Goal: Transaction & Acquisition: Purchase product/service

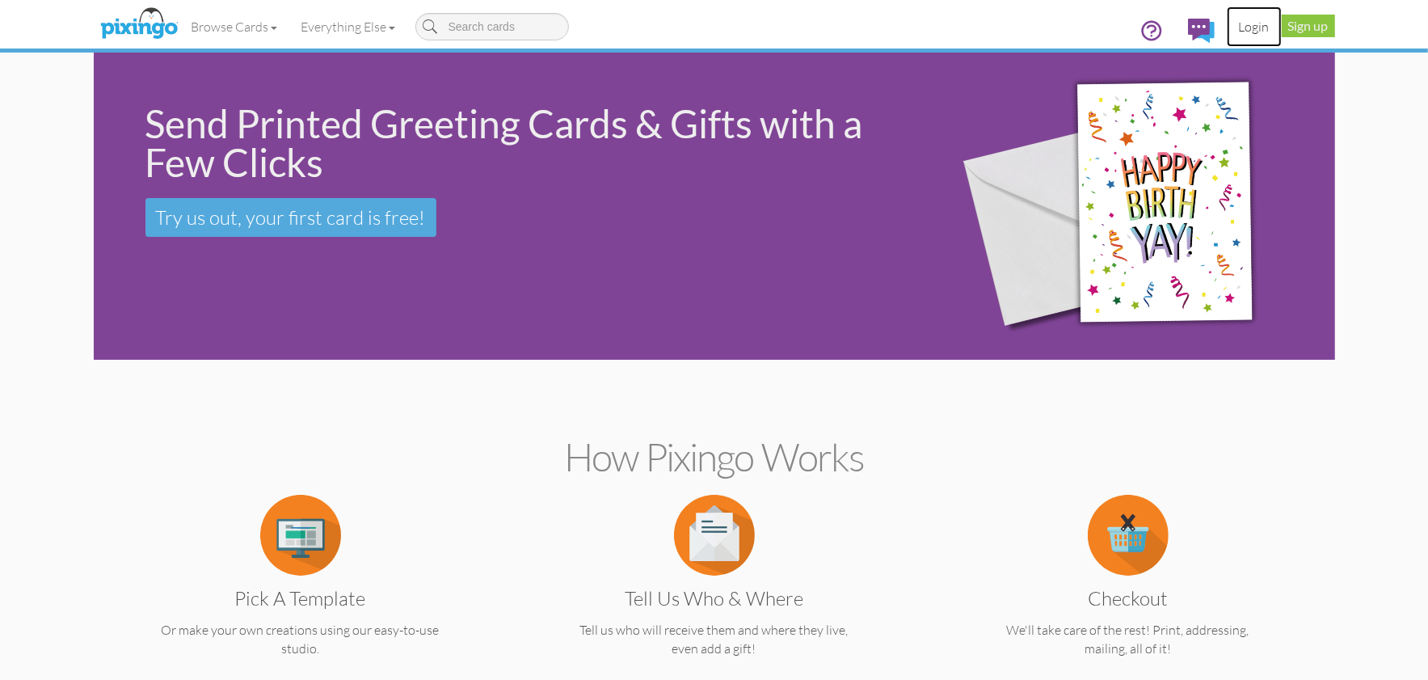
click at [1259, 28] on link "Login" at bounding box center [1254, 26] width 55 height 40
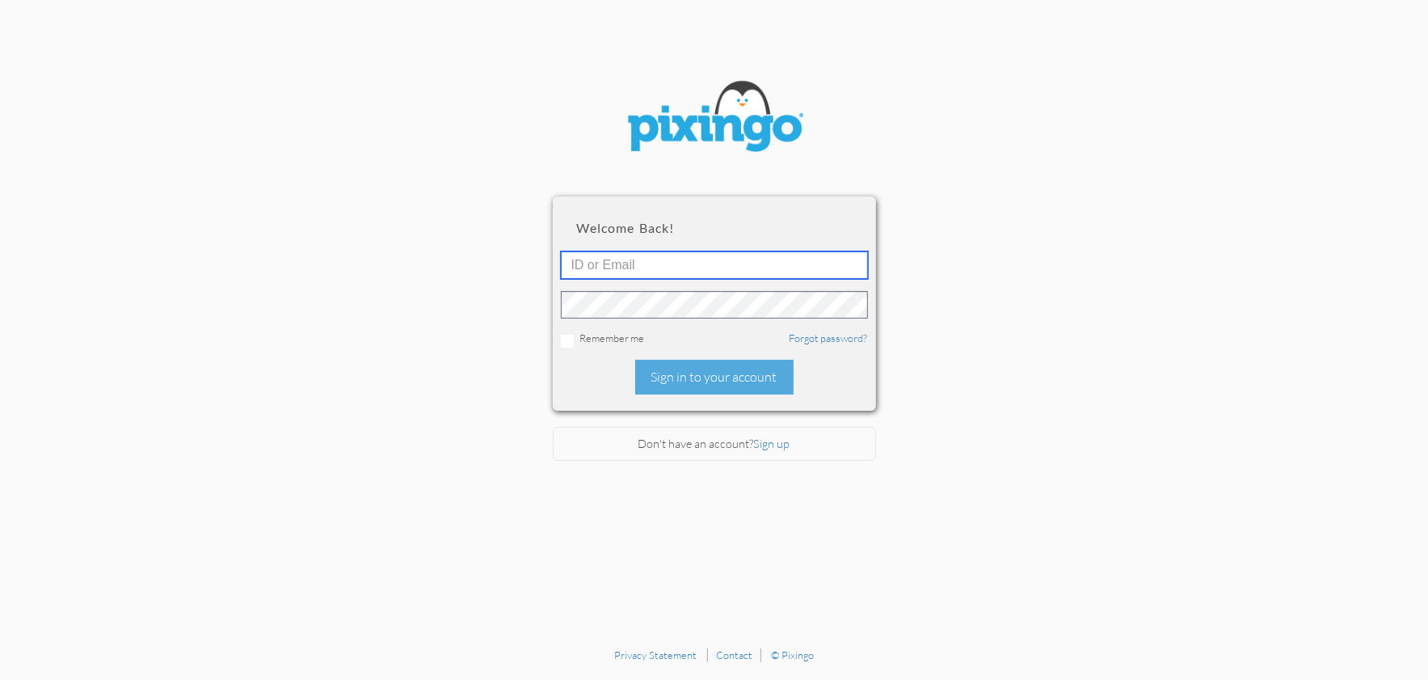
type input "1644"
click at [691, 378] on div "Sign in to your account" at bounding box center [714, 377] width 158 height 35
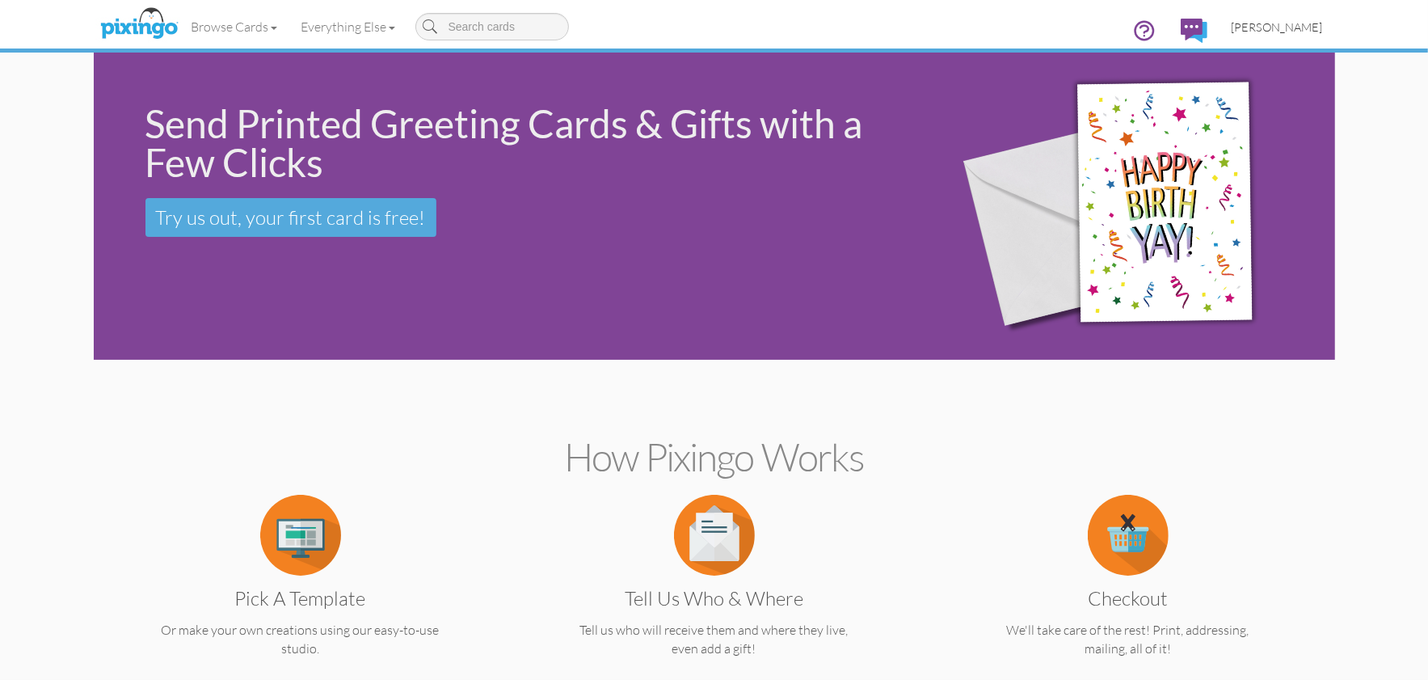
click at [1264, 24] on span "[PERSON_NAME]" at bounding box center [1277, 27] width 91 height 14
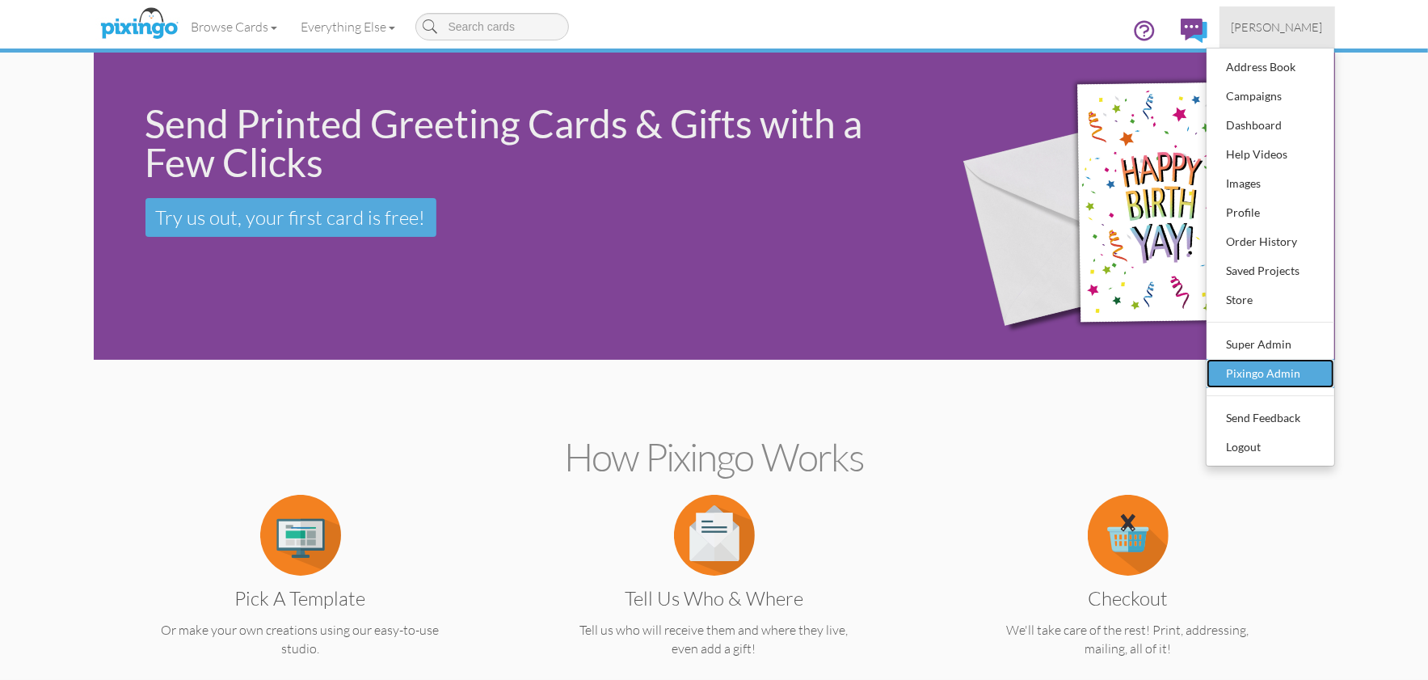
click at [1248, 373] on div "Pixingo Admin" at bounding box center [1270, 373] width 95 height 24
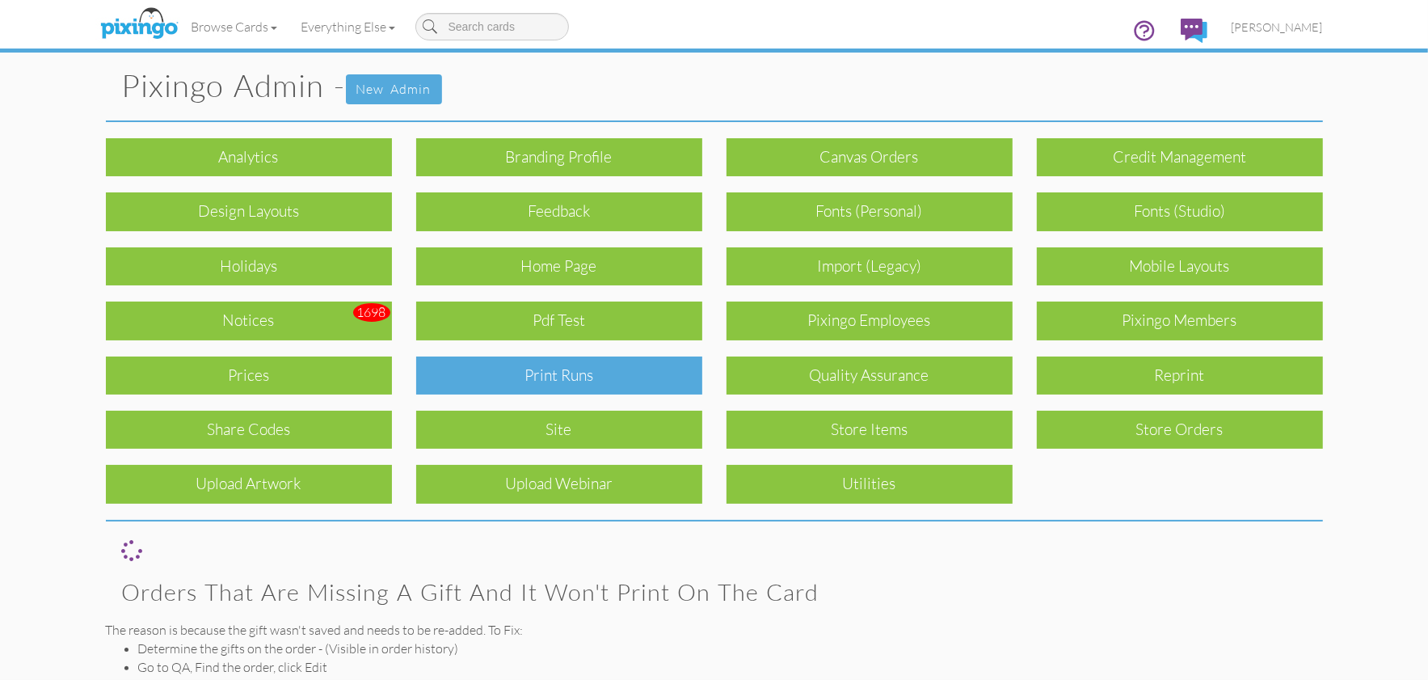
click at [627, 363] on div "Print Runs" at bounding box center [559, 375] width 286 height 38
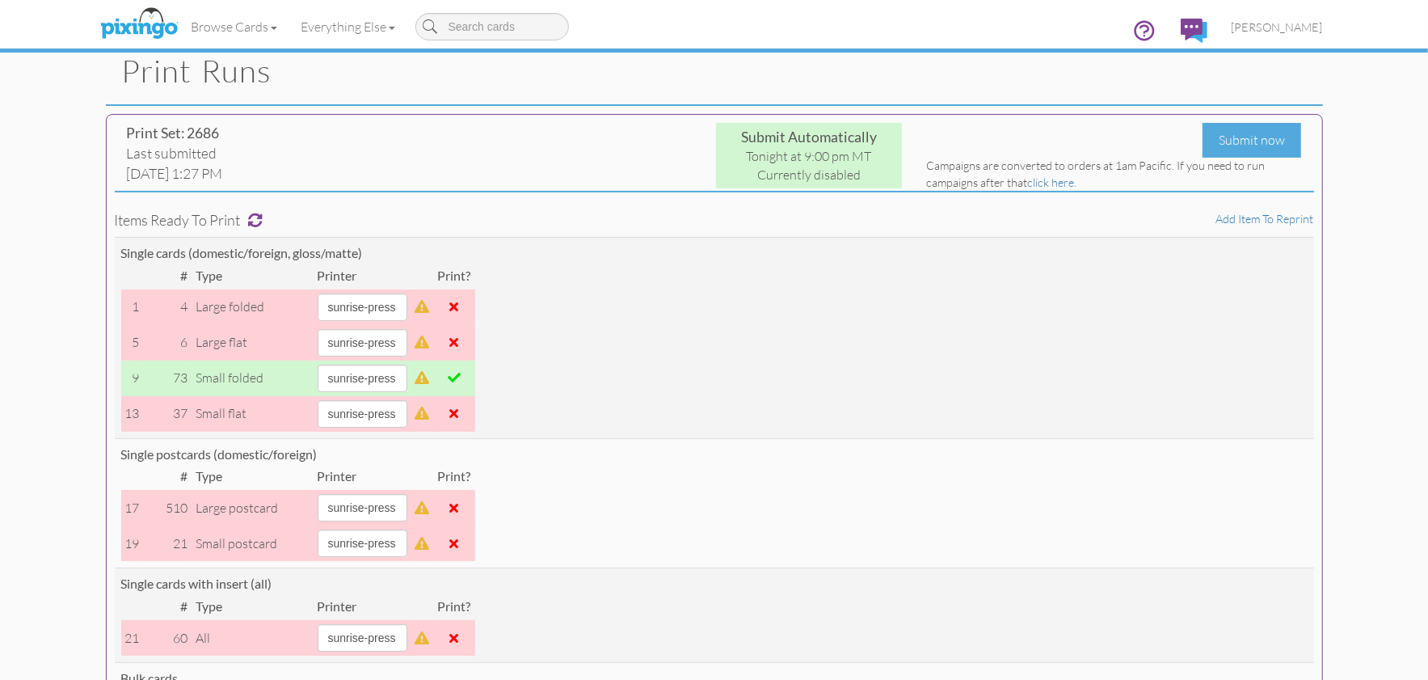
scroll to position [48, 0]
click at [1061, 183] on link "click here." at bounding box center [1051, 184] width 49 height 14
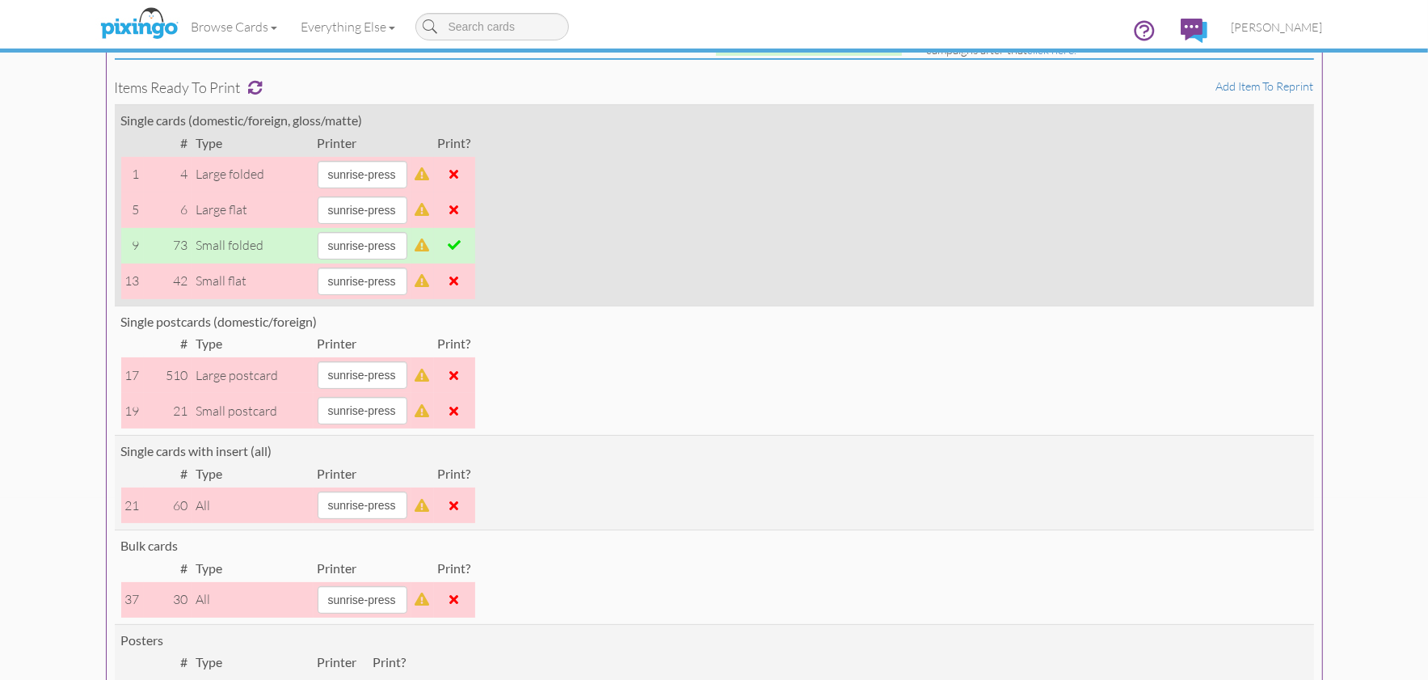
scroll to position [191, 0]
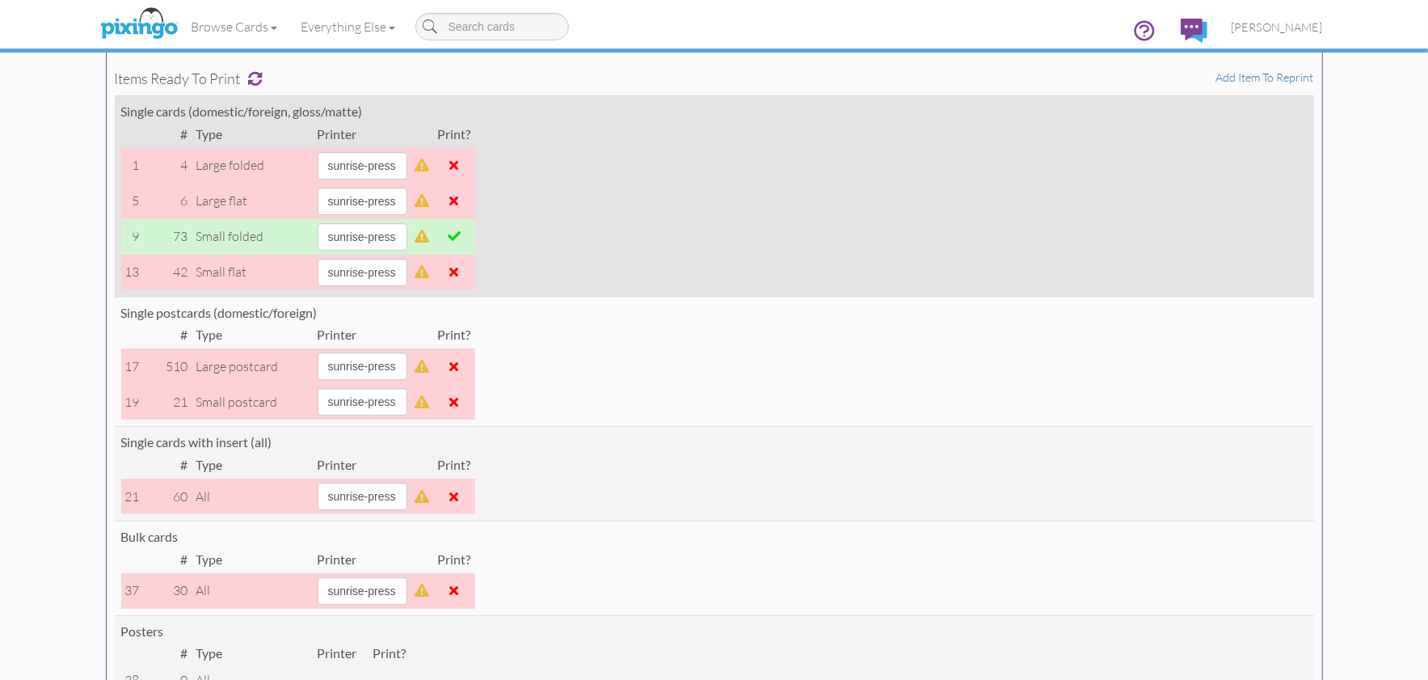
click at [461, 238] on span at bounding box center [454, 236] width 13 height 13
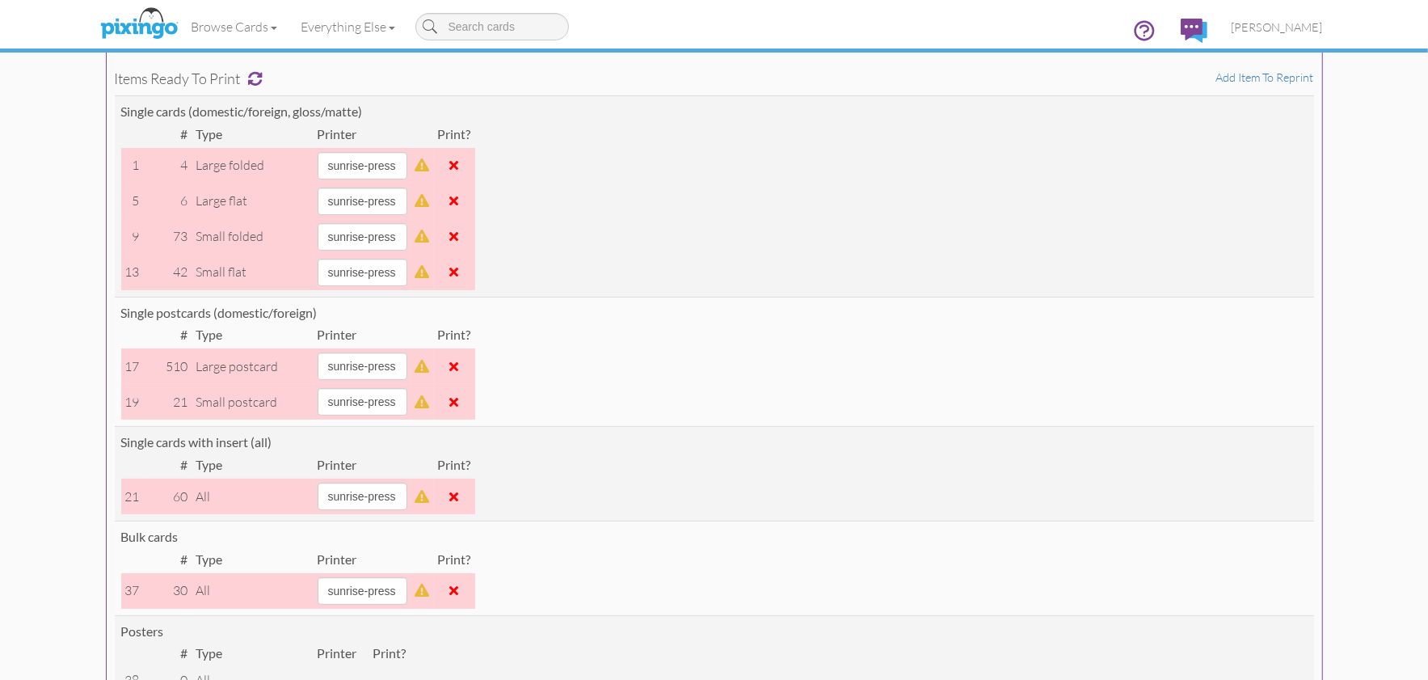
scroll to position [272, 0]
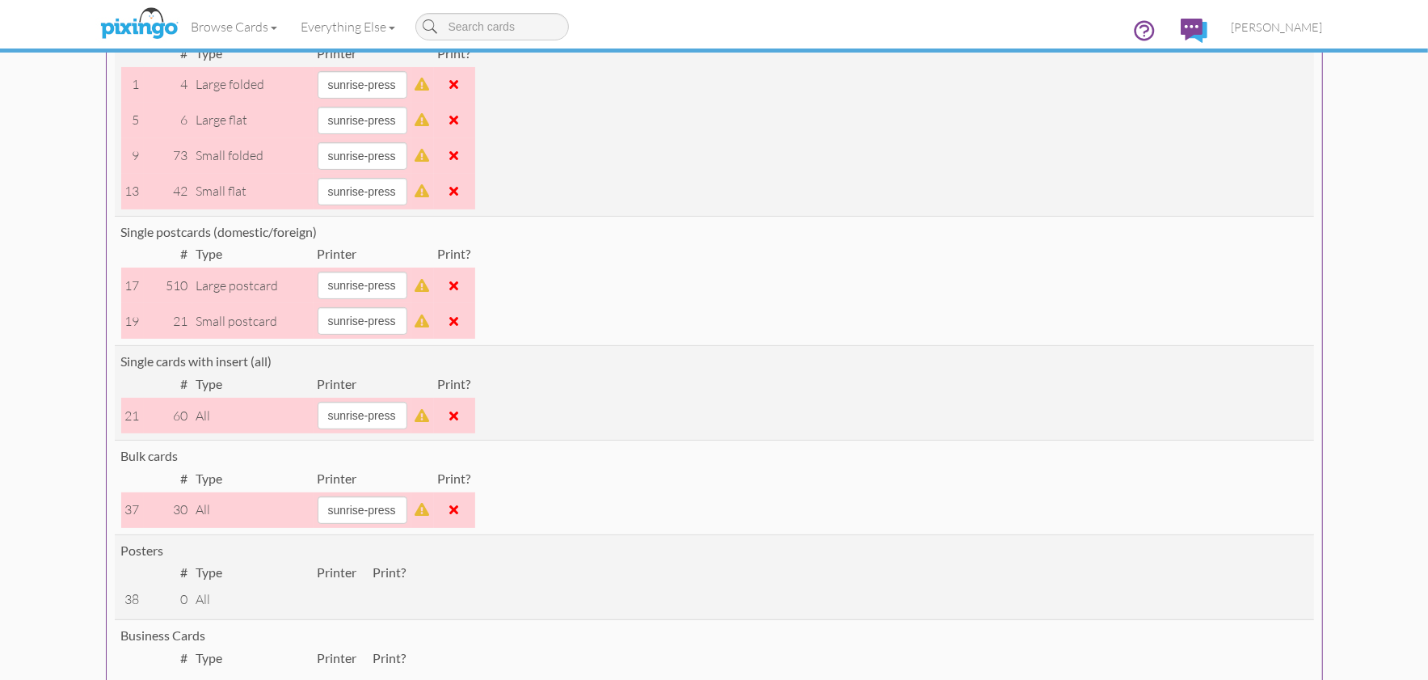
click at [459, 509] on span at bounding box center [454, 509] width 9 height 13
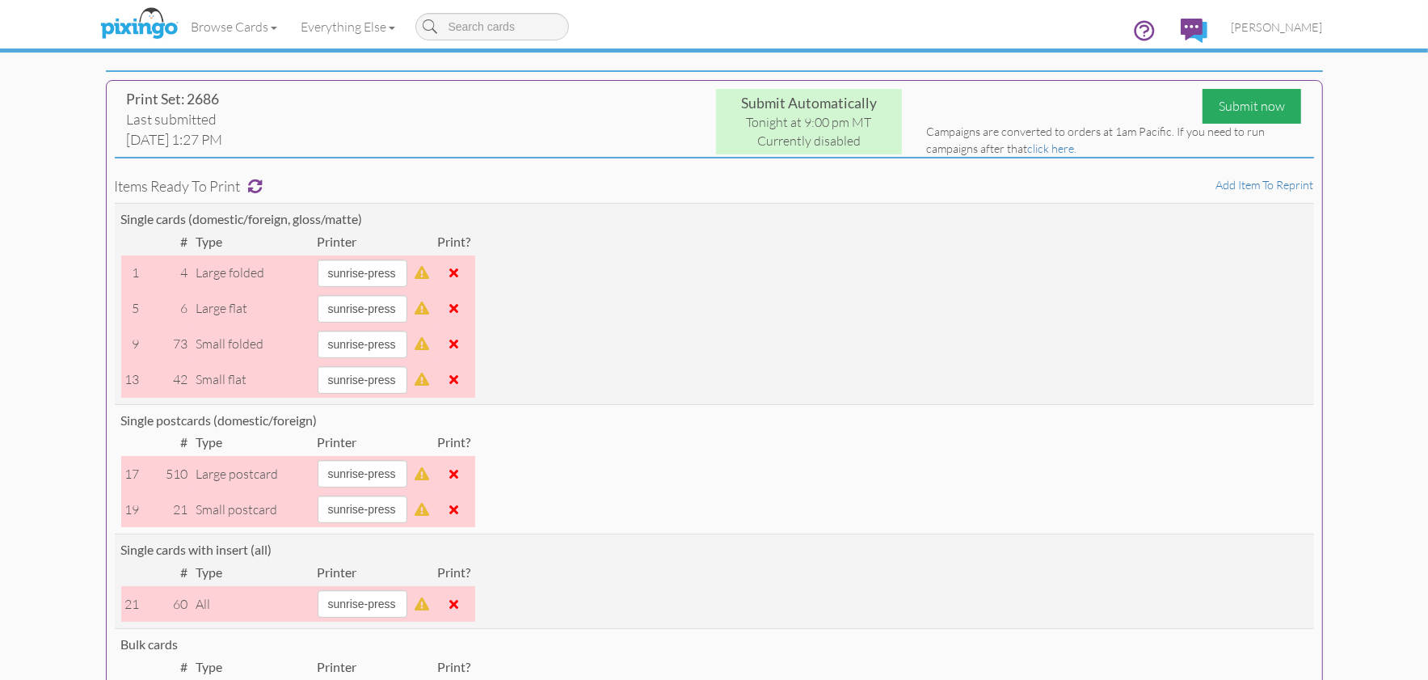
scroll to position [78, 0]
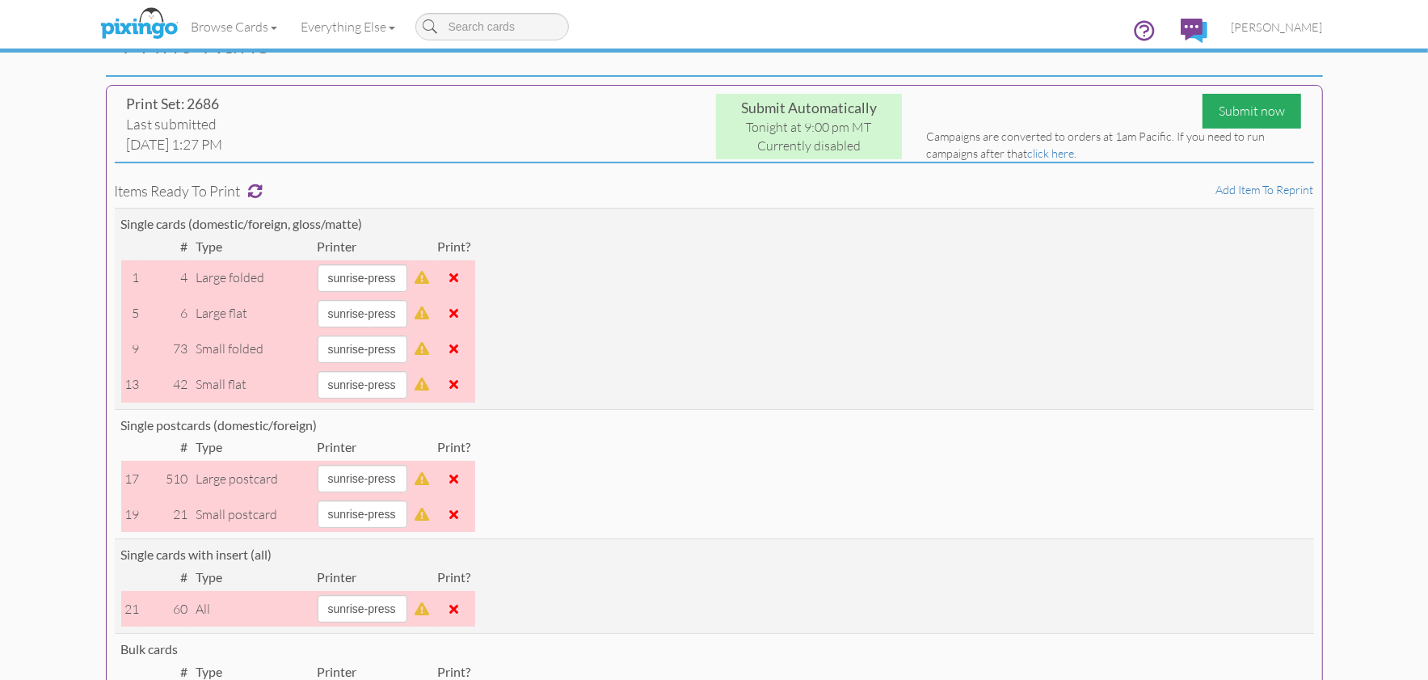
click at [1220, 109] on div "Submit now" at bounding box center [1252, 111] width 99 height 35
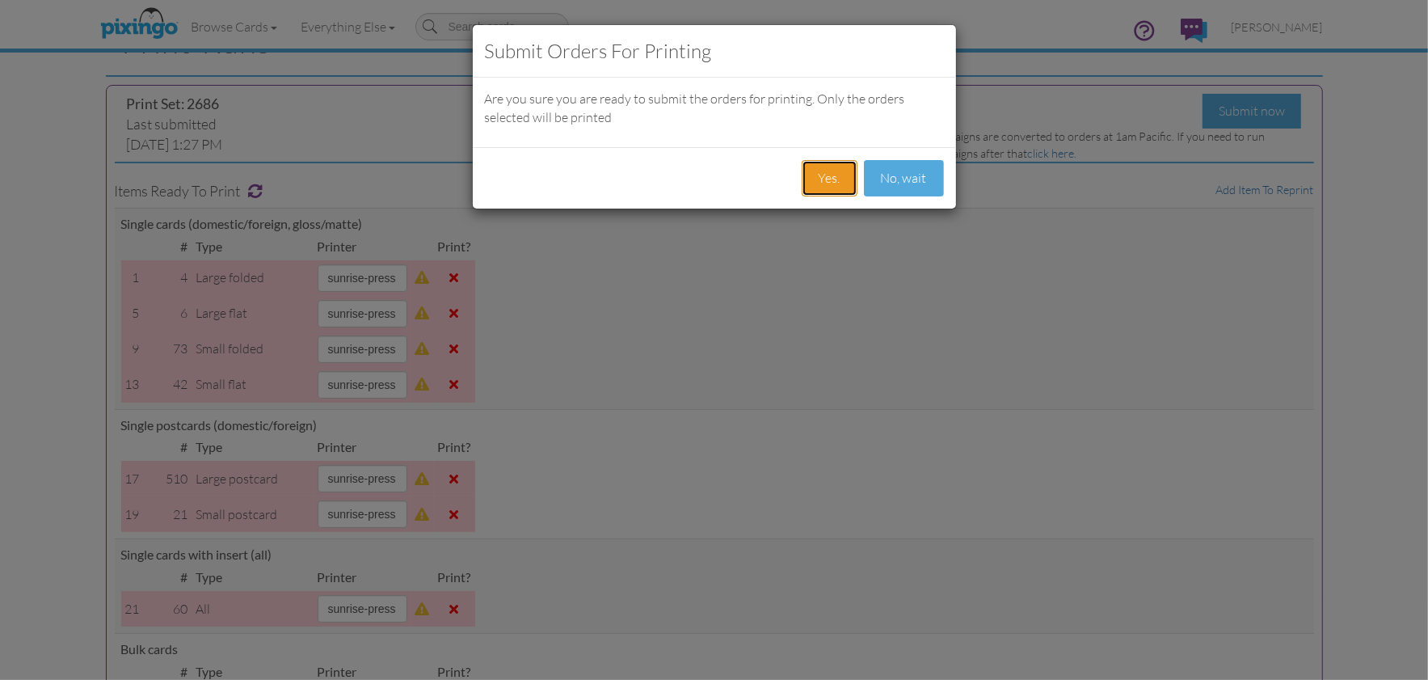
click at [828, 180] on button "Yes." at bounding box center [830, 178] width 56 height 36
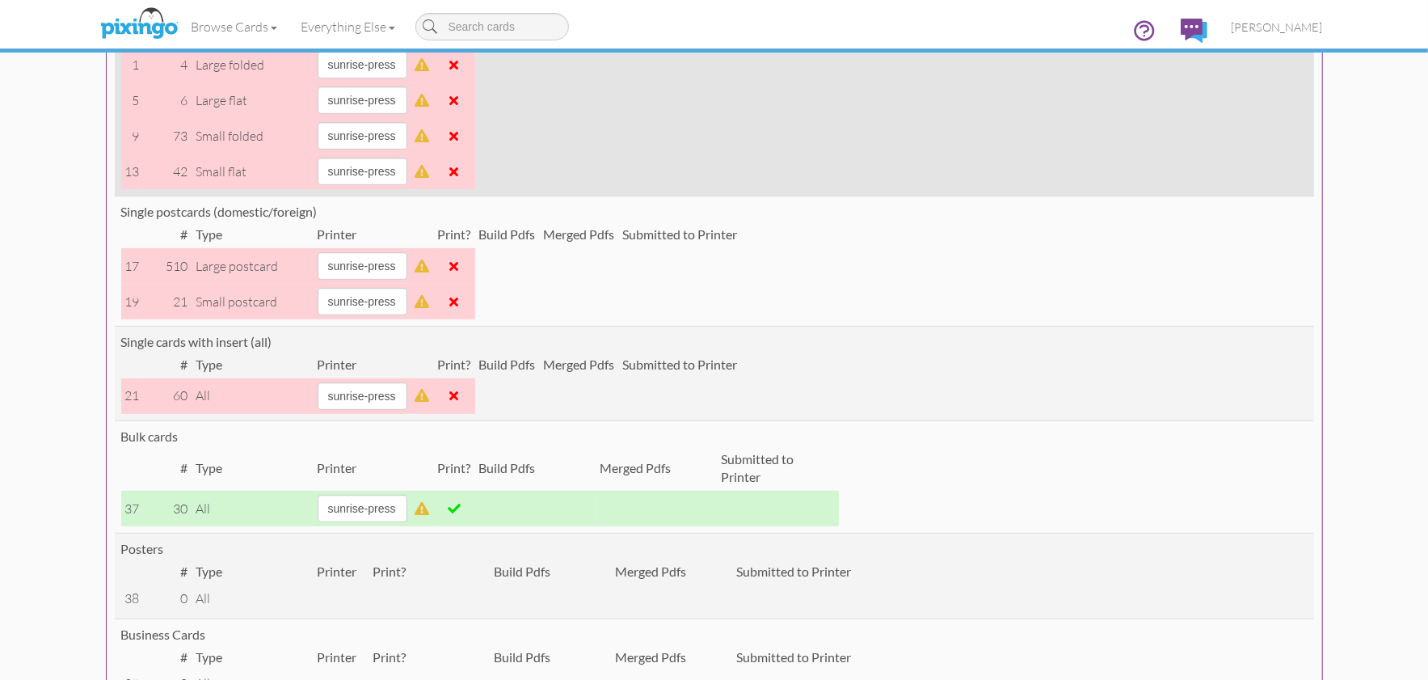
scroll to position [410, 0]
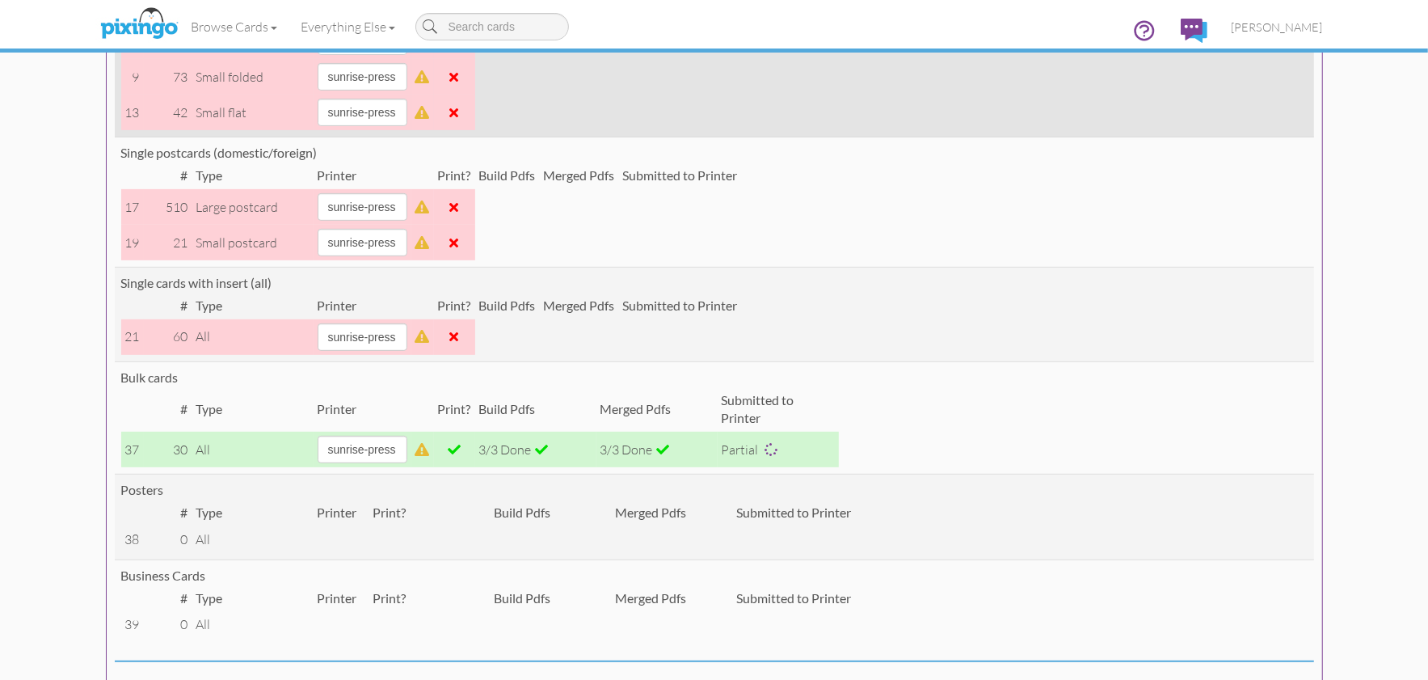
scroll to position [470, 0]
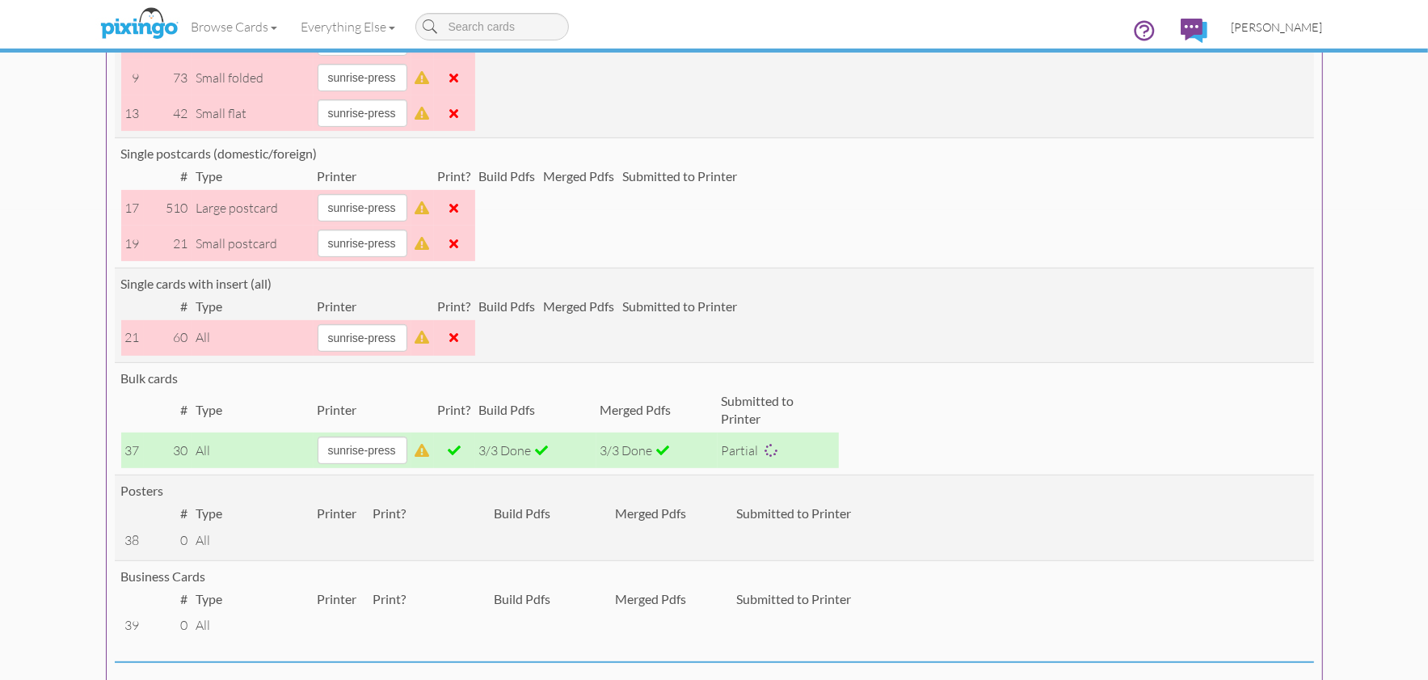
click at [1272, 27] on span "[PERSON_NAME]" at bounding box center [1277, 27] width 91 height 14
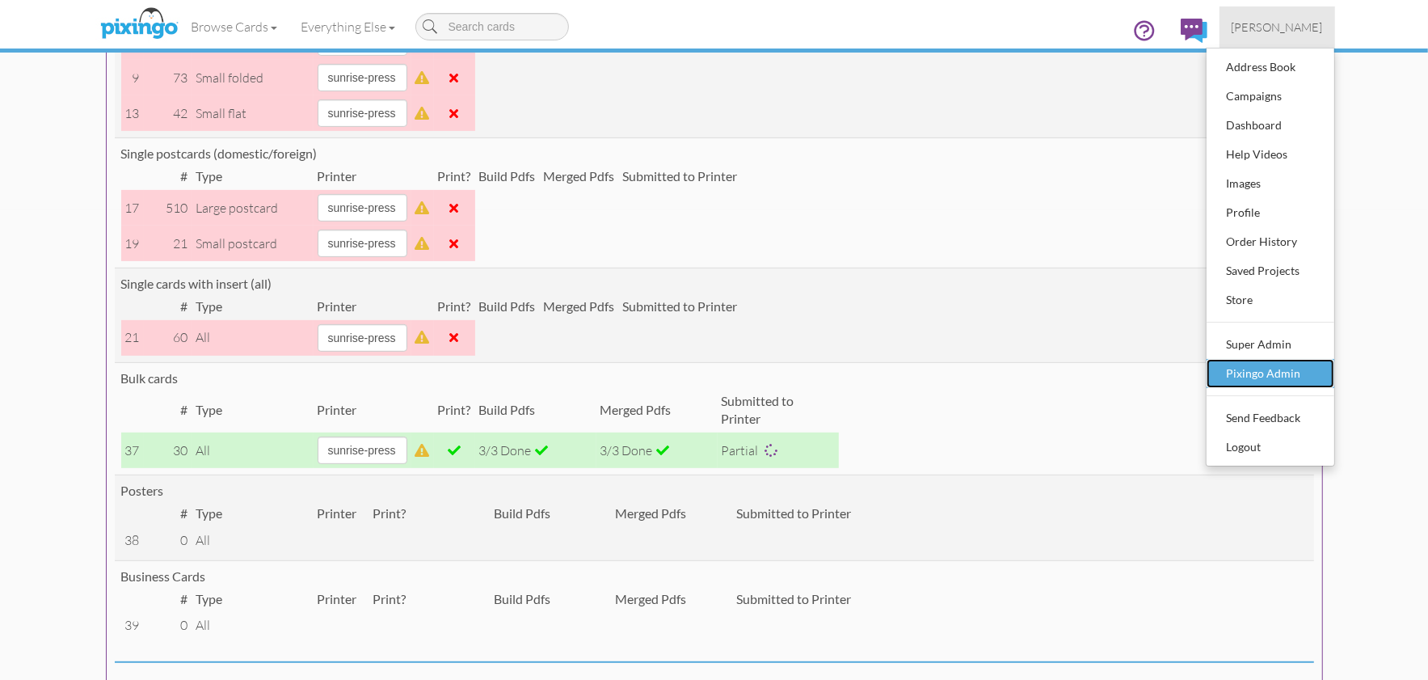
click at [1258, 375] on div "Pixingo Admin" at bounding box center [1270, 373] width 95 height 24
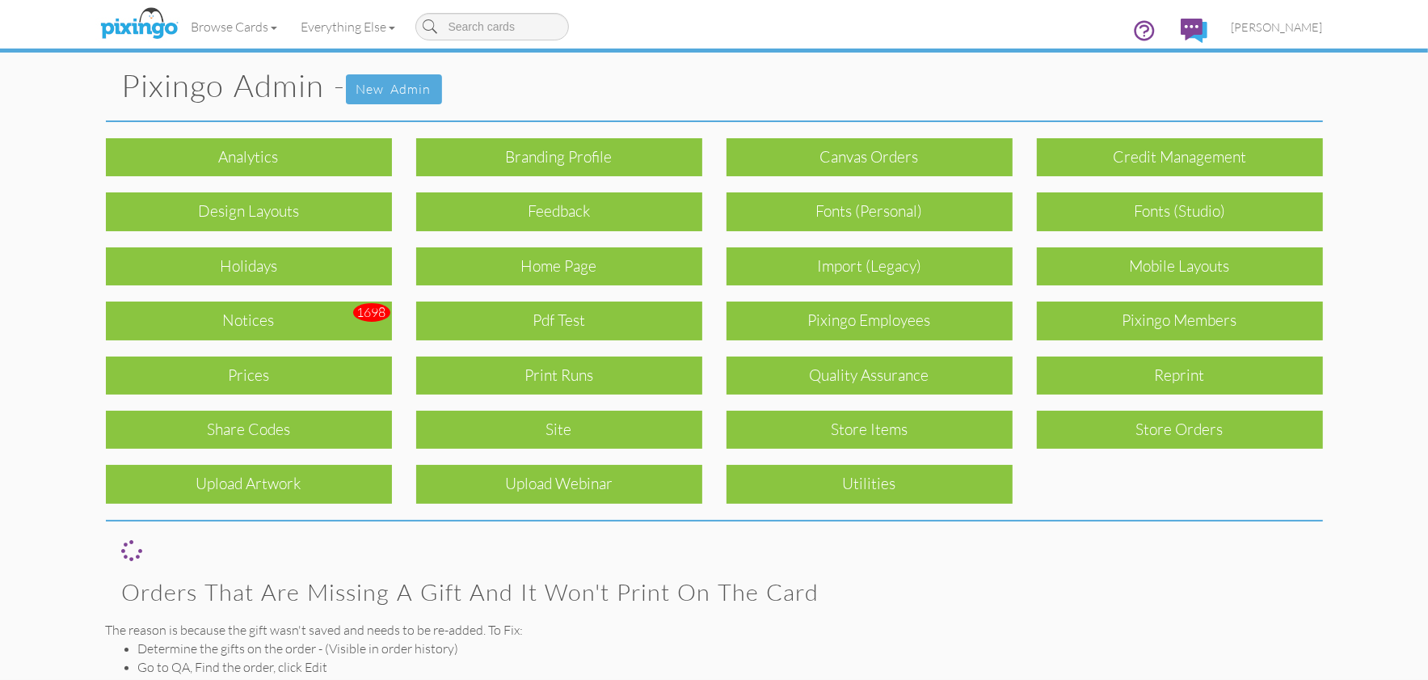
click at [841, 387] on div "Quality Assurance" at bounding box center [870, 375] width 286 height 38
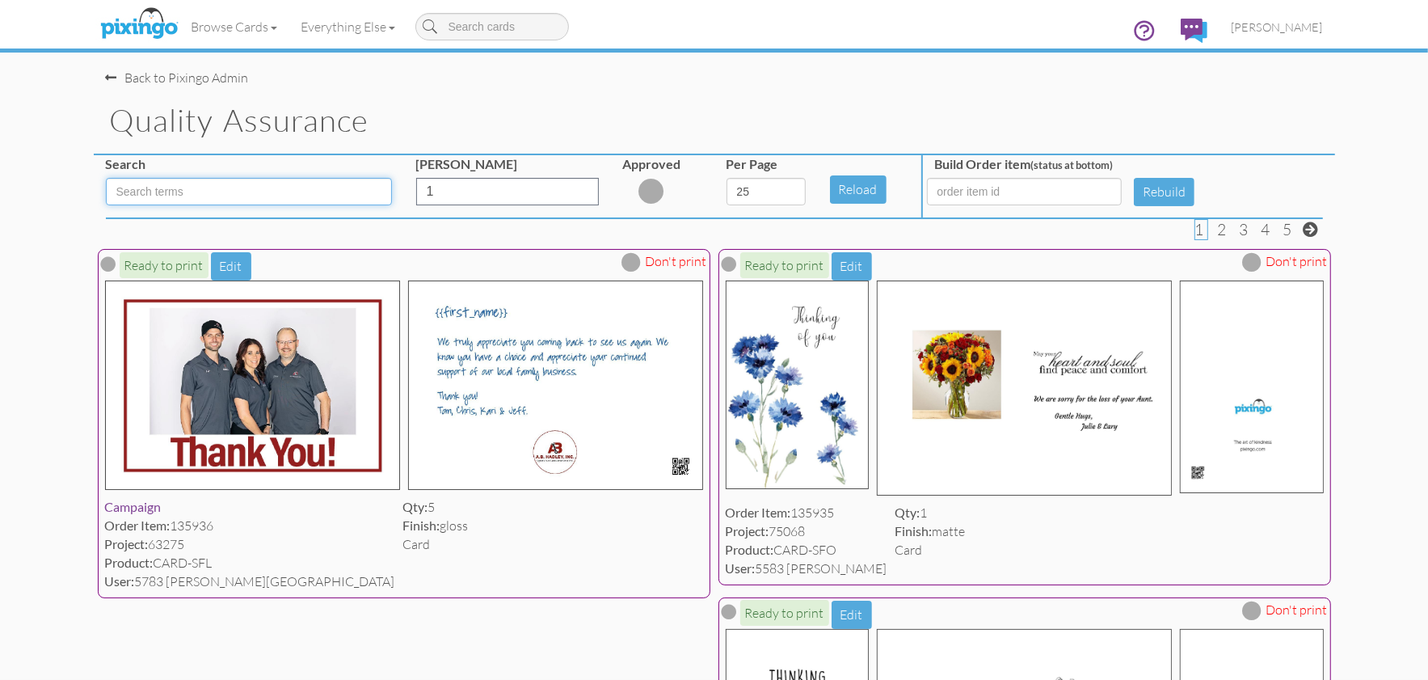
click at [188, 195] on input at bounding box center [249, 191] width 286 height 27
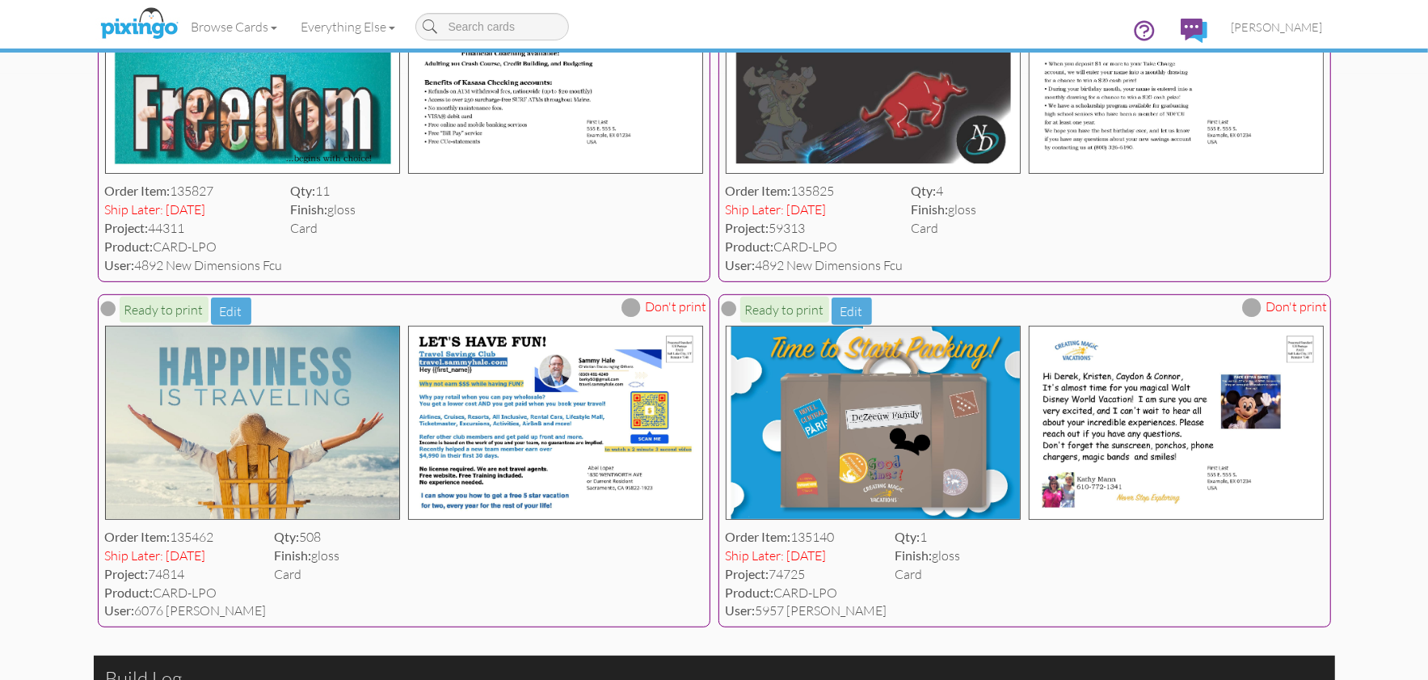
scroll to position [612, 0]
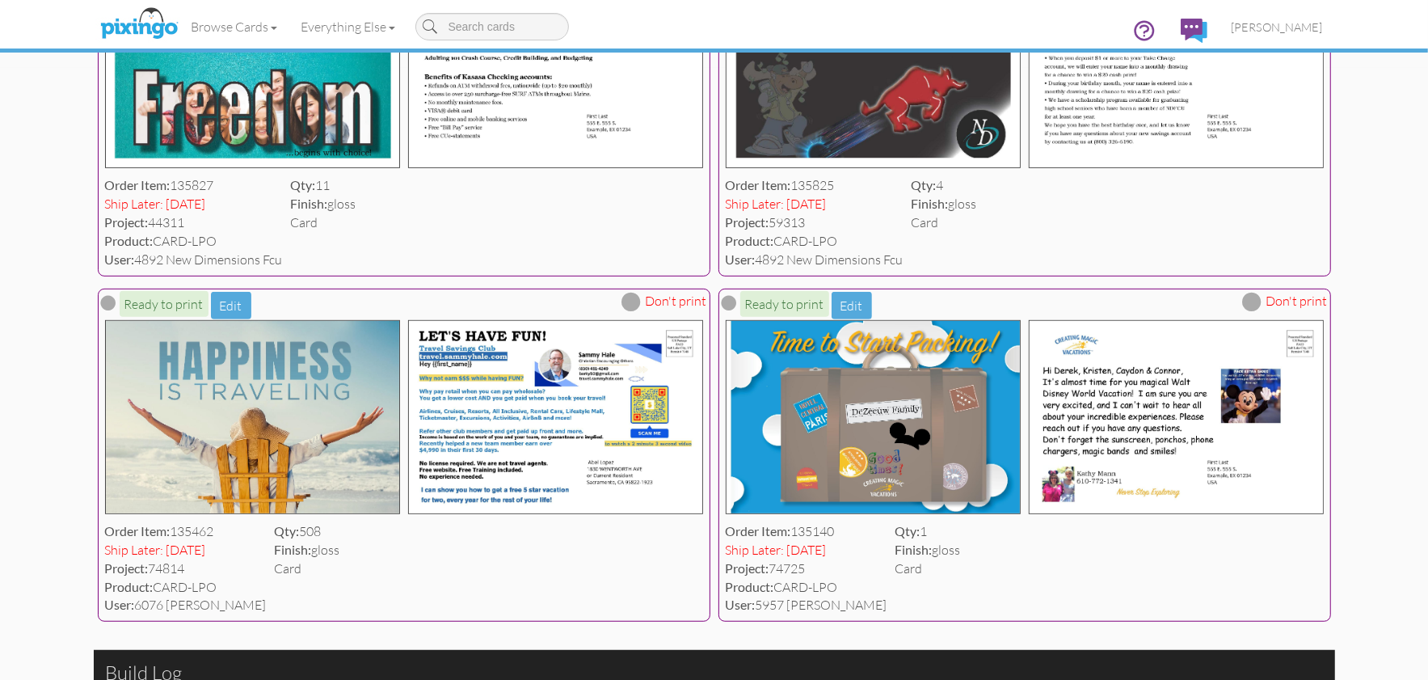
type input "LPO"
click at [638, 296] on span at bounding box center [631, 301] width 19 height 19
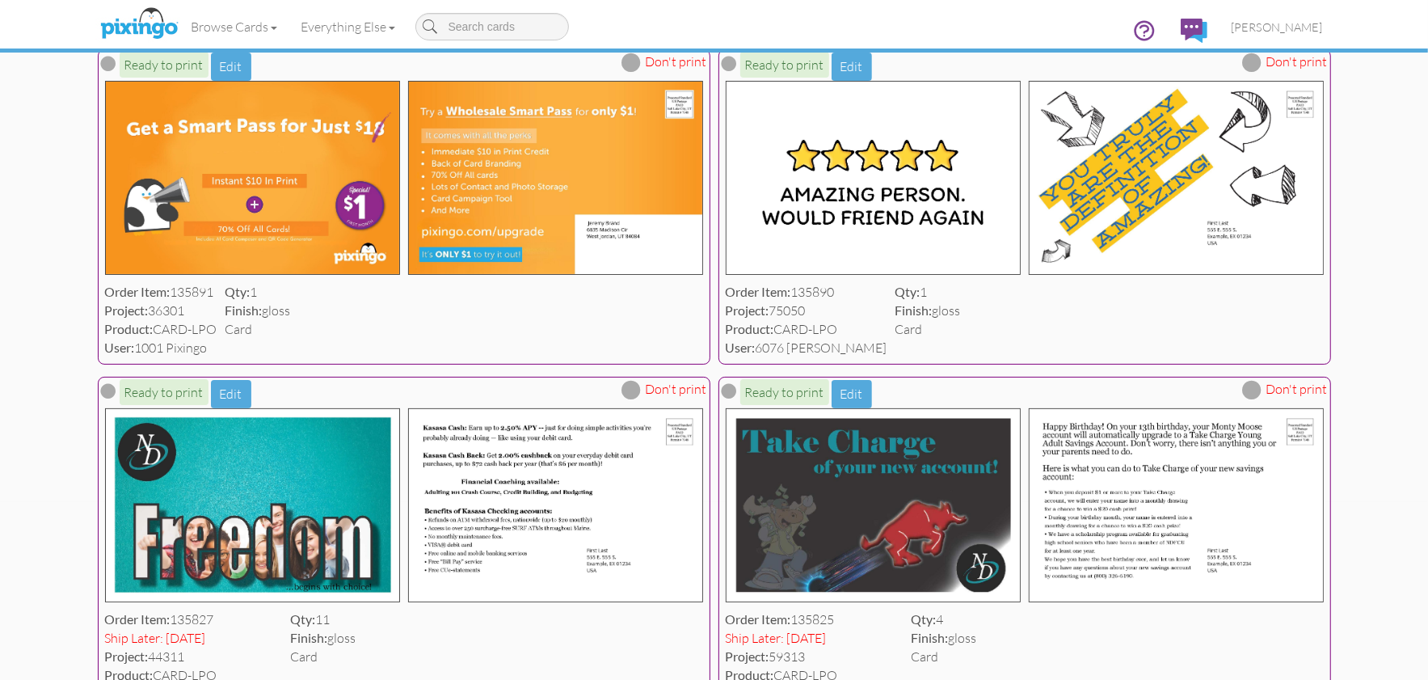
scroll to position [77, 0]
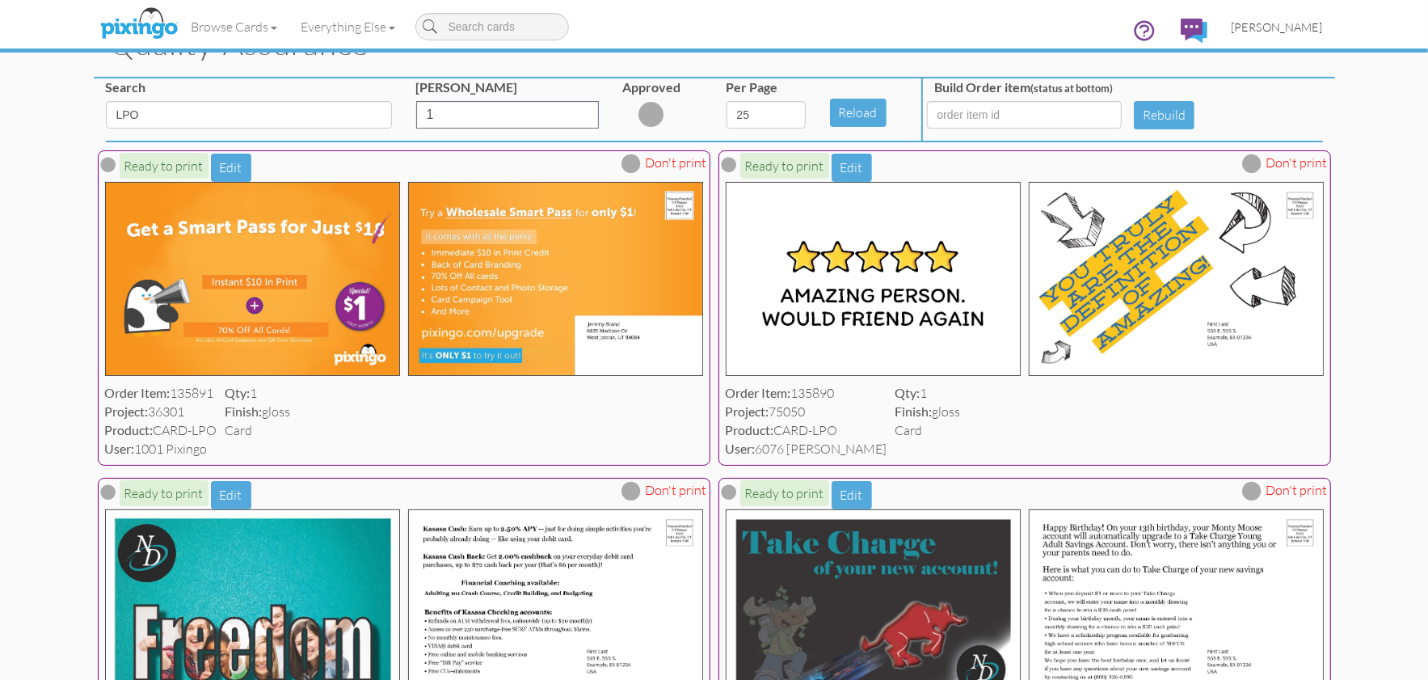
click at [1271, 29] on span "[PERSON_NAME]" at bounding box center [1277, 27] width 91 height 14
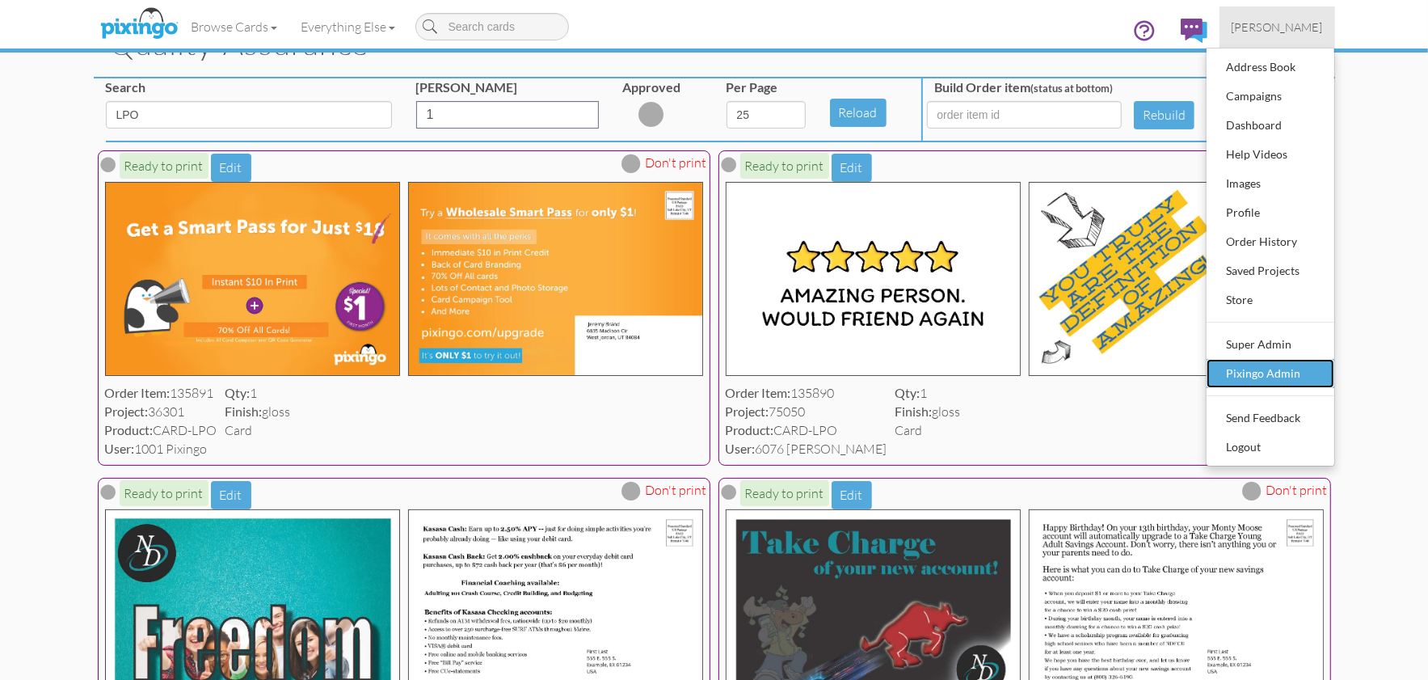
click at [1246, 377] on div "Pixingo Admin" at bounding box center [1270, 373] width 95 height 24
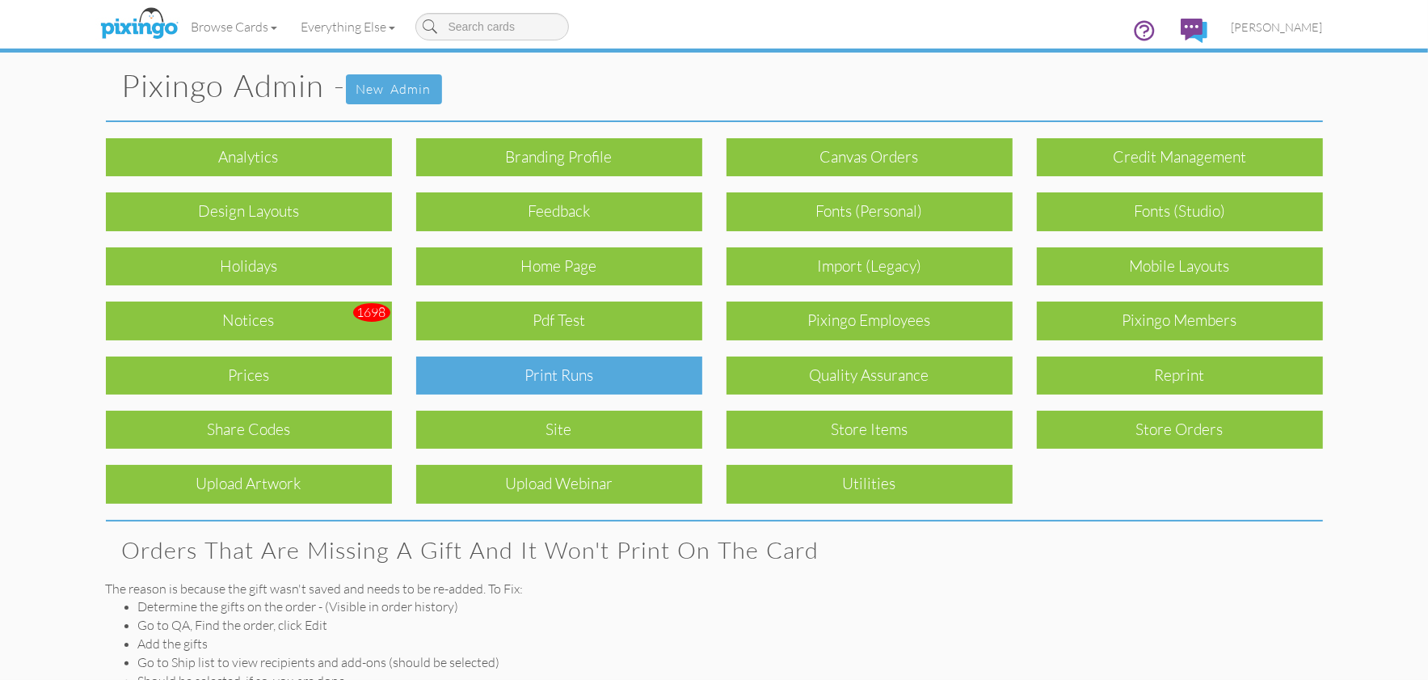
click at [624, 371] on div "Print Runs" at bounding box center [559, 375] width 286 height 38
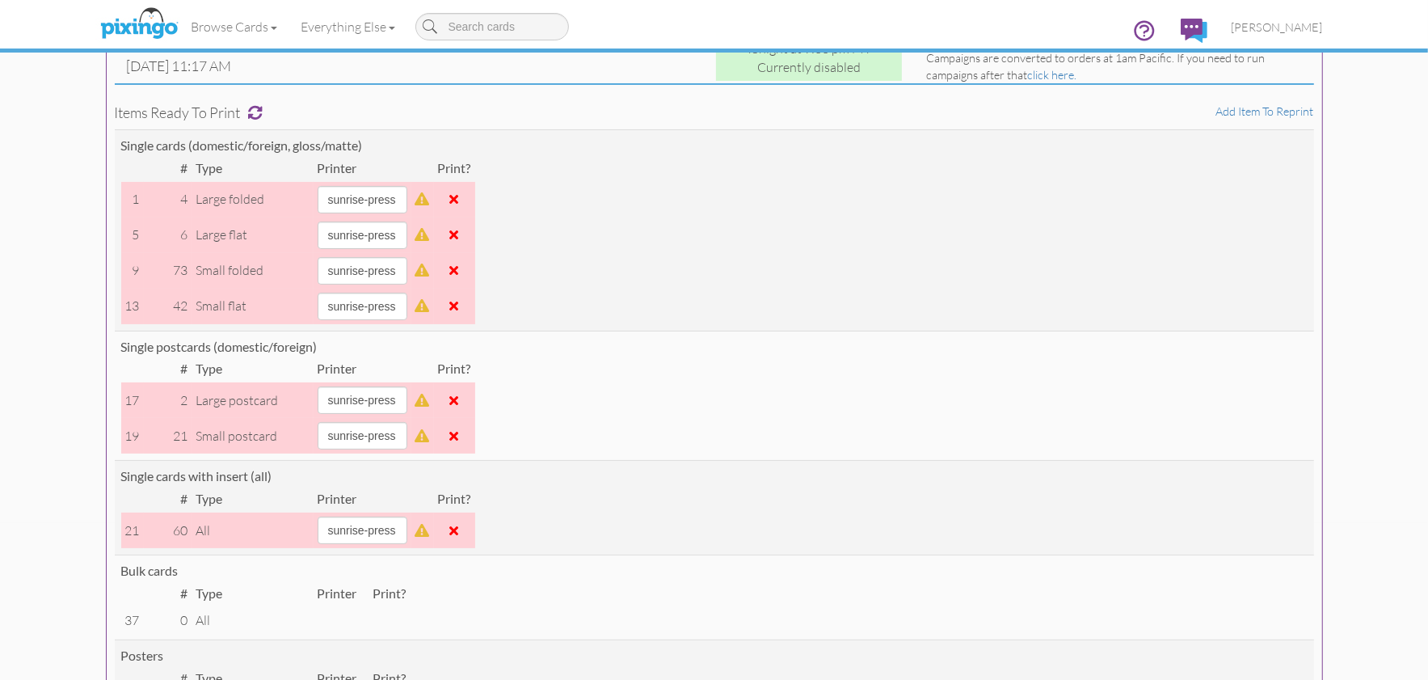
scroll to position [171, 0]
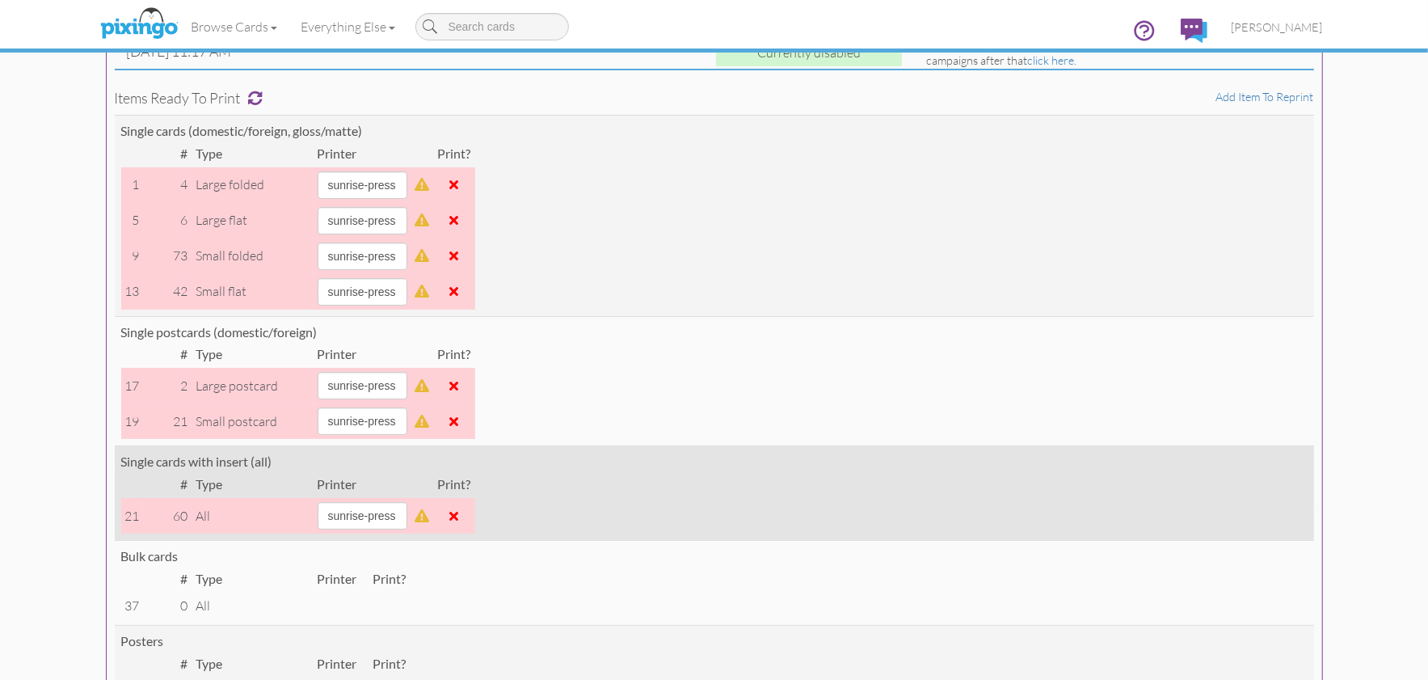
click at [459, 512] on span at bounding box center [454, 515] width 9 height 13
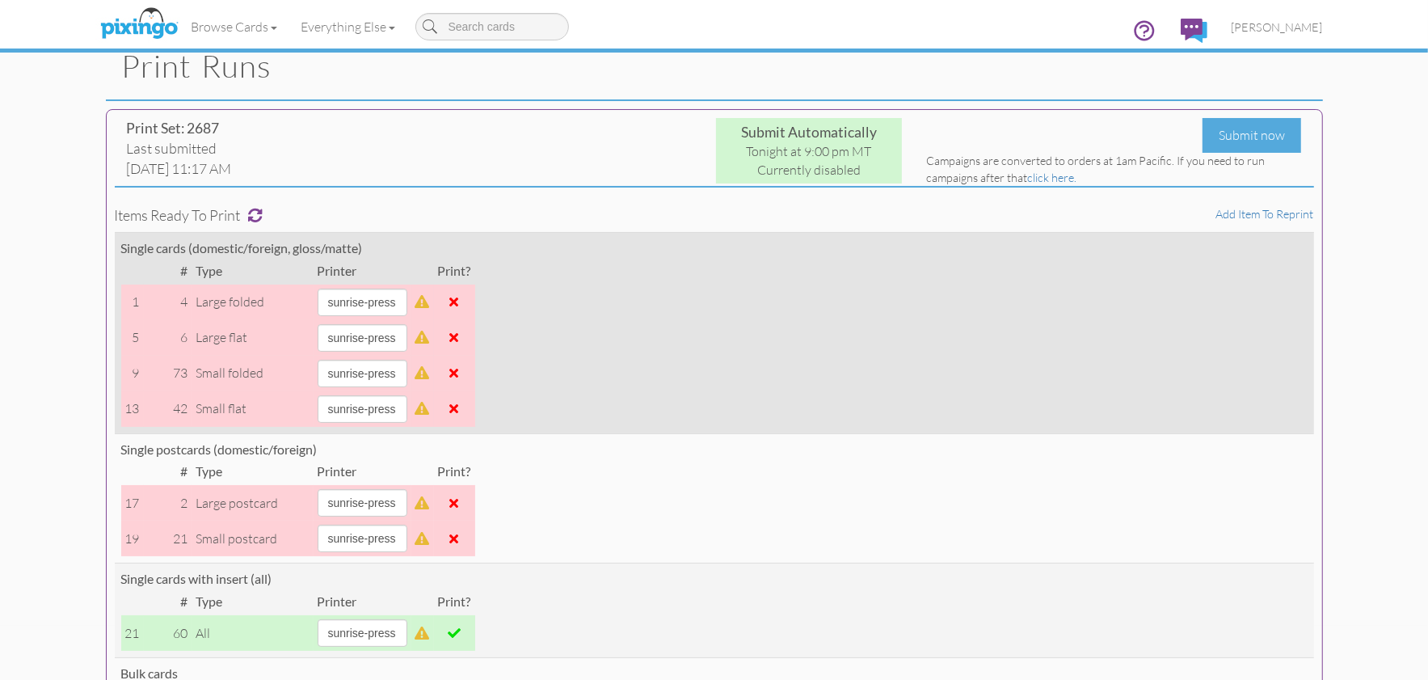
scroll to position [0, 0]
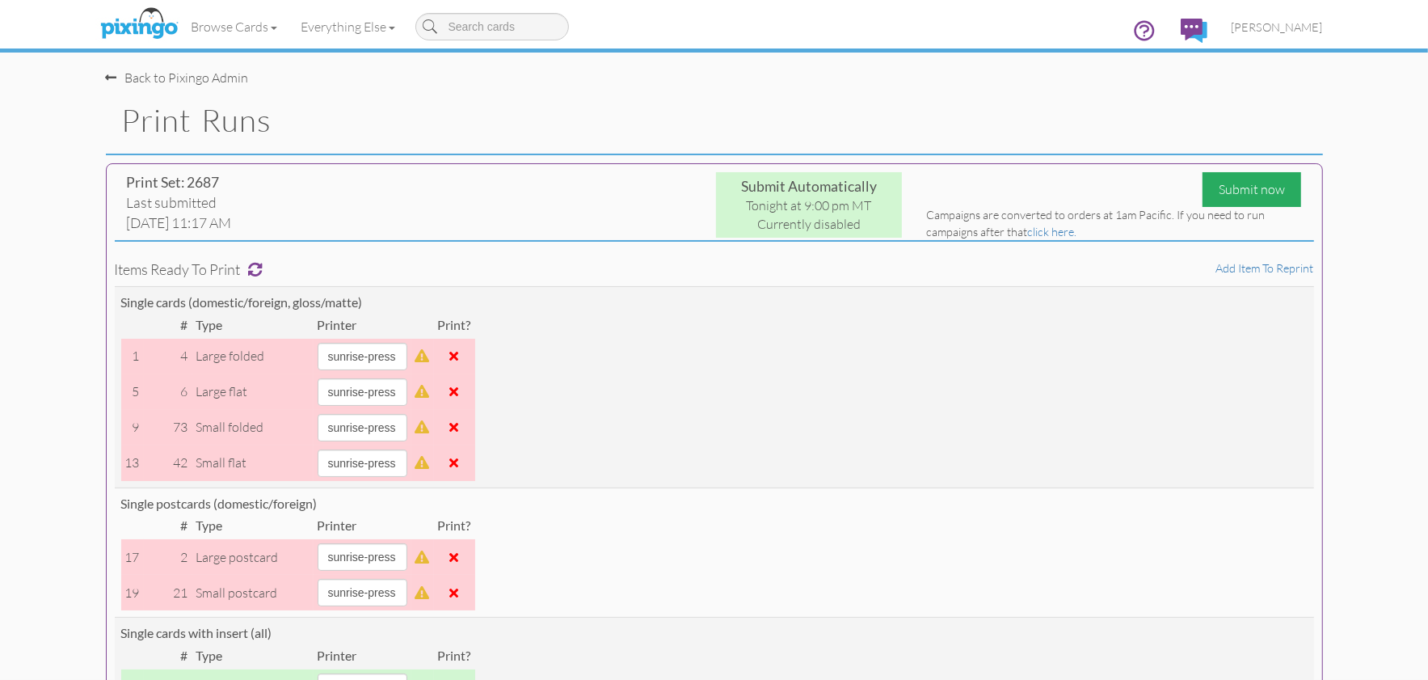
click at [1238, 188] on div "Submit now" at bounding box center [1252, 189] width 99 height 35
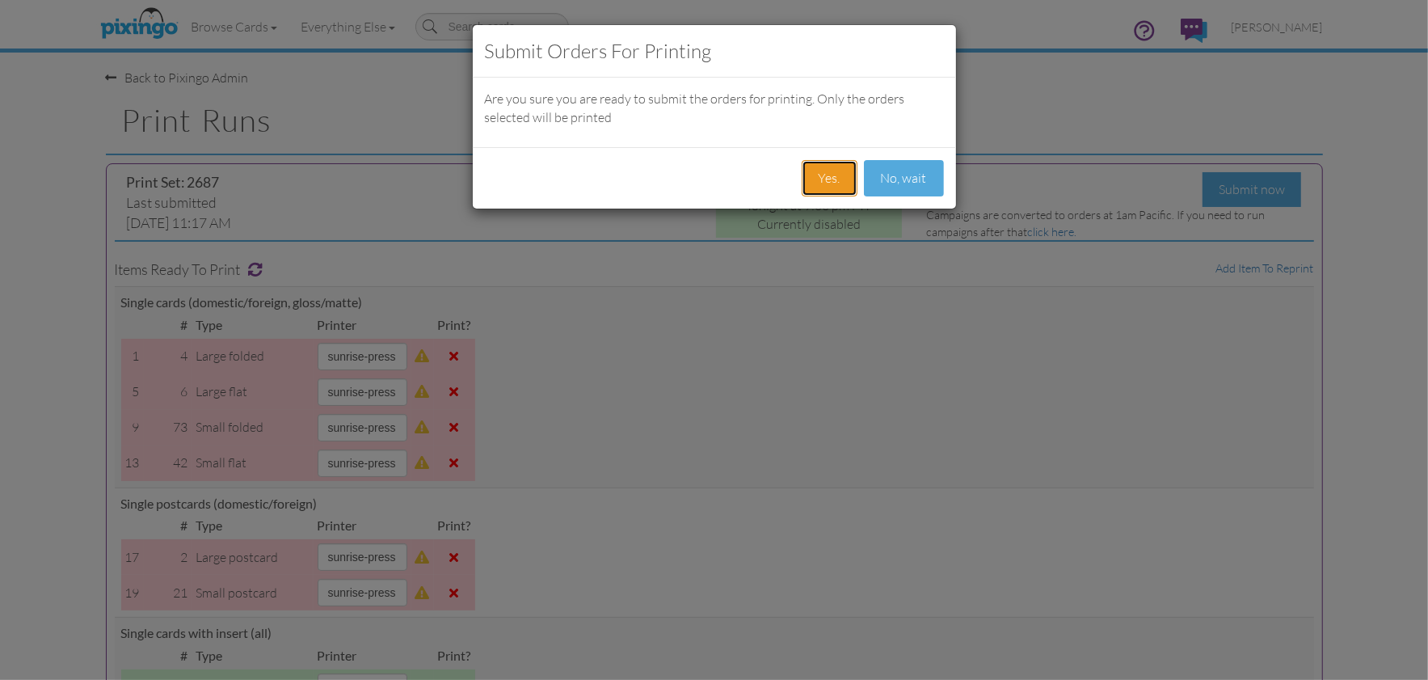
click at [823, 174] on button "Yes." at bounding box center [830, 178] width 56 height 36
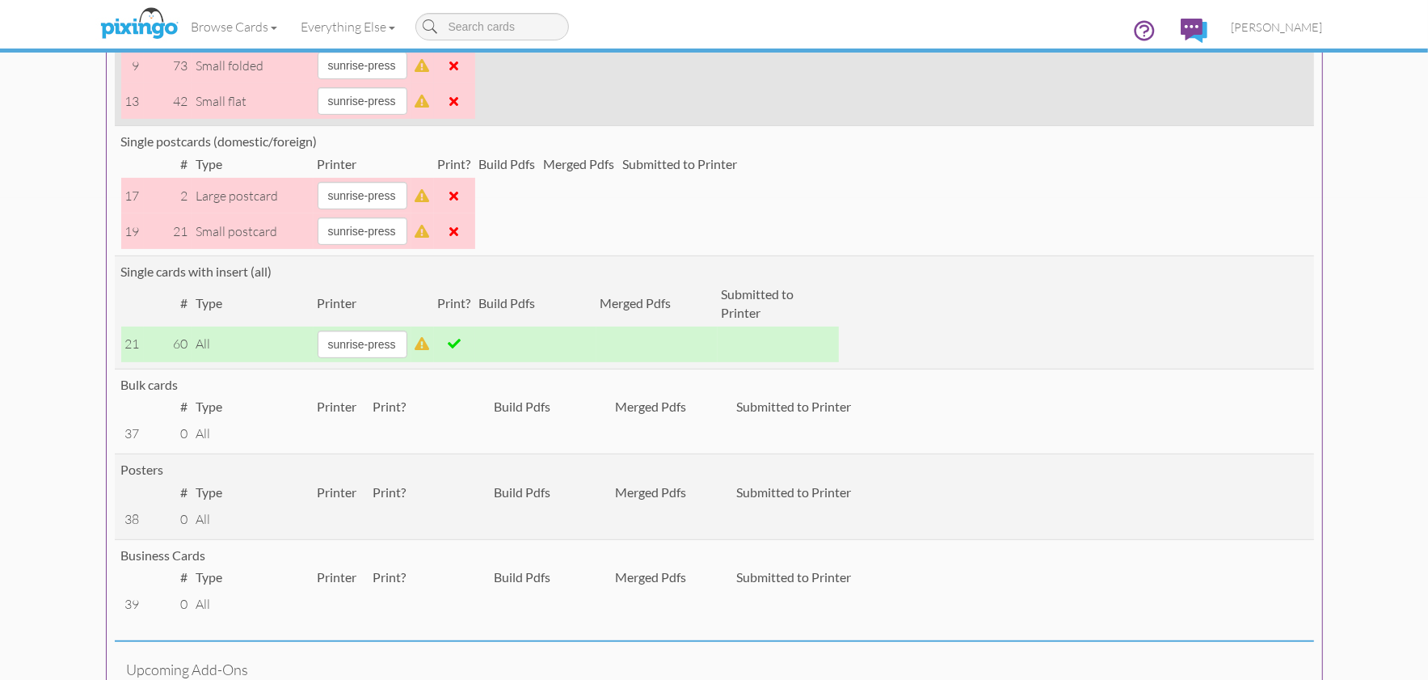
scroll to position [484, 0]
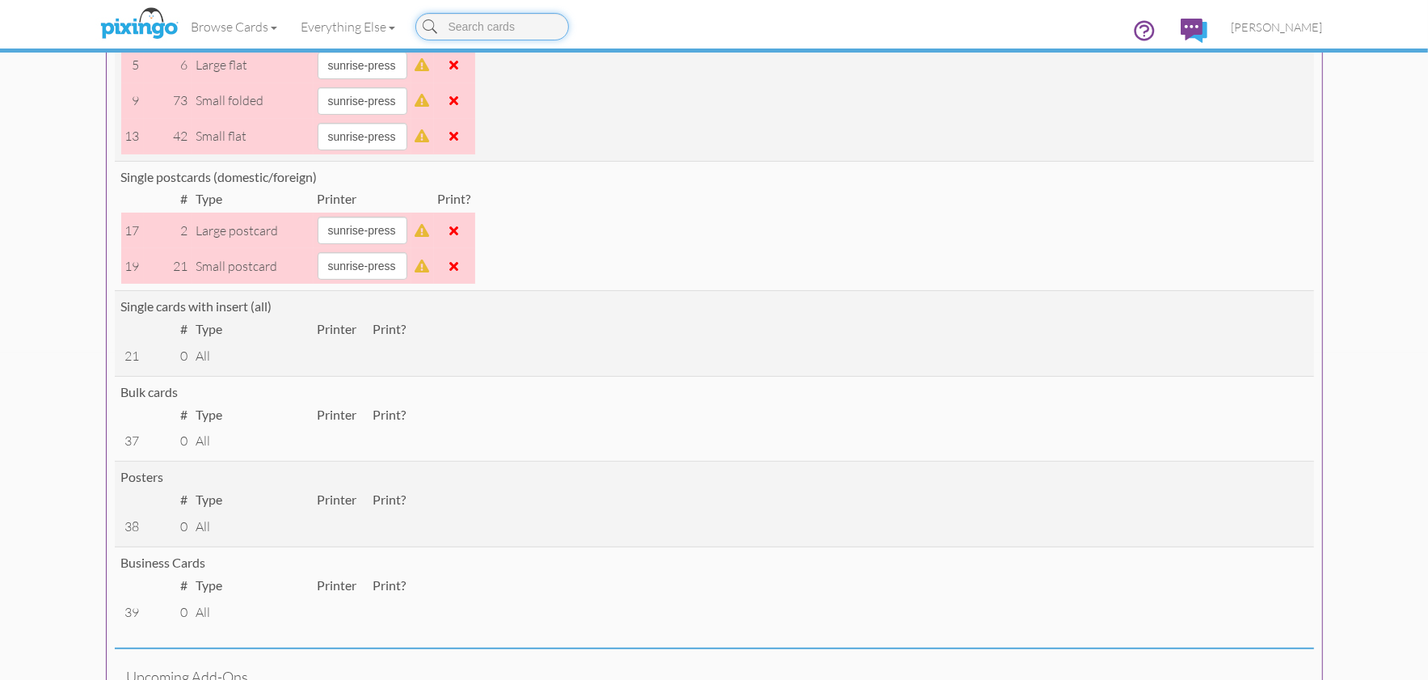
scroll to position [326, 0]
click at [459, 230] on span at bounding box center [454, 231] width 9 height 13
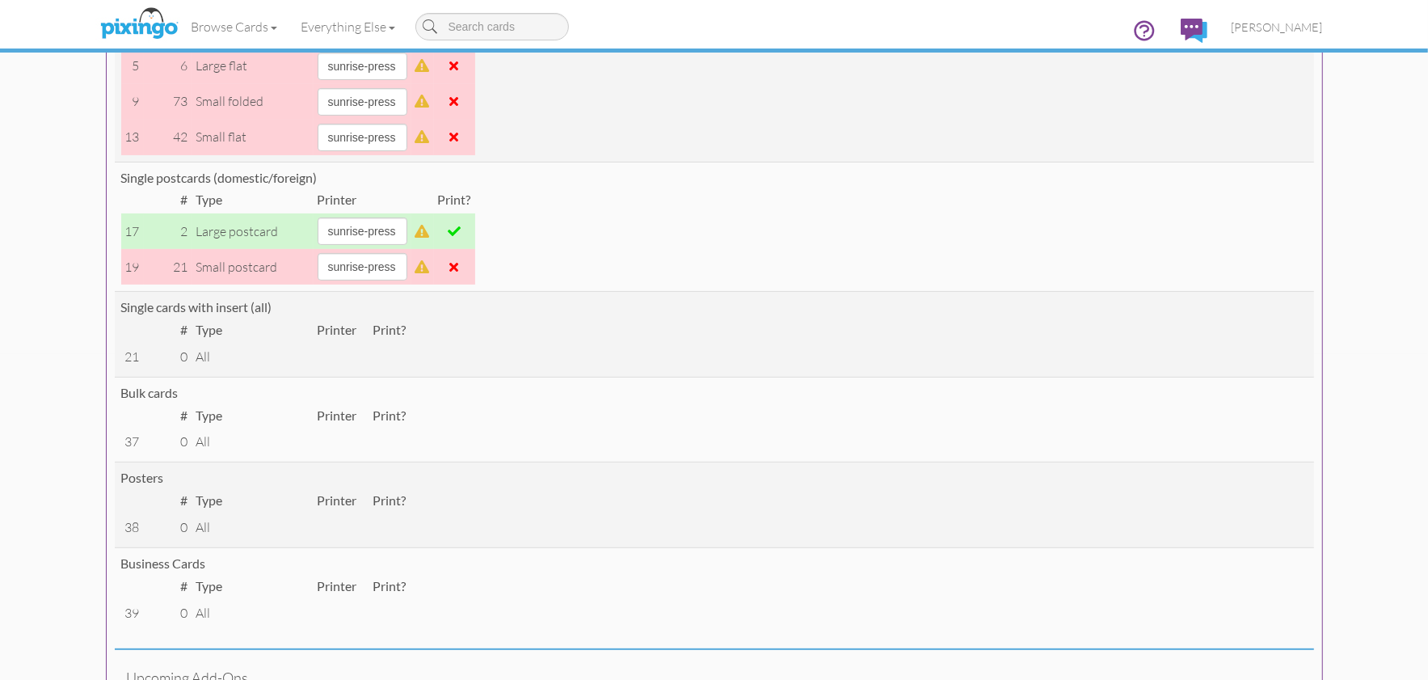
click at [474, 268] on td at bounding box center [454, 267] width 41 height 36
click at [459, 268] on span at bounding box center [454, 266] width 9 height 13
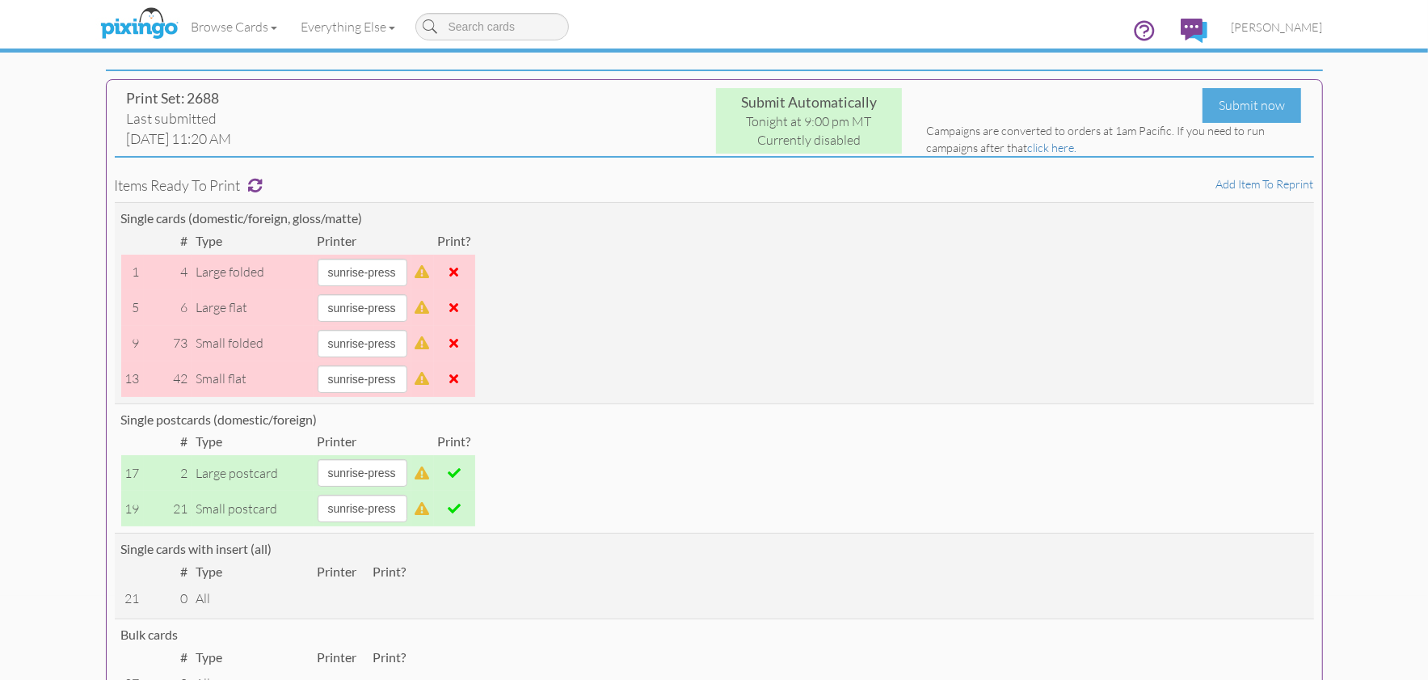
scroll to position [63, 0]
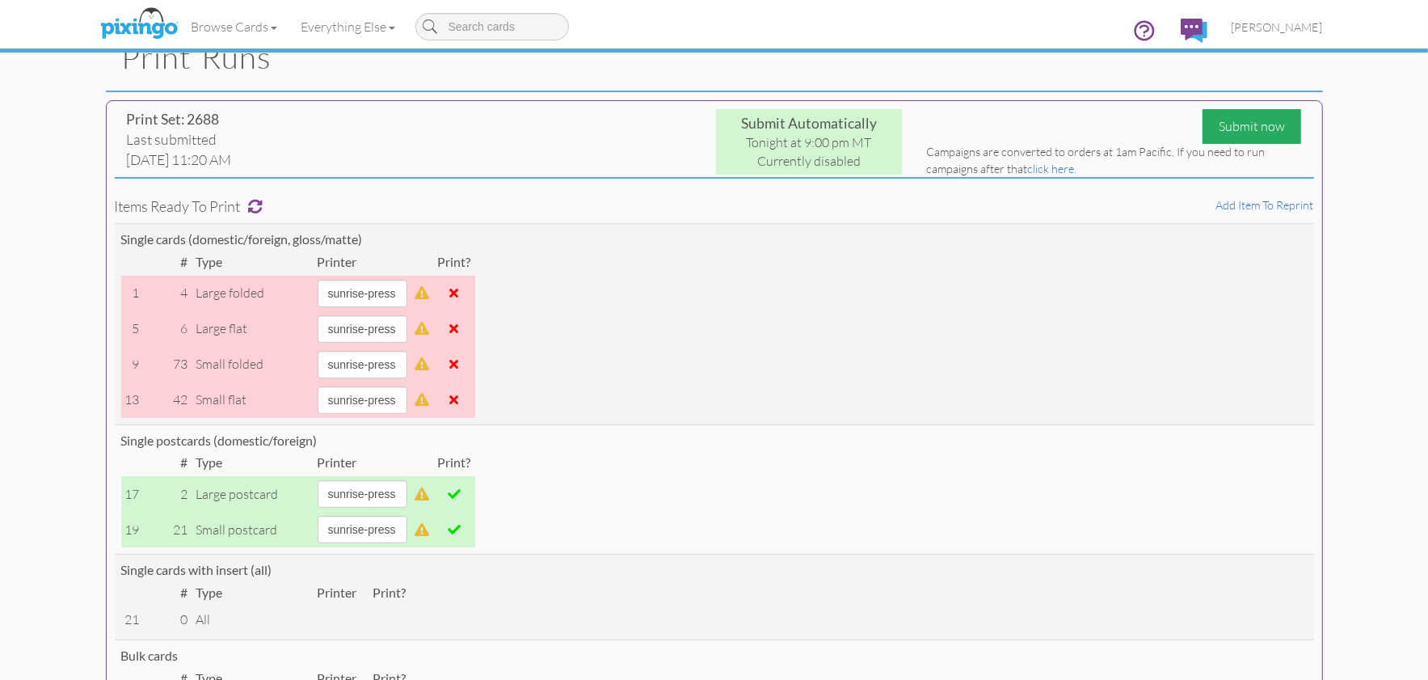
click at [1253, 124] on div "Submit now" at bounding box center [1252, 126] width 99 height 35
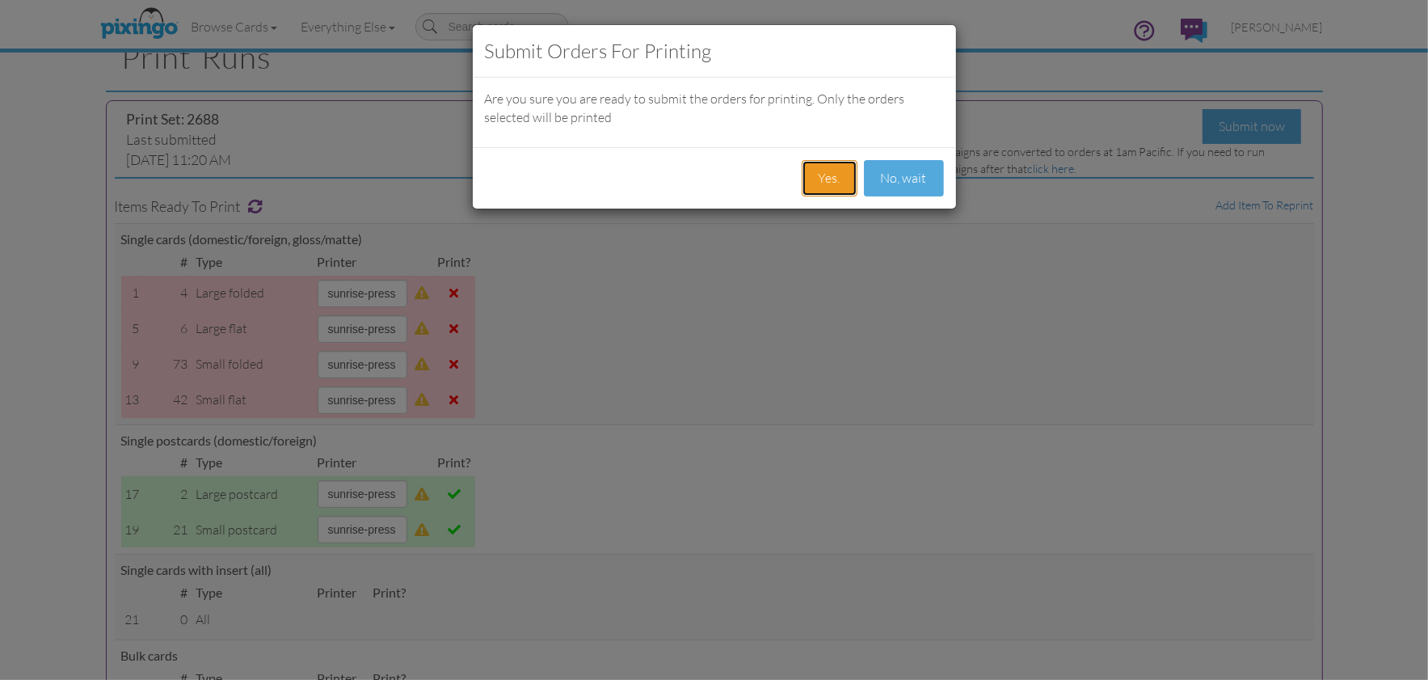
click at [830, 177] on button "Yes." at bounding box center [830, 178] width 56 height 36
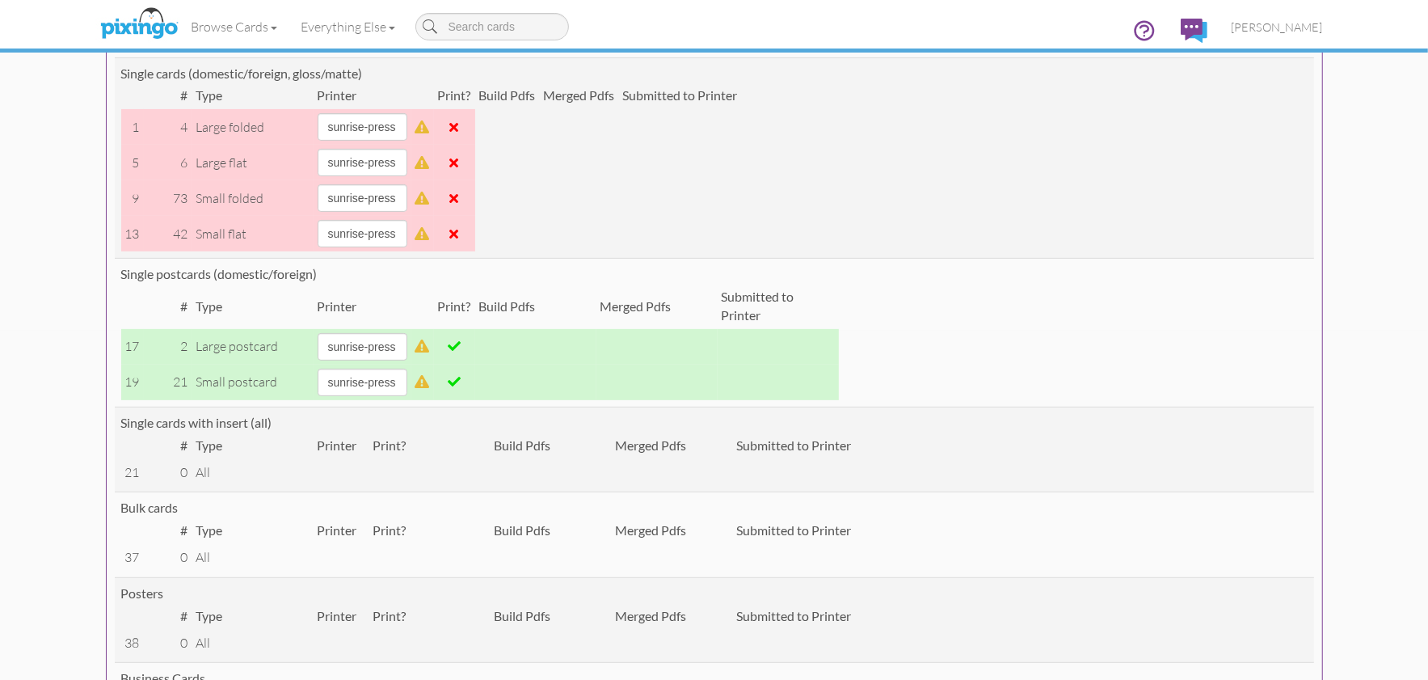
scroll to position [359, 0]
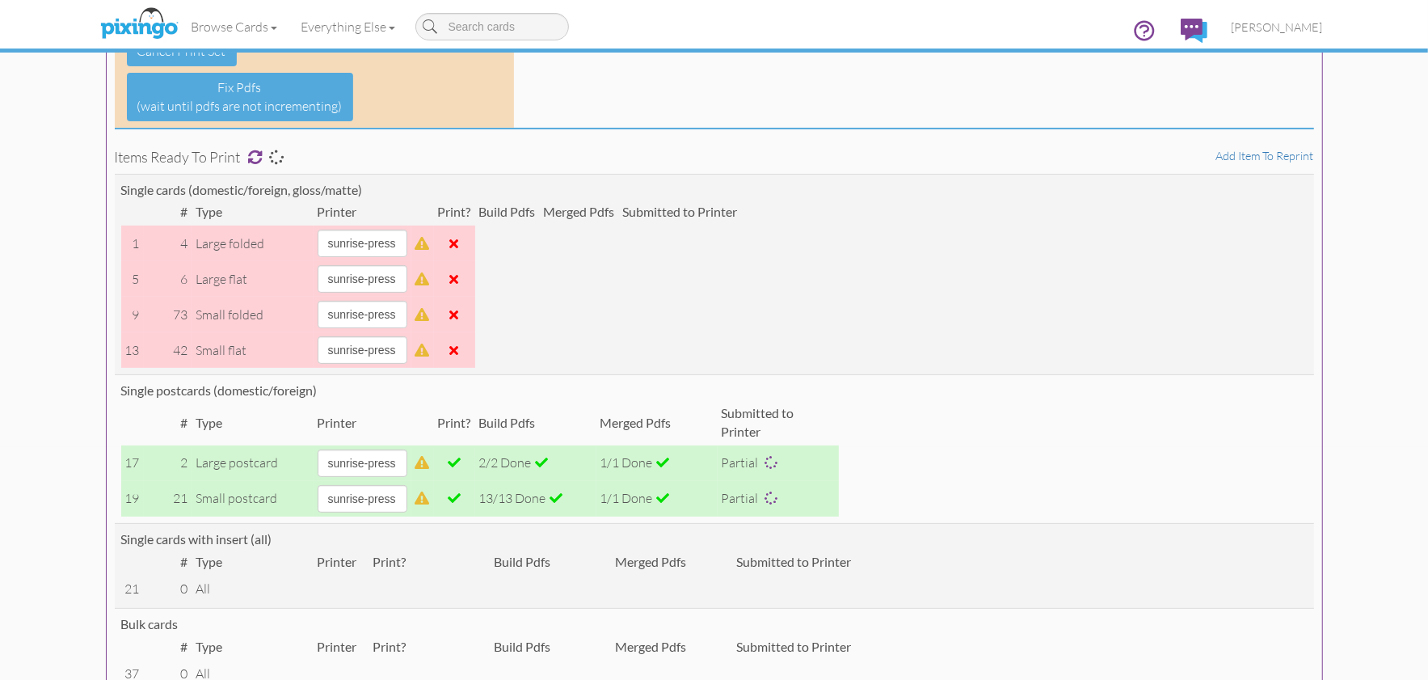
scroll to position [226, 0]
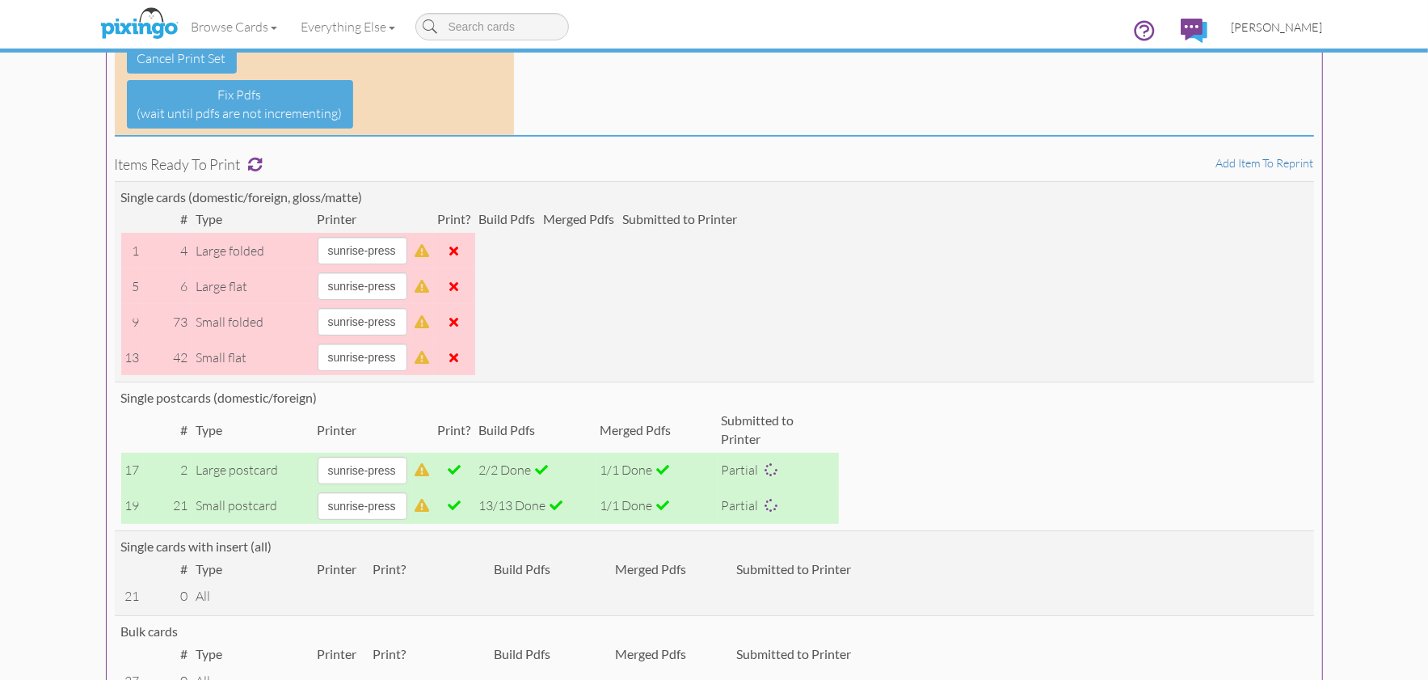
click at [1269, 30] on span "[PERSON_NAME]" at bounding box center [1277, 27] width 91 height 14
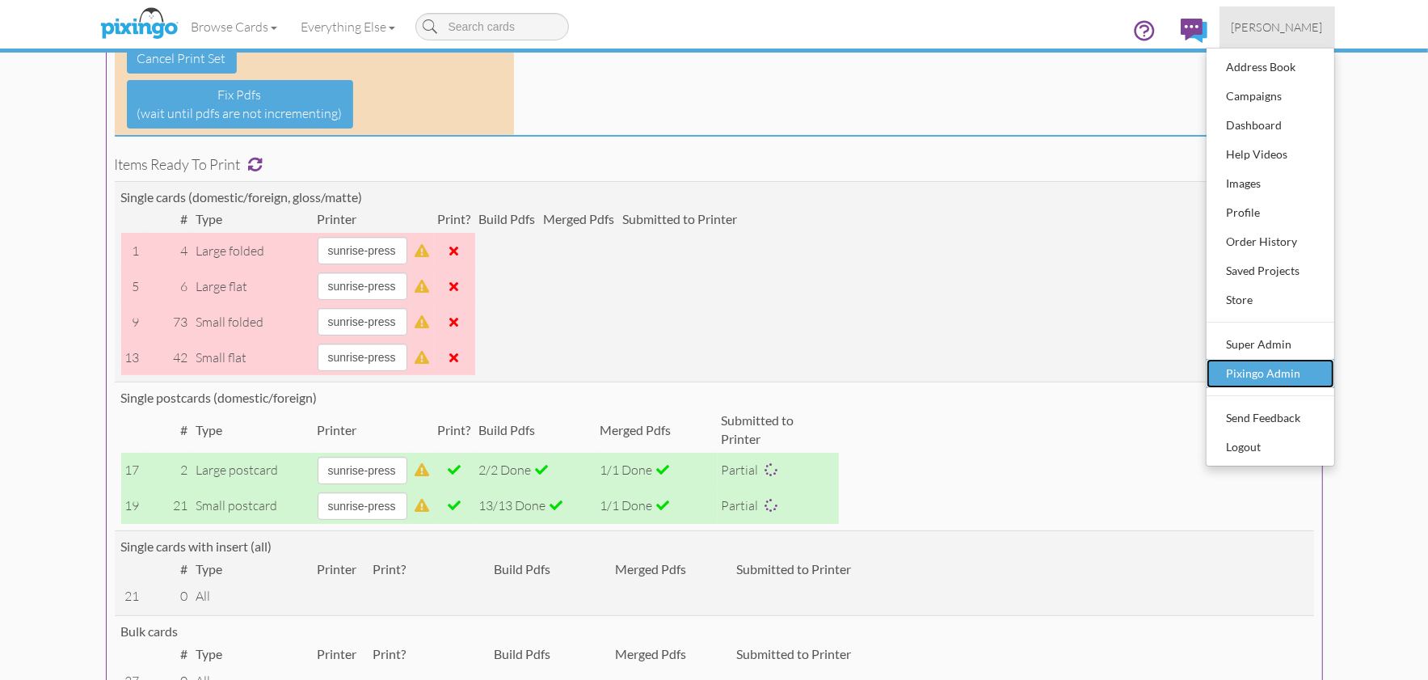
click at [1257, 365] on div "Pixingo Admin" at bounding box center [1270, 373] width 95 height 24
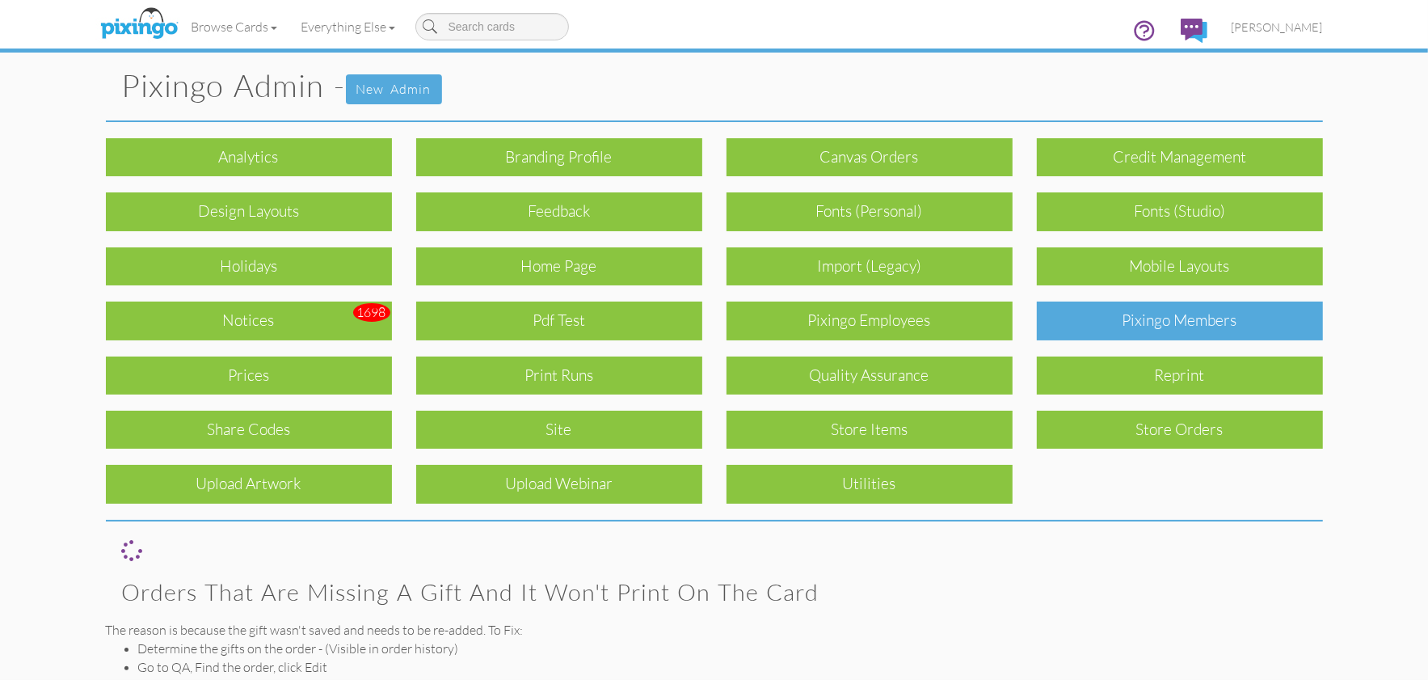
click at [1194, 323] on div "Pixingo Members" at bounding box center [1180, 321] width 286 height 38
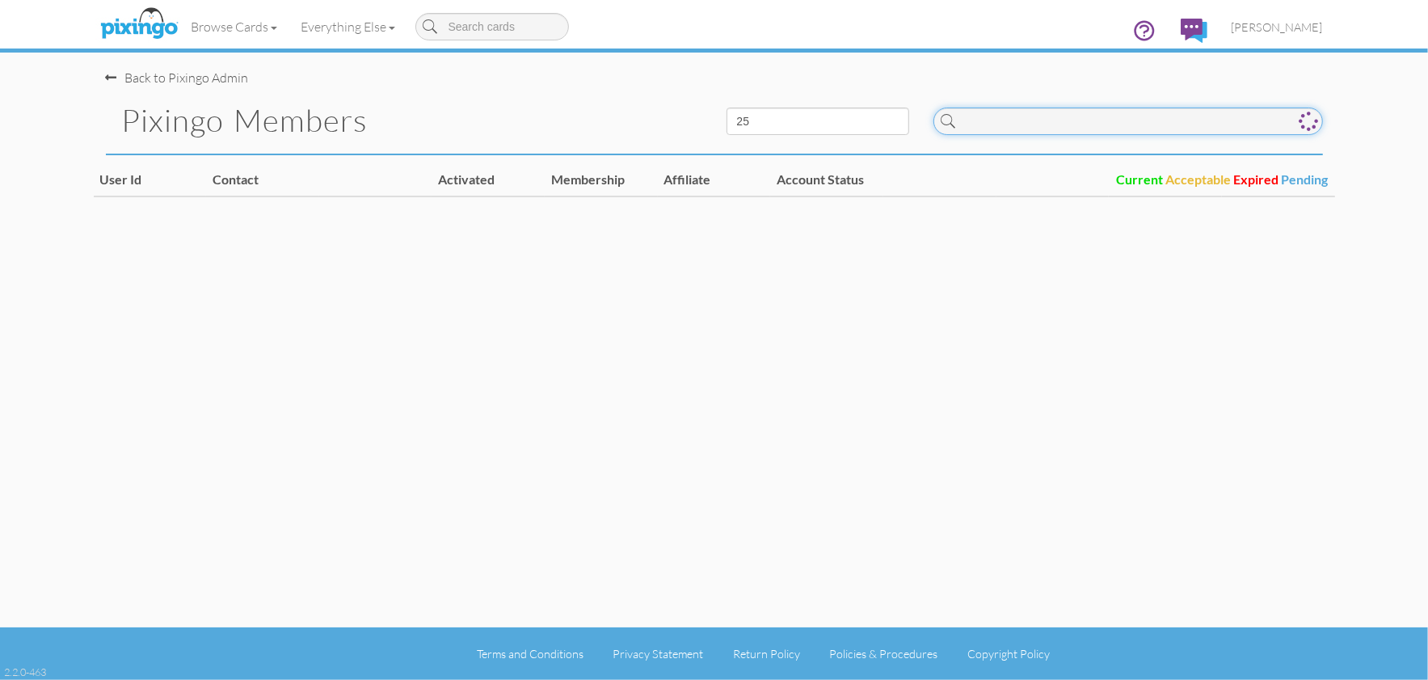
click at [1070, 129] on input at bounding box center [1129, 121] width 390 height 27
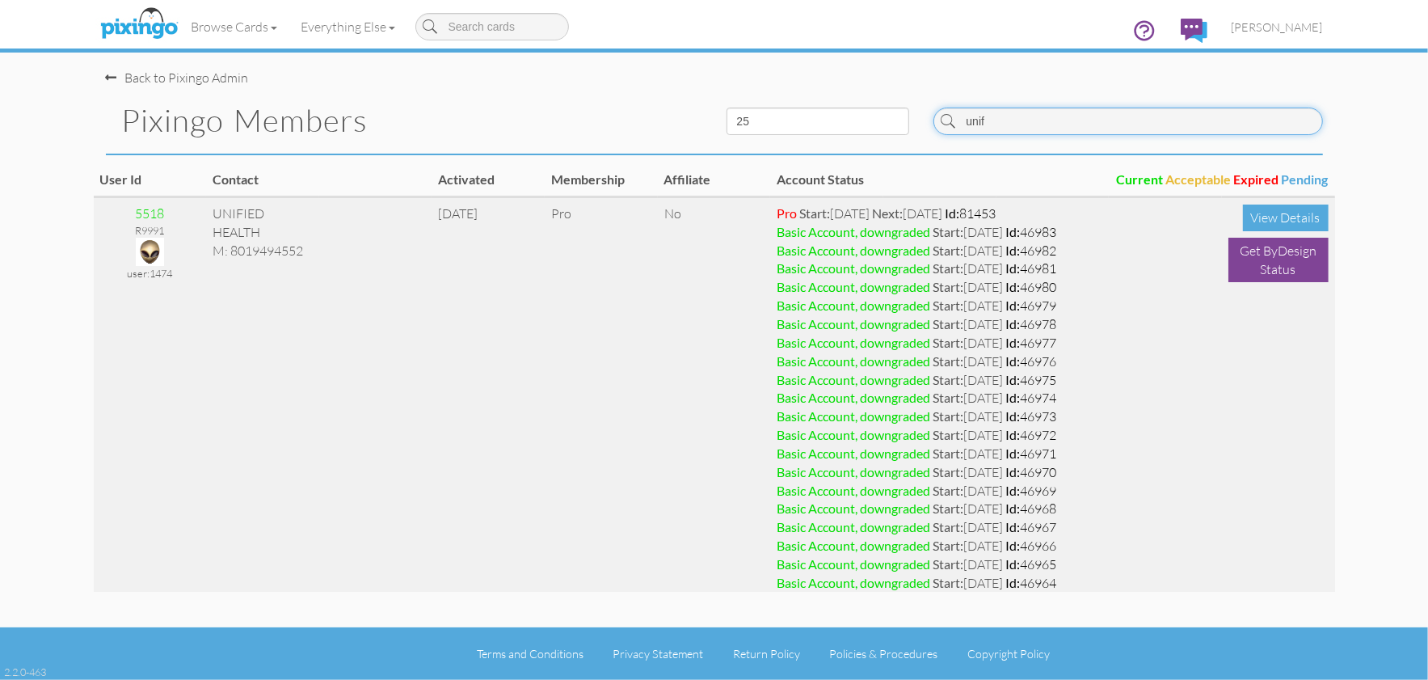
type input "unif"
click at [151, 245] on img at bounding box center [150, 252] width 28 height 28
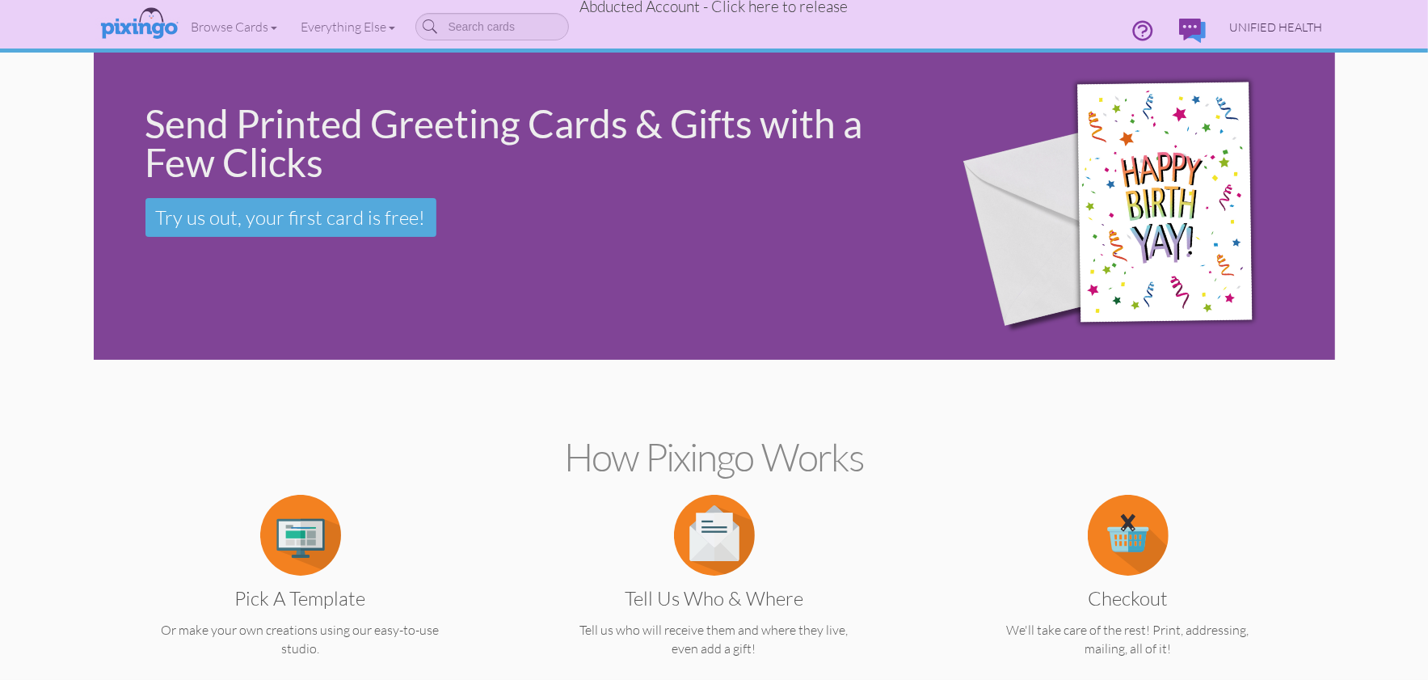
click at [1241, 26] on span "UNIFIED HEALTH" at bounding box center [1276, 27] width 93 height 14
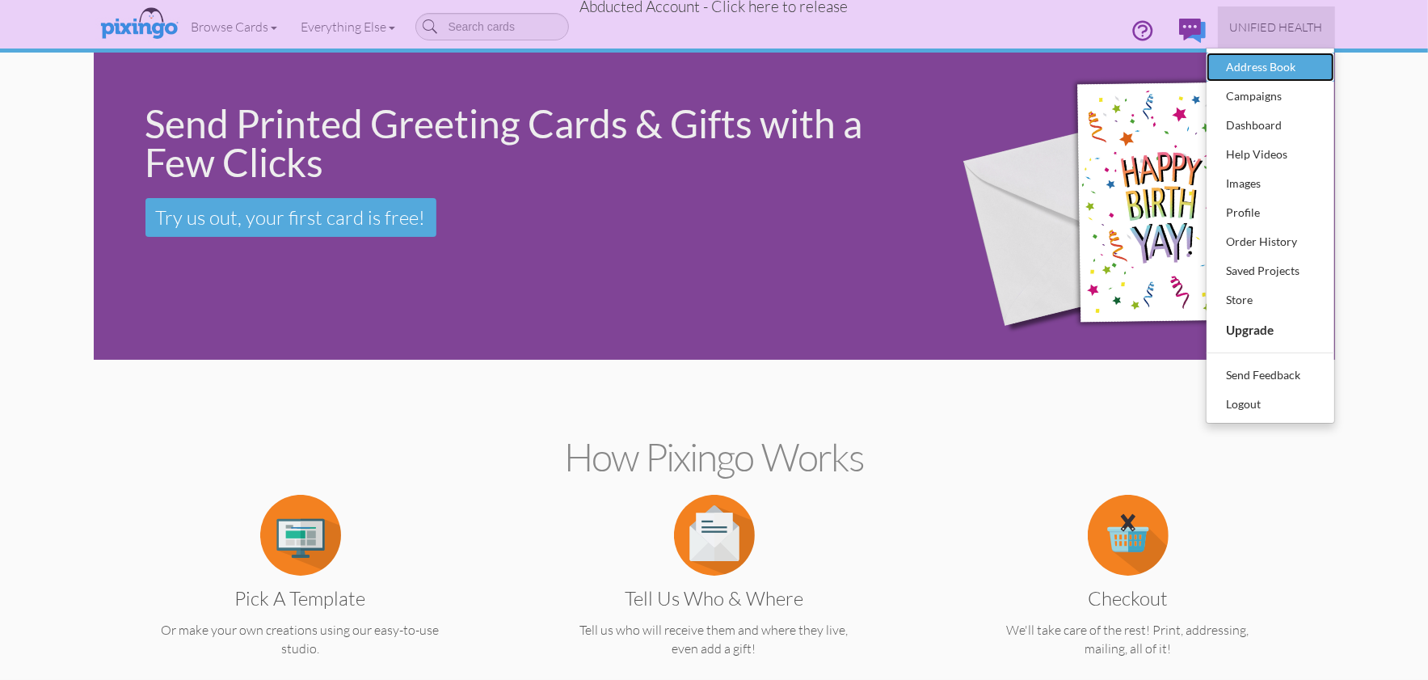
click at [1237, 62] on div "Address Book" at bounding box center [1270, 67] width 95 height 24
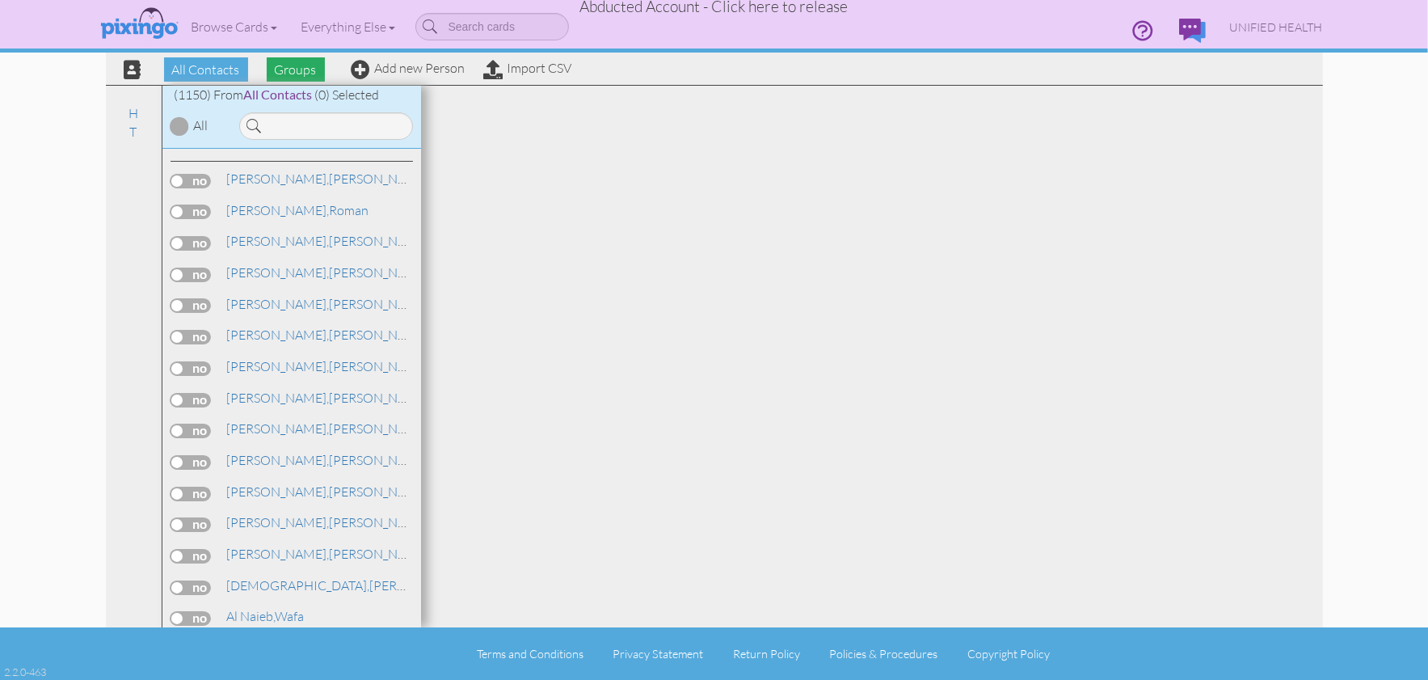
click at [293, 69] on span "Groups" at bounding box center [296, 69] width 58 height 24
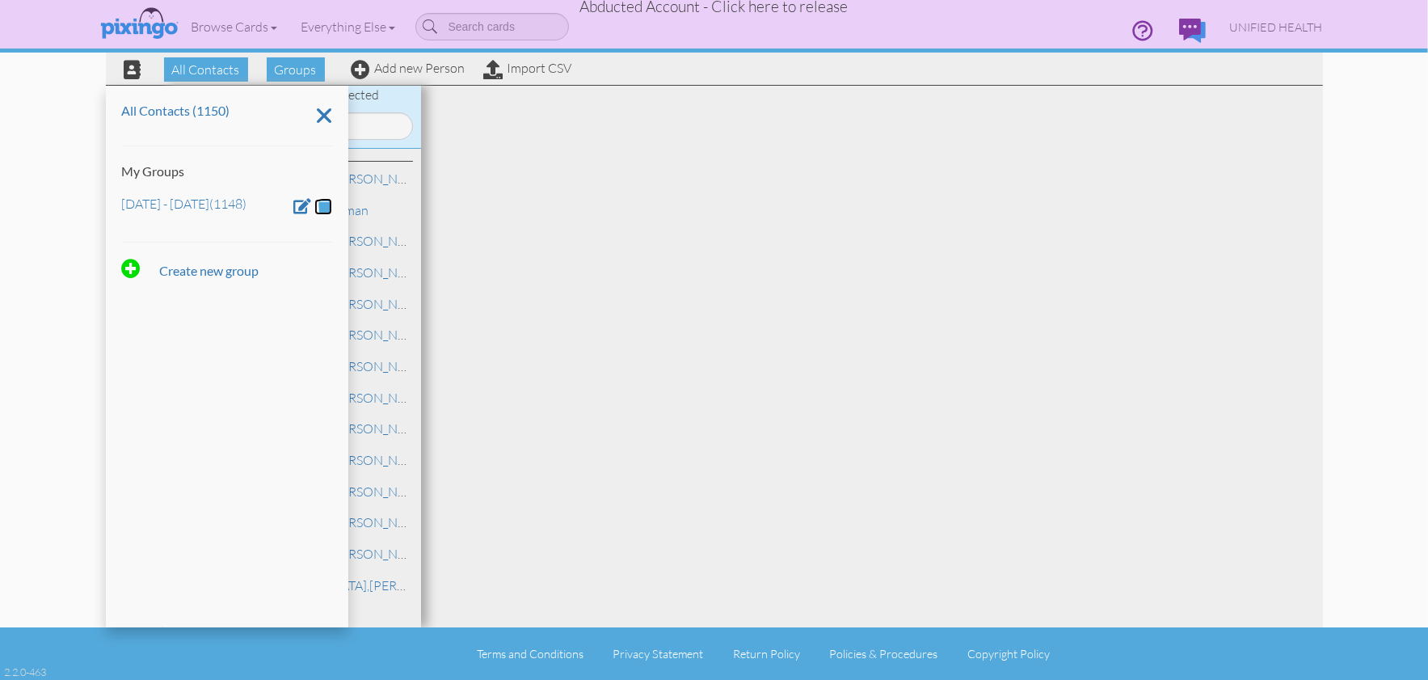
click at [326, 204] on span at bounding box center [325, 205] width 14 height 15
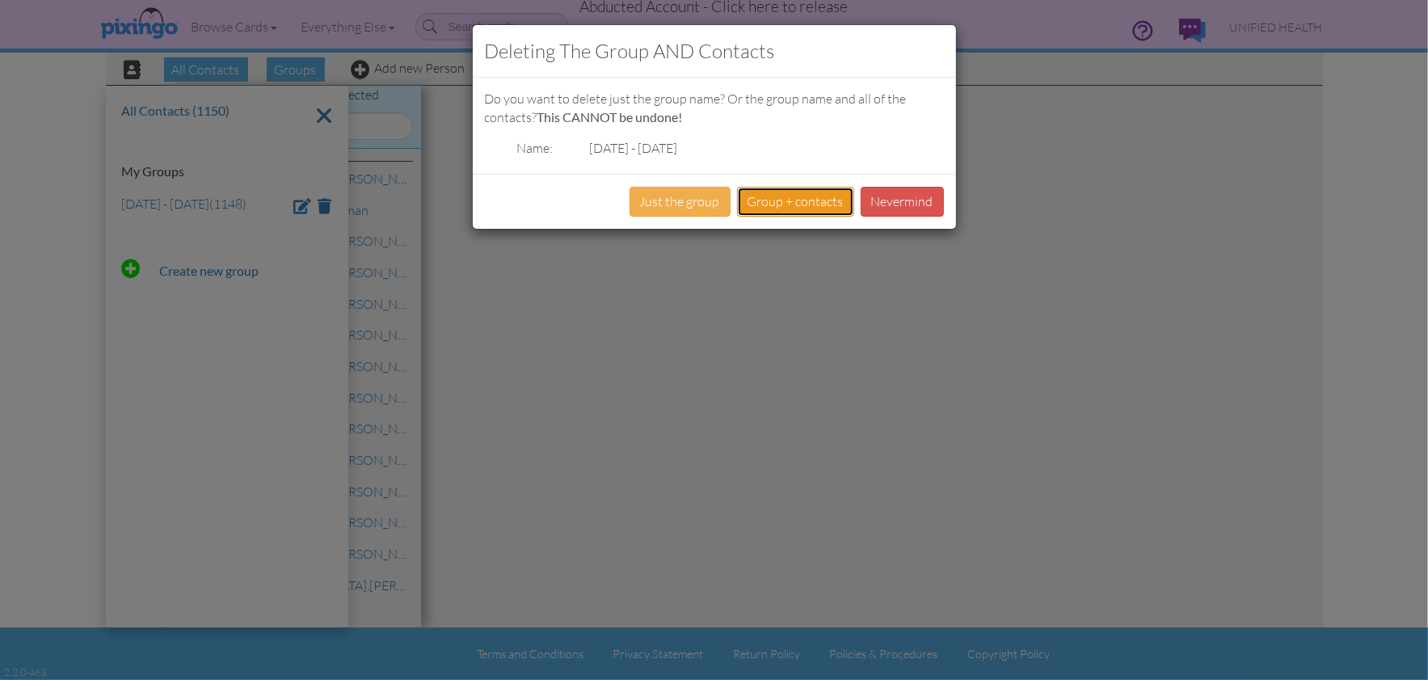
click at [765, 202] on button "Group + contacts" at bounding box center [795, 202] width 117 height 30
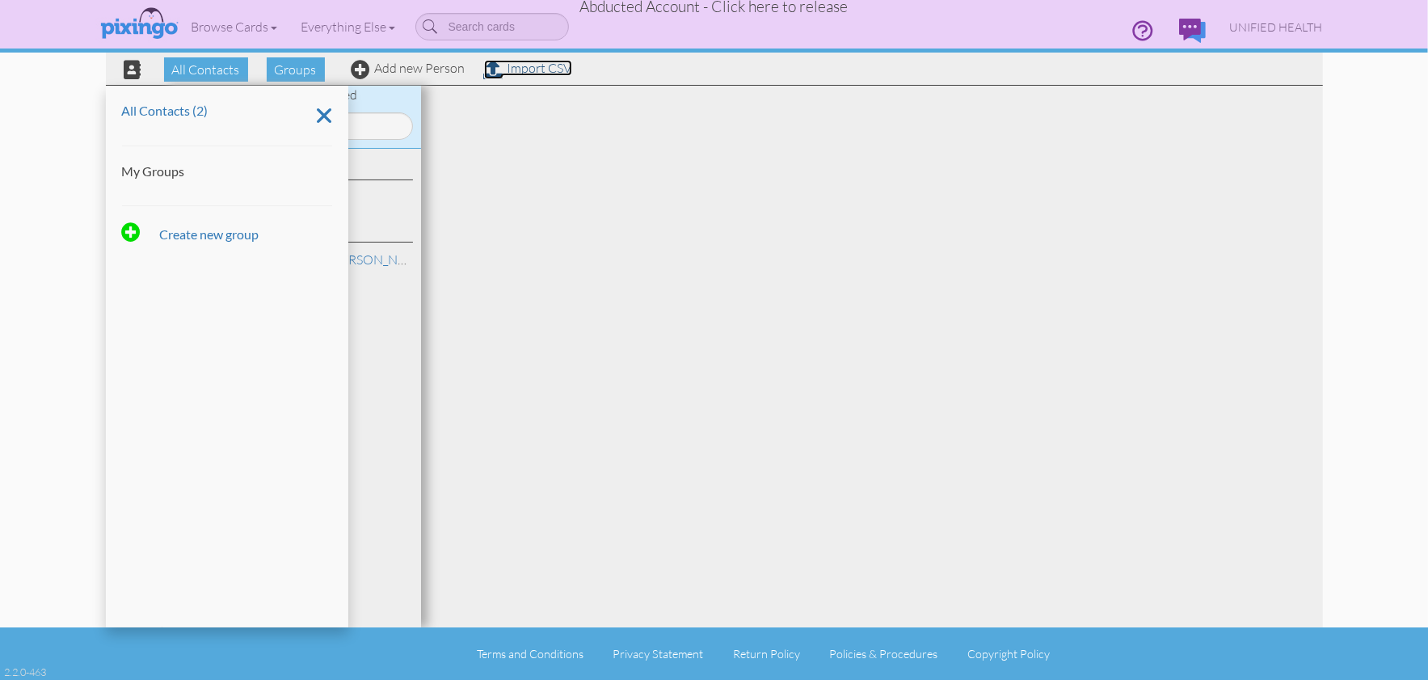
click at [532, 74] on link "Import CSV" at bounding box center [528, 68] width 88 height 16
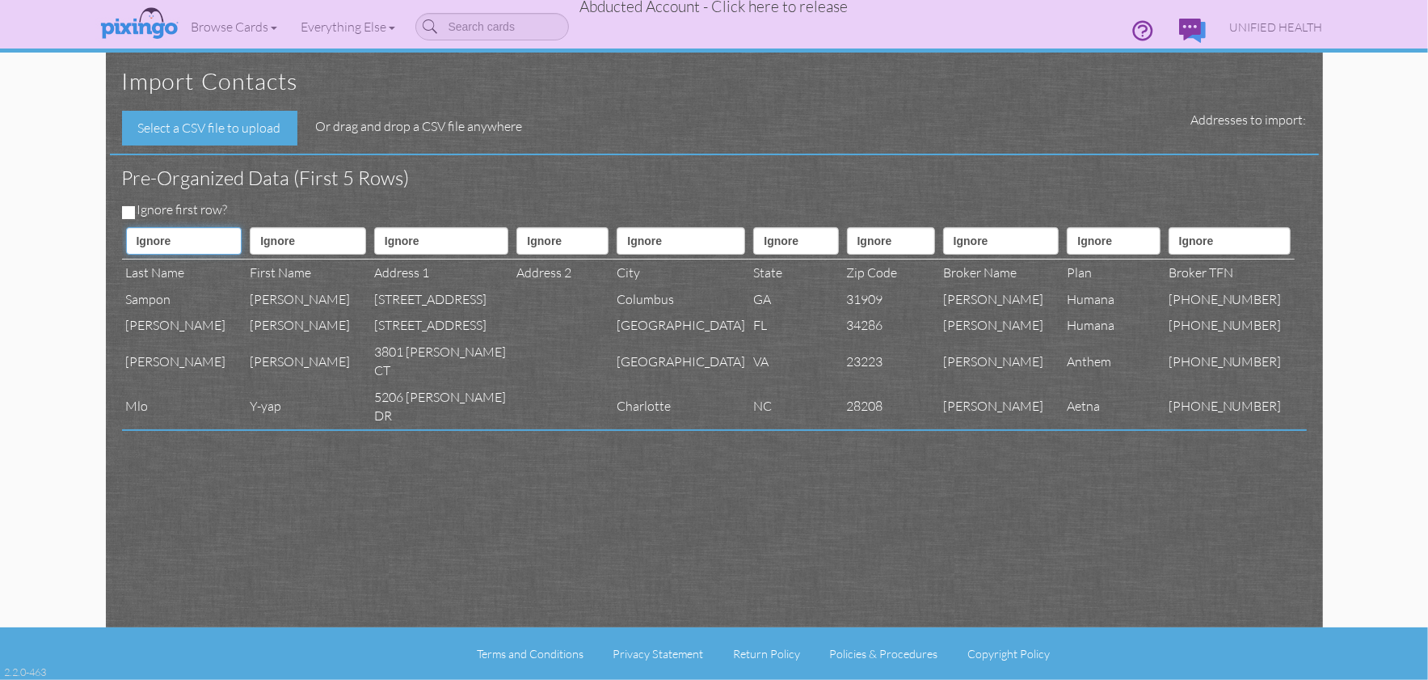
click at [196, 242] on select "Ignore ---------- First name Last name ---------- Address 1 Address 2 City Stat…" at bounding box center [184, 240] width 116 height 27
select select "object:8151"
click at [126, 227] on select "Ignore ---------- First name Last name ---------- Address 1 Address 2 City Stat…" at bounding box center [184, 240] width 116 height 27
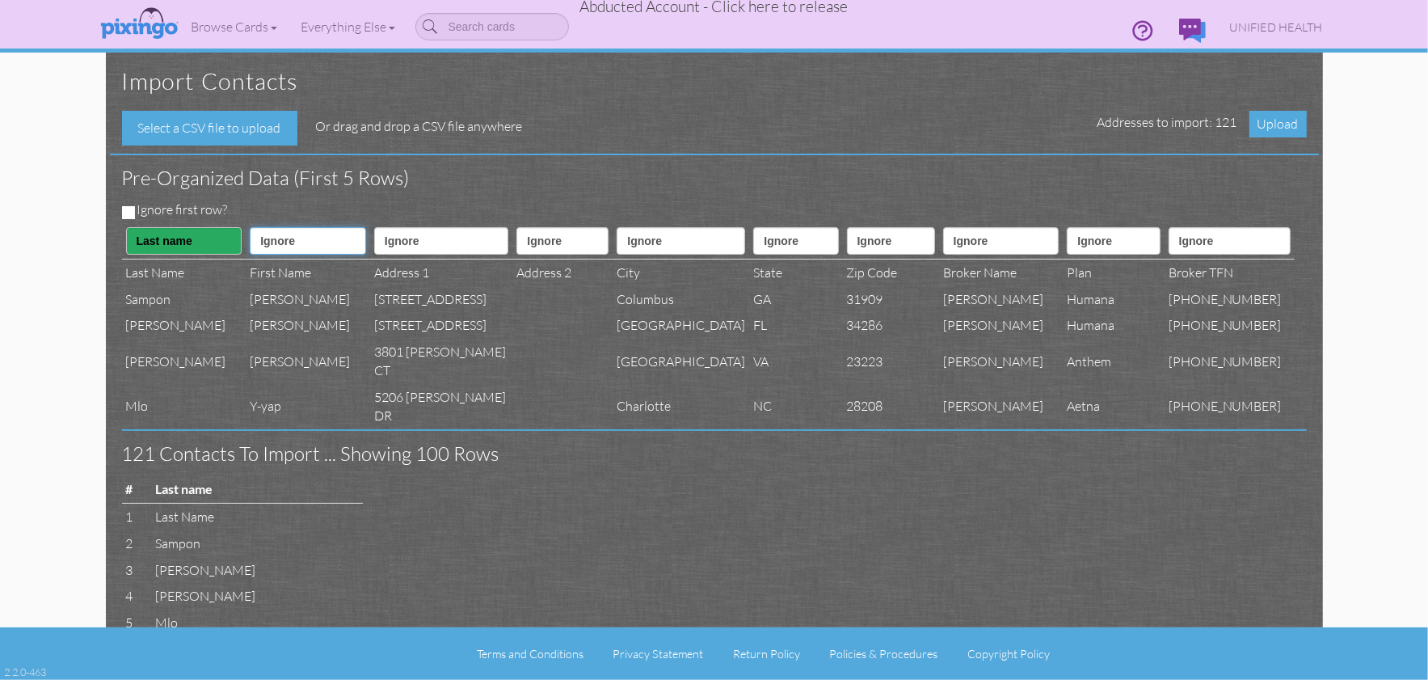
click at [259, 251] on select "Ignore ---------- First name Last name ---------- Address 1 Address 2 City Stat…" at bounding box center [308, 240] width 116 height 27
select select "object:8150"
click at [250, 227] on select "Ignore ---------- First name Last name ---------- Address 1 Address 2 City Stat…" at bounding box center [308, 240] width 116 height 27
click at [428, 247] on select "Ignore ---------- First name Last name ---------- Address 1 Address 2 City Stat…" at bounding box center [441, 240] width 135 height 27
select select "object:8153"
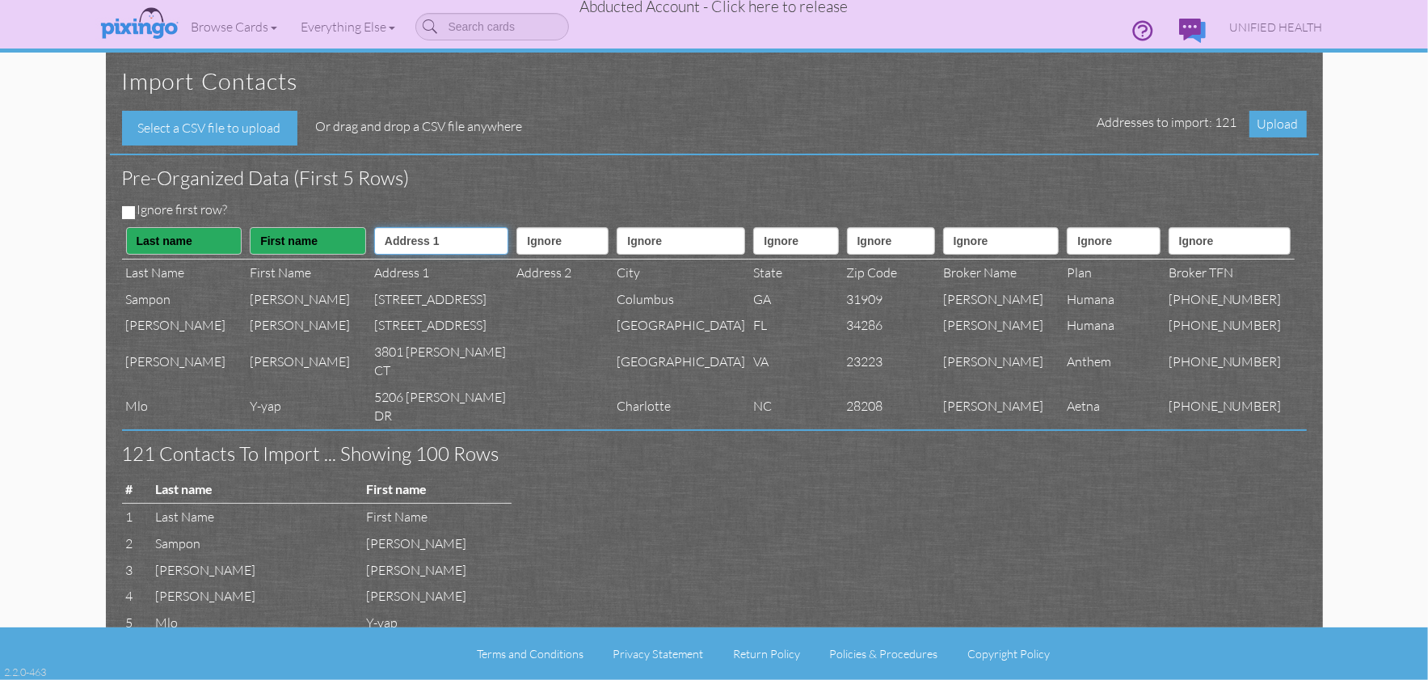
click at [374, 227] on select "Ignore ---------- First name Last name ---------- Address 1 Address 2 City Stat…" at bounding box center [441, 240] width 135 height 27
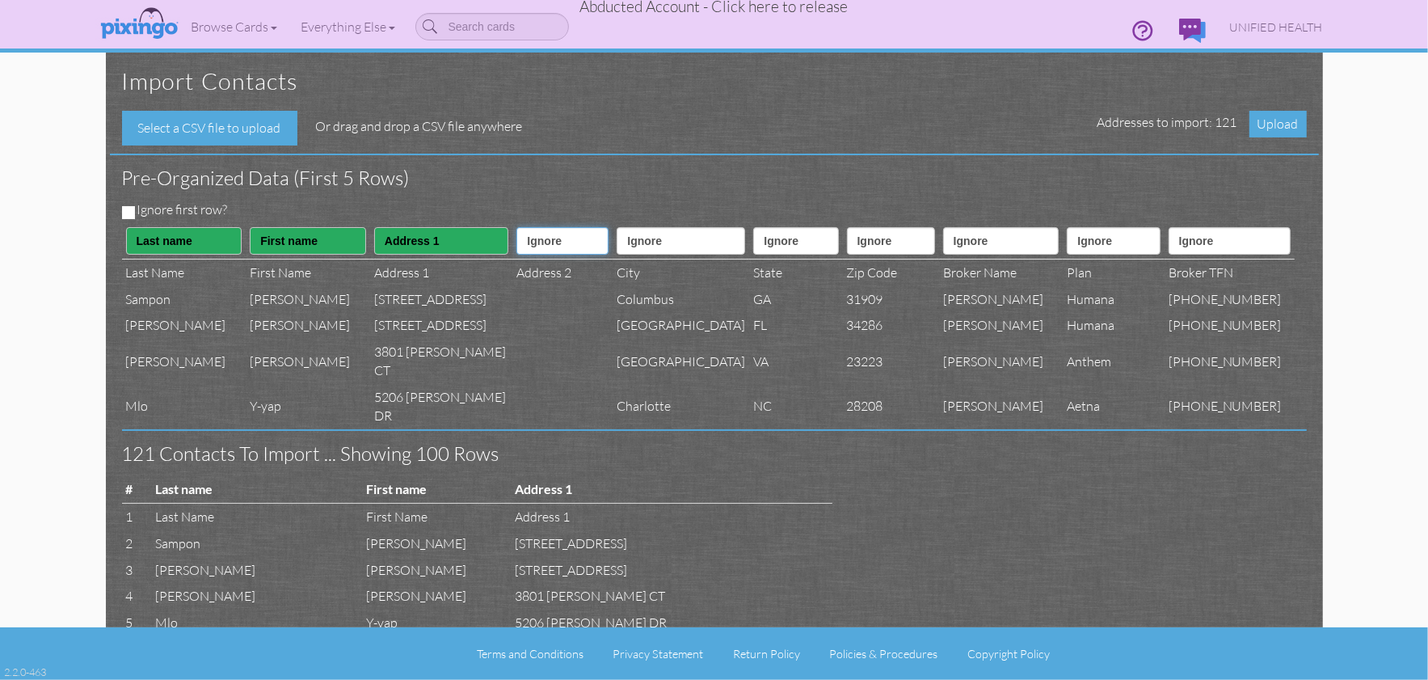
click at [527, 251] on select "Ignore ---------- First name Last name ---------- Address 1 Address 2 City Stat…" at bounding box center [563, 240] width 92 height 27
select select "object:8154"
click at [517, 227] on select "Ignore ---------- First name Last name ---------- Address 1 Address 2 City Stat…" at bounding box center [563, 240] width 92 height 27
click at [630, 246] on select "Ignore ---------- First name Last name ---------- Address 1 Address 2 City Stat…" at bounding box center [681, 240] width 129 height 27
select select "object:8155"
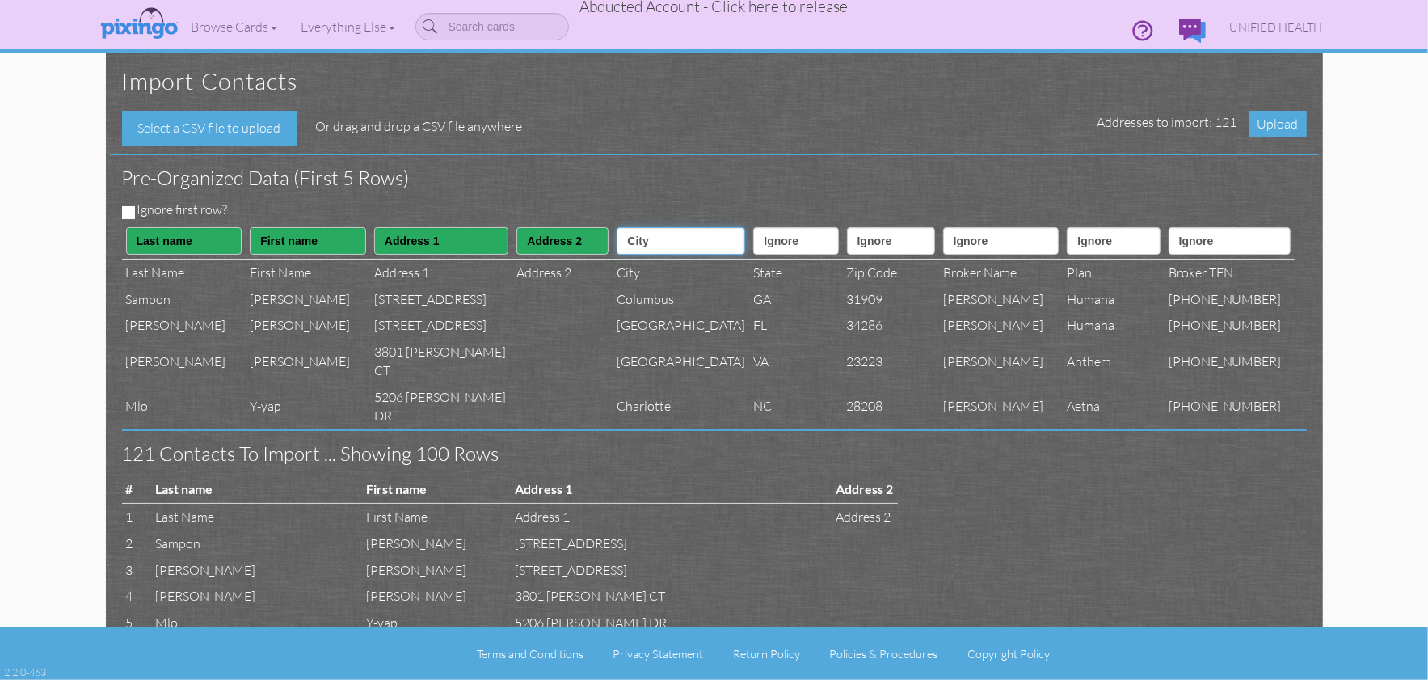
click at [617, 227] on select "Ignore ---------- First name Last name ---------- Address 1 Address 2 City Stat…" at bounding box center [681, 240] width 129 height 27
click at [753, 247] on select "Ignore ---------- First name Last name ---------- Address 1 Address 2 City Stat…" at bounding box center [795, 240] width 85 height 27
select select "object:8156"
click at [753, 227] on select "Ignore ---------- First name Last name ---------- Address 1 Address 2 City Stat…" at bounding box center [795, 240] width 85 height 27
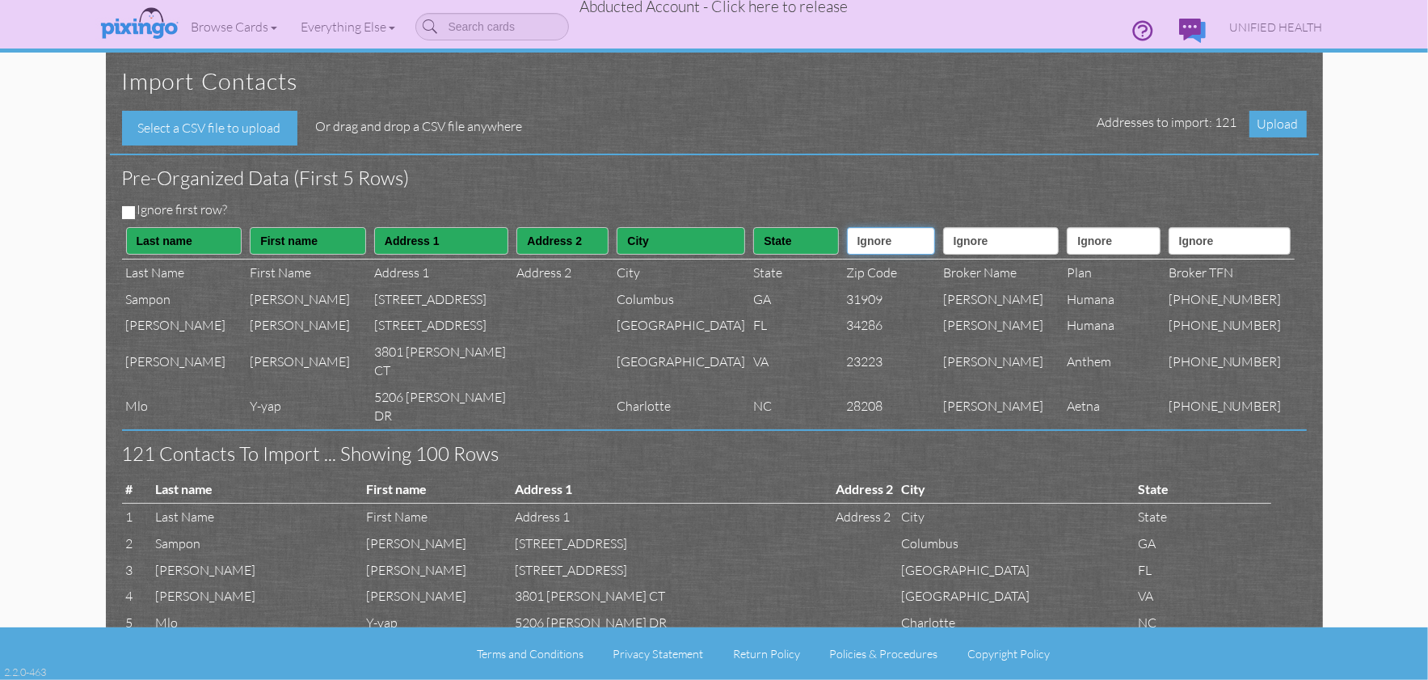
click at [852, 253] on select "Ignore ---------- First name Last name ---------- Address 1 Address 2 City Stat…" at bounding box center [891, 240] width 88 height 27
select select "object:8157"
click at [847, 227] on select "Ignore ---------- First name Last name ---------- Address 1 Address 2 City Stat…" at bounding box center [891, 240] width 88 height 27
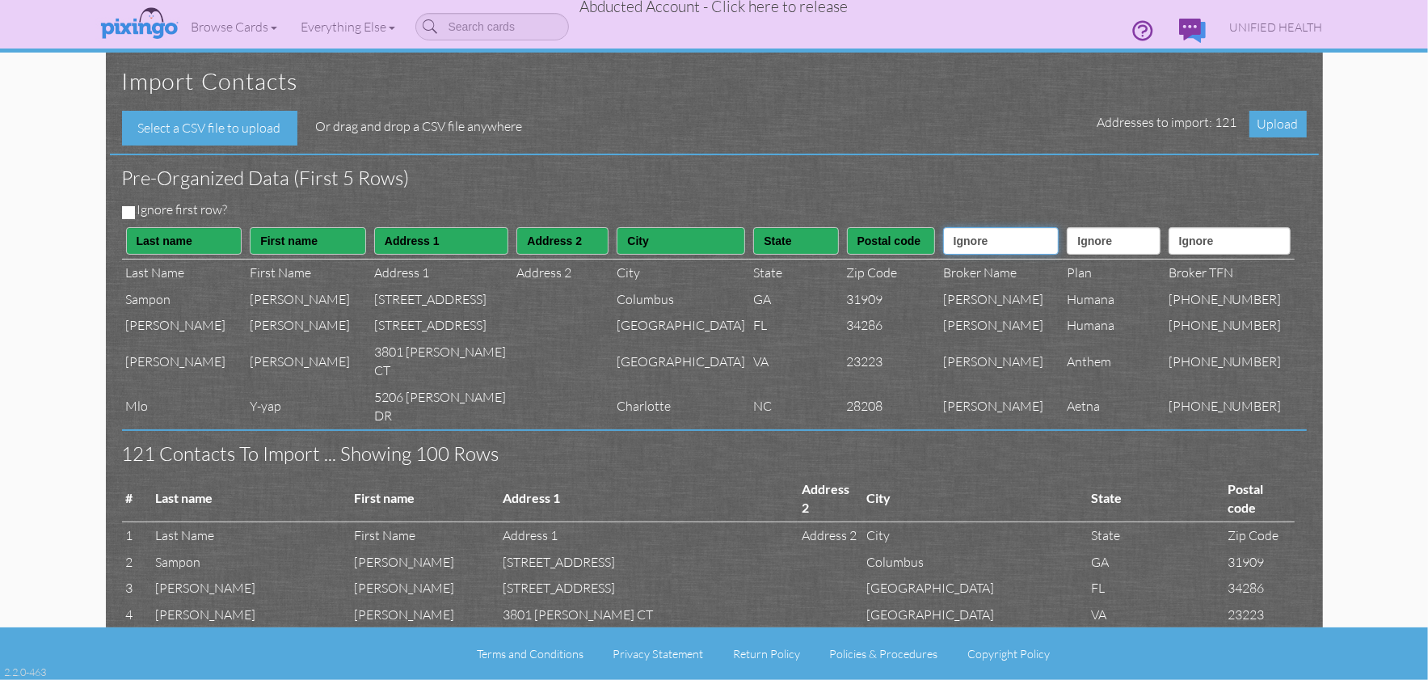
click at [975, 248] on select "Ignore ---------- First name Last name ---------- Address 1 Address 2 City Stat…" at bounding box center [1001, 240] width 116 height 27
select select "object:8171"
click at [946, 227] on select "Ignore ---------- First name Last name ---------- Address 1 Address 2 City Stat…" at bounding box center [1001, 240] width 116 height 27
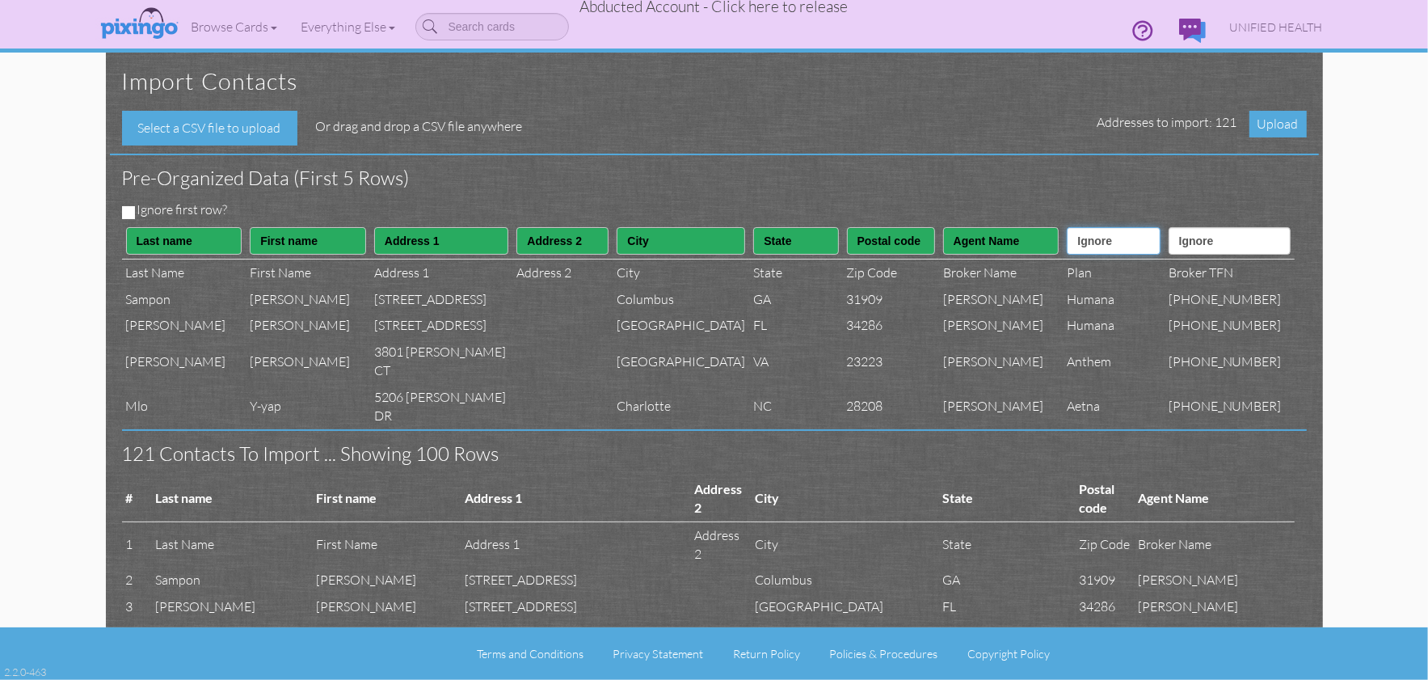
click at [1087, 251] on select "Ignore ---------- First name Last name ---------- Address 1 Address 2 City Stat…" at bounding box center [1113, 240] width 93 height 27
select select "object:8170"
click at [1067, 227] on select "Ignore ---------- First name Last name ---------- Address 1 Address 2 City Stat…" at bounding box center [1113, 240] width 93 height 27
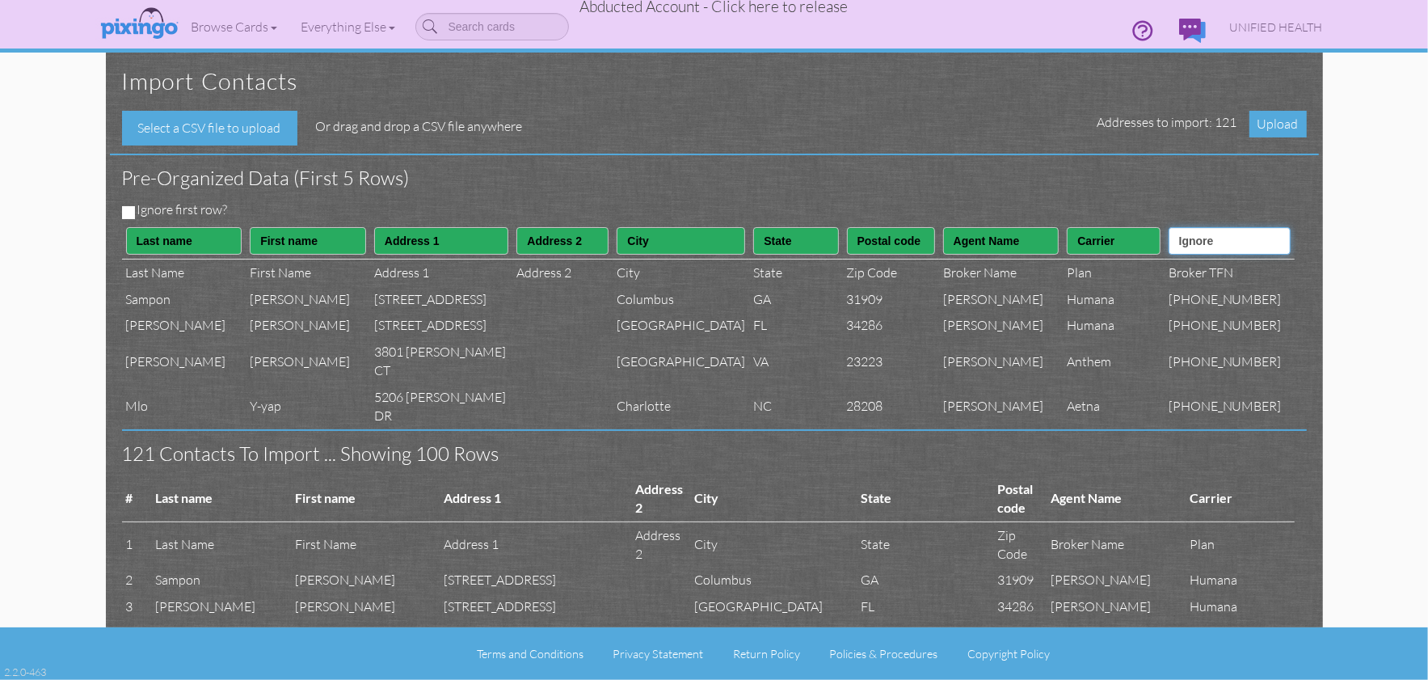
click at [1208, 241] on select "Ignore ---------- First name Last name ---------- Address 1 Address 2 City Stat…" at bounding box center [1230, 240] width 122 height 27
select select "object:8172"
click at [1183, 227] on select "Ignore ---------- First name Last name ---------- Address 1 Address 2 City Stat…" at bounding box center [1230, 240] width 122 height 27
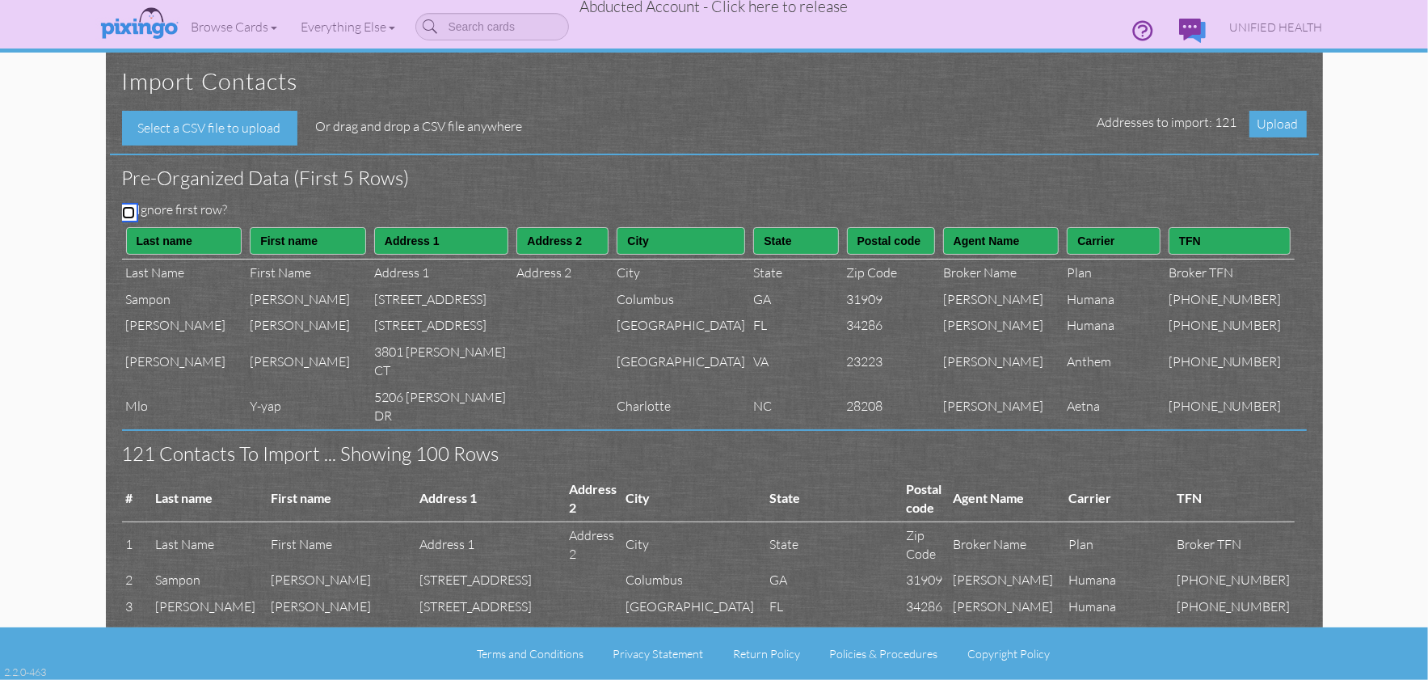
click at [129, 213] on input "Ignore first row?" at bounding box center [128, 212] width 13 height 13
checkbox input "true"
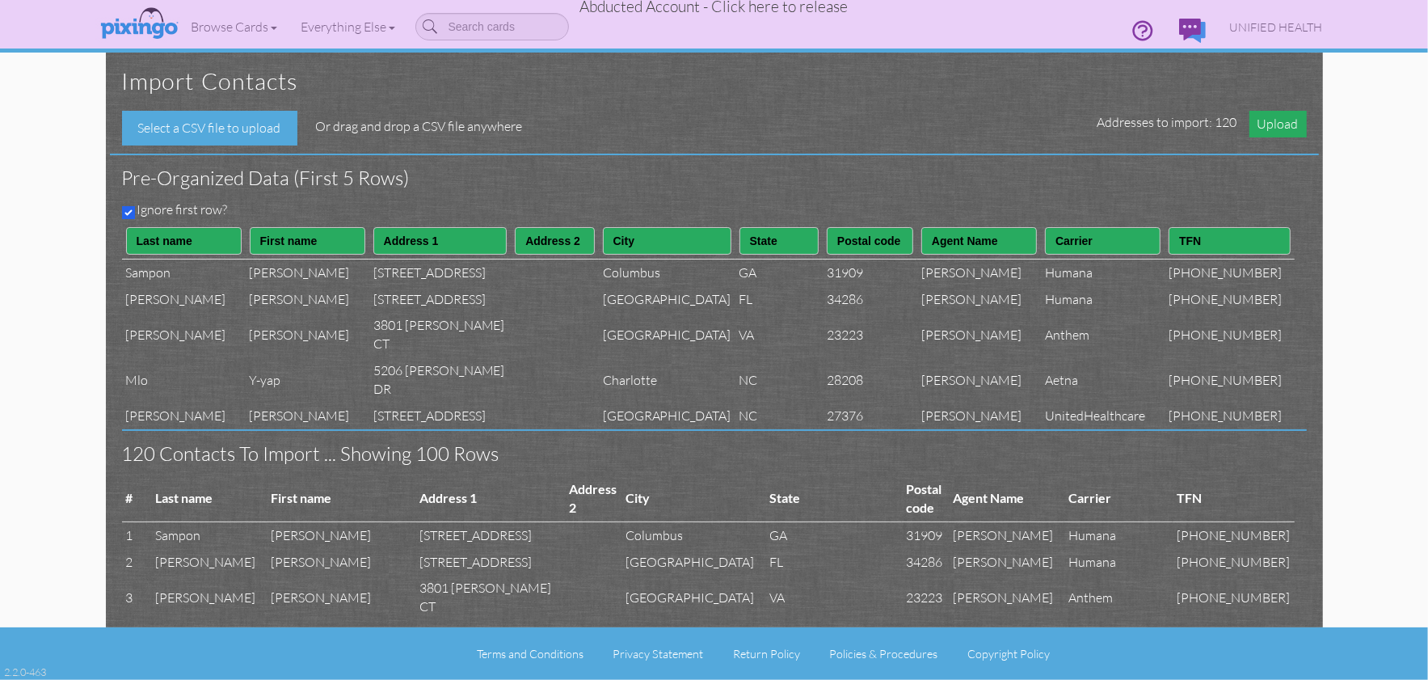
click at [1263, 124] on span "Upload" at bounding box center [1278, 124] width 57 height 27
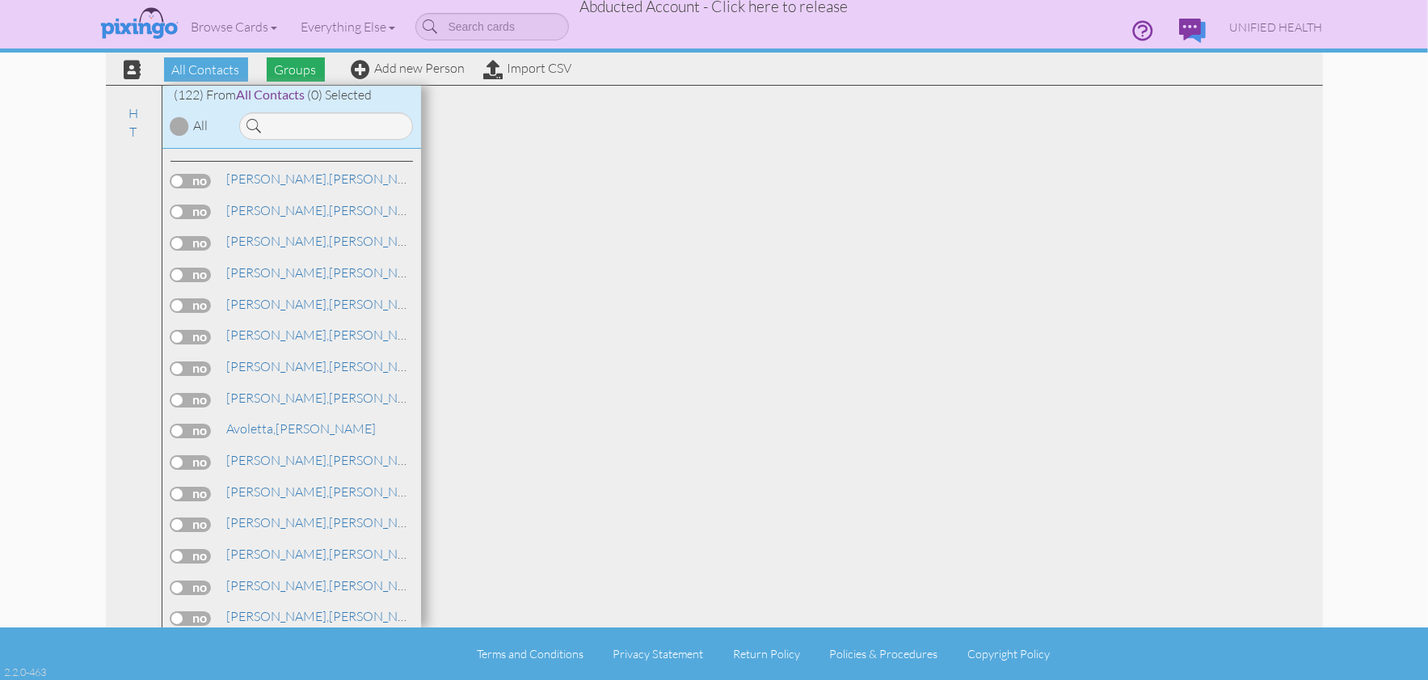
click at [302, 77] on span "Groups" at bounding box center [296, 69] width 58 height 24
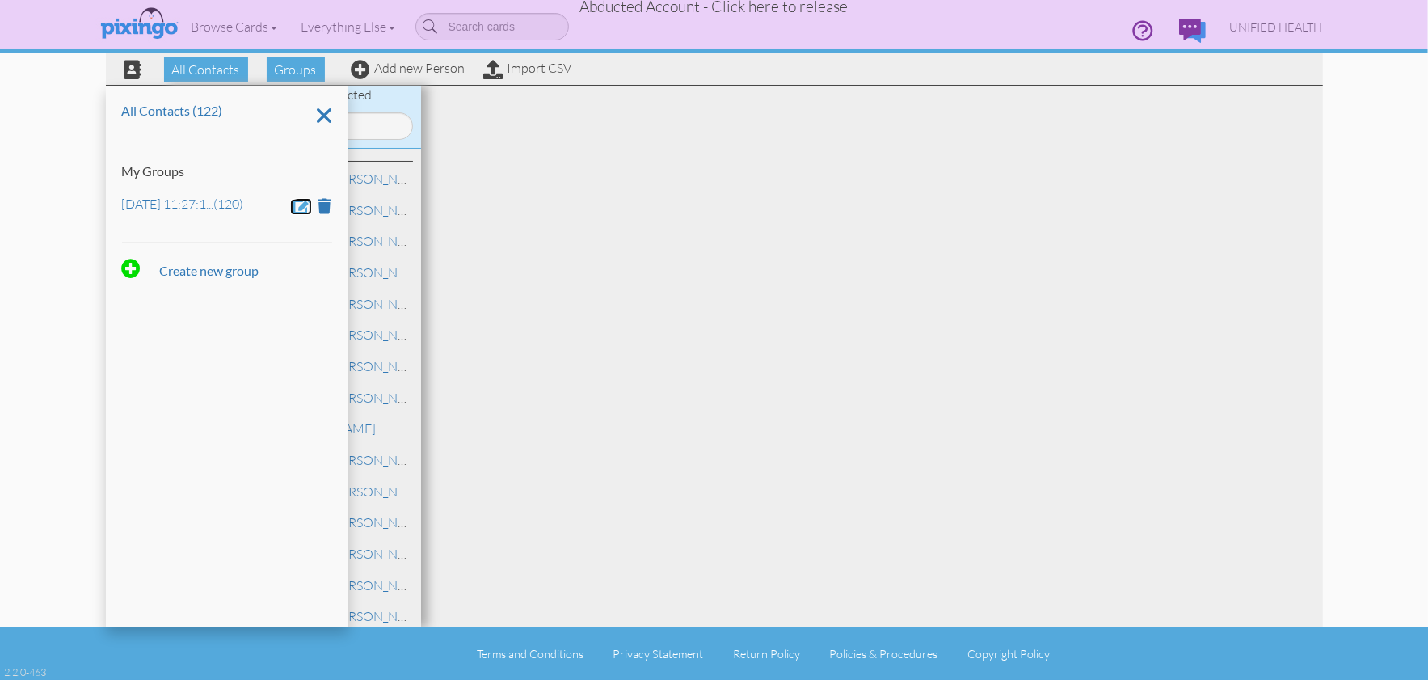
click at [302, 206] on span at bounding box center [303, 205] width 18 height 15
drag, startPoint x: 275, startPoint y: 207, endPoint x: 113, endPoint y: 204, distance: 161.7
click at [111, 204] on div "All Contacts (122) My Groups Sep 19, 11:27:16 AM Create new group" at bounding box center [227, 357] width 242 height 542
type input "April 8"
click at [164, 250] on span at bounding box center [169, 252] width 16 height 24
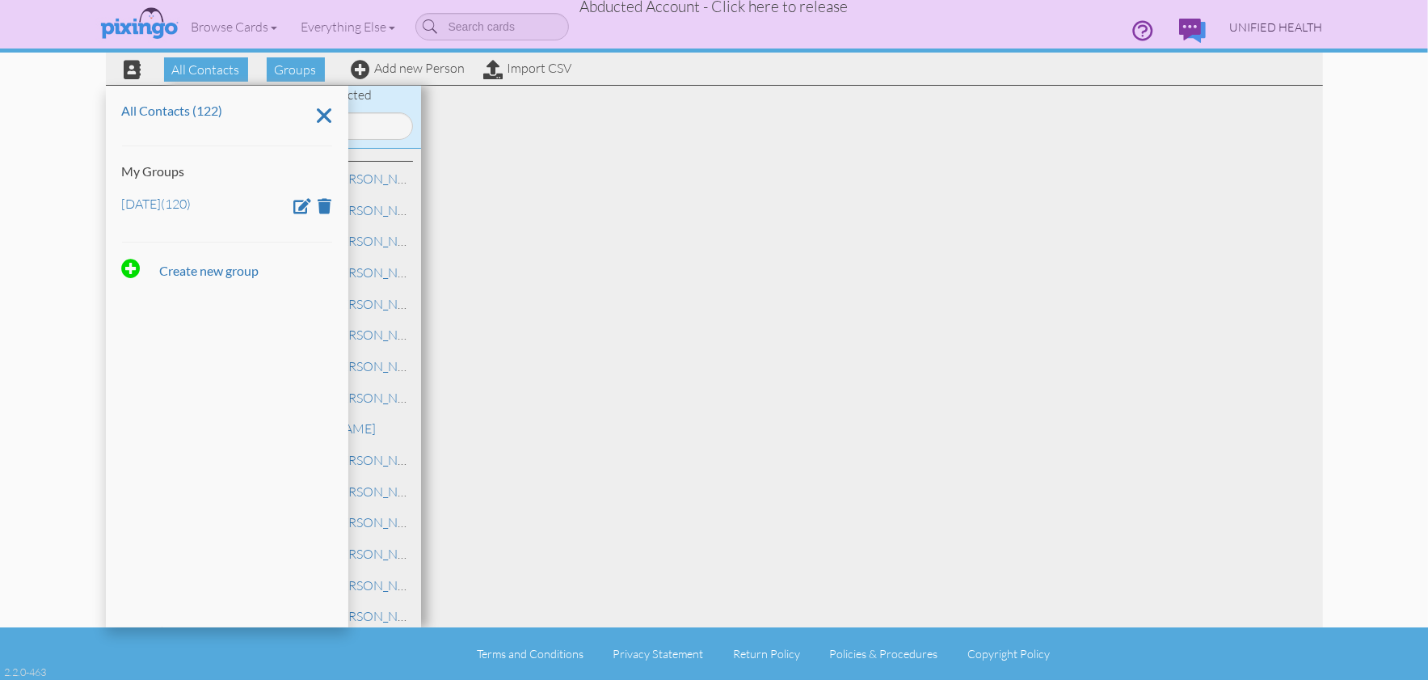
click at [1242, 27] on span "UNIFIED HEALTH" at bounding box center [1276, 27] width 93 height 14
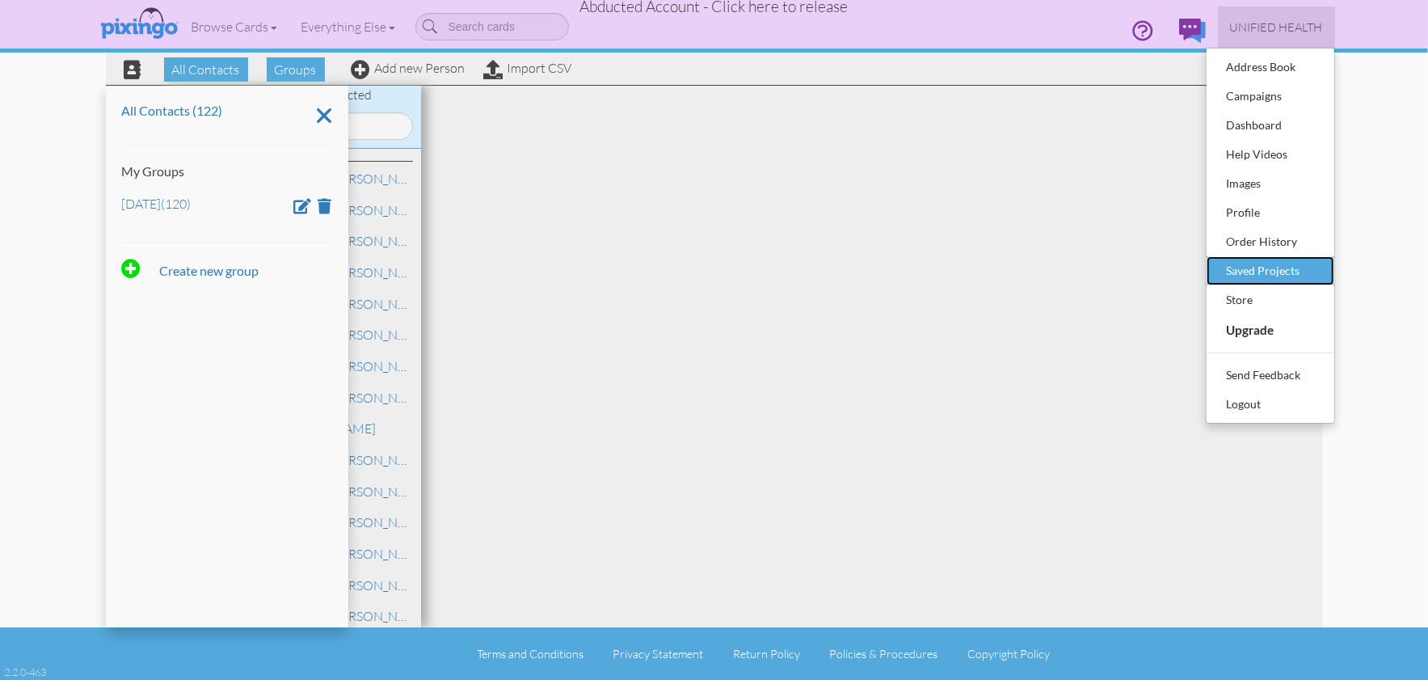
click at [1277, 265] on div "Saved Projects" at bounding box center [1270, 271] width 95 height 24
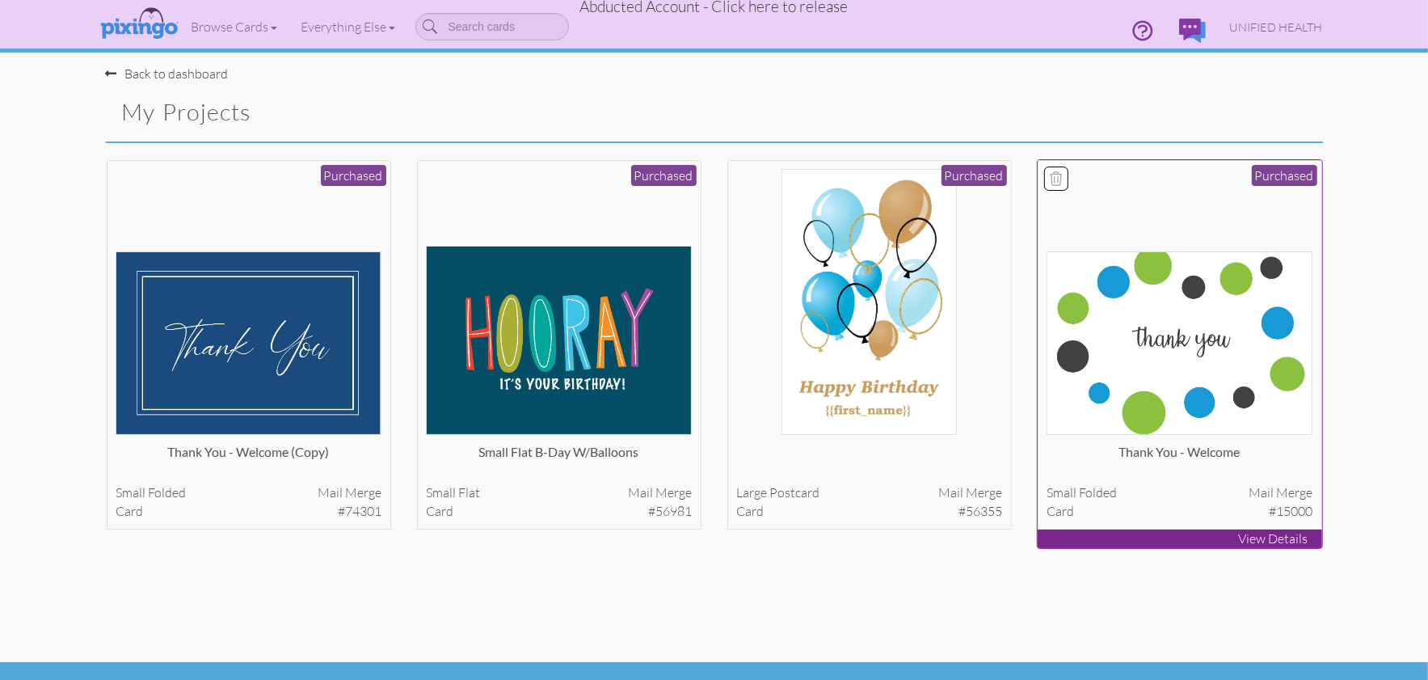
click at [1238, 328] on img at bounding box center [1180, 342] width 266 height 183
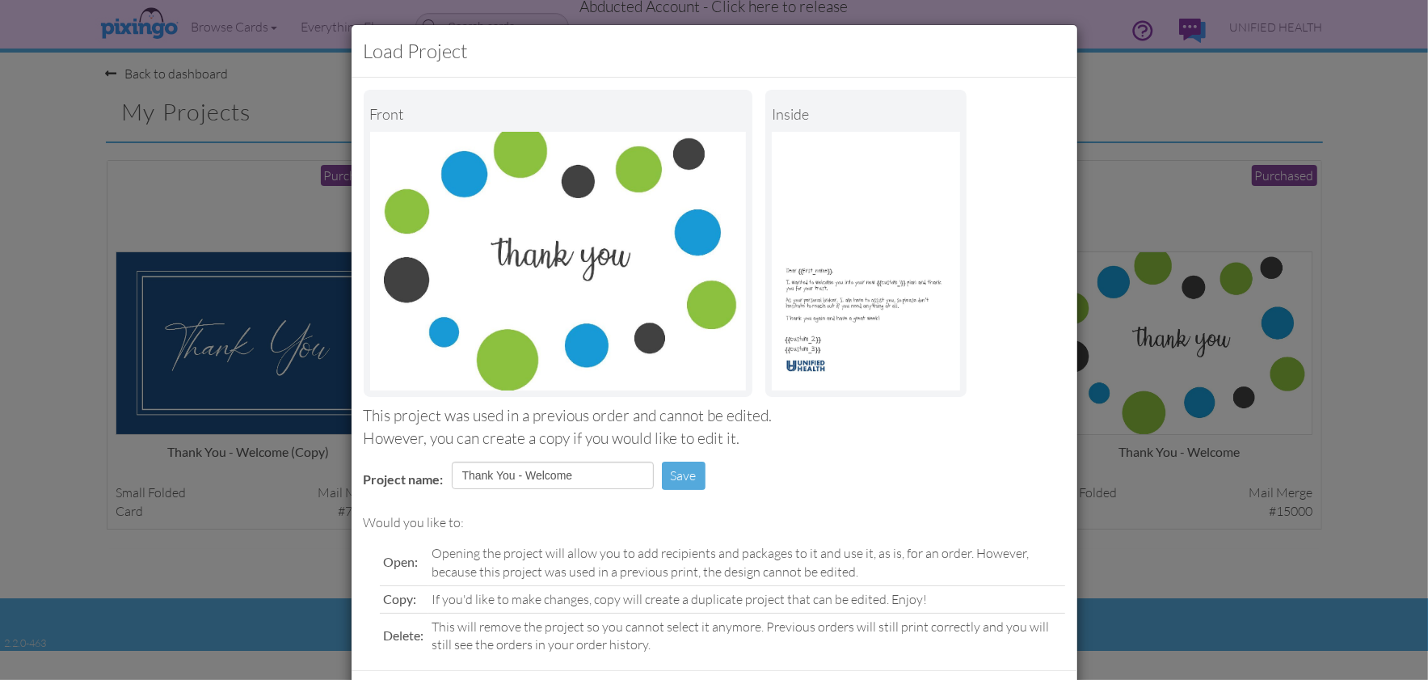
scroll to position [76, 0]
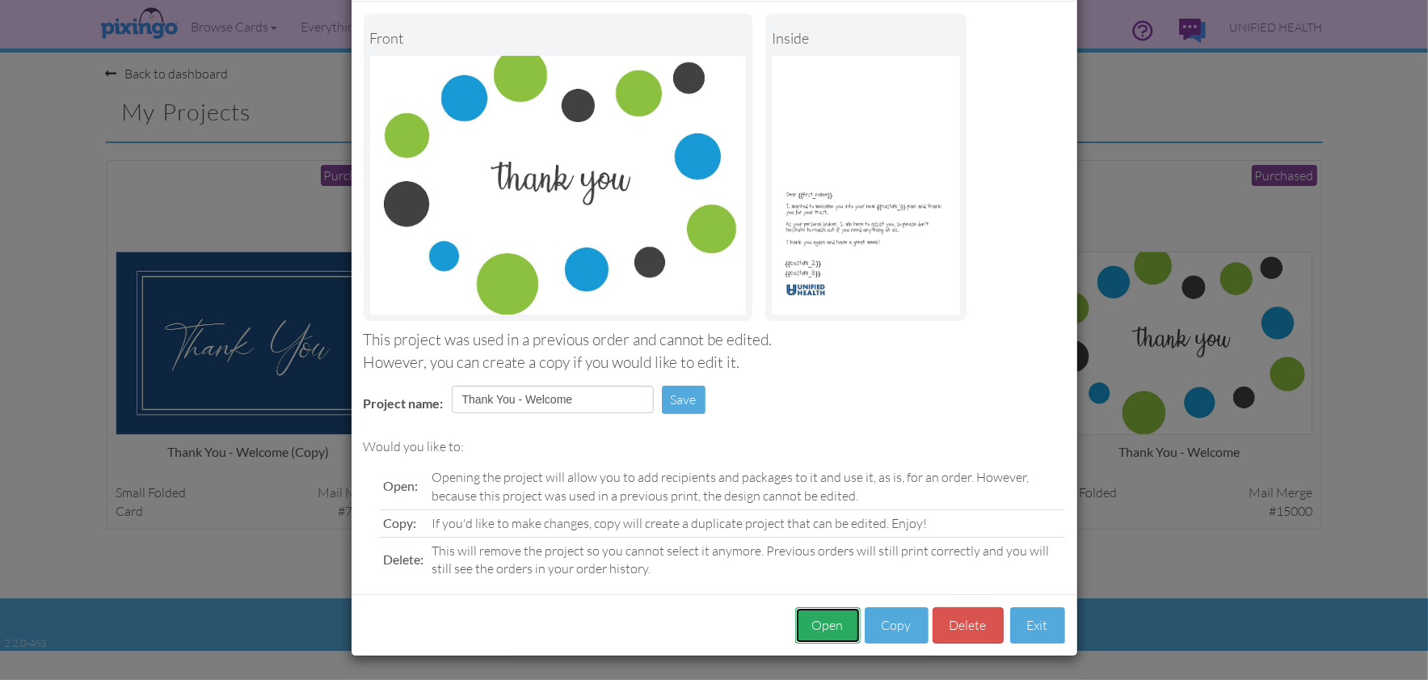
click at [830, 621] on button "Open" at bounding box center [827, 625] width 65 height 36
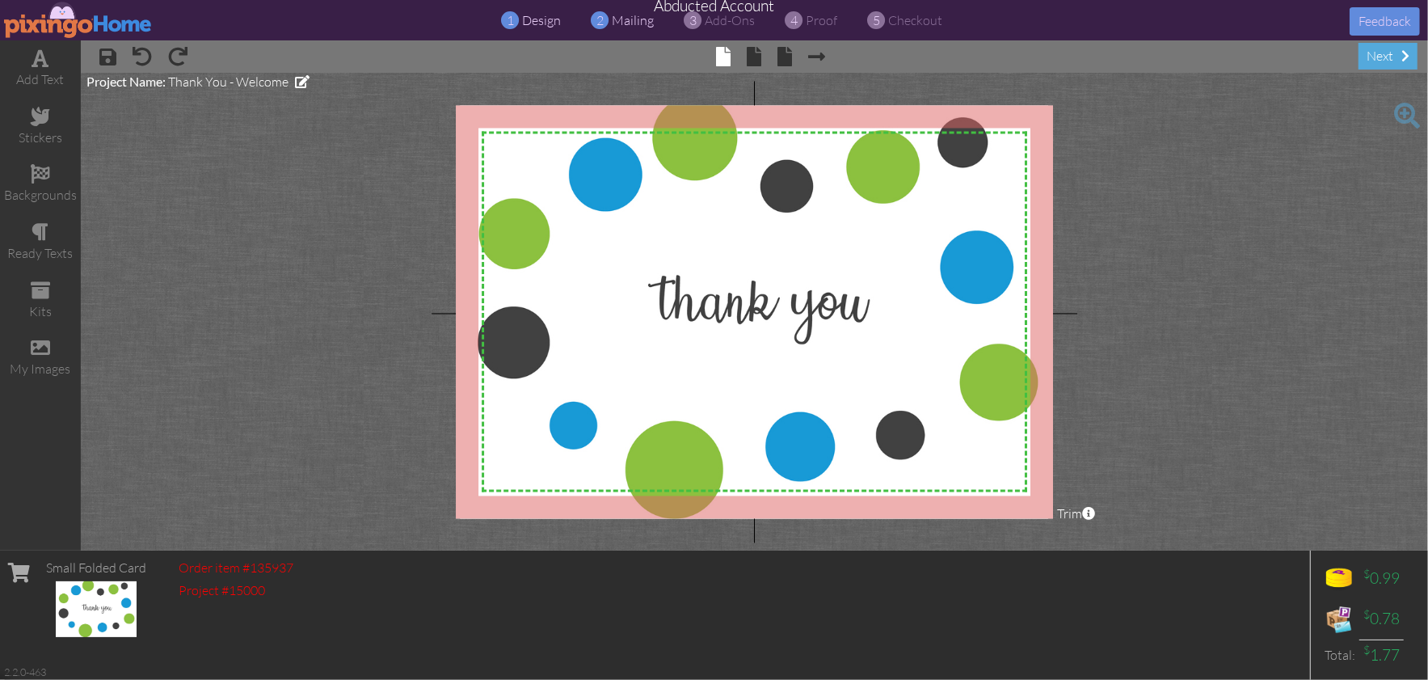
click at [629, 16] on span "mailing" at bounding box center [634, 20] width 42 height 16
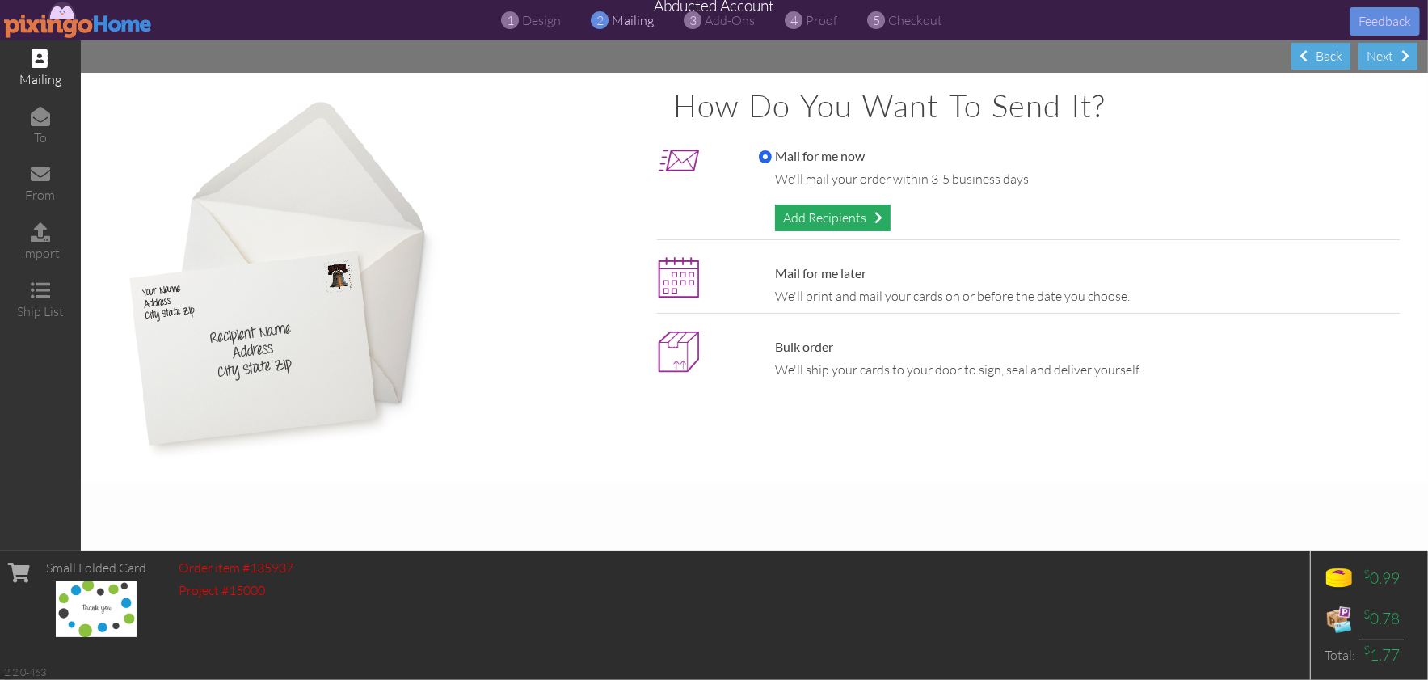
click at [833, 218] on div "Add Recipients" at bounding box center [833, 218] width 116 height 27
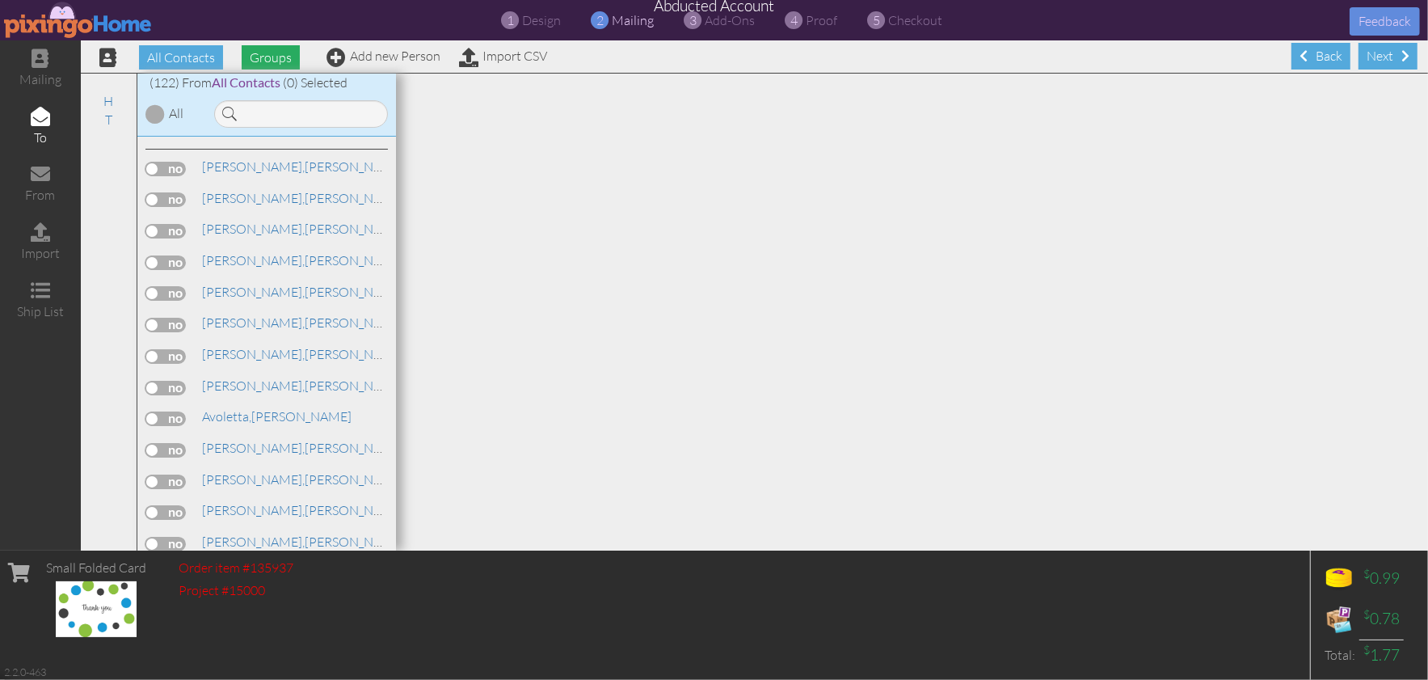
click at [287, 63] on span "Groups" at bounding box center [271, 57] width 58 height 24
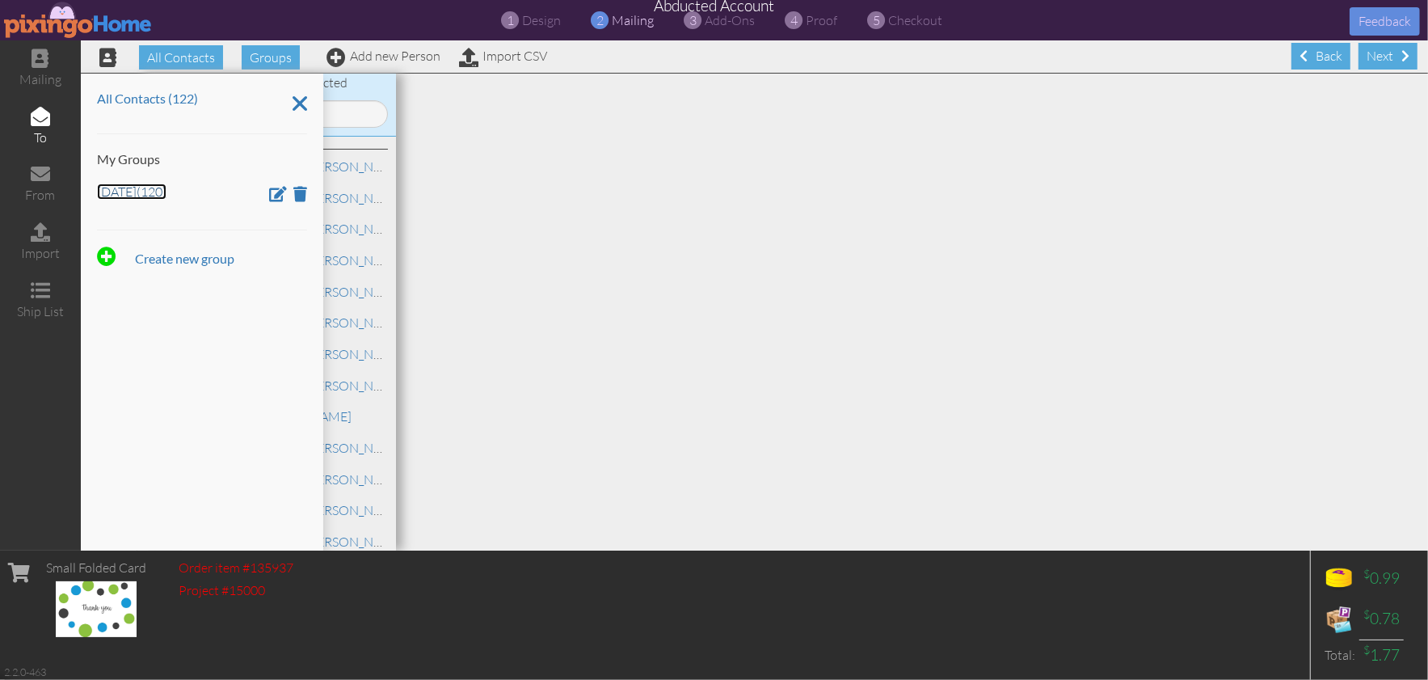
click at [138, 188] on link "April 8 (120)" at bounding box center [132, 191] width 70 height 16
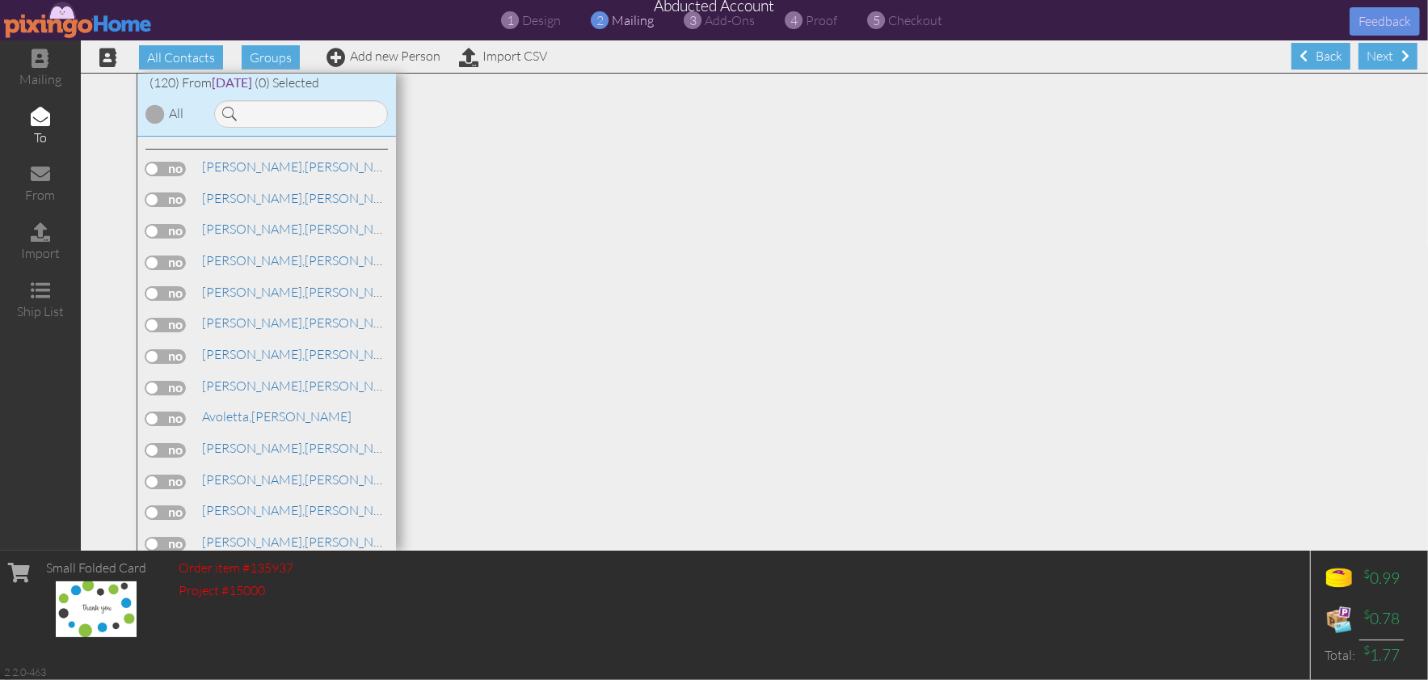
click at [154, 113] on div at bounding box center [154, 113] width 19 height 19
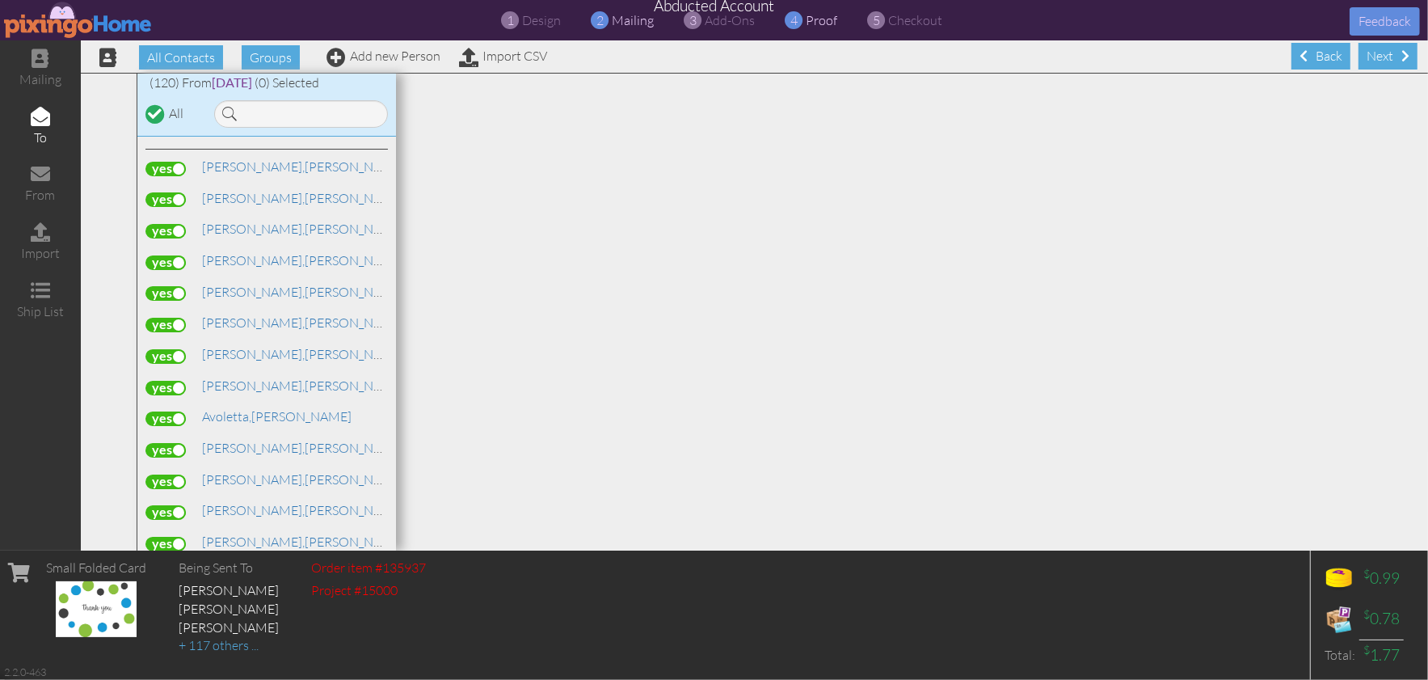
click at [816, 20] on span "proof" at bounding box center [823, 20] width 32 height 16
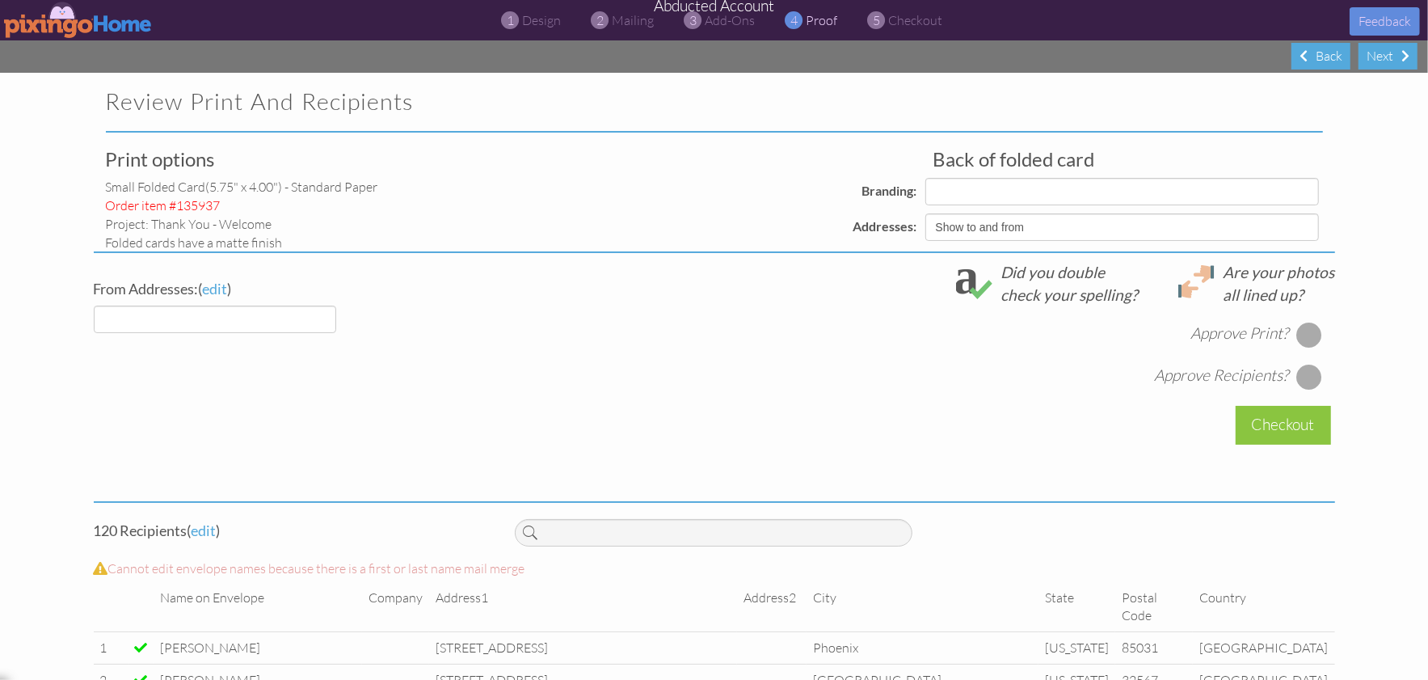
select select "object:16610"
select select "object:16613"
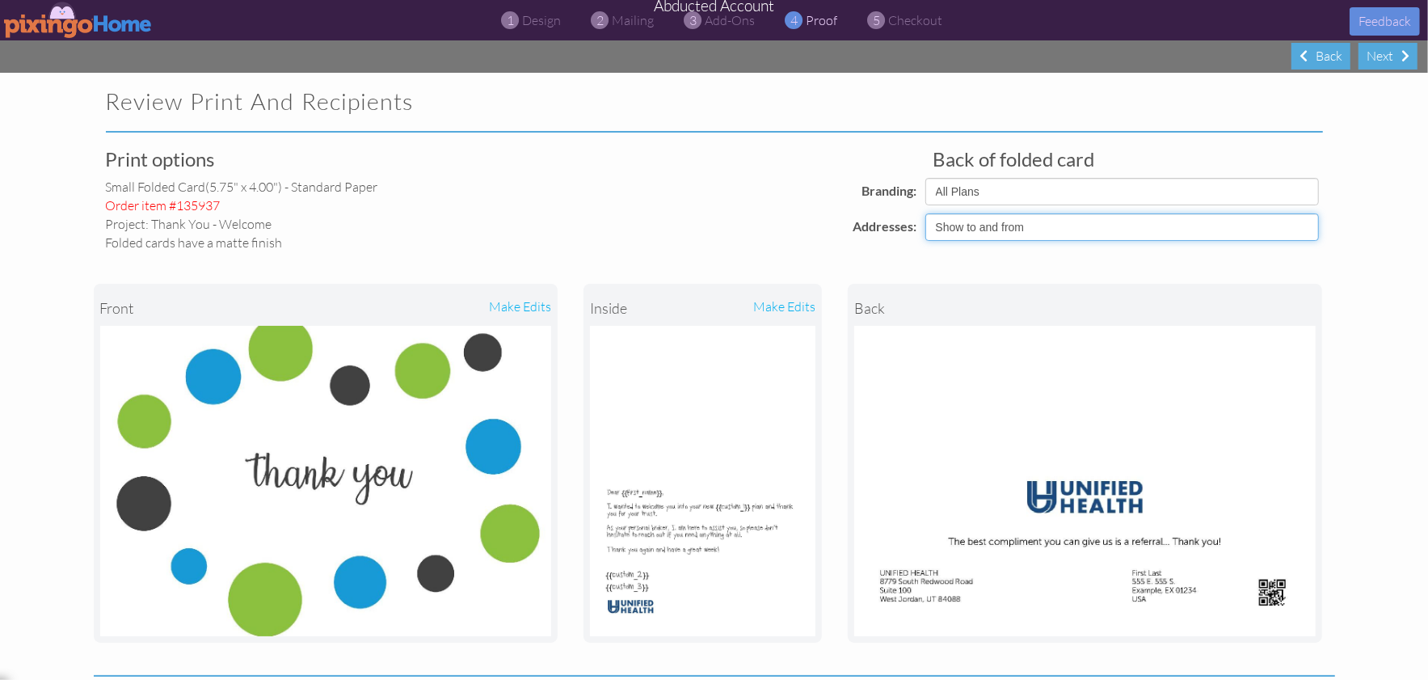
click at [1089, 220] on select "Show to and from Show from only Hide to and from" at bounding box center [1123, 226] width 394 height 27
select select "object:16609"
click at [926, 213] on select "Show to and from Show from only Hide to and from" at bounding box center [1123, 226] width 394 height 27
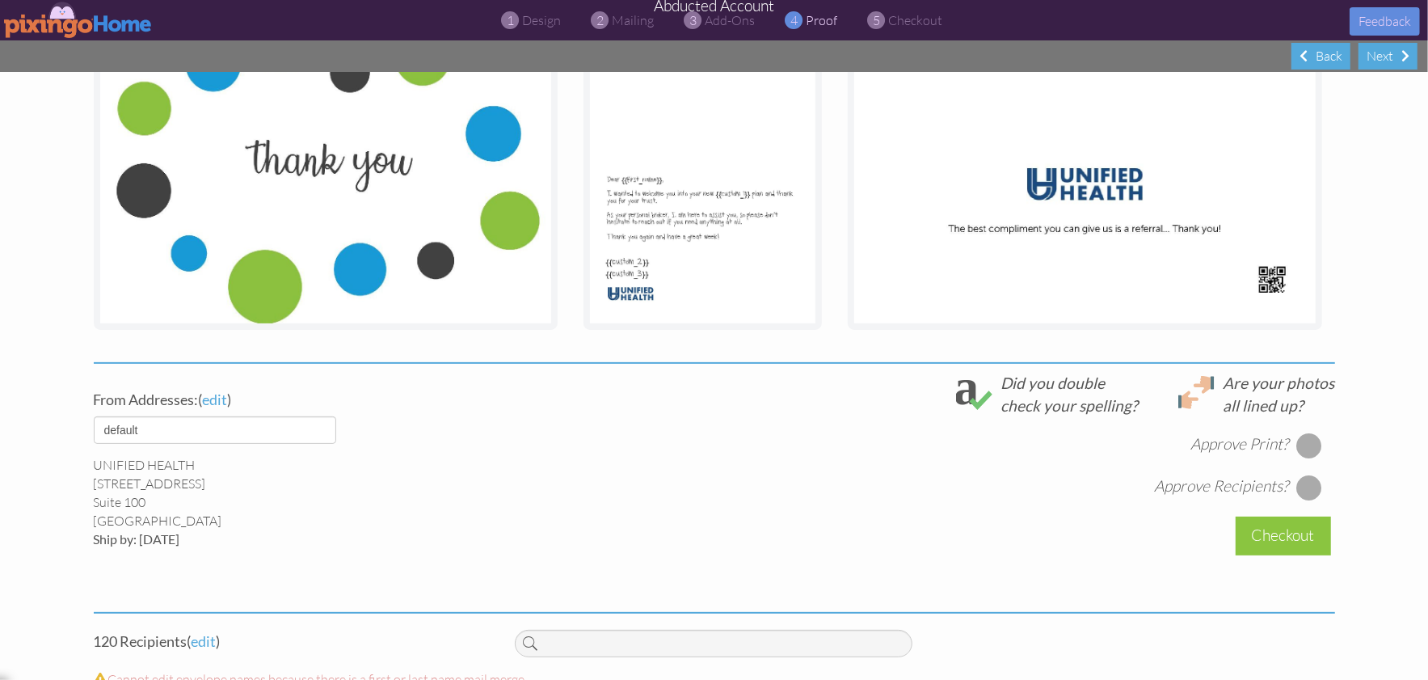
scroll to position [584, 0]
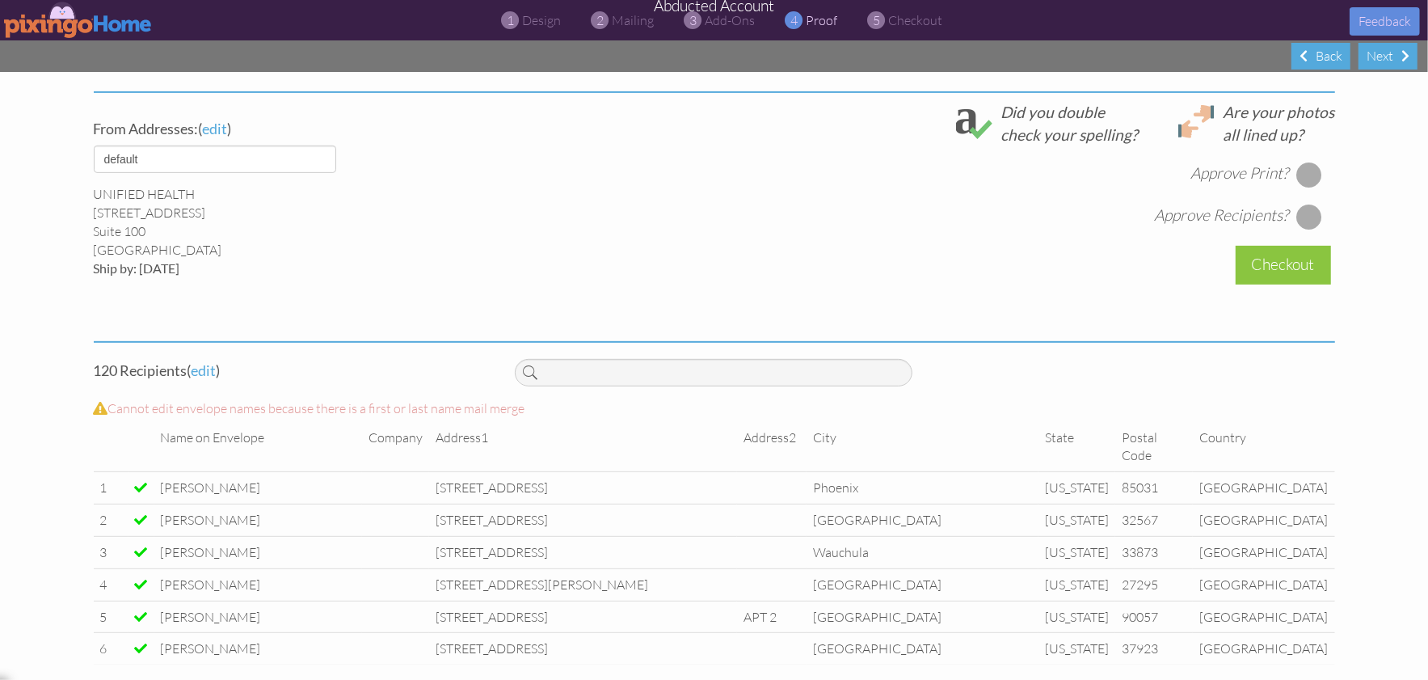
click at [1306, 176] on div at bounding box center [1310, 175] width 26 height 26
click at [1305, 217] on div at bounding box center [1310, 217] width 26 height 26
click at [1265, 265] on div "Checkout" at bounding box center [1283, 265] width 95 height 38
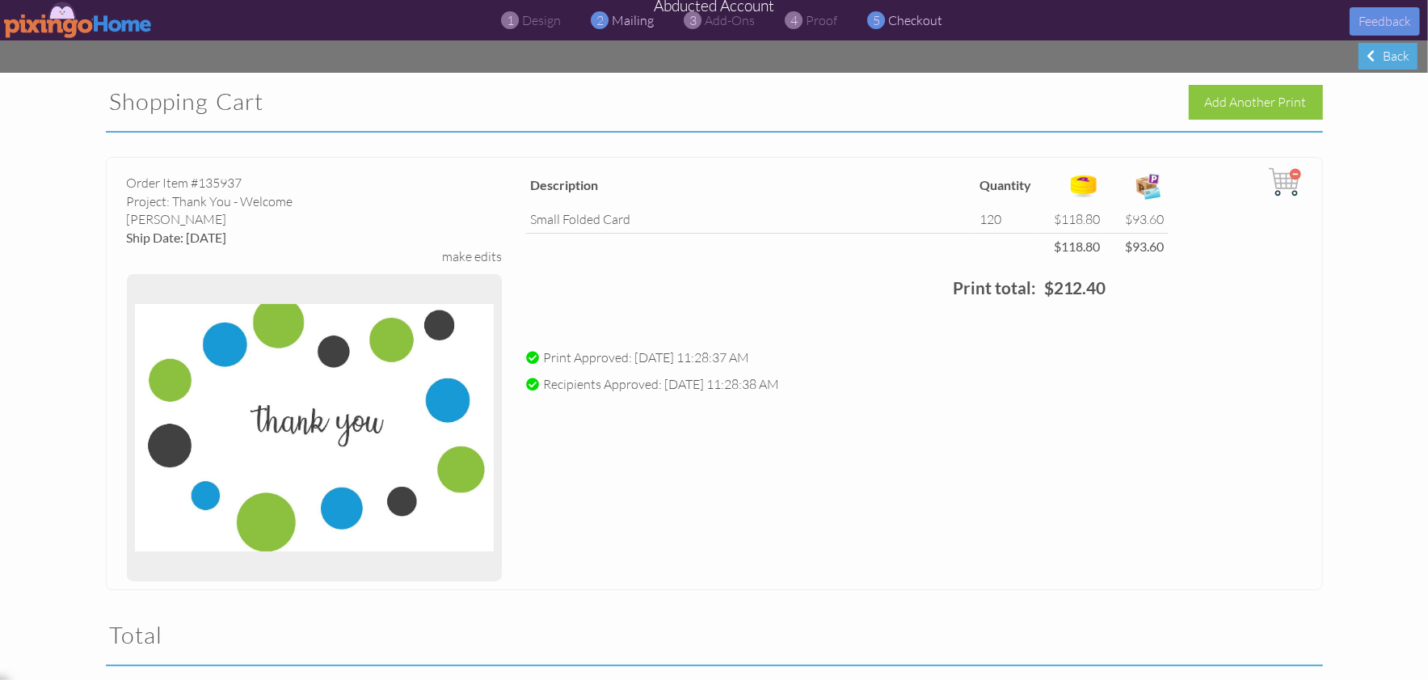
click at [622, 22] on span "mailing" at bounding box center [634, 20] width 42 height 16
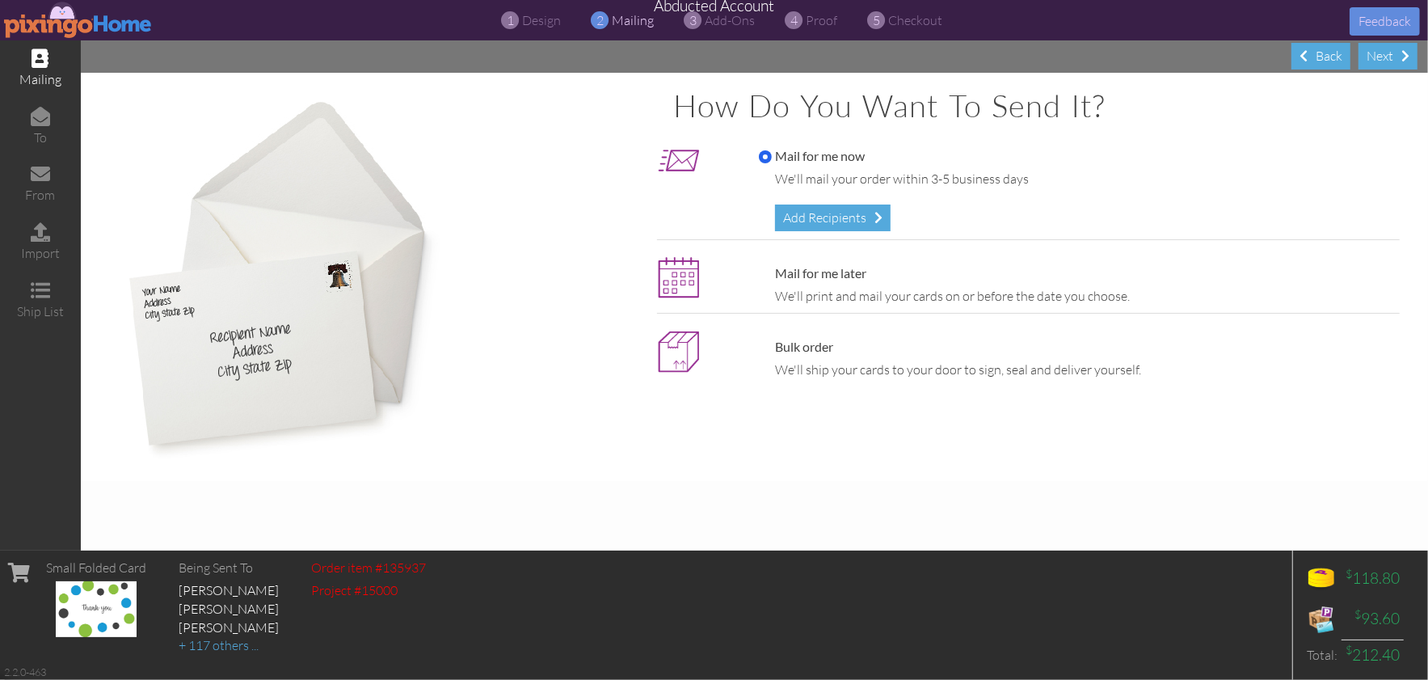
click at [66, 19] on img at bounding box center [78, 20] width 149 height 36
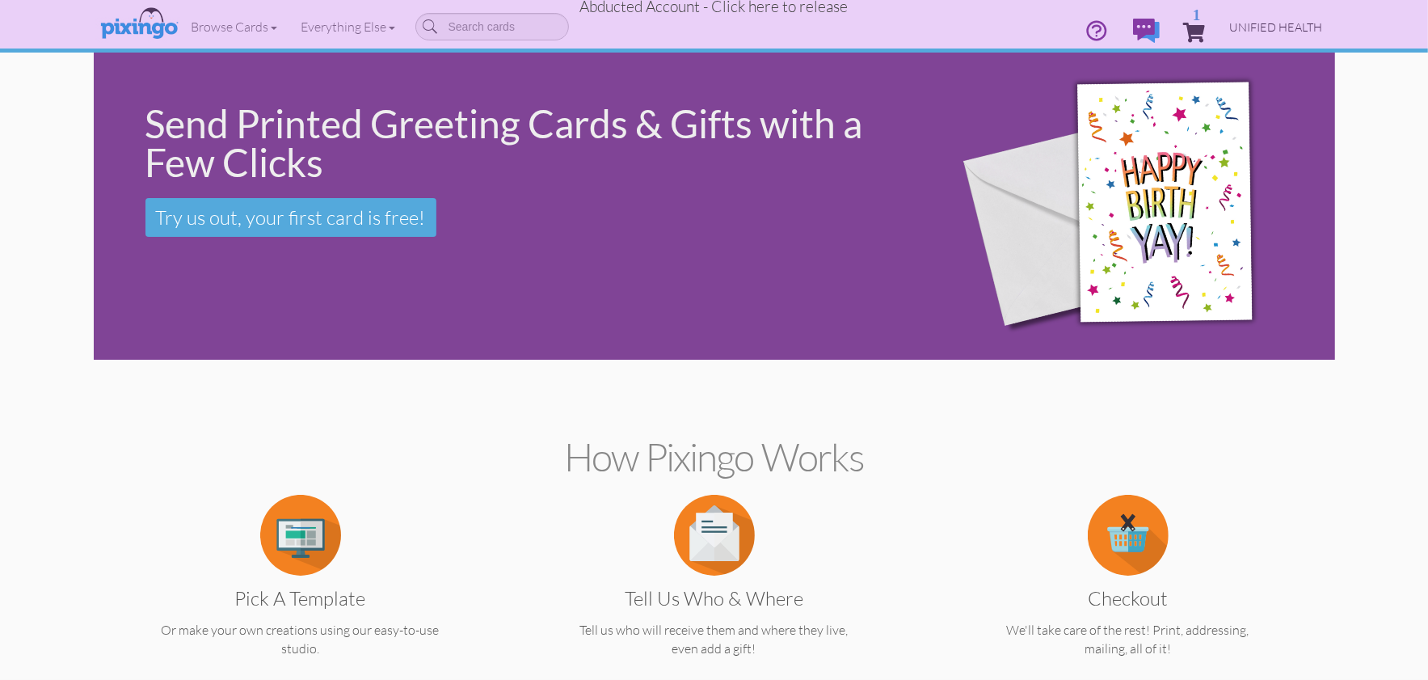
click at [1237, 19] on link "UNIFIED HEALTH" at bounding box center [1276, 26] width 117 height 41
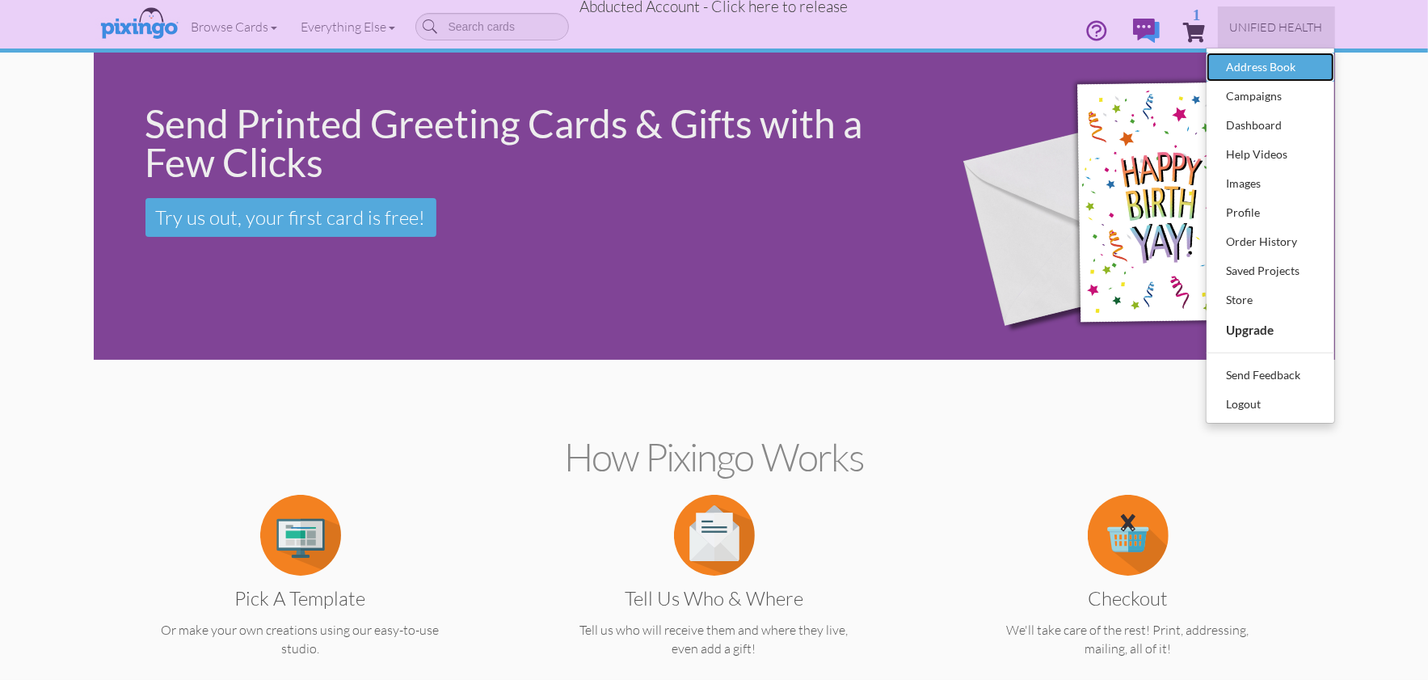
click at [1265, 68] on div "Address Book" at bounding box center [1270, 67] width 95 height 24
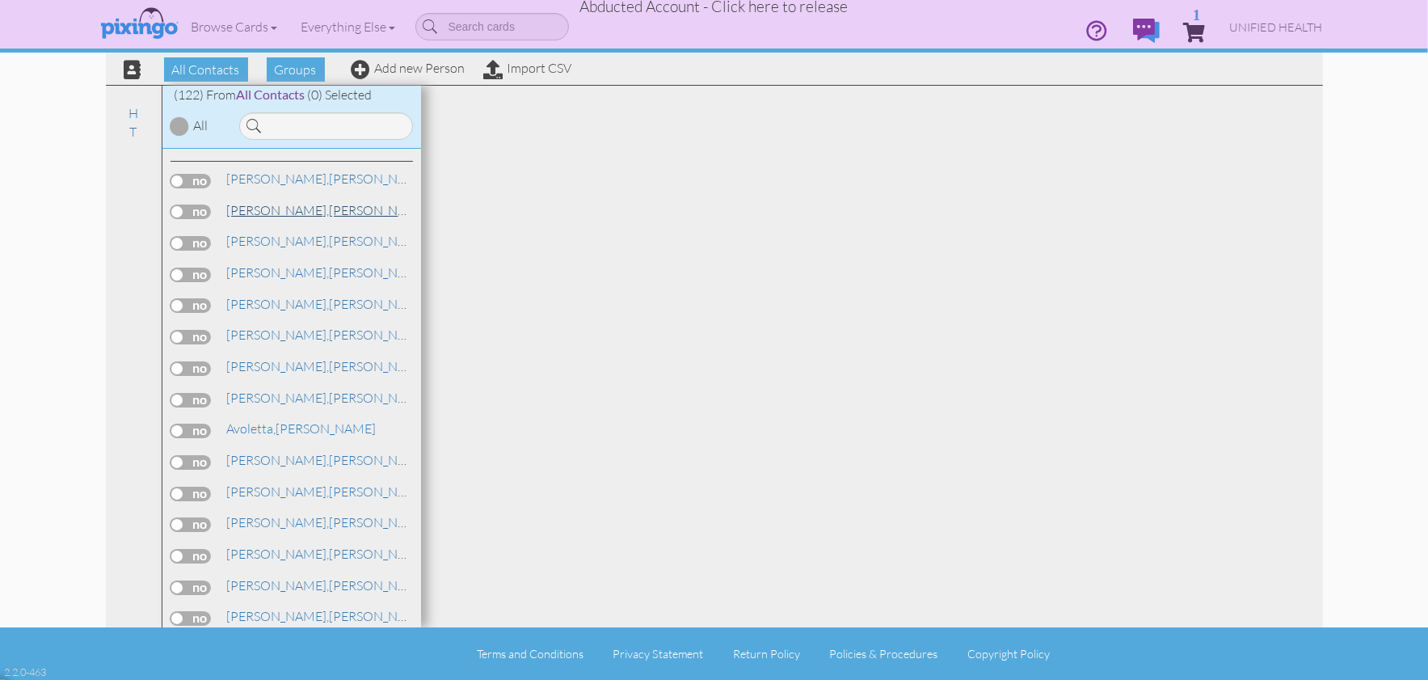
click at [262, 213] on span "Aiello," at bounding box center [278, 210] width 103 height 16
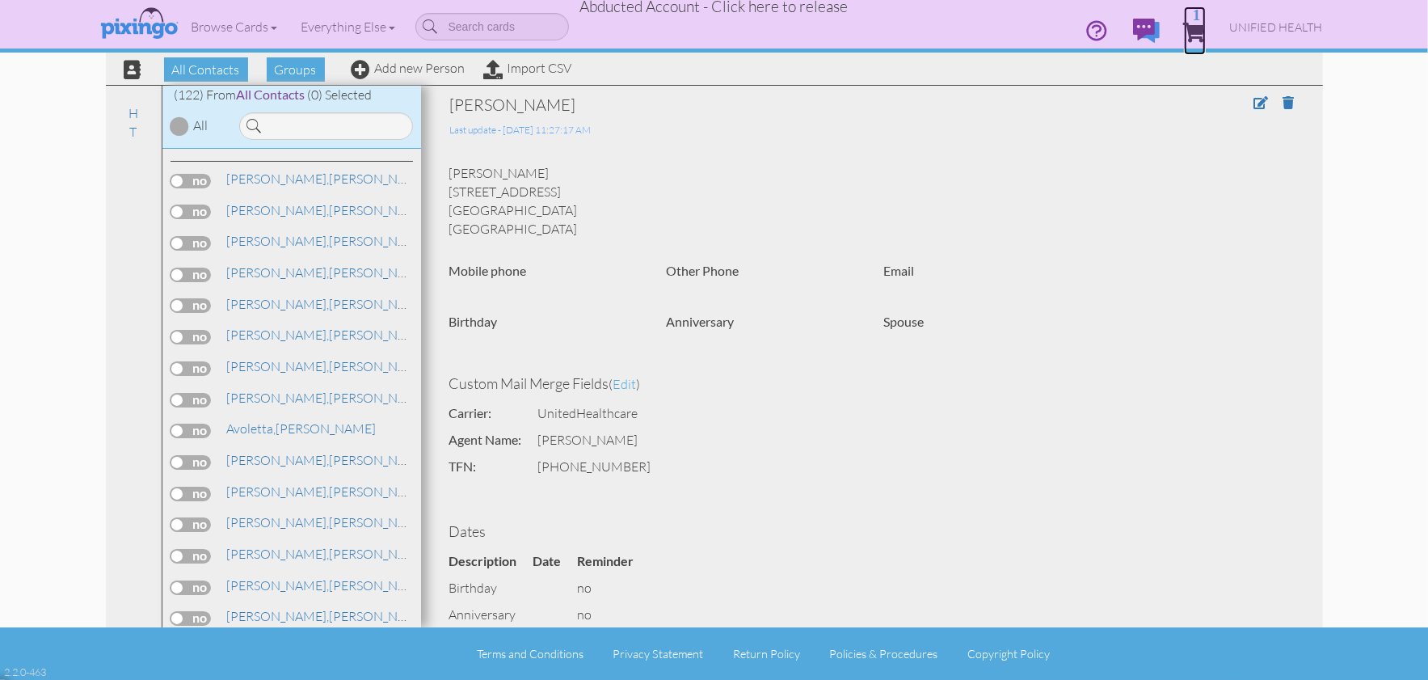
click at [1193, 23] on span "1" at bounding box center [1195, 32] width 22 height 19
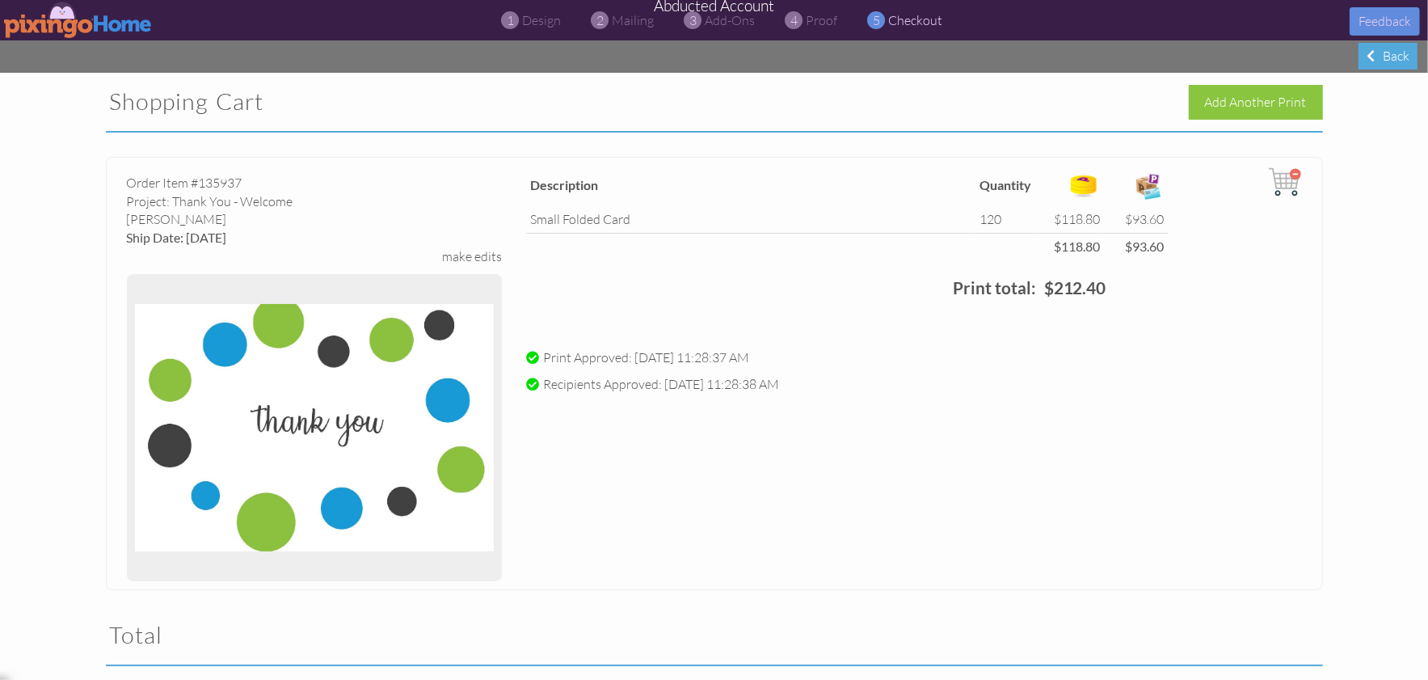
scroll to position [345, 0]
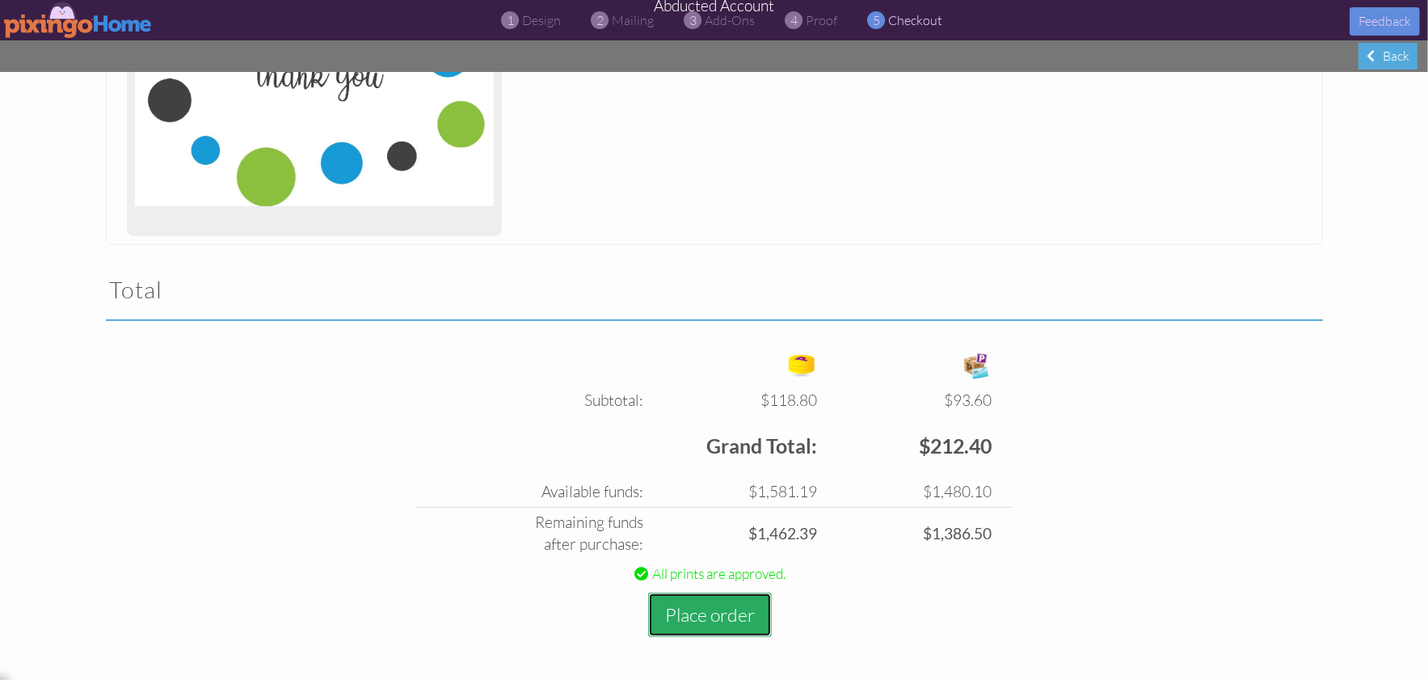
click at [727, 605] on button "Place order" at bounding box center [710, 615] width 124 height 44
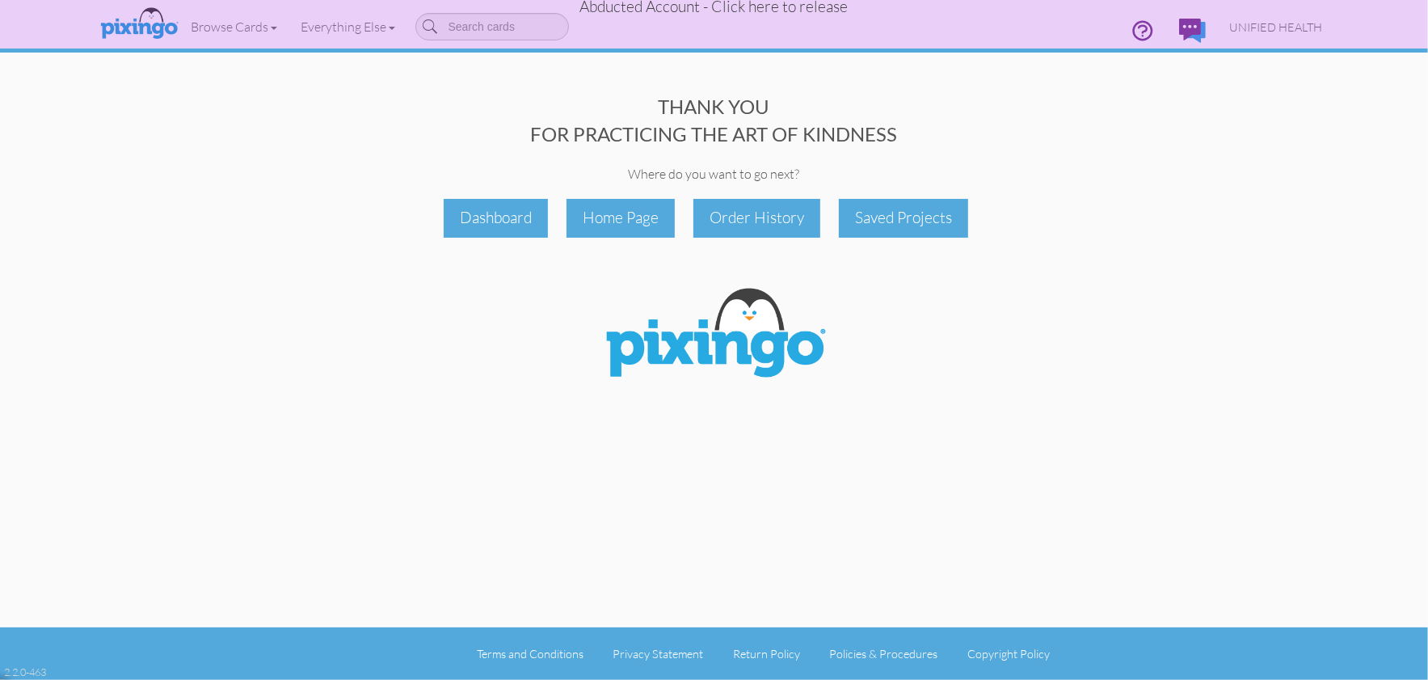
click at [772, 11] on span "Abducted Account - Click here to release" at bounding box center [714, 6] width 268 height 19
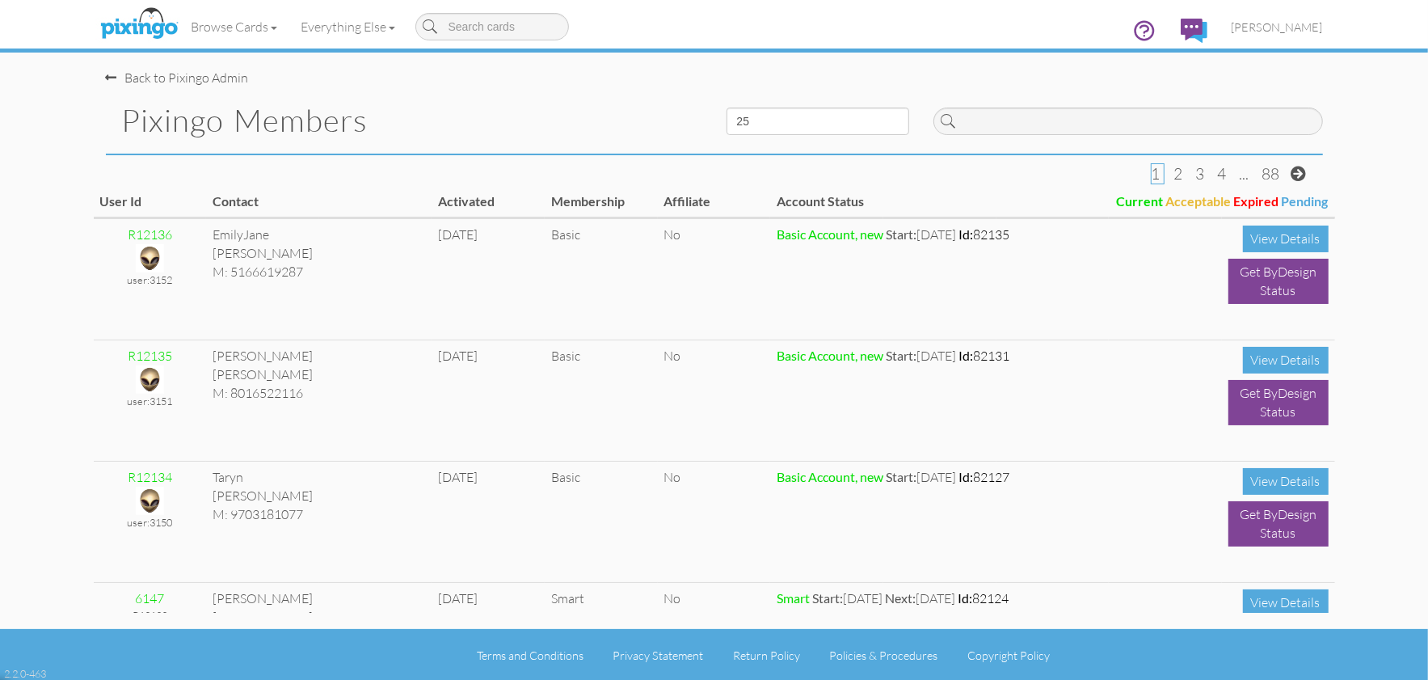
click at [741, 14] on div "Browse Cards Business Accounting Automotive Chiropractor Customer Dental Financ…" at bounding box center [714, 32] width 1217 height 64
click at [1279, 21] on span "[PERSON_NAME]" at bounding box center [1277, 27] width 91 height 14
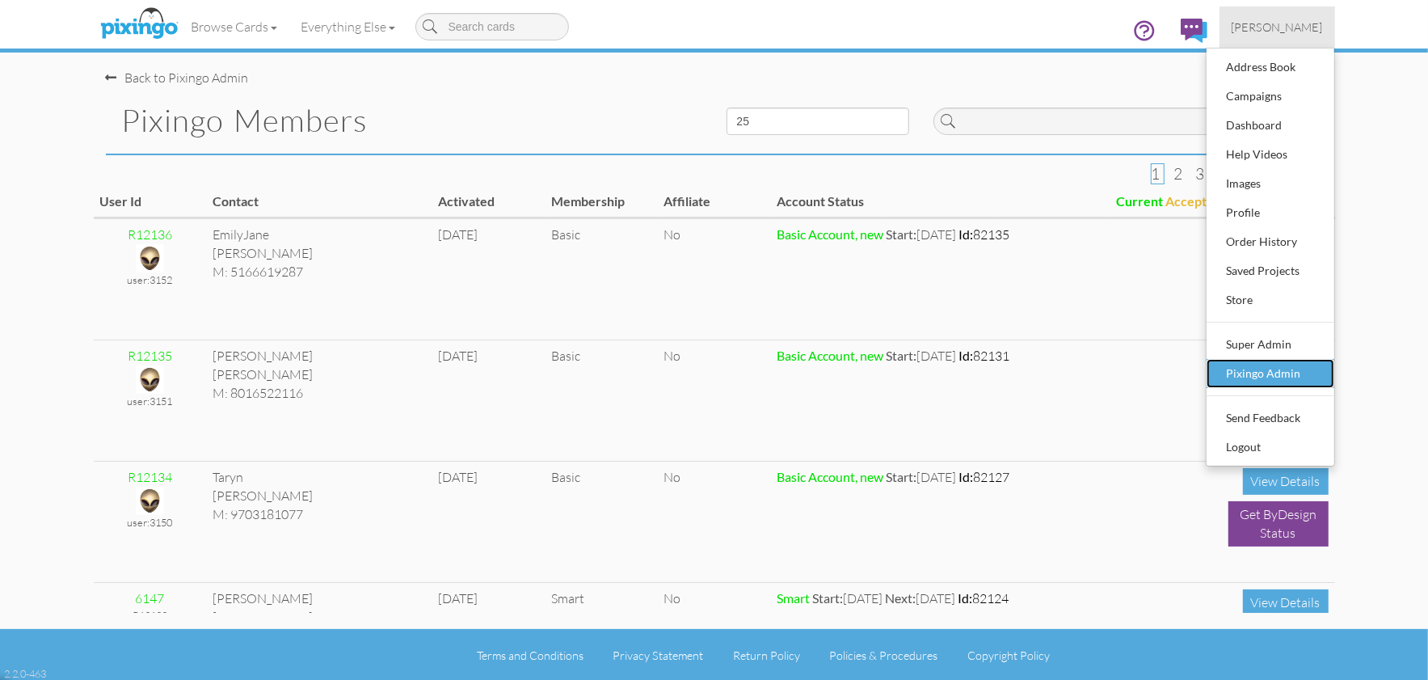
click at [1256, 375] on div "Pixingo Admin" at bounding box center [1270, 373] width 95 height 24
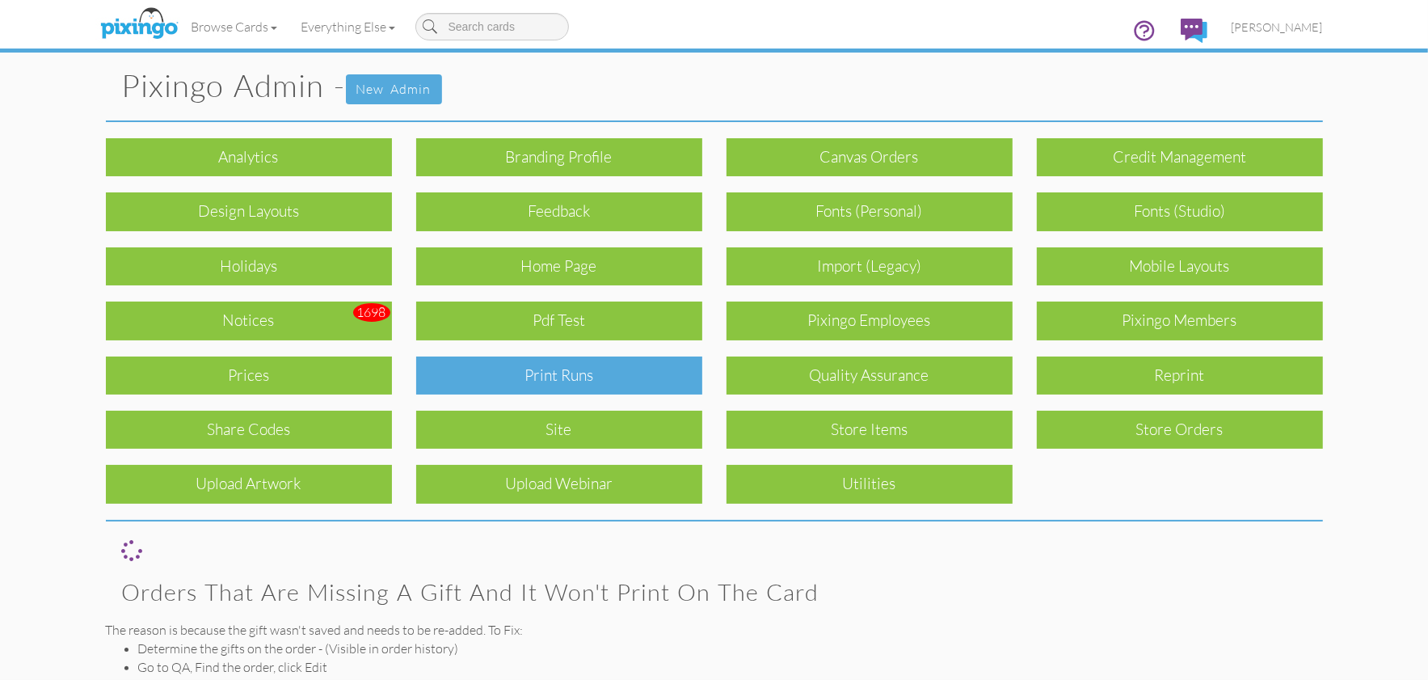
click at [562, 370] on div "Print Runs" at bounding box center [559, 375] width 286 height 38
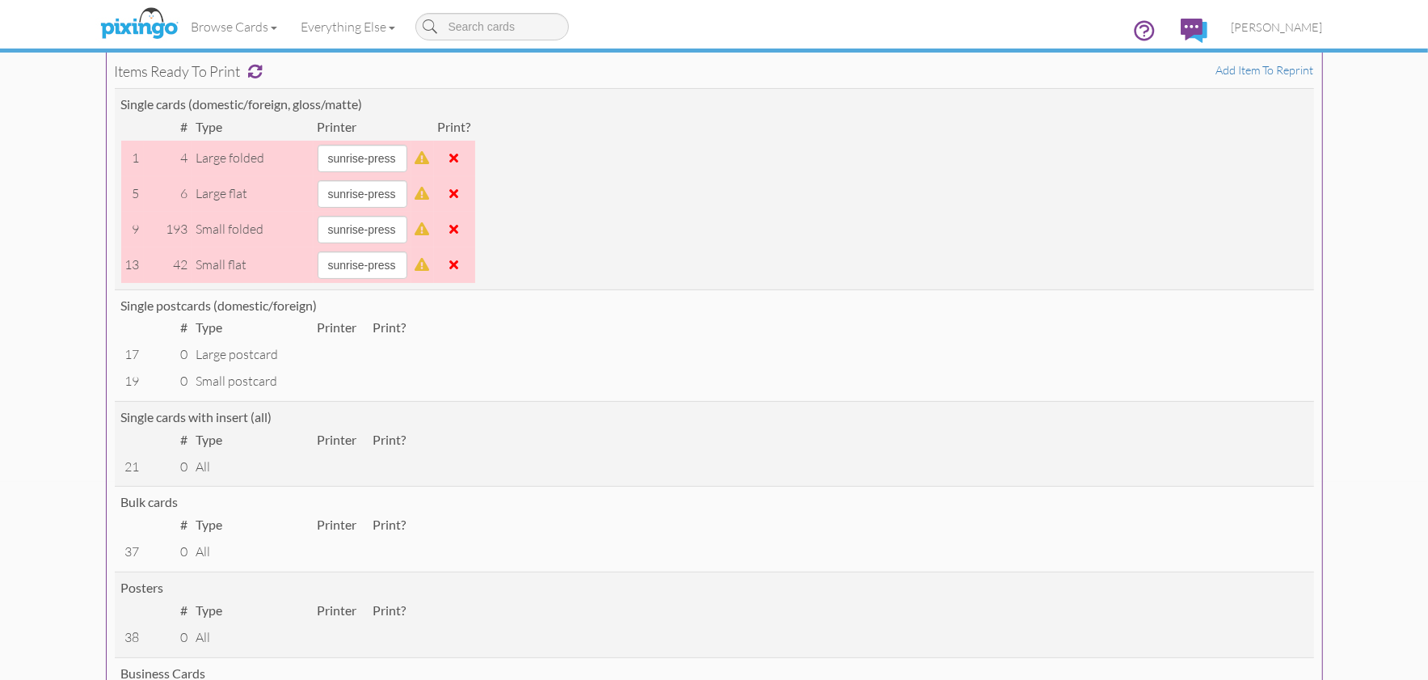
scroll to position [197, 0]
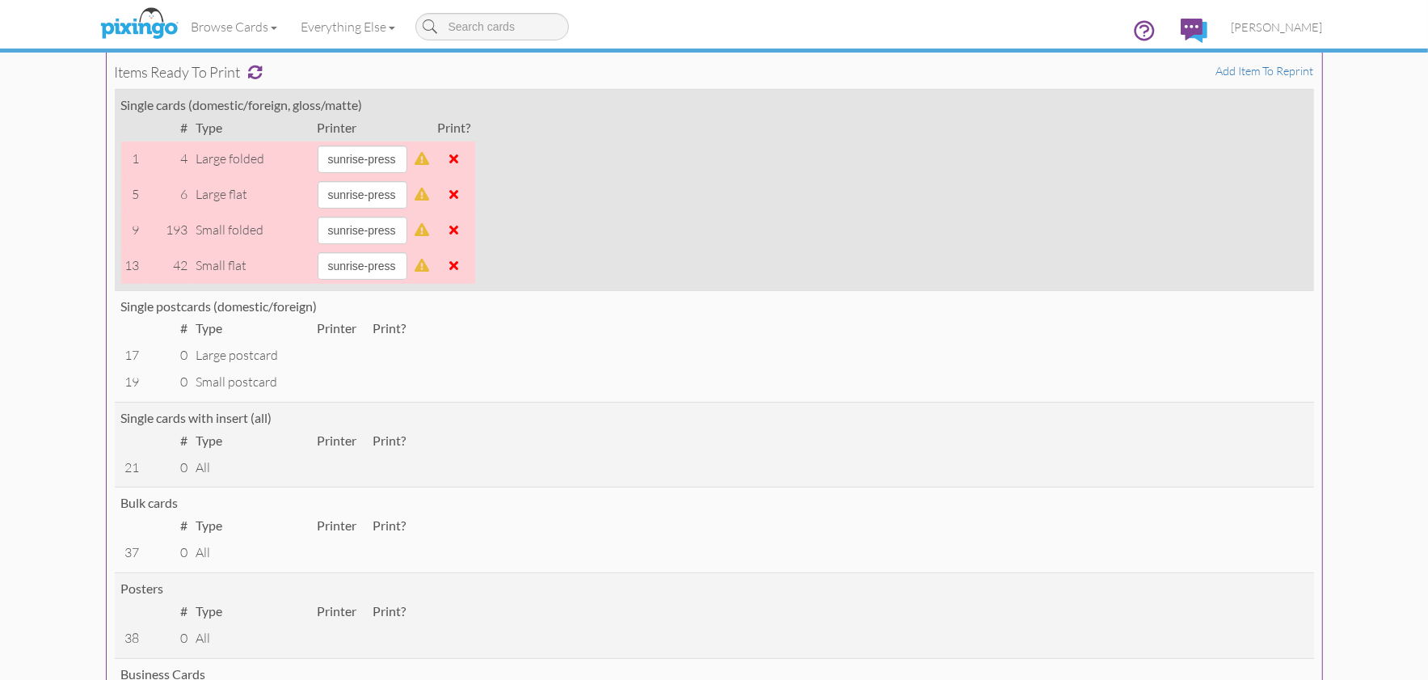
click at [459, 264] on span at bounding box center [454, 265] width 9 height 13
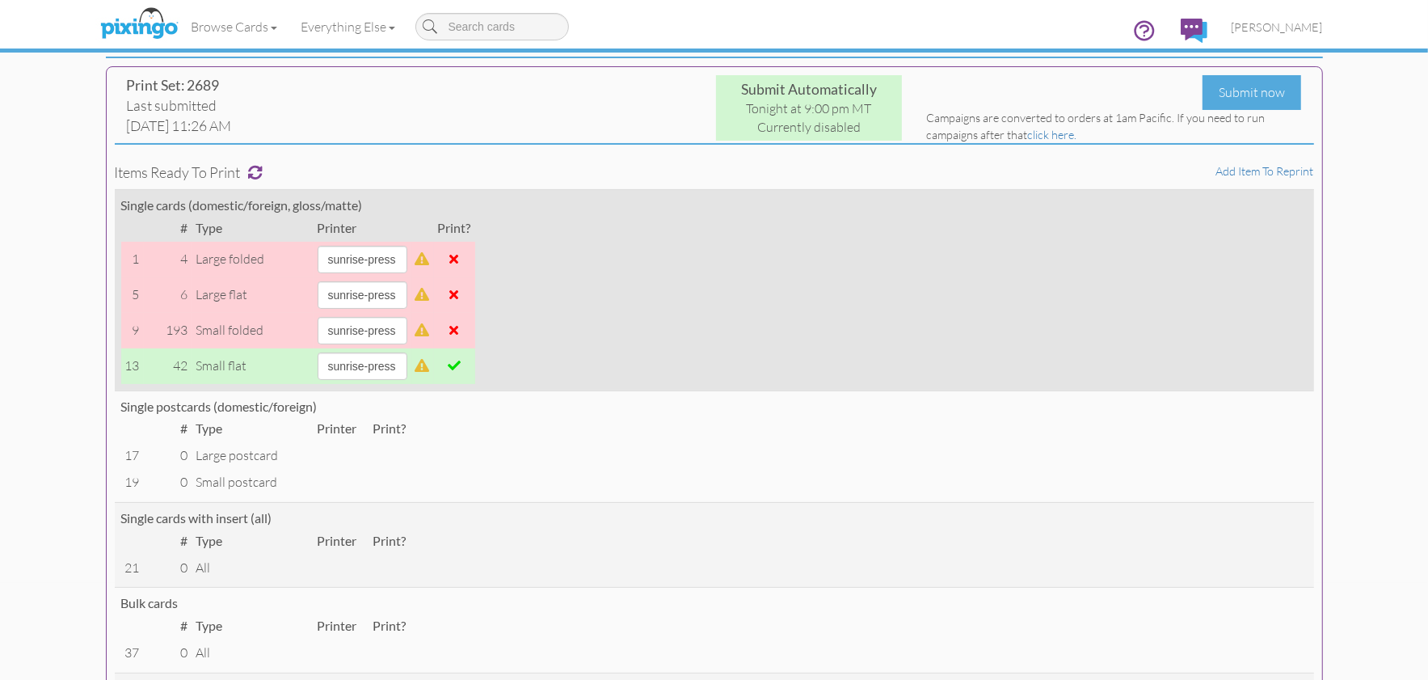
scroll to position [0, 0]
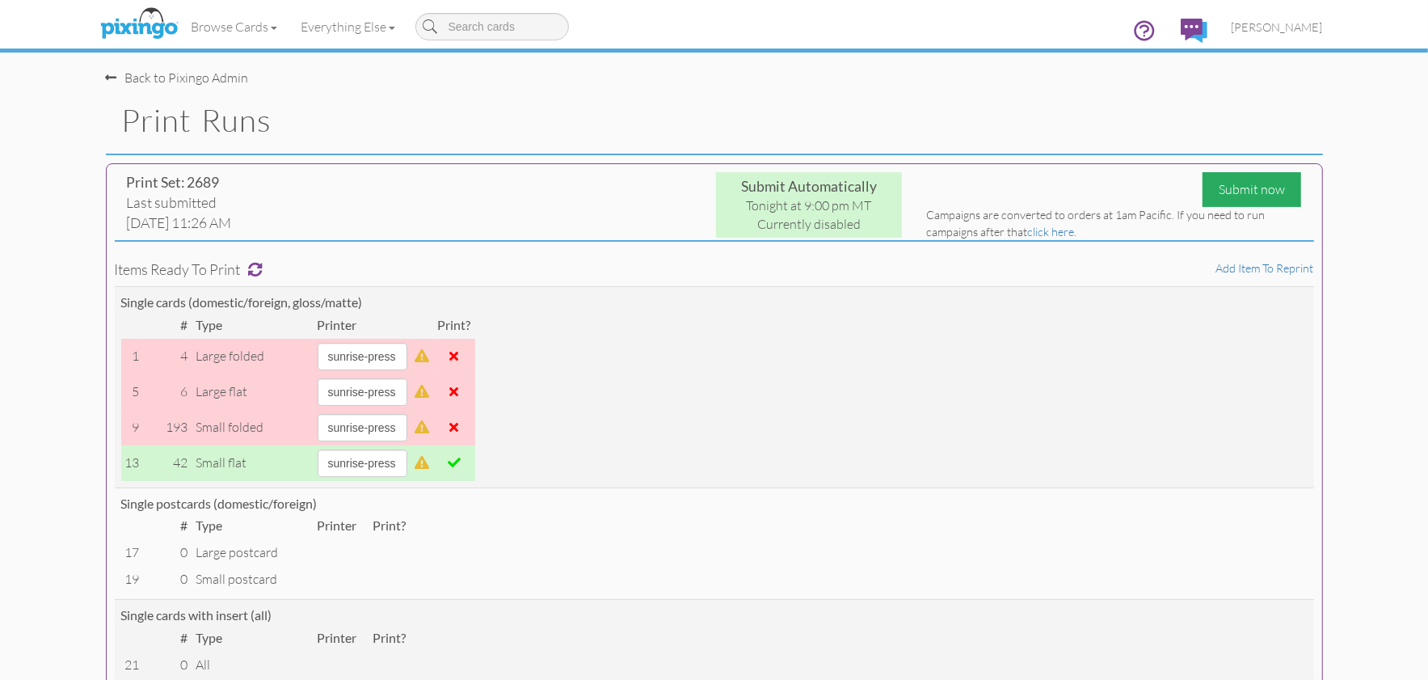
click at [1234, 193] on div "Submit now" at bounding box center [1252, 189] width 99 height 35
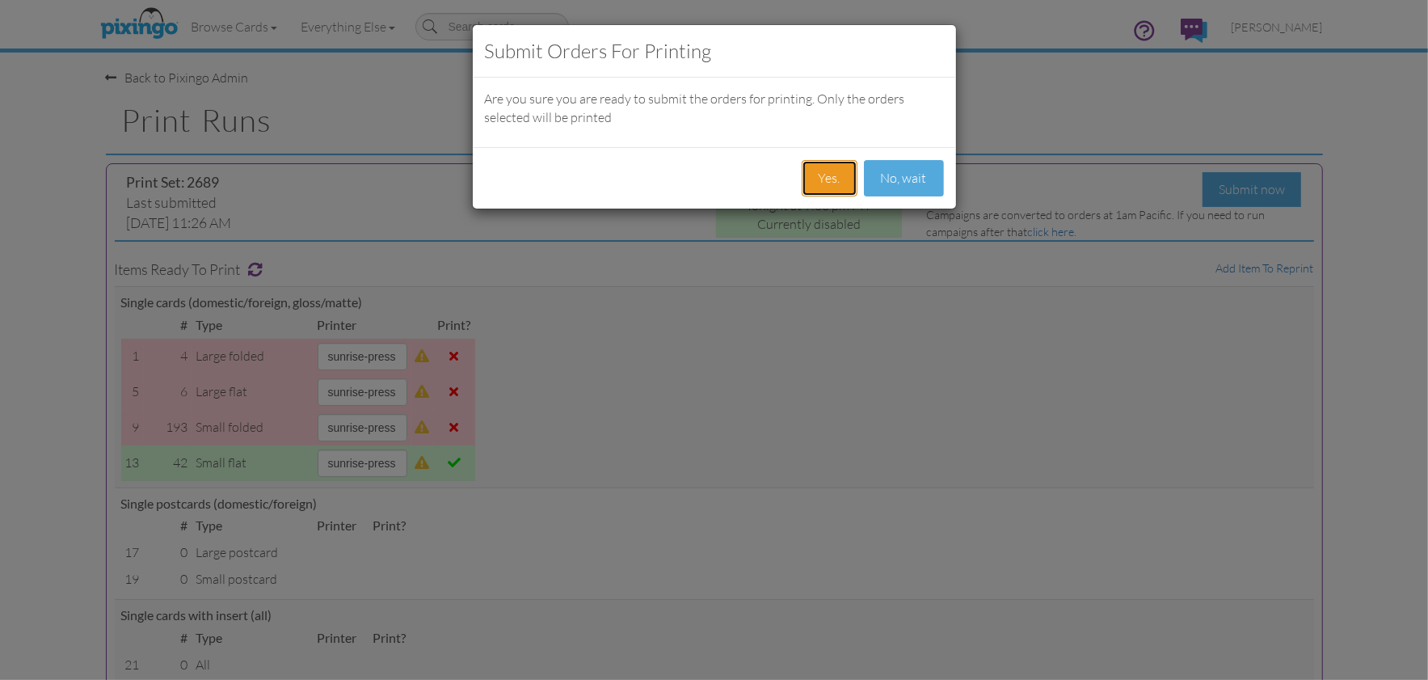
click at [837, 182] on button "Yes." at bounding box center [830, 178] width 56 height 36
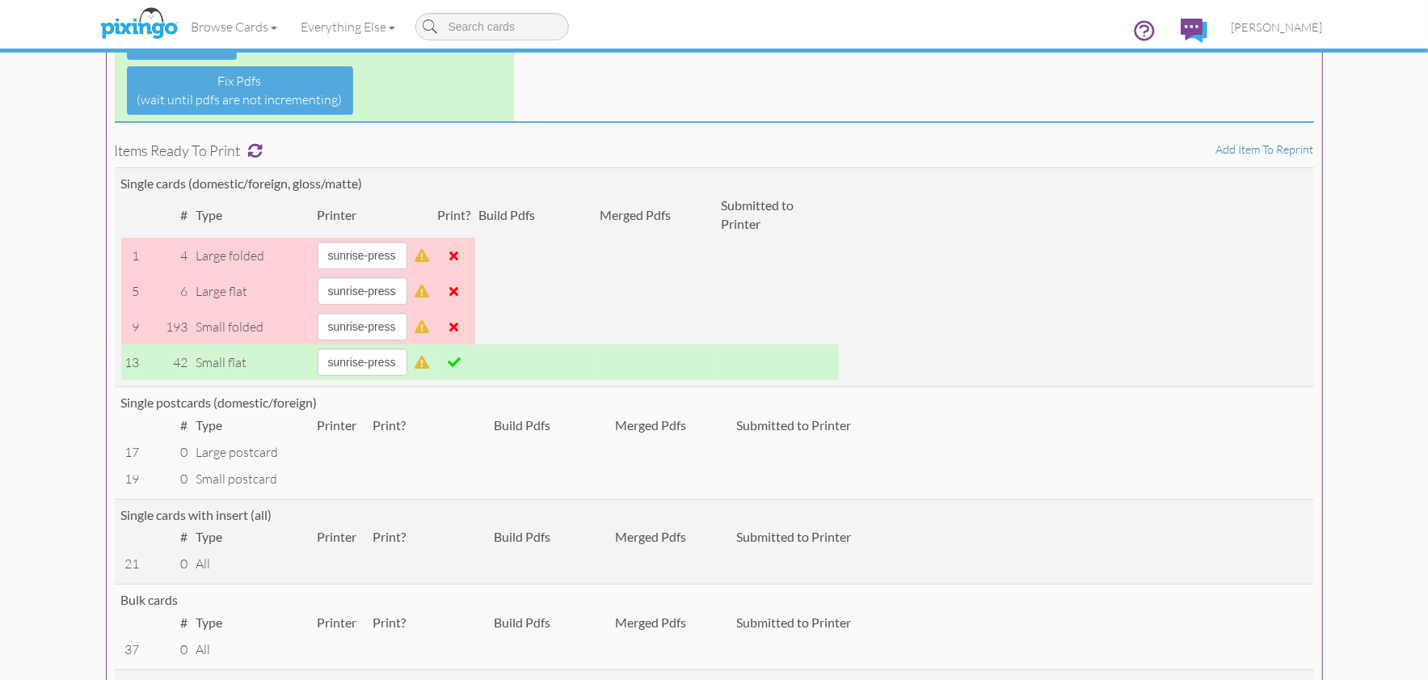
scroll to position [238, 0]
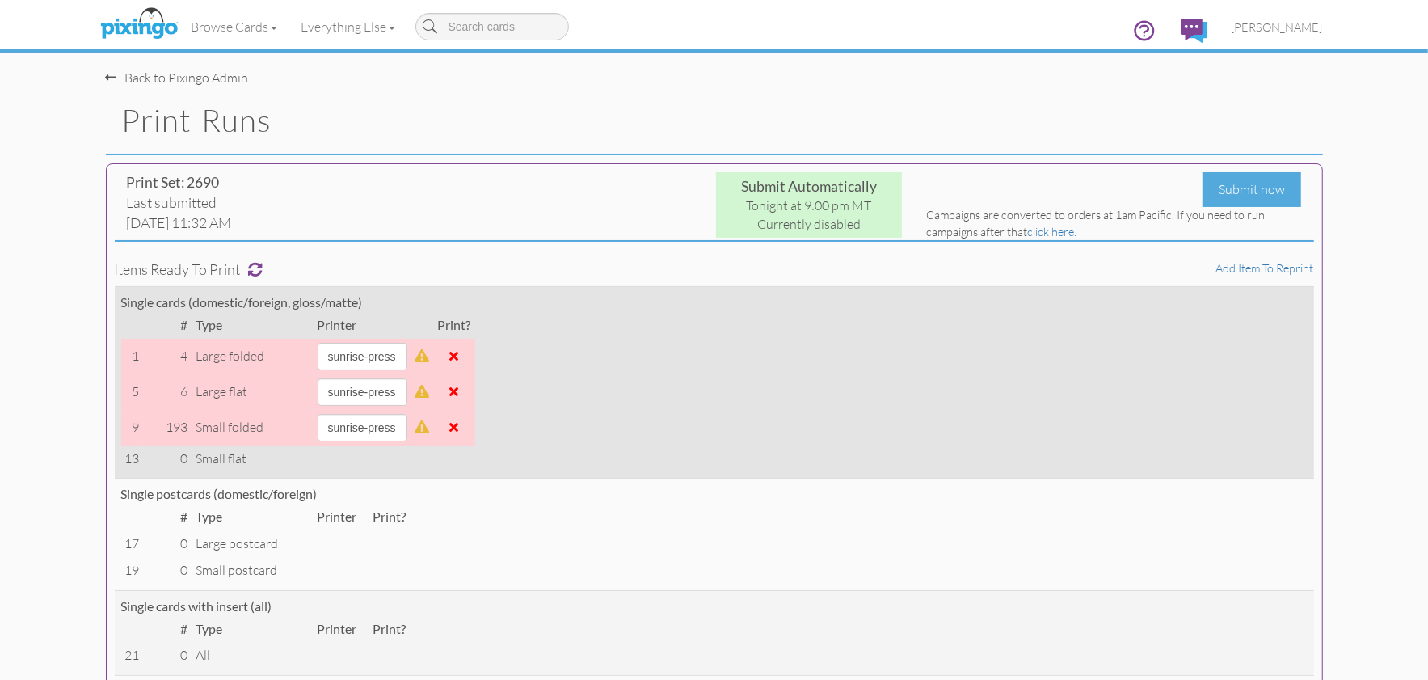
click at [459, 428] on span at bounding box center [454, 426] width 9 height 13
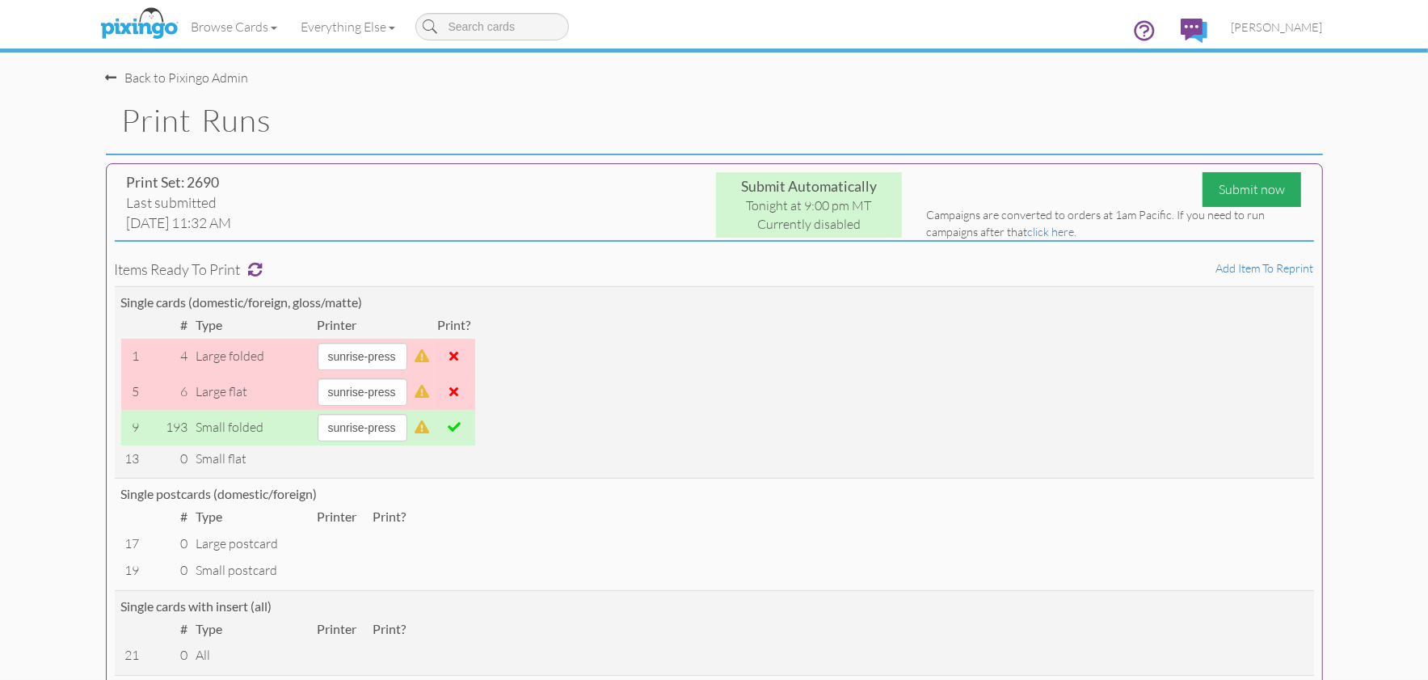
click at [1249, 188] on div "Submit now" at bounding box center [1252, 189] width 99 height 35
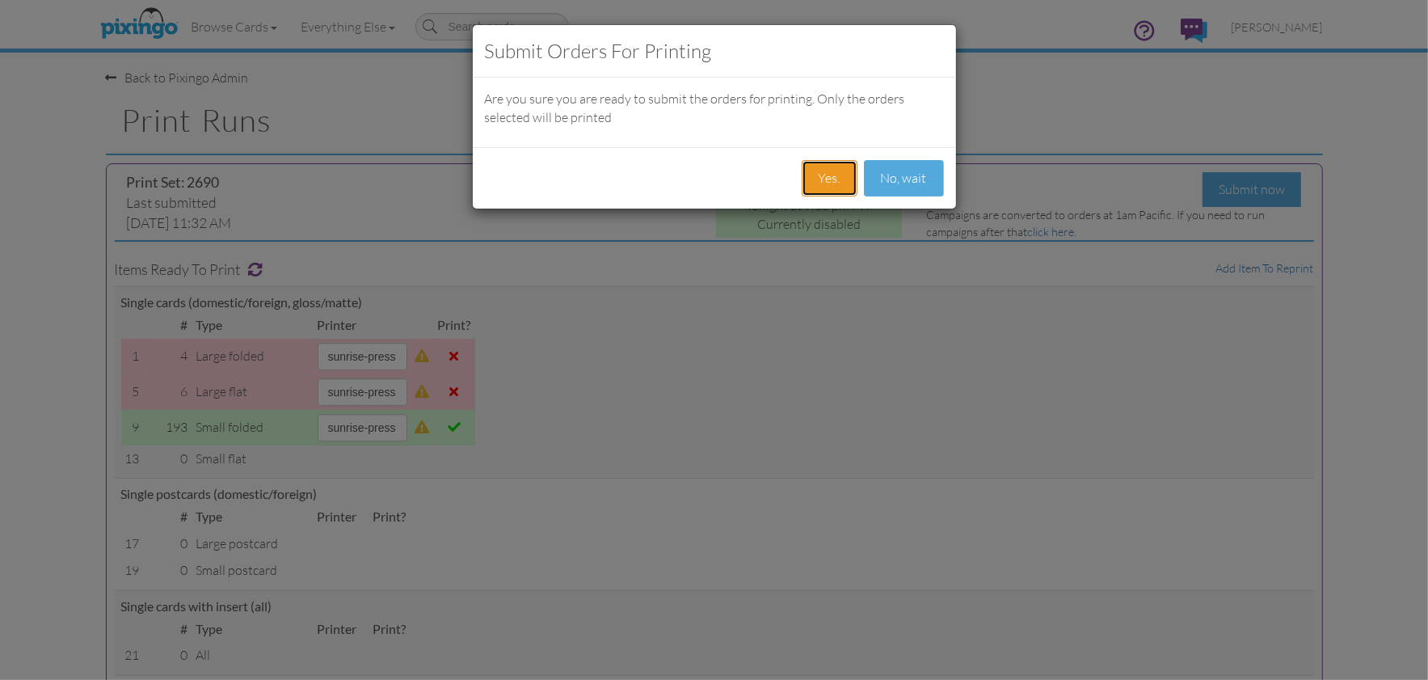
click at [831, 179] on button "Yes." at bounding box center [830, 178] width 56 height 36
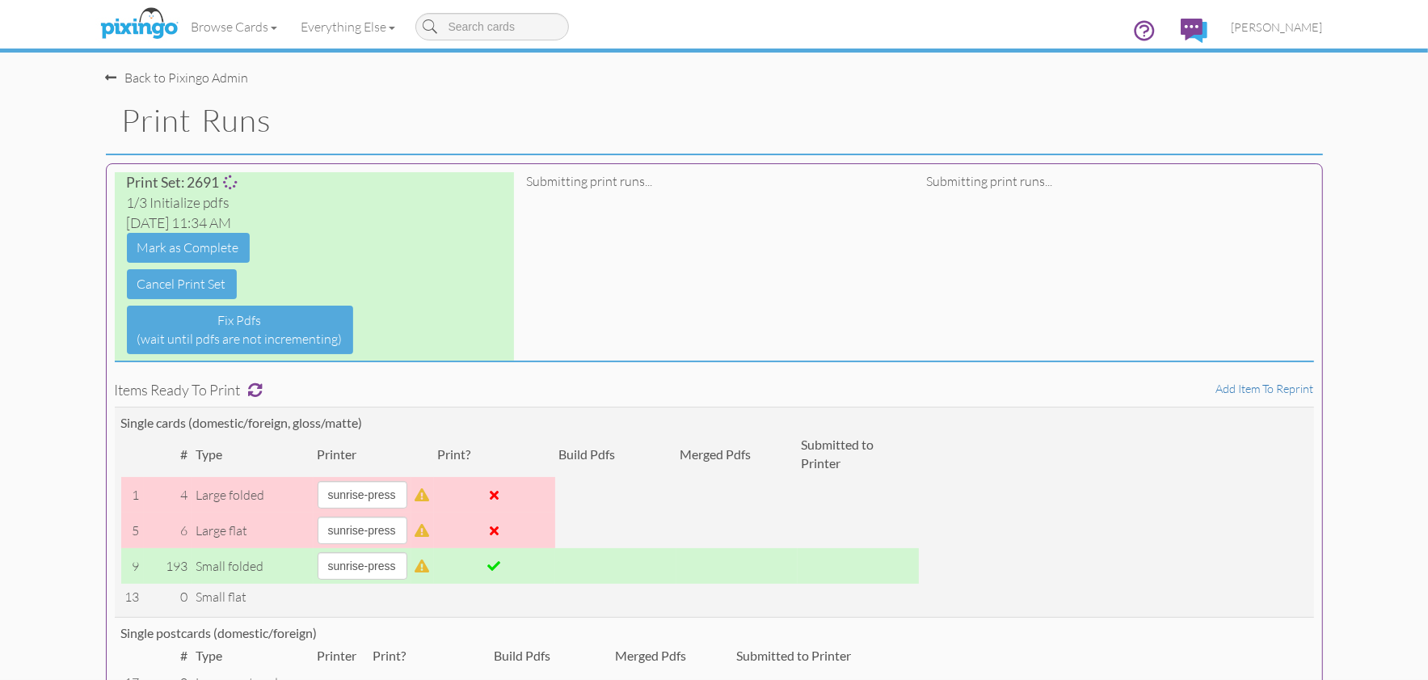
click at [1191, 289] on div "Print Set: 2691 1/3 Initialize pdfs Fri Sep19, 11:34 AM Mark as Complete Cancel…" at bounding box center [714, 676] width 1217 height 1026
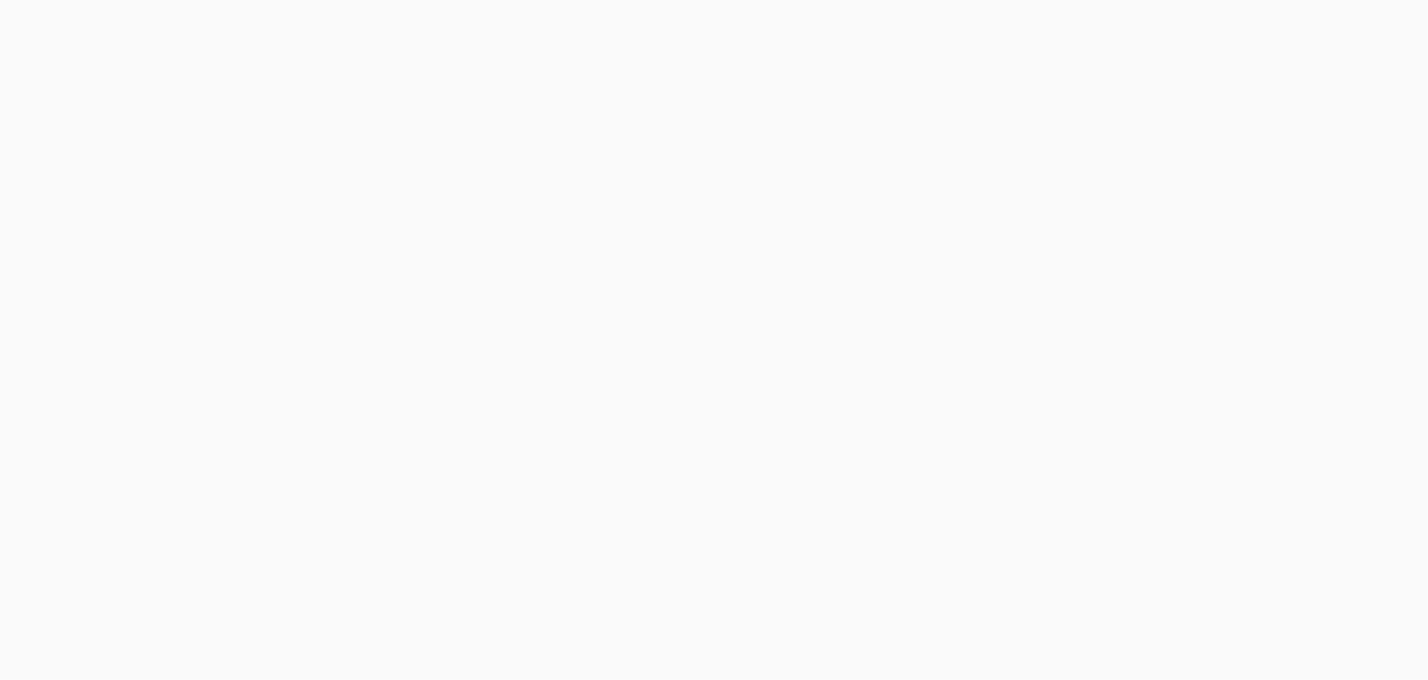
click at [405, 75] on body at bounding box center [714, 340] width 1428 height 680
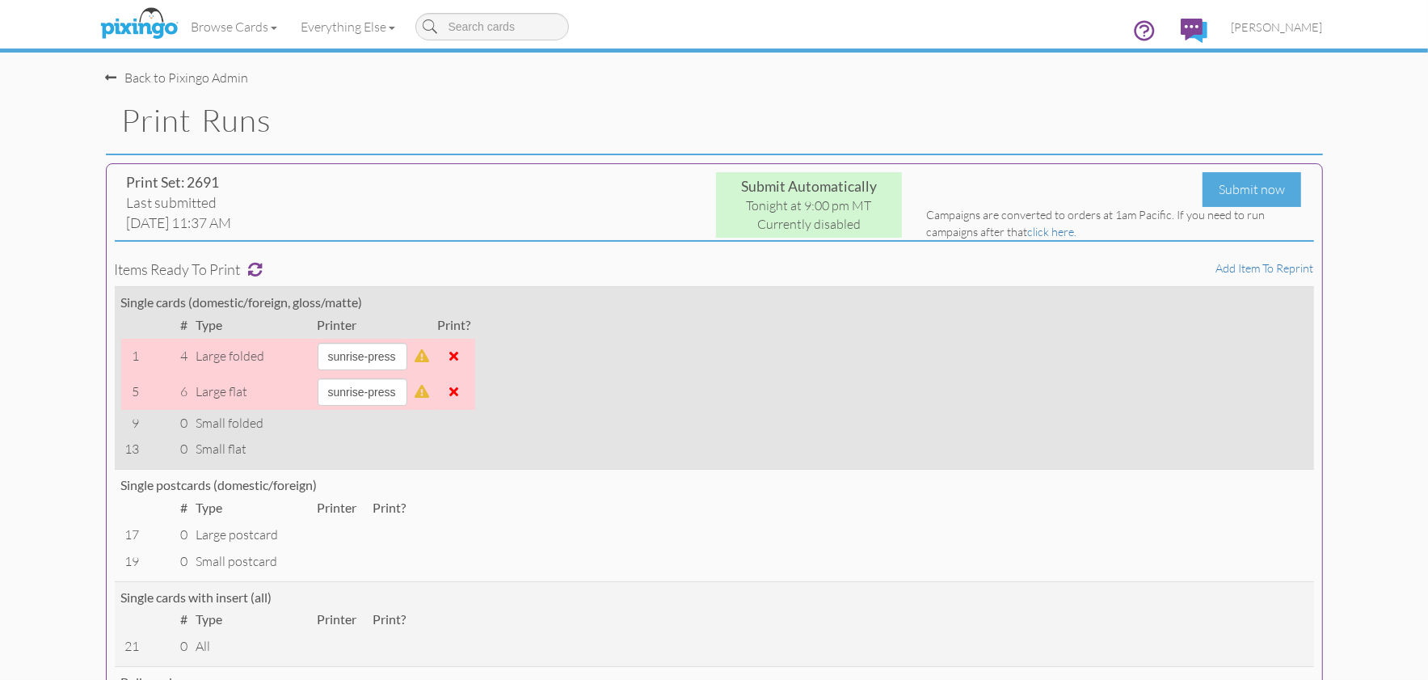
click at [459, 394] on span at bounding box center [454, 391] width 9 height 13
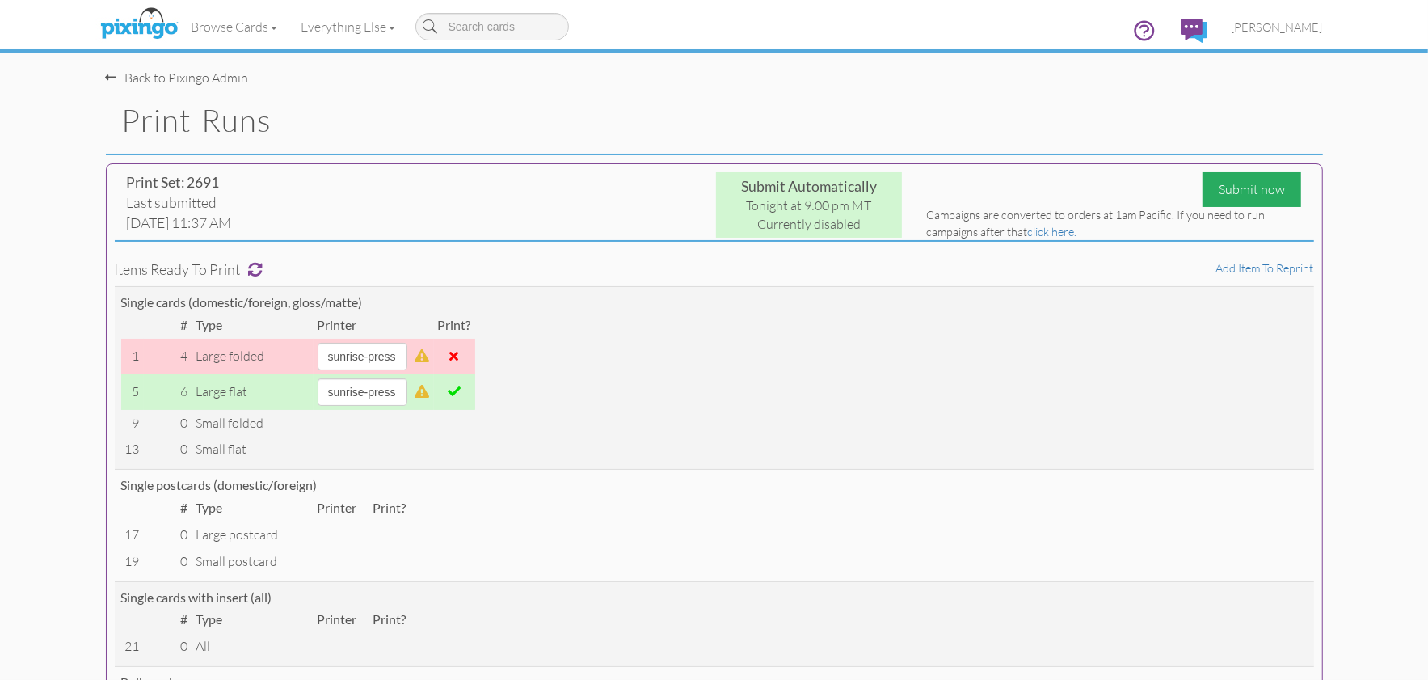
click at [1233, 192] on div "Submit now" at bounding box center [1252, 189] width 99 height 35
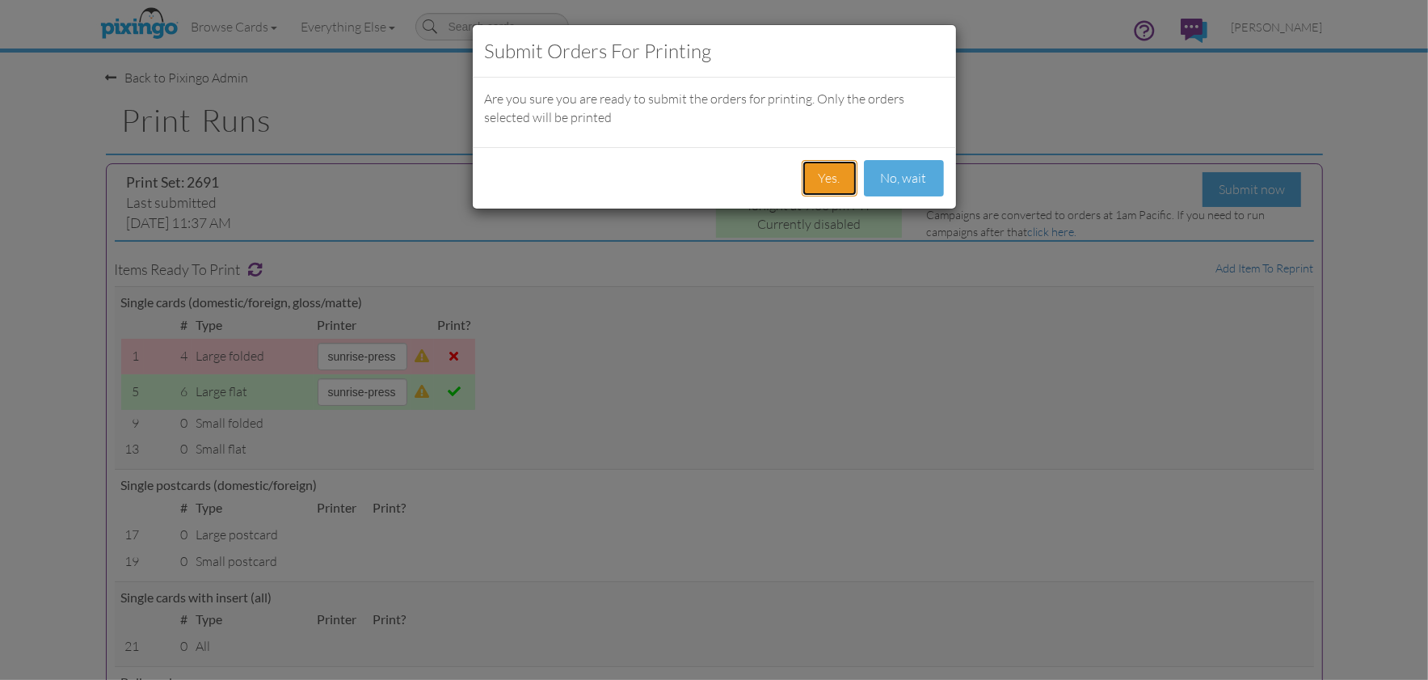
click at [824, 185] on button "Yes." at bounding box center [830, 178] width 56 height 36
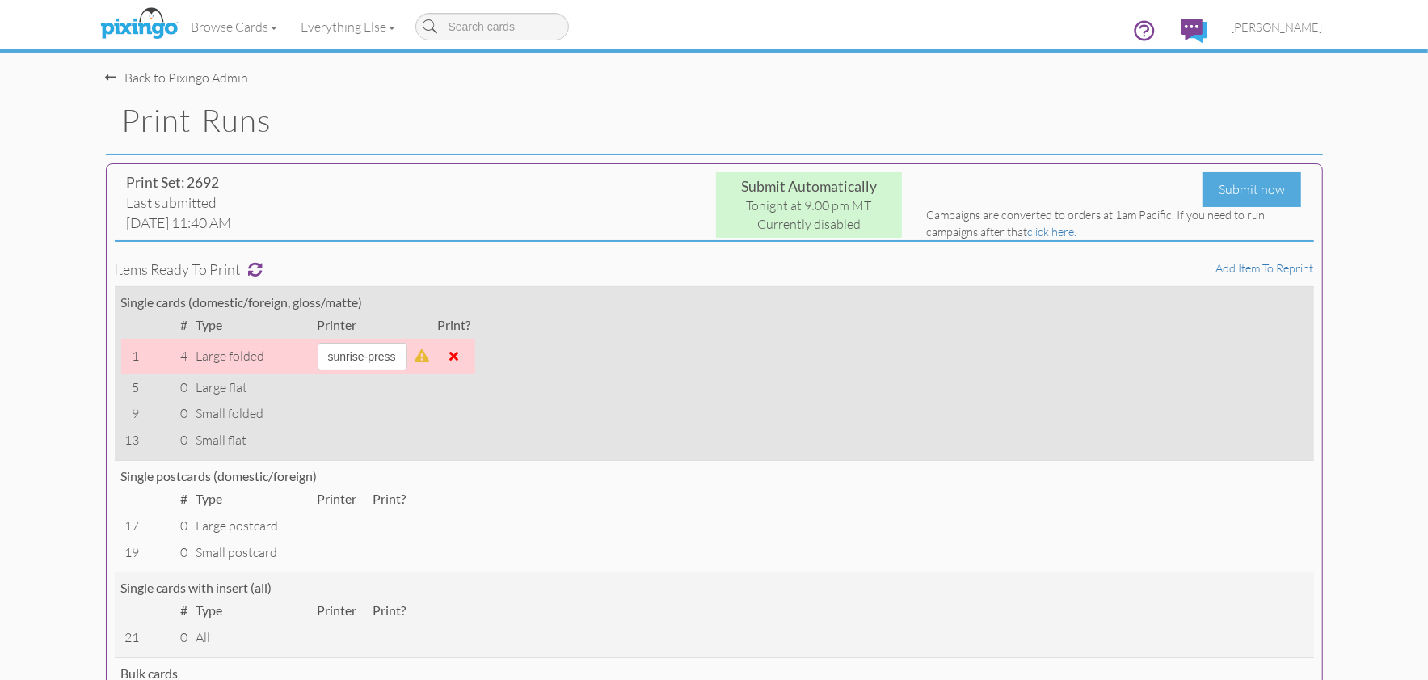
click at [459, 356] on span at bounding box center [454, 355] width 9 height 13
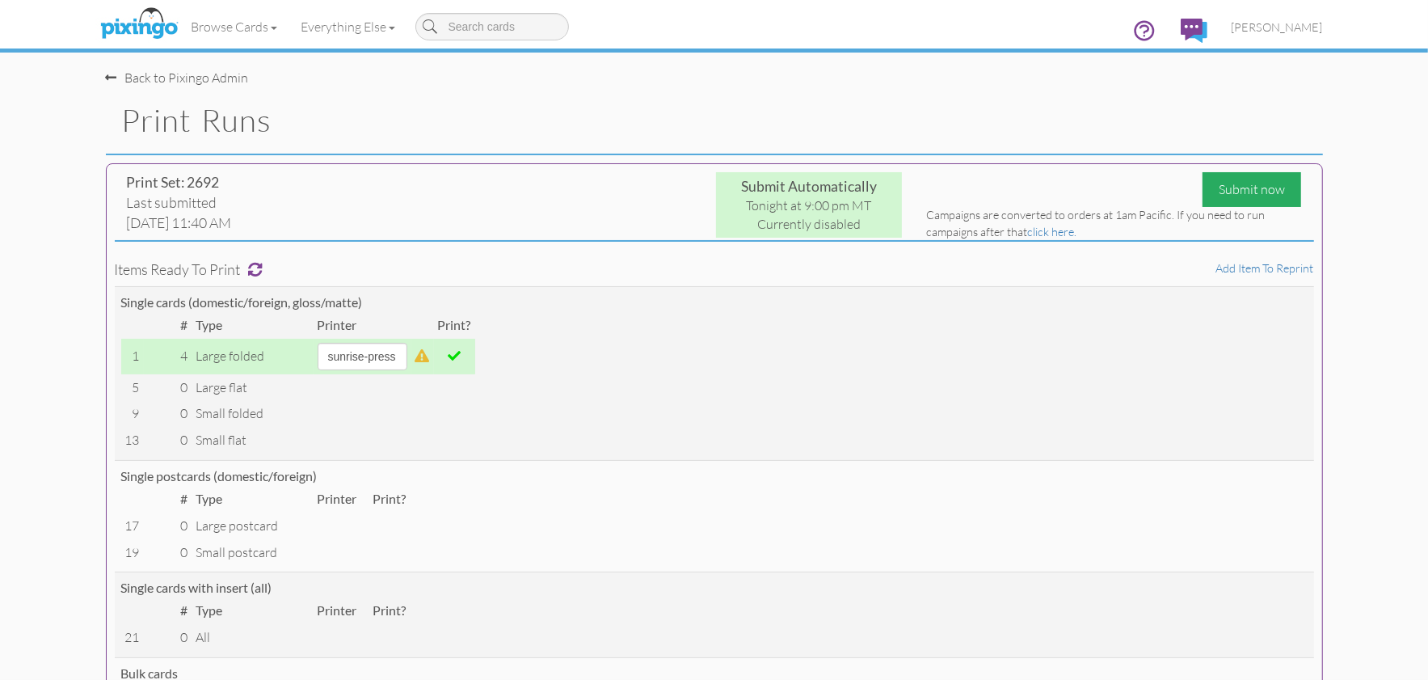
click at [1216, 192] on div "Submit now" at bounding box center [1252, 189] width 99 height 35
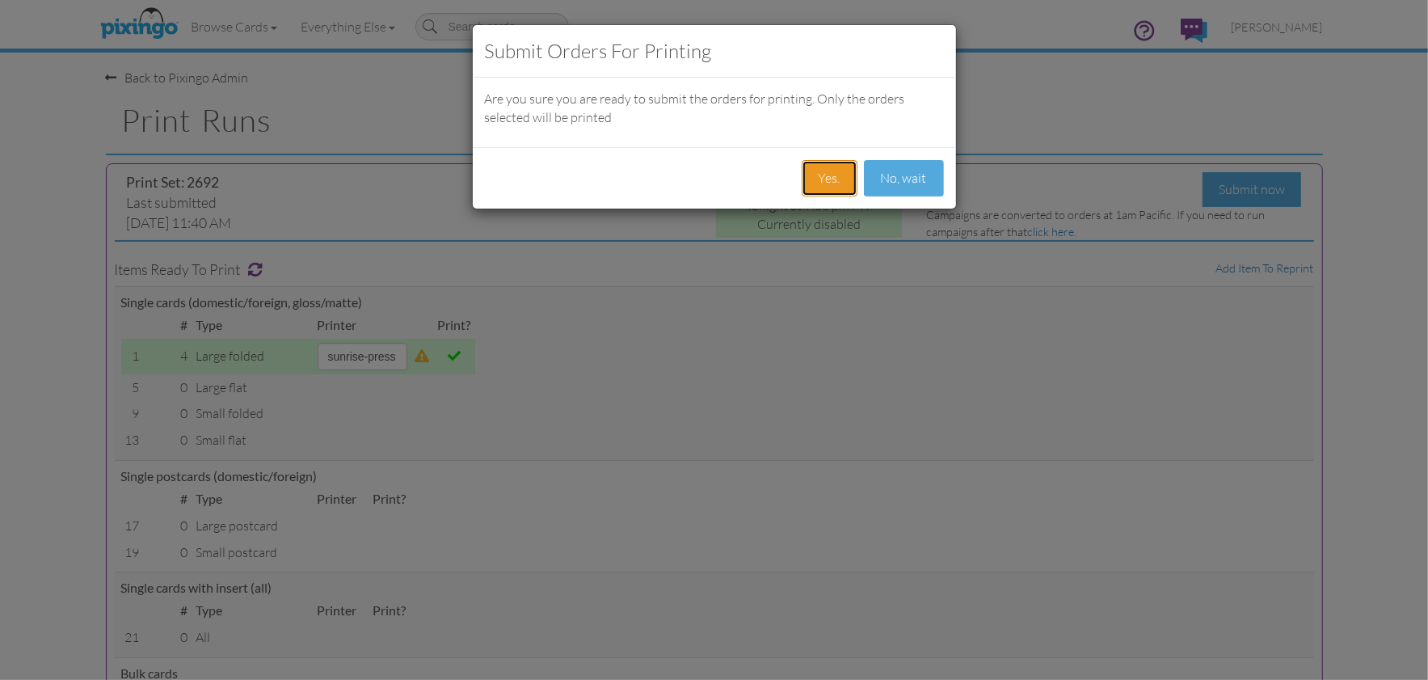
click at [817, 166] on button "Yes." at bounding box center [830, 178] width 56 height 36
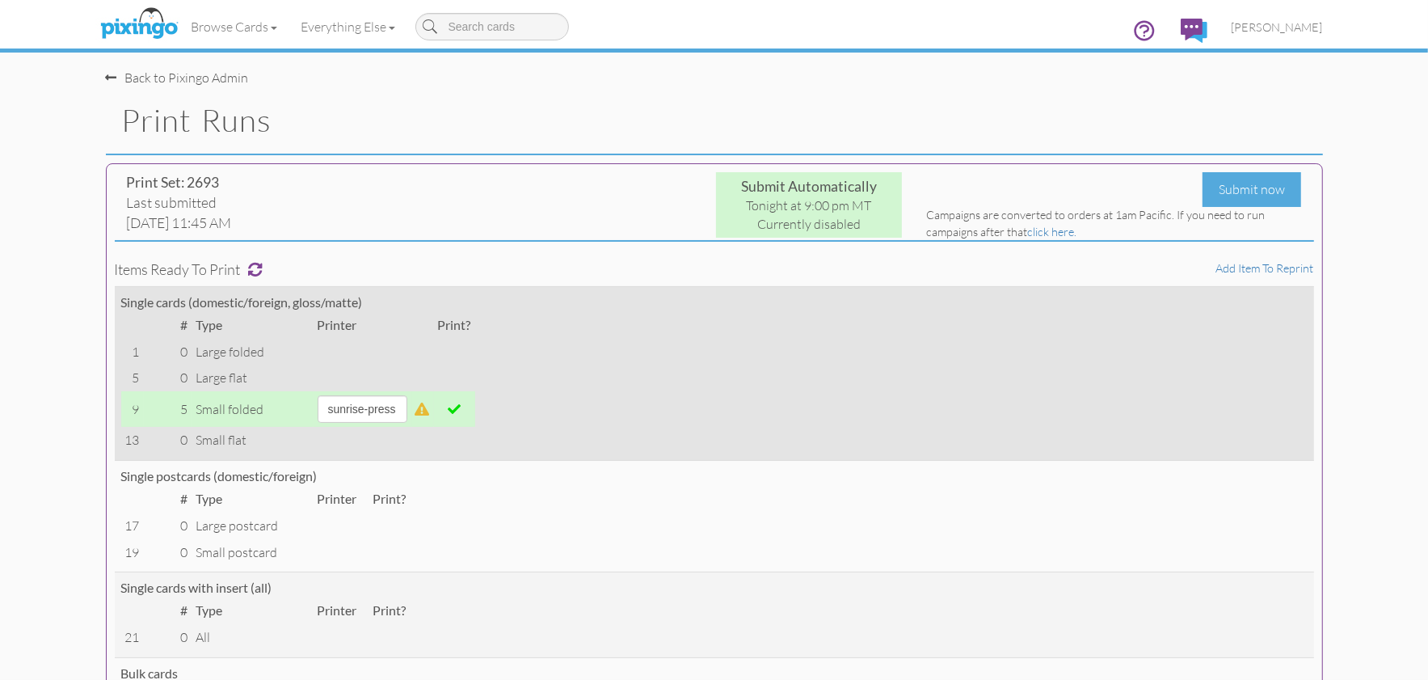
click at [461, 408] on span at bounding box center [454, 409] width 13 height 13
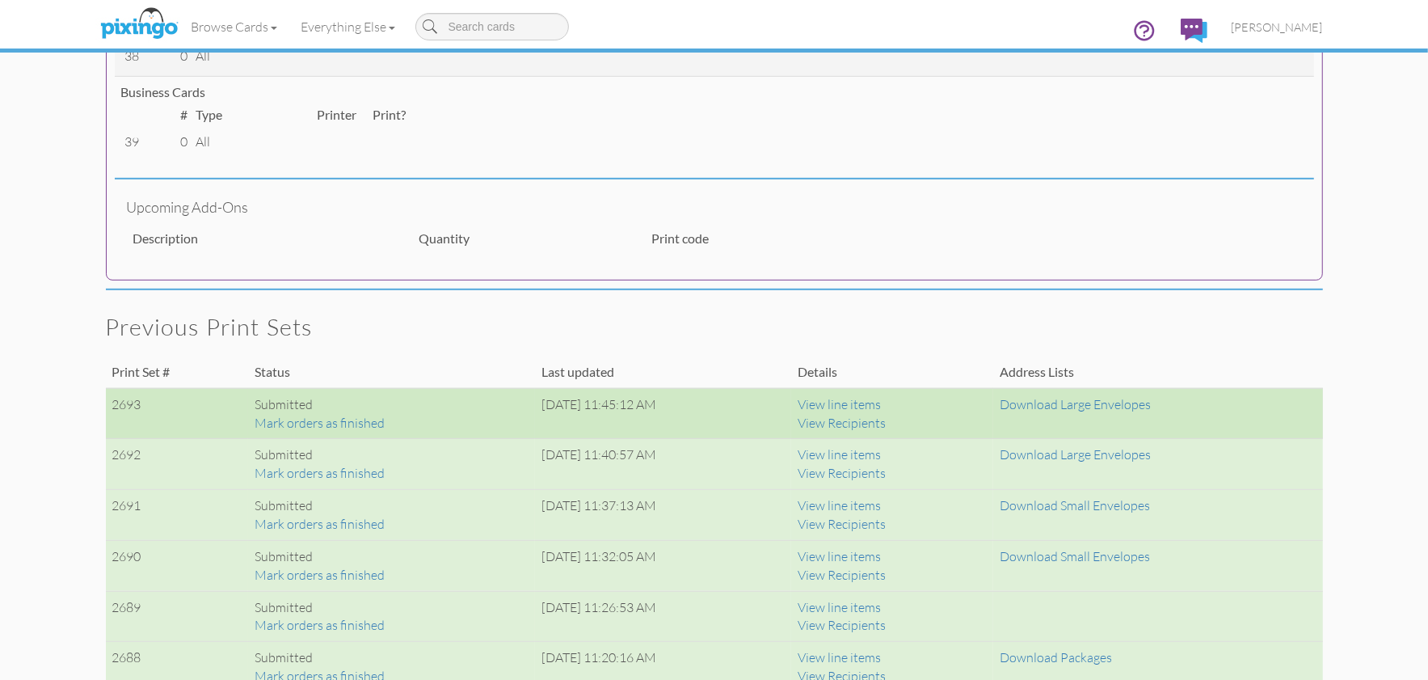
scroll to position [753, 0]
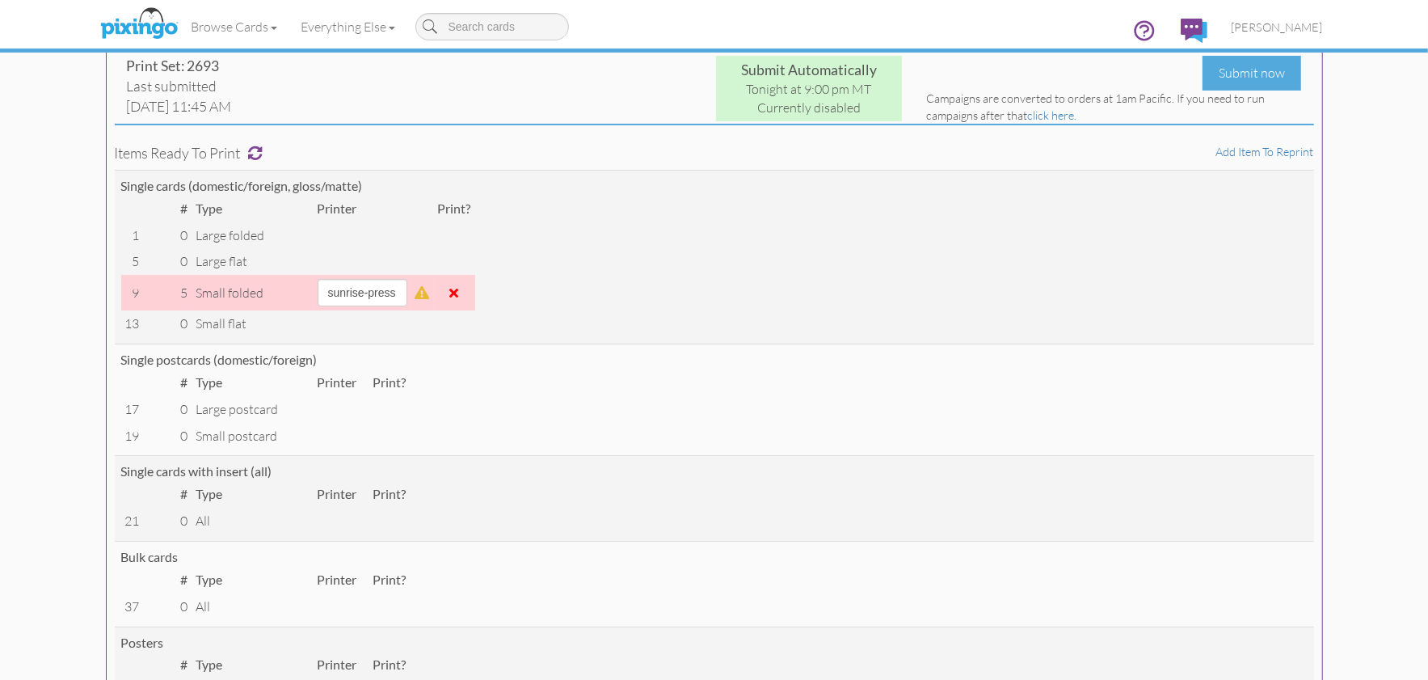
scroll to position [0, 0]
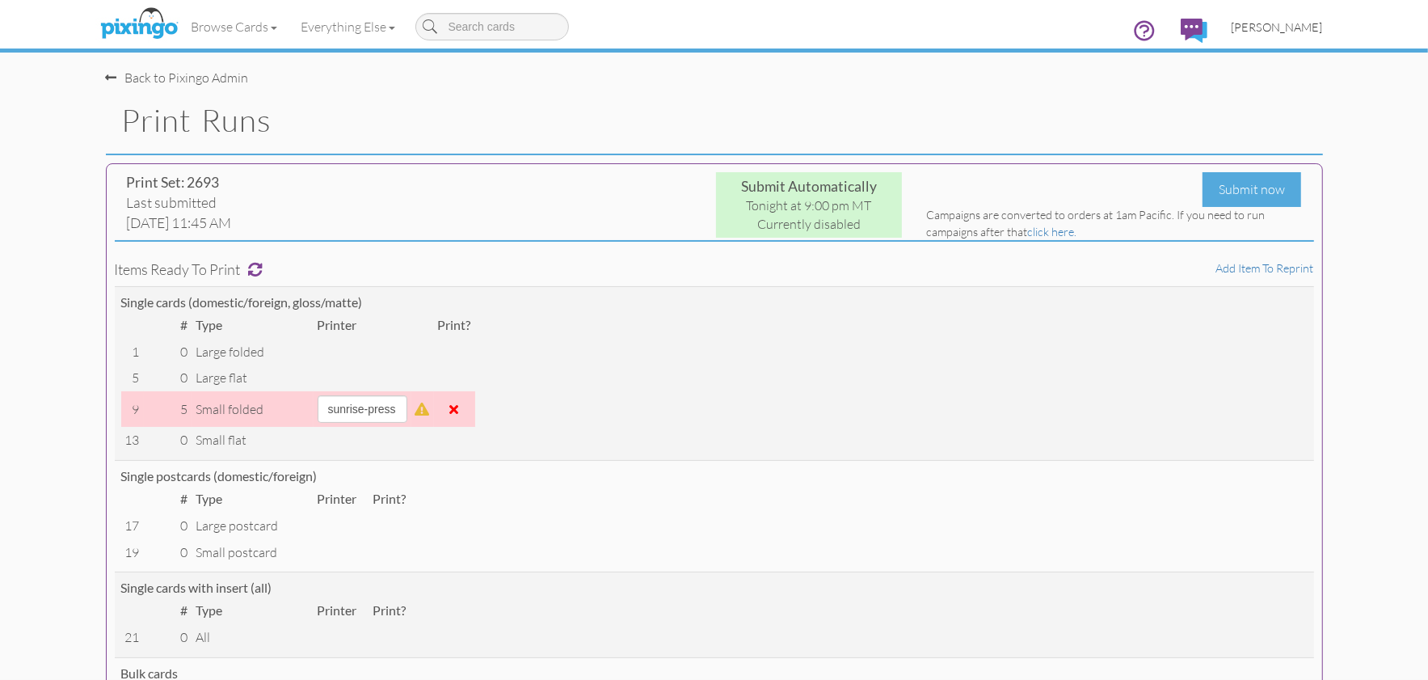
click at [1282, 26] on span "[PERSON_NAME]" at bounding box center [1277, 27] width 91 height 14
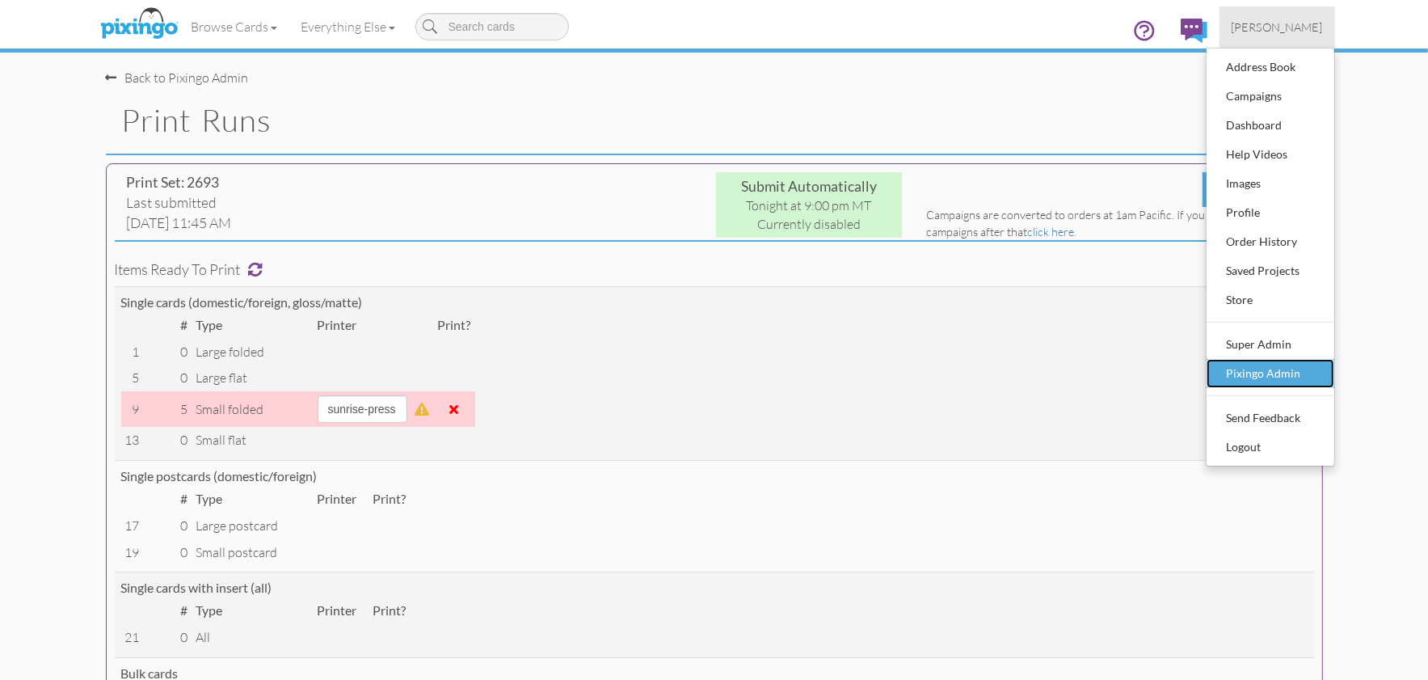
click at [1251, 372] on div "Pixingo Admin" at bounding box center [1270, 373] width 95 height 24
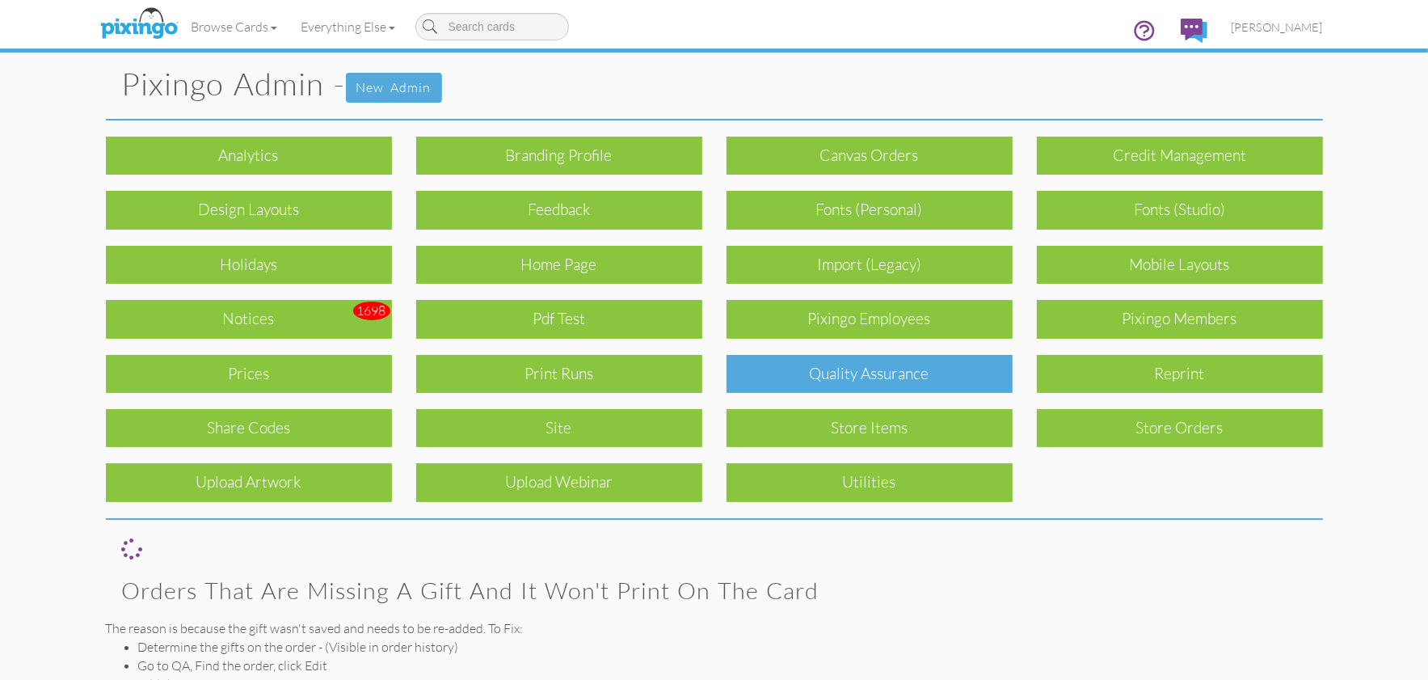
scroll to position [2, 0]
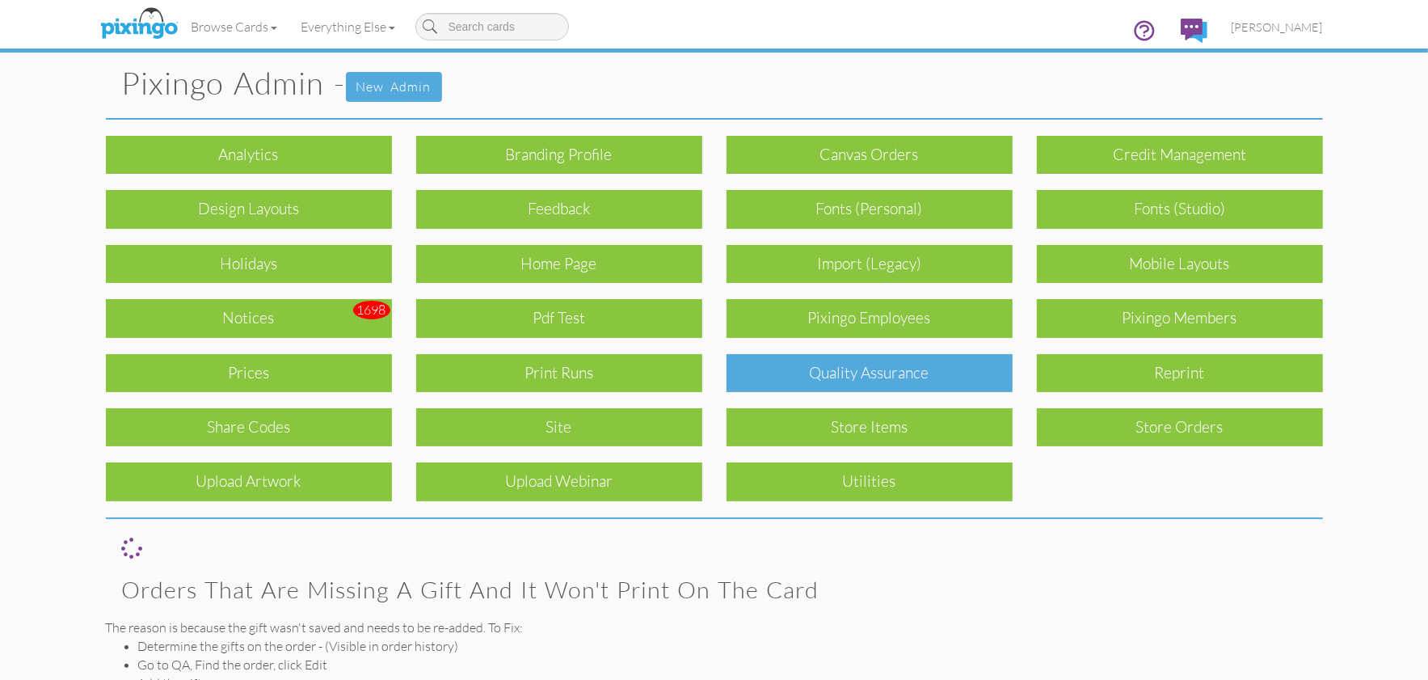
click at [876, 378] on div "Quality Assurance" at bounding box center [870, 373] width 286 height 38
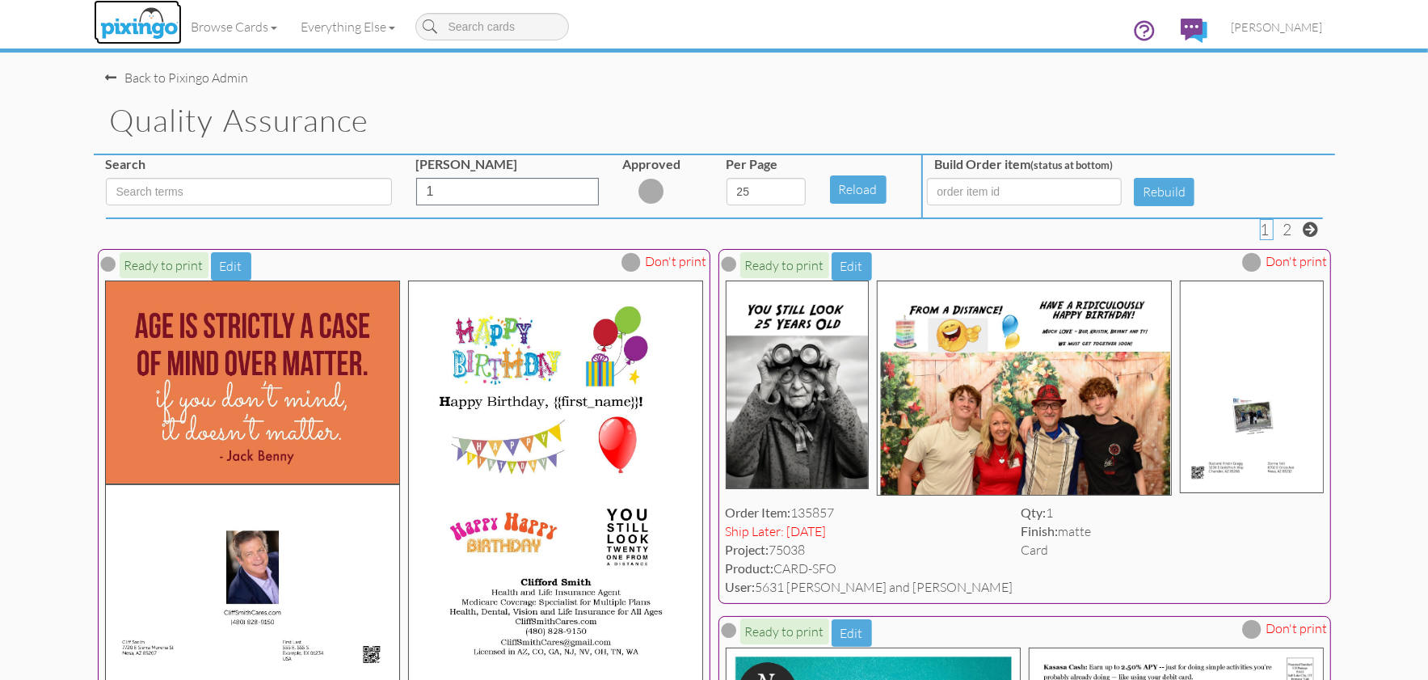
click at [146, 19] on img at bounding box center [139, 24] width 86 height 40
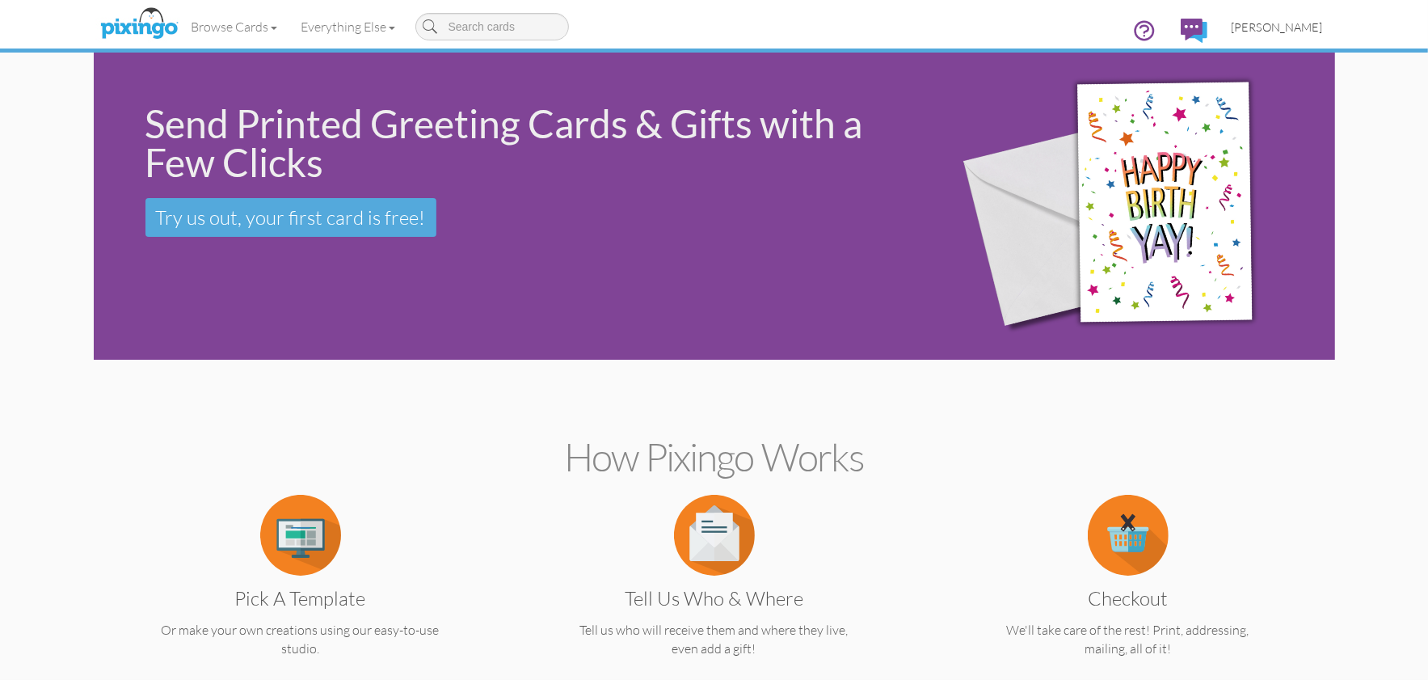
click at [1279, 28] on span "[PERSON_NAME]" at bounding box center [1277, 27] width 91 height 14
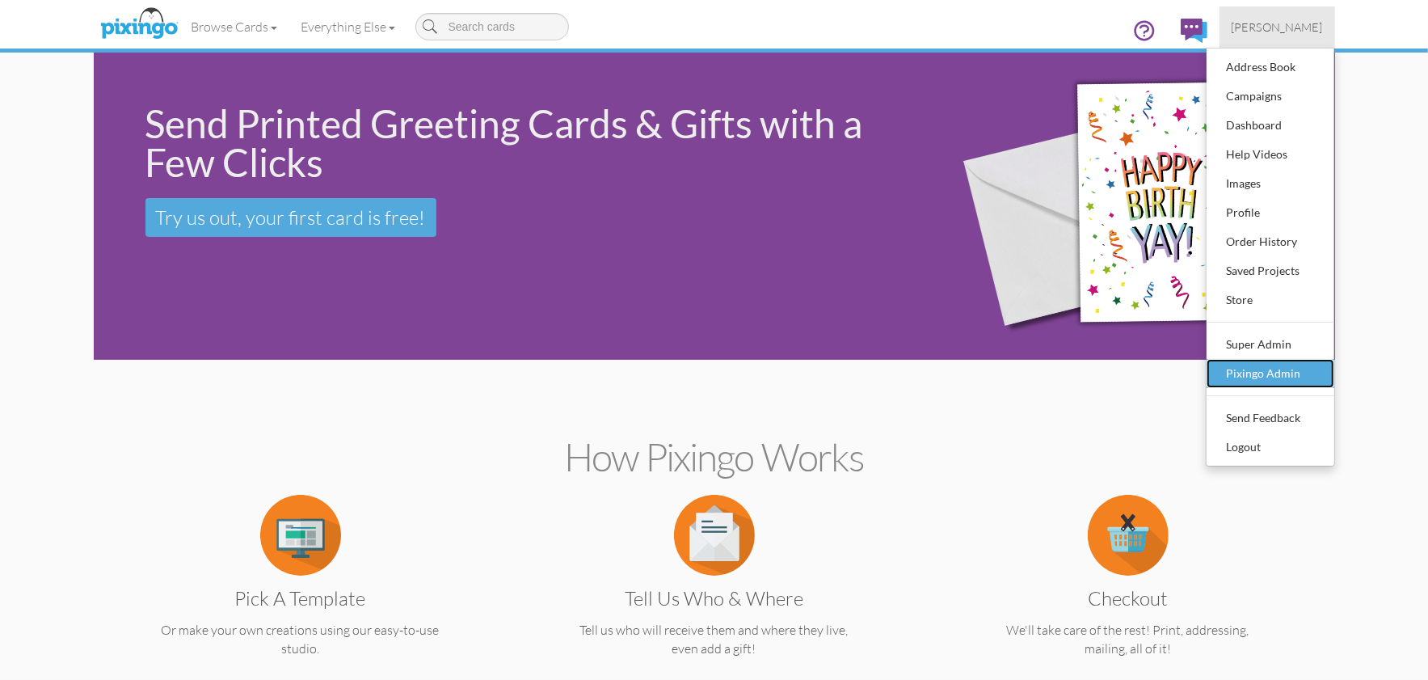
click at [1281, 372] on div "Pixingo Admin" at bounding box center [1270, 373] width 95 height 24
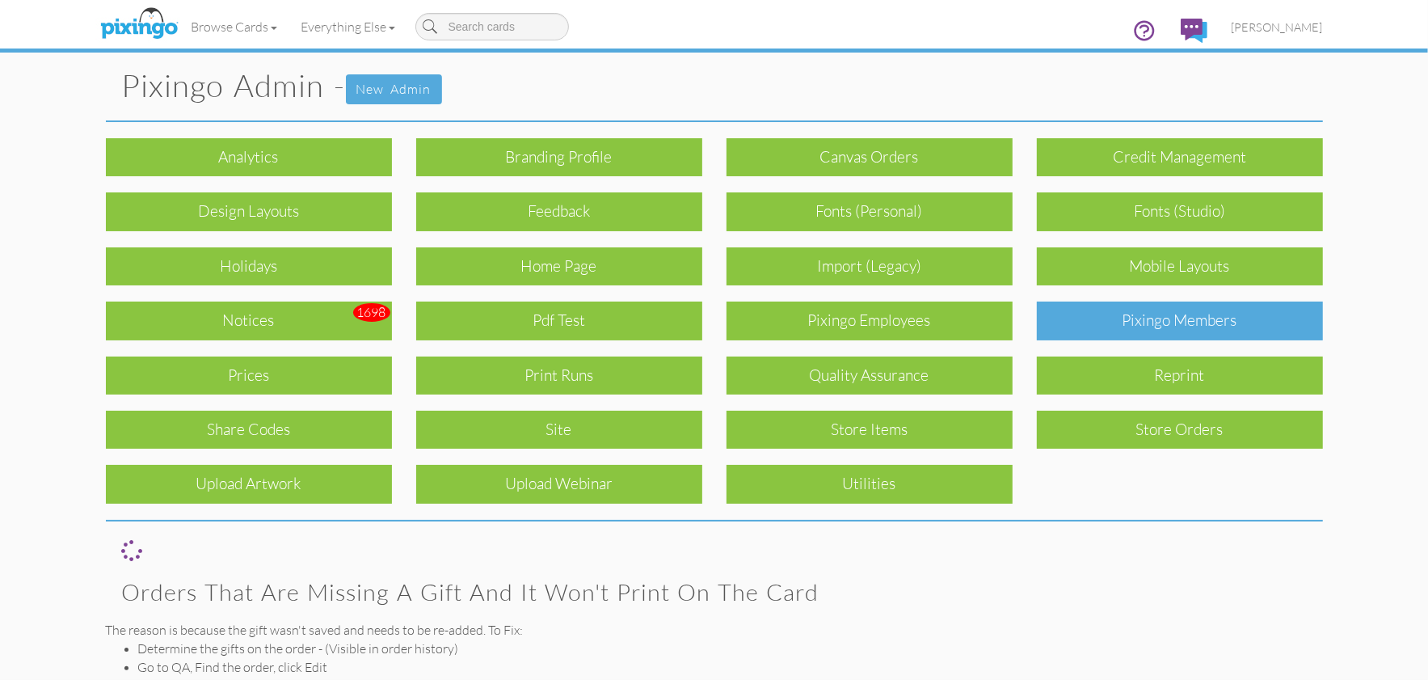
click at [1232, 331] on div "Pixingo Members" at bounding box center [1180, 321] width 286 height 38
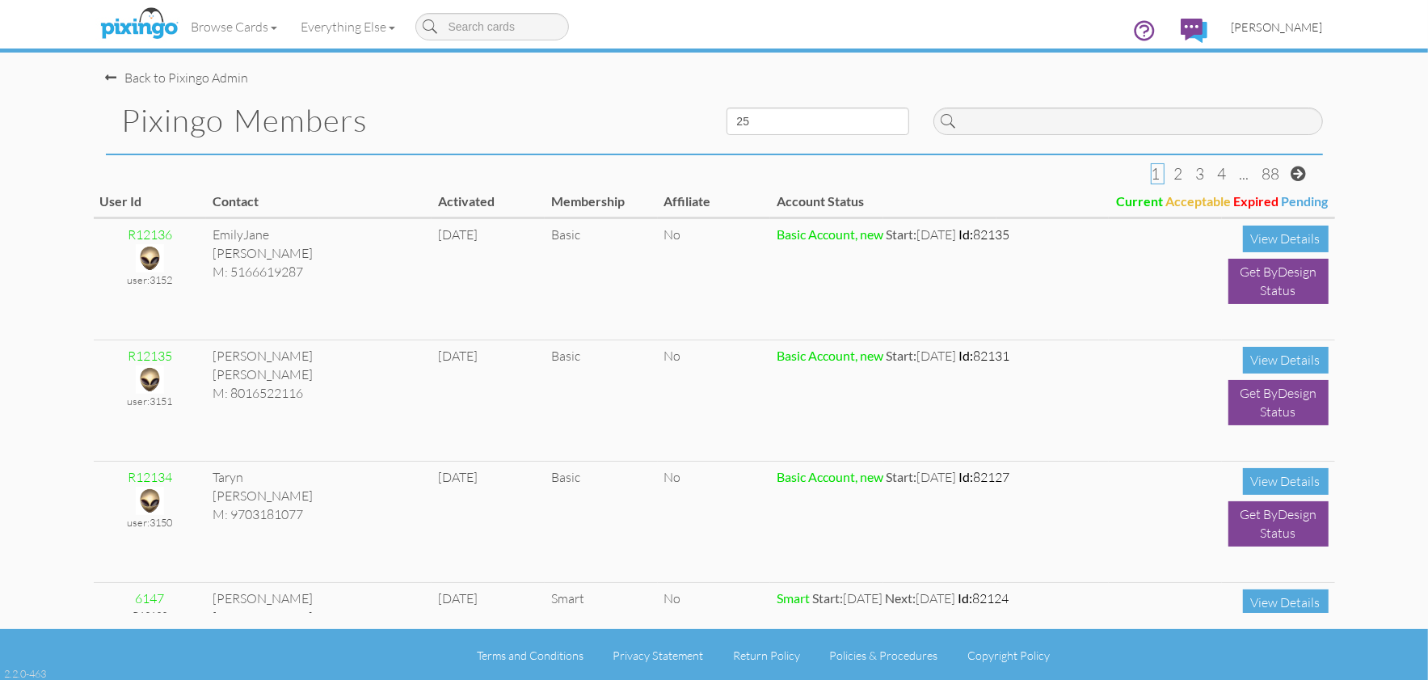
click at [1279, 26] on span "[PERSON_NAME]" at bounding box center [1277, 27] width 91 height 14
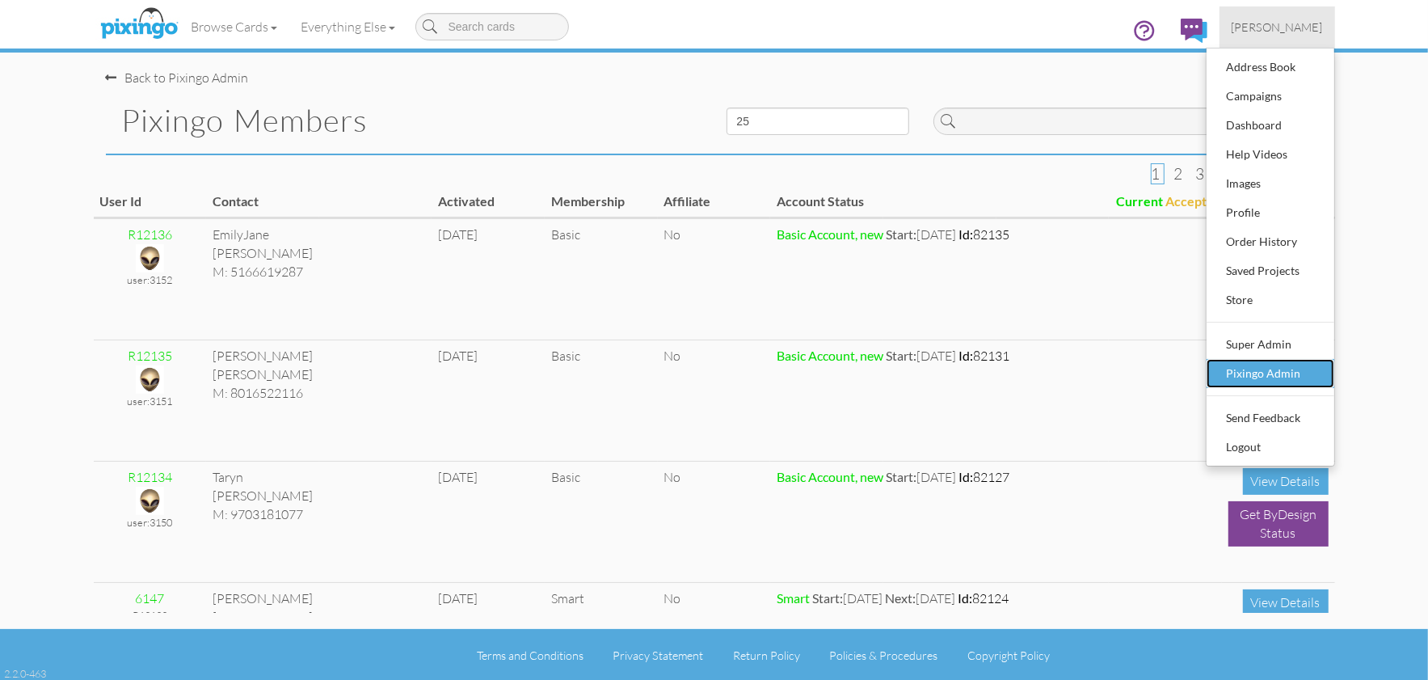
click at [1280, 364] on div "Pixingo Admin" at bounding box center [1270, 373] width 95 height 24
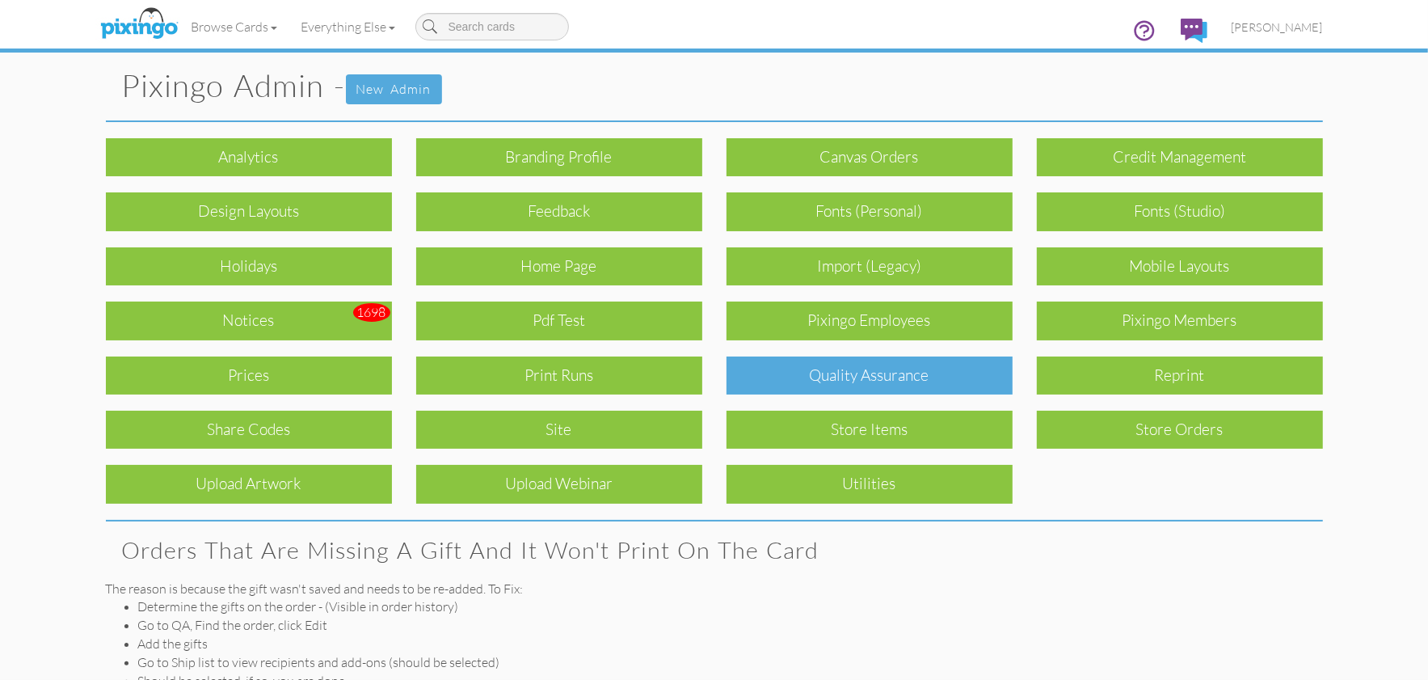
click at [892, 365] on div "Quality Assurance" at bounding box center [870, 375] width 286 height 38
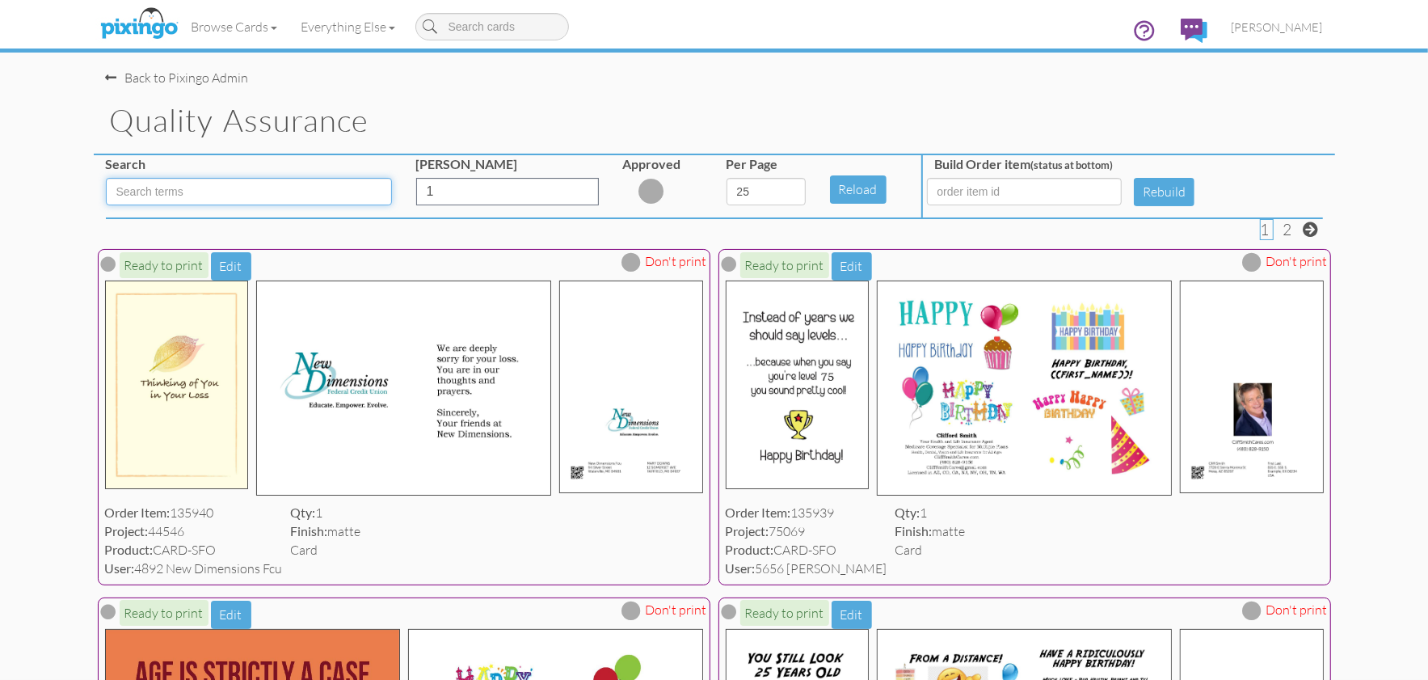
drag, startPoint x: 170, startPoint y: 190, endPoint x: 297, endPoint y: 205, distance: 127.8
click at [184, 192] on input at bounding box center [249, 191] width 286 height 27
type input "LPO"
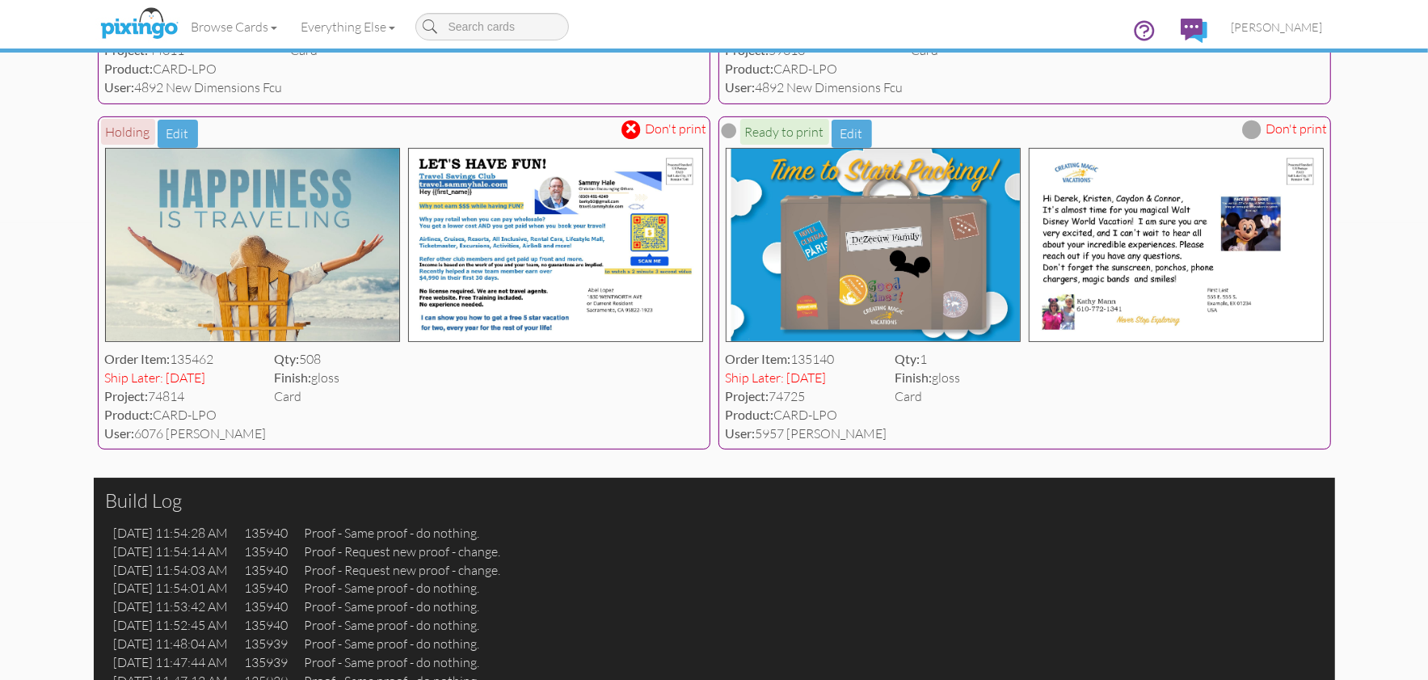
scroll to position [456, 0]
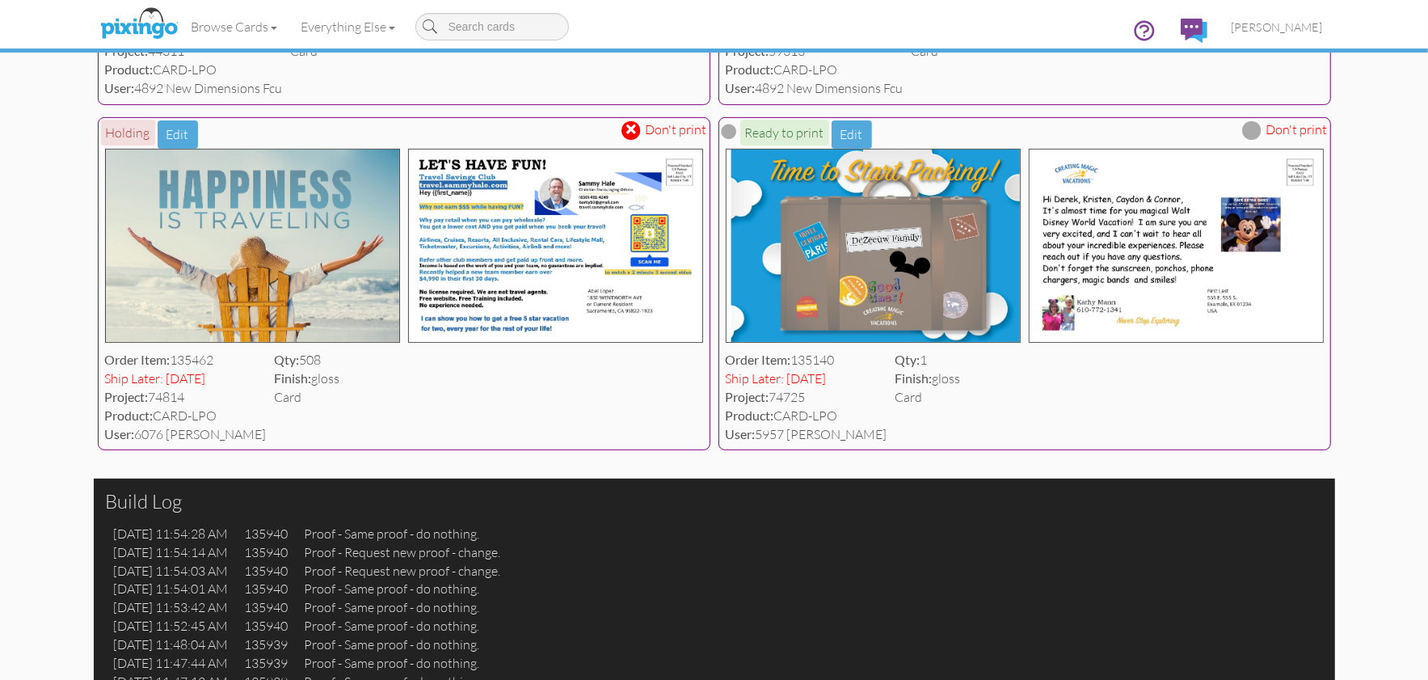
click at [635, 129] on span at bounding box center [632, 130] width 10 height 14
click at [232, 136] on button "Edit" at bounding box center [231, 134] width 40 height 28
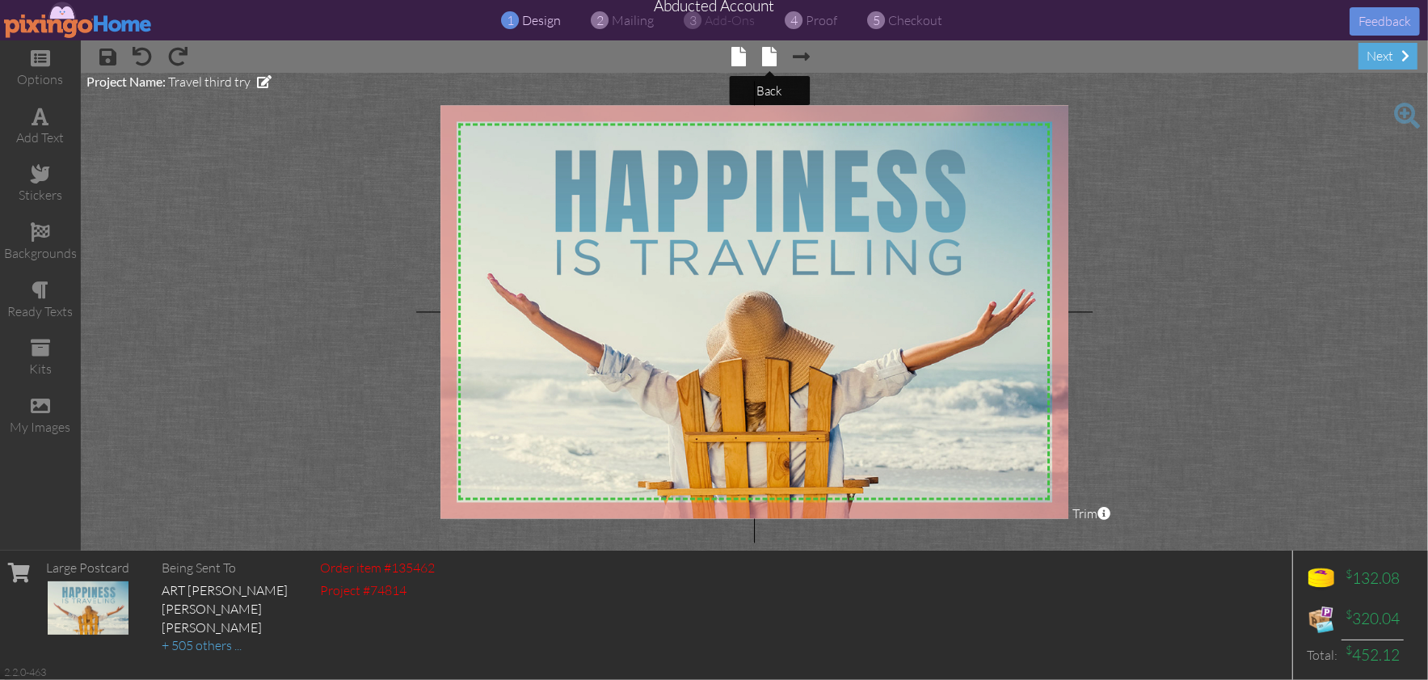
click at [770, 56] on span at bounding box center [769, 56] width 15 height 19
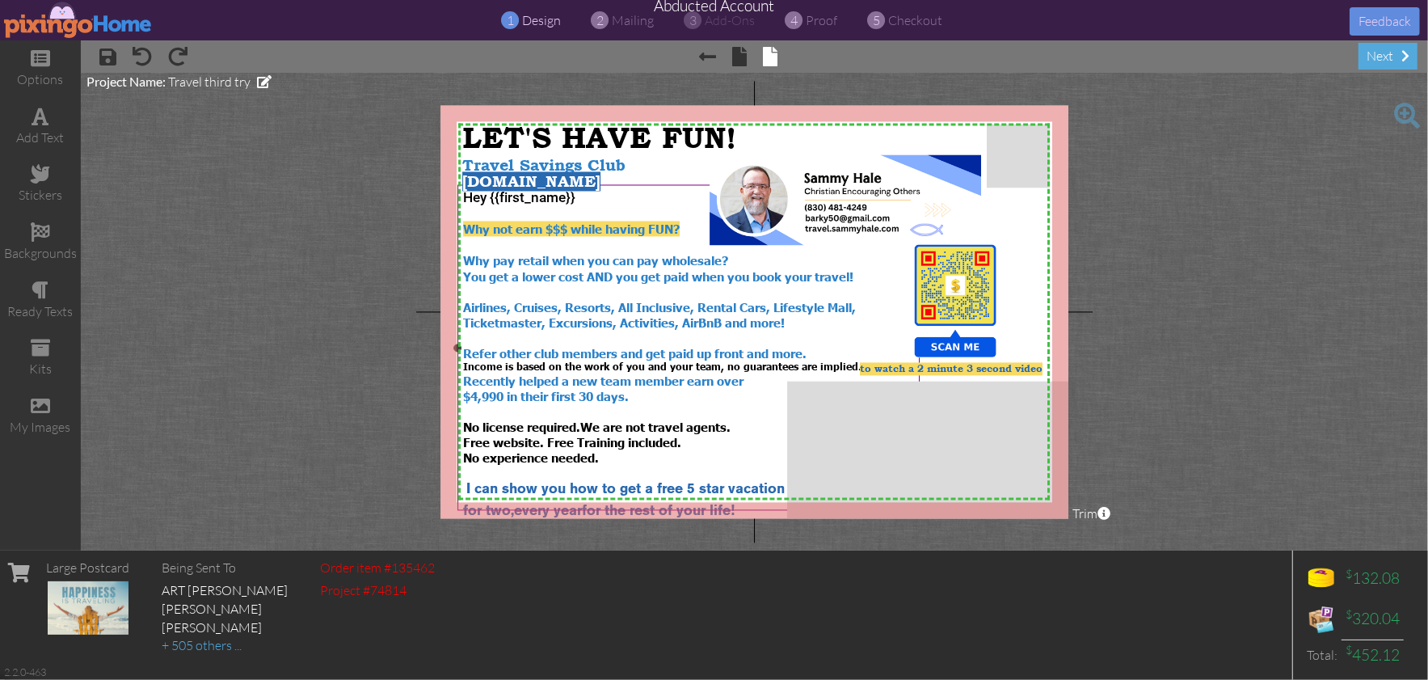
click at [499, 225] on span "Why not earn $$$ while having FUN?" at bounding box center [571, 228] width 217 height 15
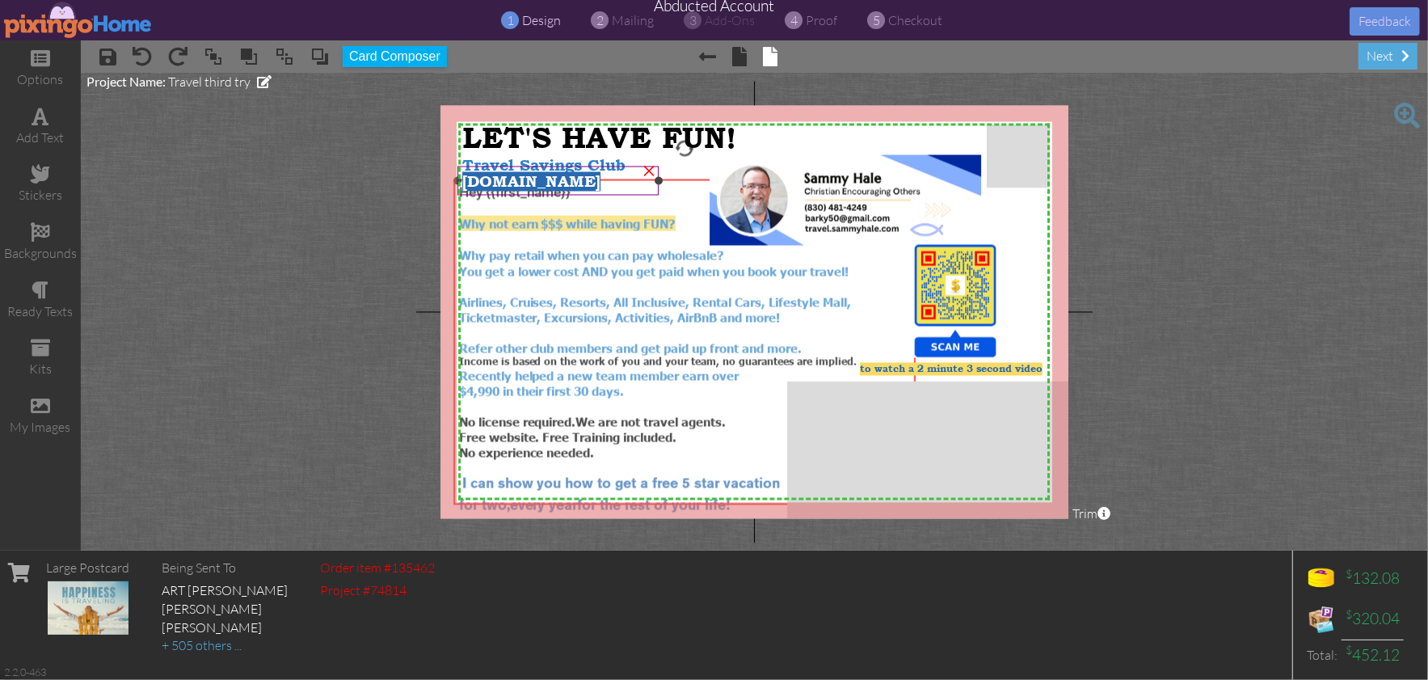
click at [538, 196] on div "X X X X X X X X X X X X X X X X X X X X X X X X X X X X X X X X X X X X X X X X…" at bounding box center [755, 311] width 629 height 413
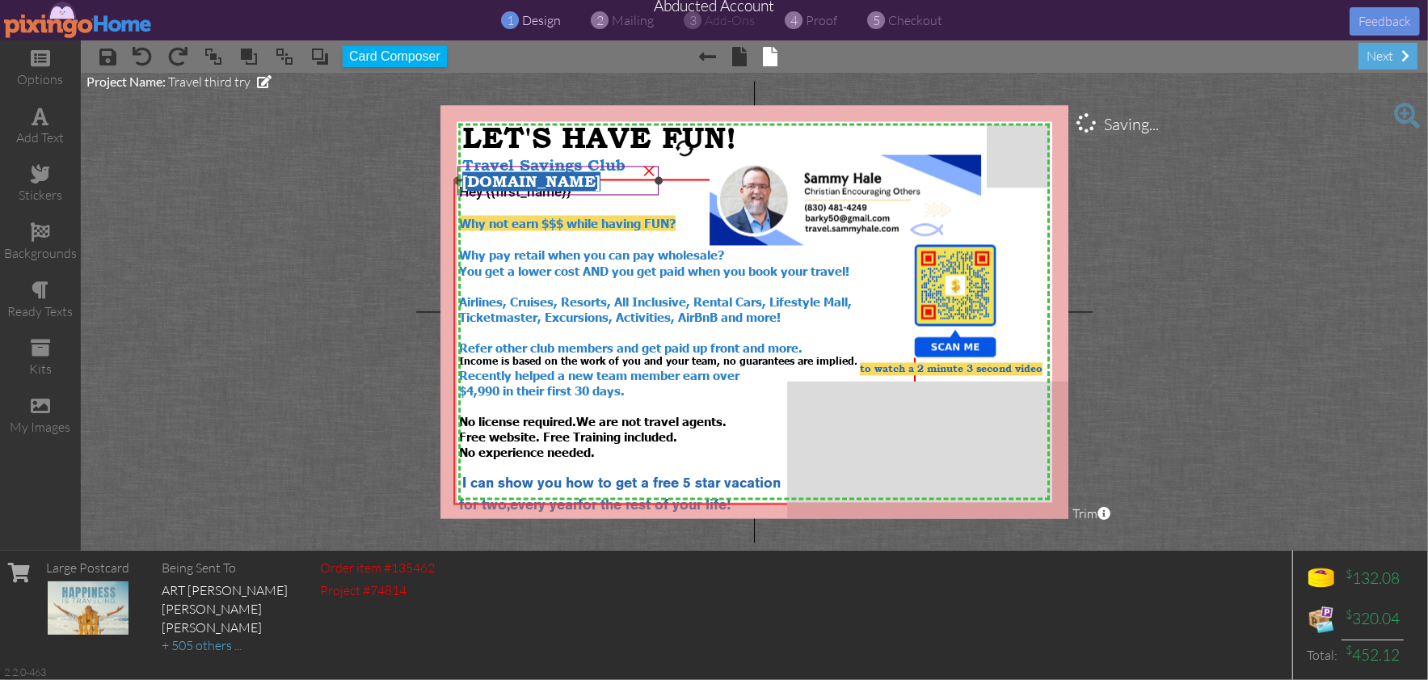
click at [531, 195] on div "[DOMAIN_NAME]" at bounding box center [558, 181] width 201 height 29
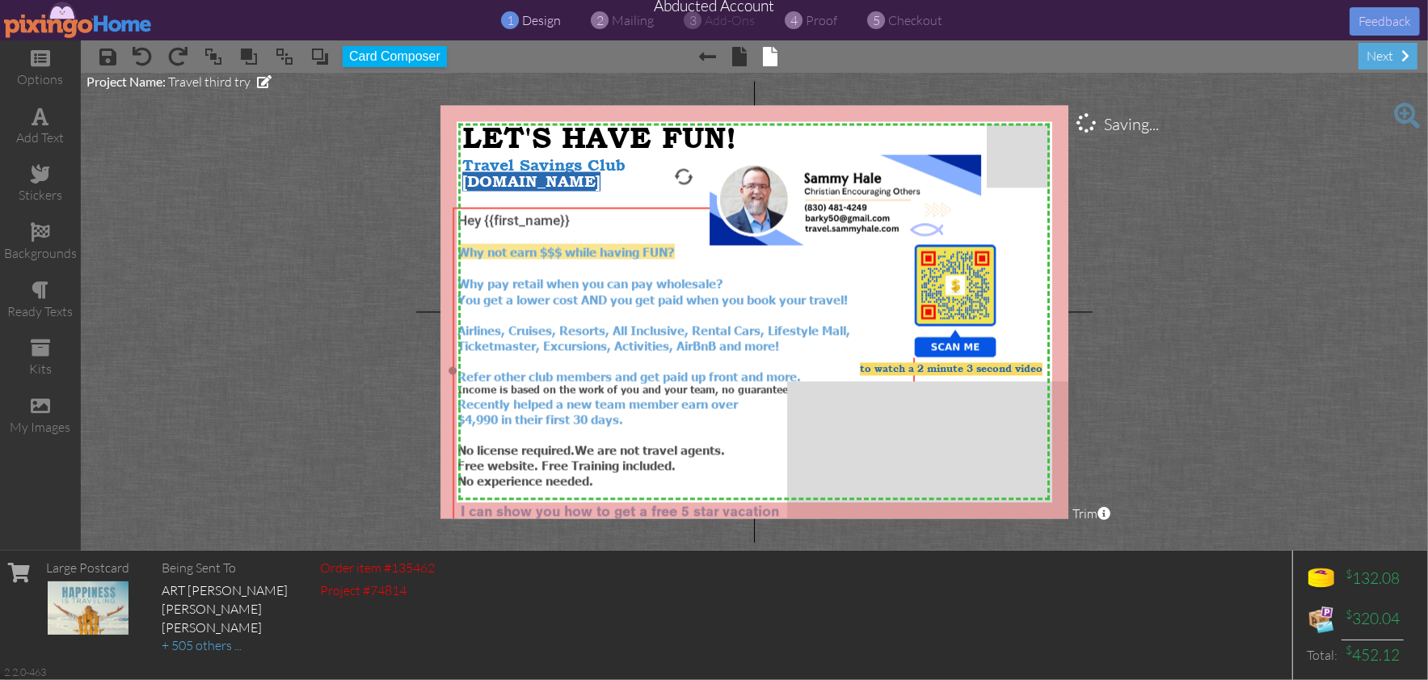
drag, startPoint x: 573, startPoint y: 221, endPoint x: 560, endPoint y: 238, distance: 21.3
click at [572, 249] on span "Why not earn $$$ while having FUN?" at bounding box center [566, 250] width 217 height 15
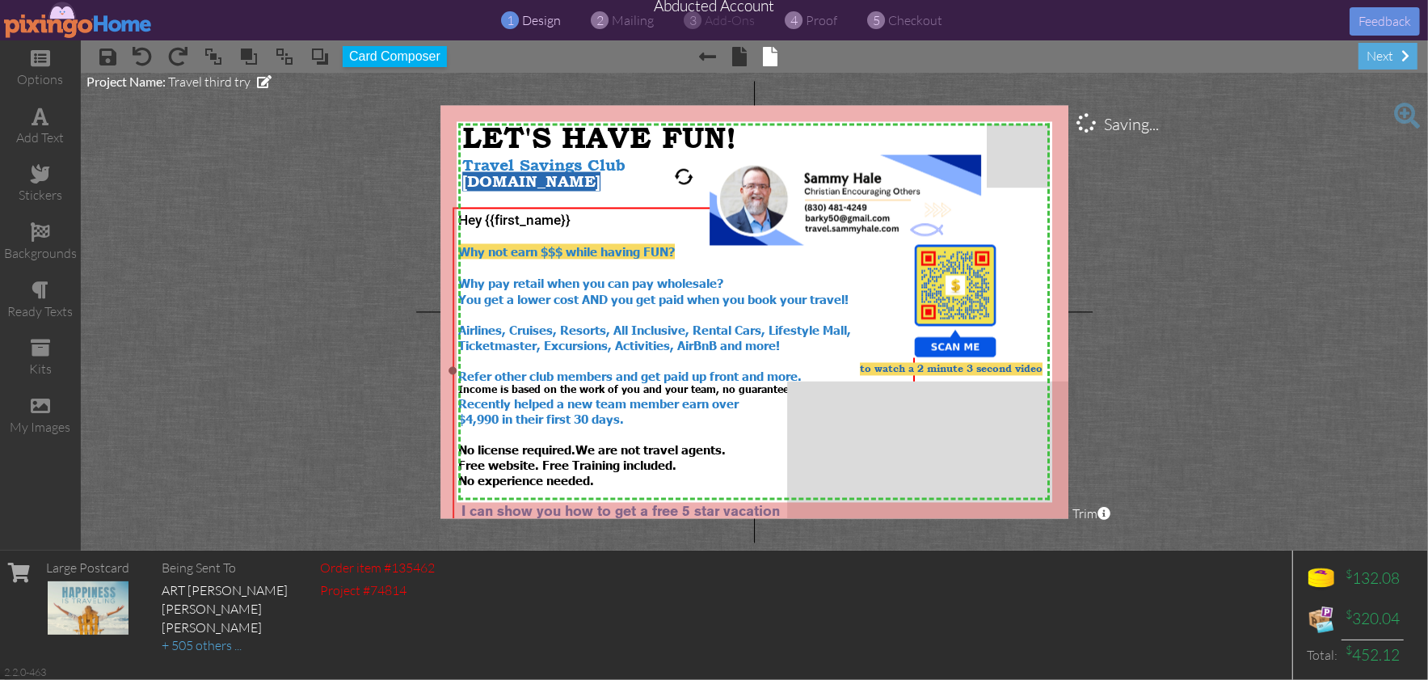
click at [550, 215] on span "Hey {{first_name}}" at bounding box center [514, 220] width 112 height 16
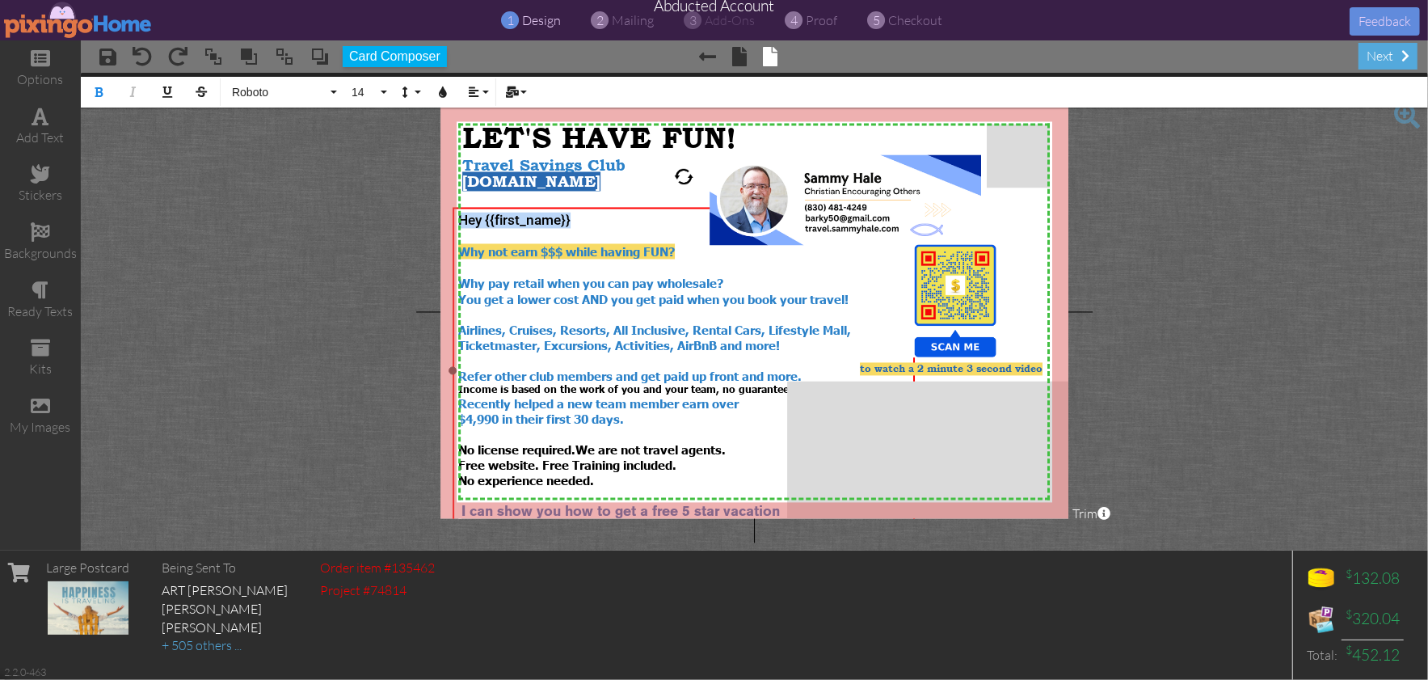
drag, startPoint x: 555, startPoint y: 217, endPoint x: 479, endPoint y: 222, distance: 75.3
click at [448, 218] on div "X X X X X X X X X X X X X X X X X X X X X X X X X X X X X X X X X X X X X X X X…" at bounding box center [755, 311] width 629 height 413
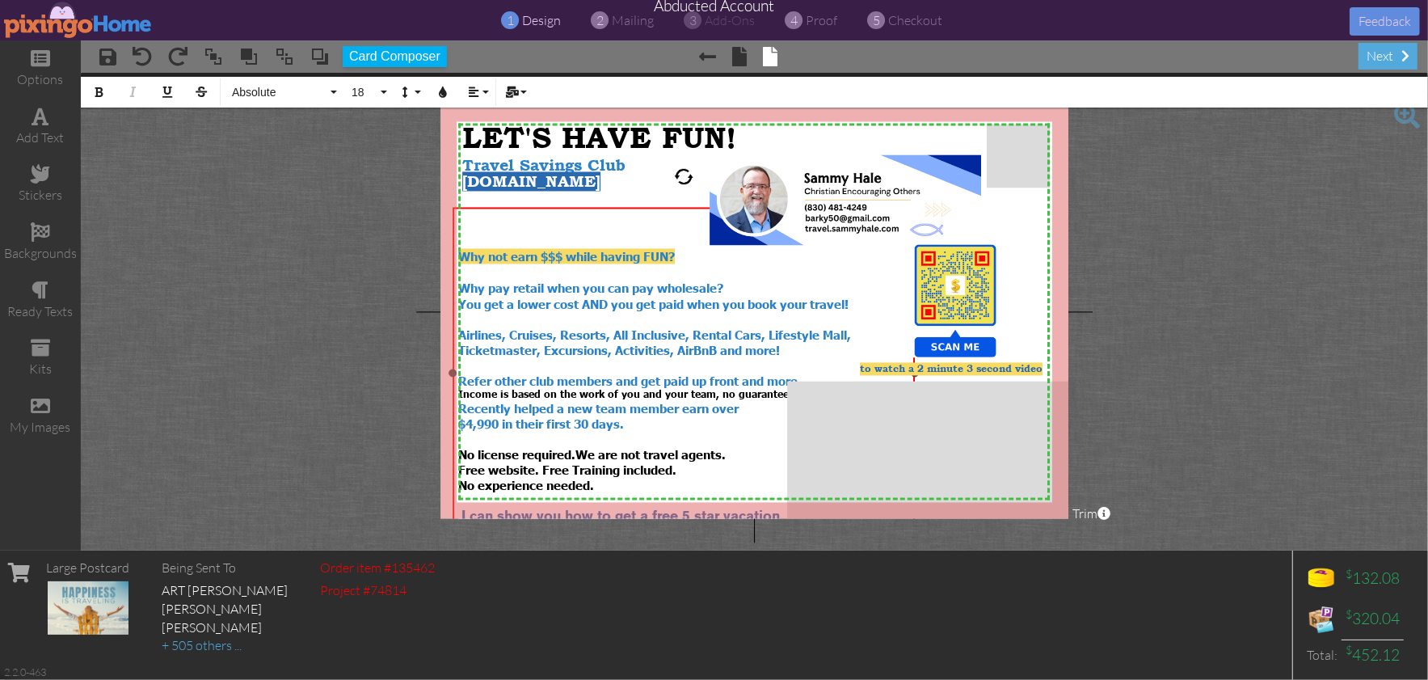
click at [520, 236] on div at bounding box center [684, 240] width 452 height 15
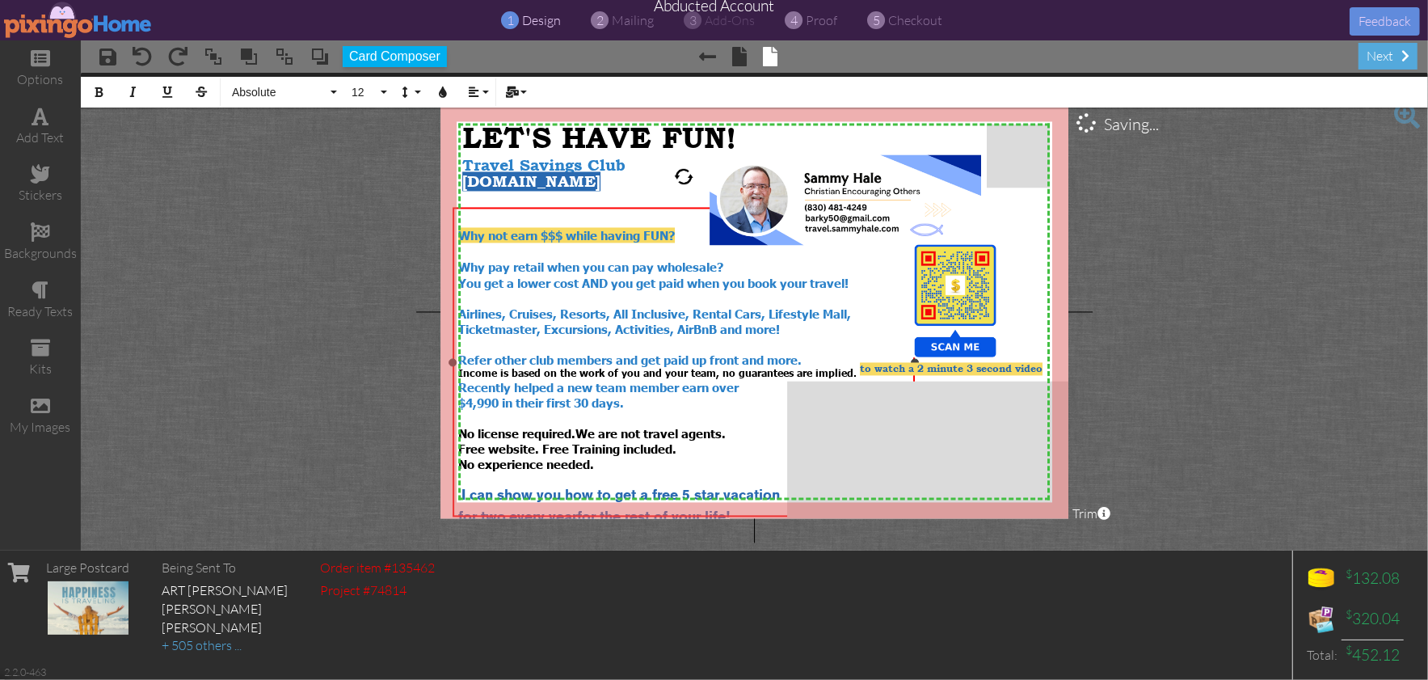
click at [460, 232] on span "Why not earn $$$ while having FUN?" at bounding box center [566, 234] width 217 height 15
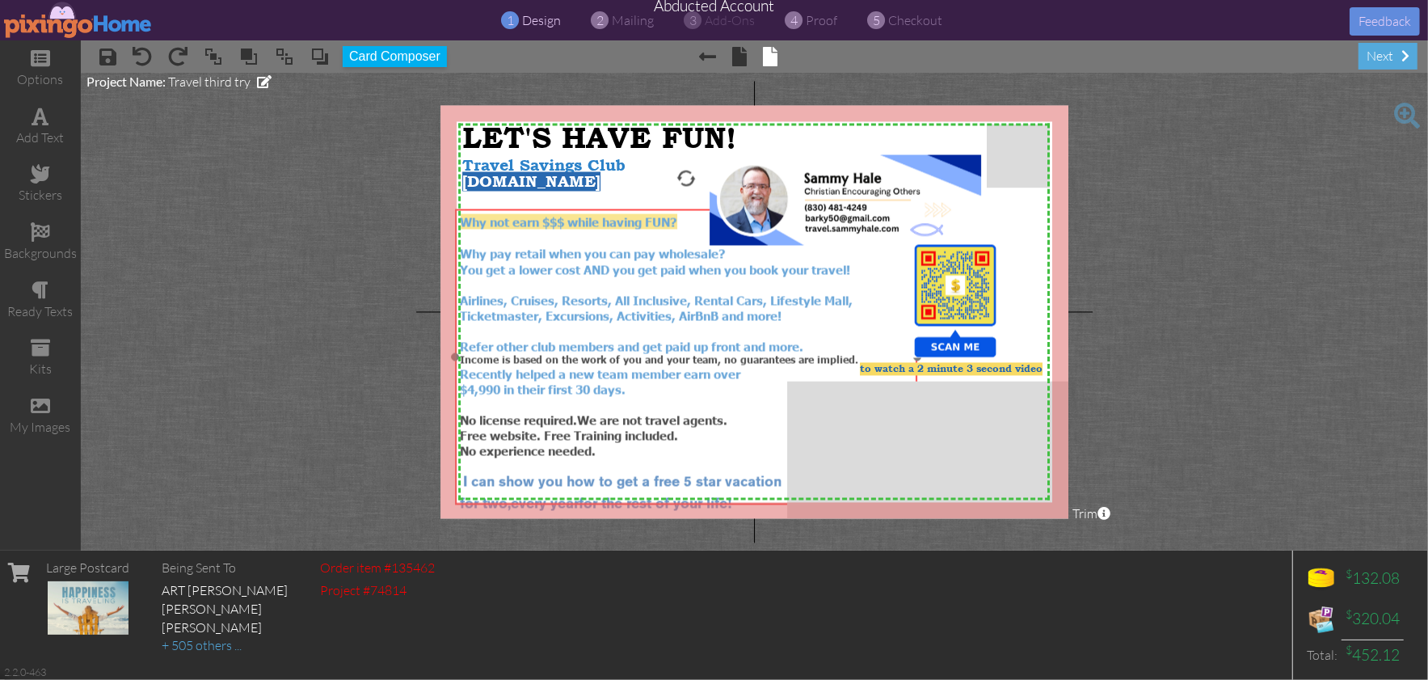
click at [629, 327] on div "You get a lower cost AND you get paid when you book your travel! Airlines, Crui…" at bounding box center [687, 307] width 452 height 92
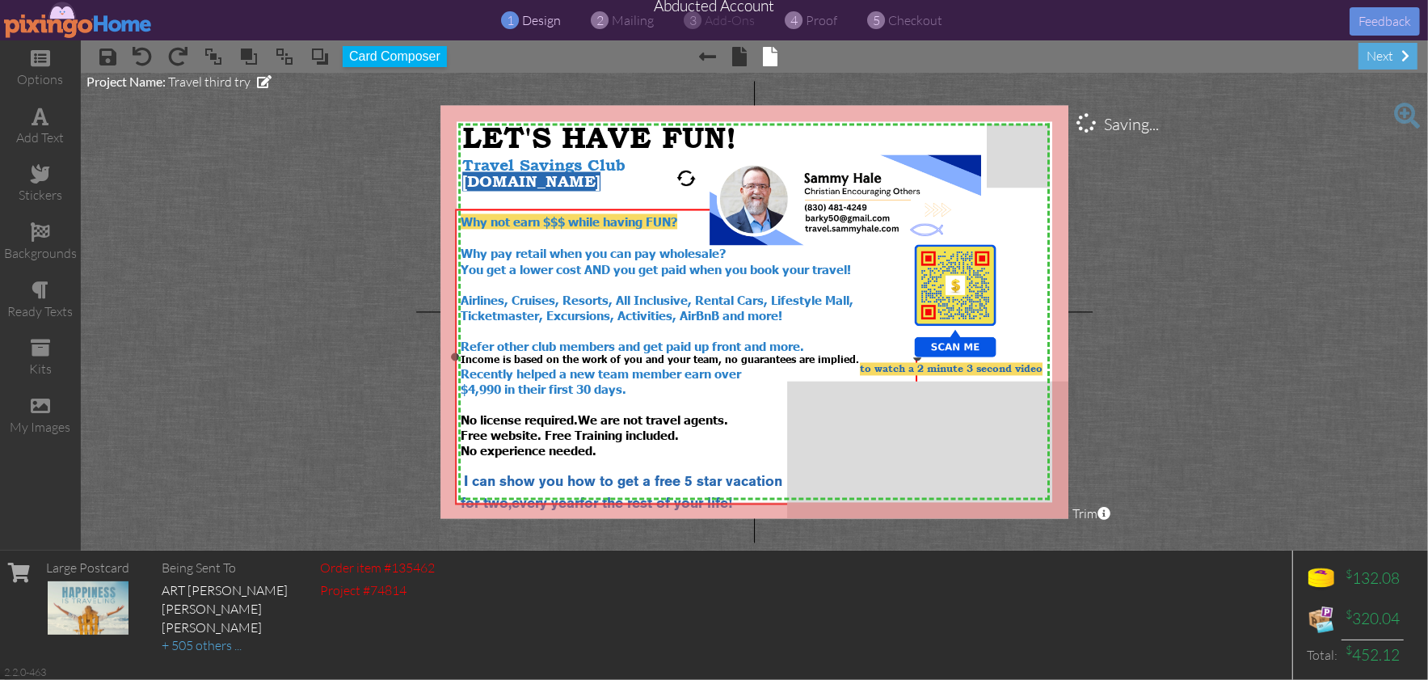
click at [493, 476] on span "I can show you how to get a free 5 star vacation" at bounding box center [623, 482] width 318 height 12
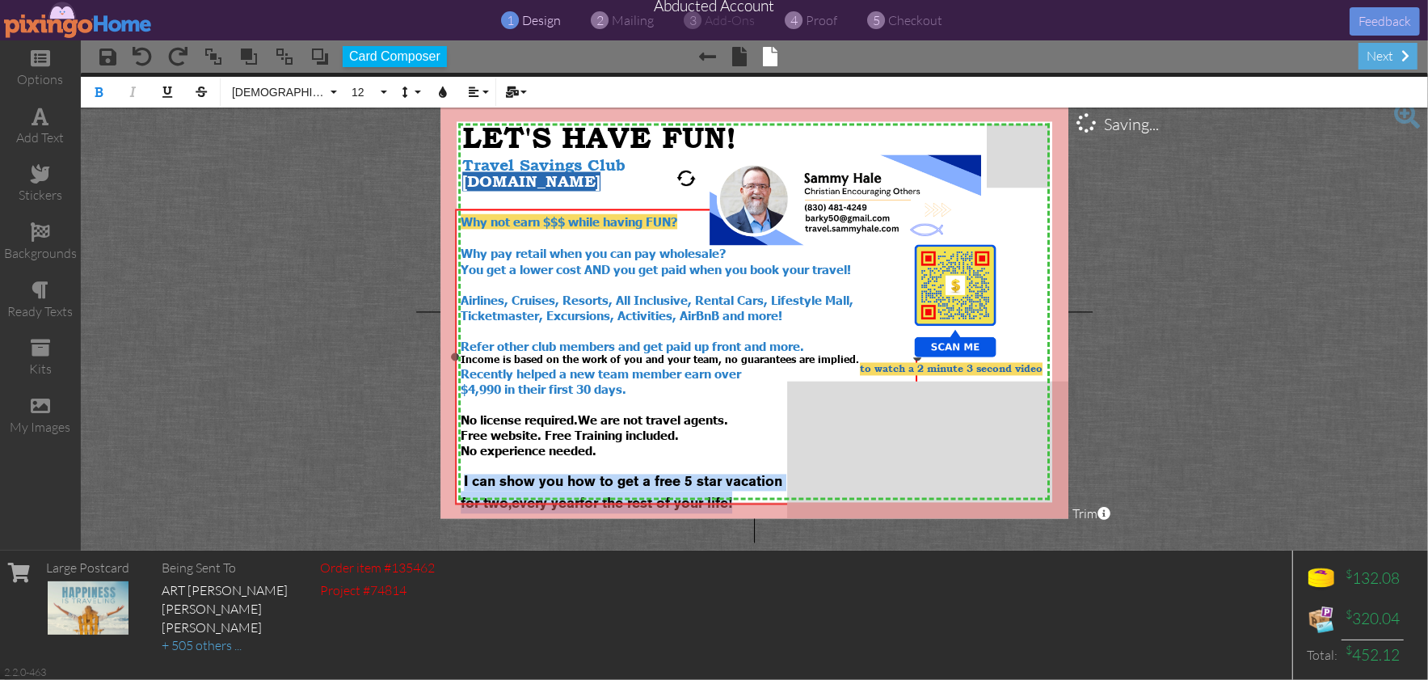
drag, startPoint x: 467, startPoint y: 471, endPoint x: 755, endPoint y: 483, distance: 288.0
click at [755, 483] on div "Why not earn $$$ while having FUN? Why pay retail when you can pay wholesale? Y…" at bounding box center [687, 363] width 452 height 300
click at [420, 91] on button "Line Height" at bounding box center [409, 92] width 31 height 31
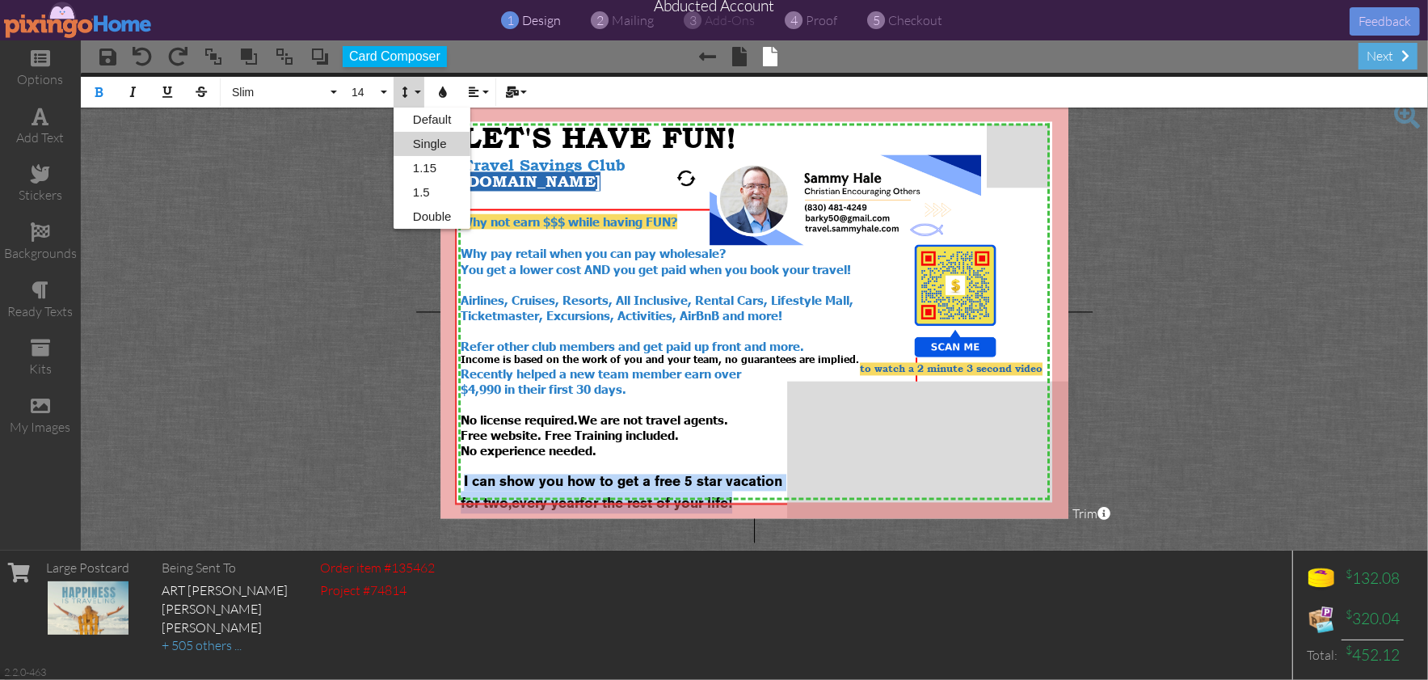
click at [427, 142] on link "Single" at bounding box center [433, 144] width 78 height 24
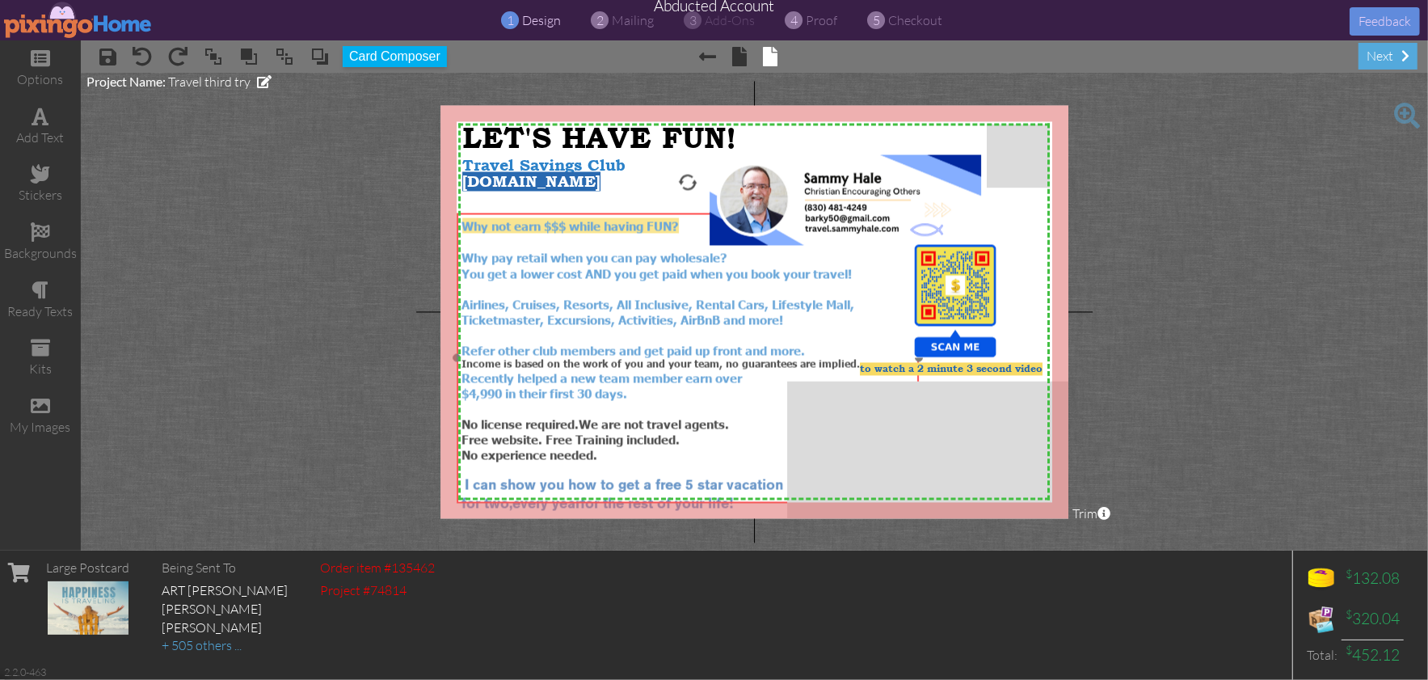
click at [618, 343] on span "You get a lower cost AND you get paid when you book your travel! Airlines, Crui…" at bounding box center [658, 311] width 393 height 92
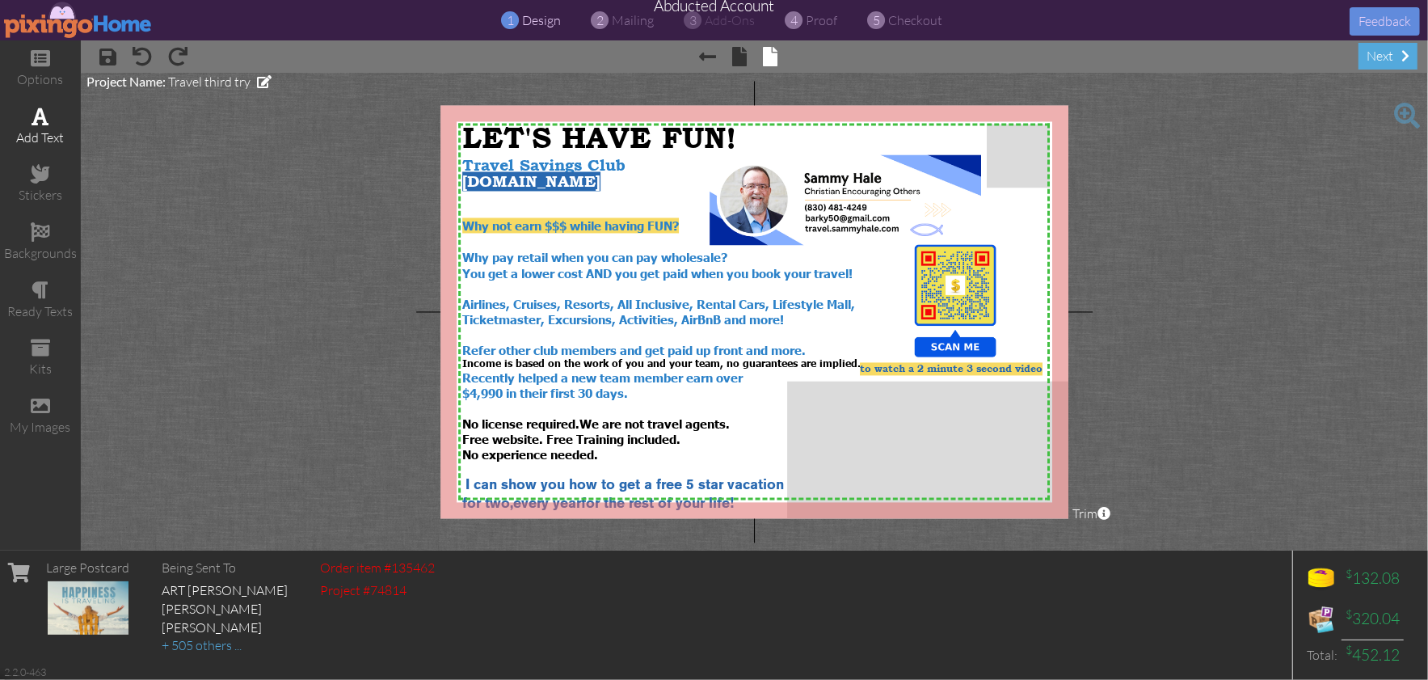
click at [43, 117] on span at bounding box center [40, 116] width 17 height 19
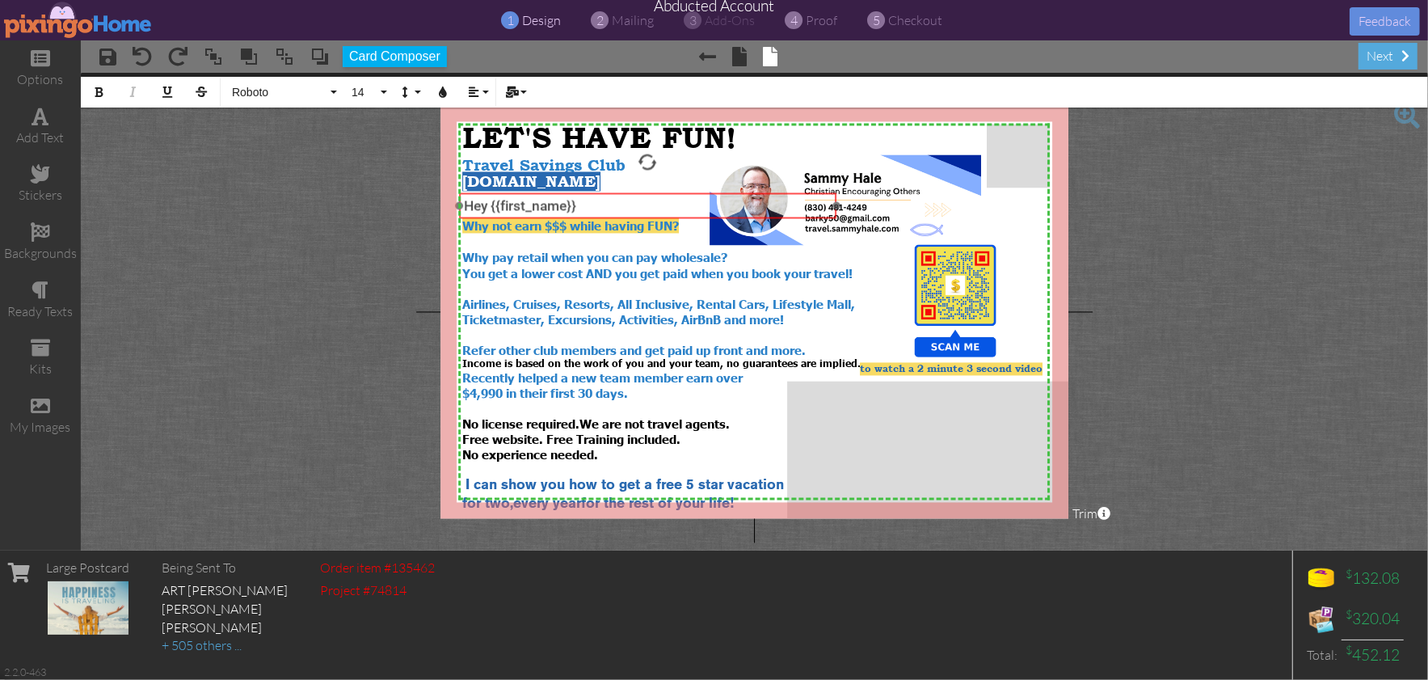
drag, startPoint x: 774, startPoint y: 268, endPoint x: 674, endPoint y: 216, distance: 112.5
click at [674, 216] on div "Hey {{first_name}} ​ ​" at bounding box center [647, 205] width 377 height 26
click at [483, 200] on span "Hey {{first_name}}" at bounding box center [520, 205] width 112 height 16
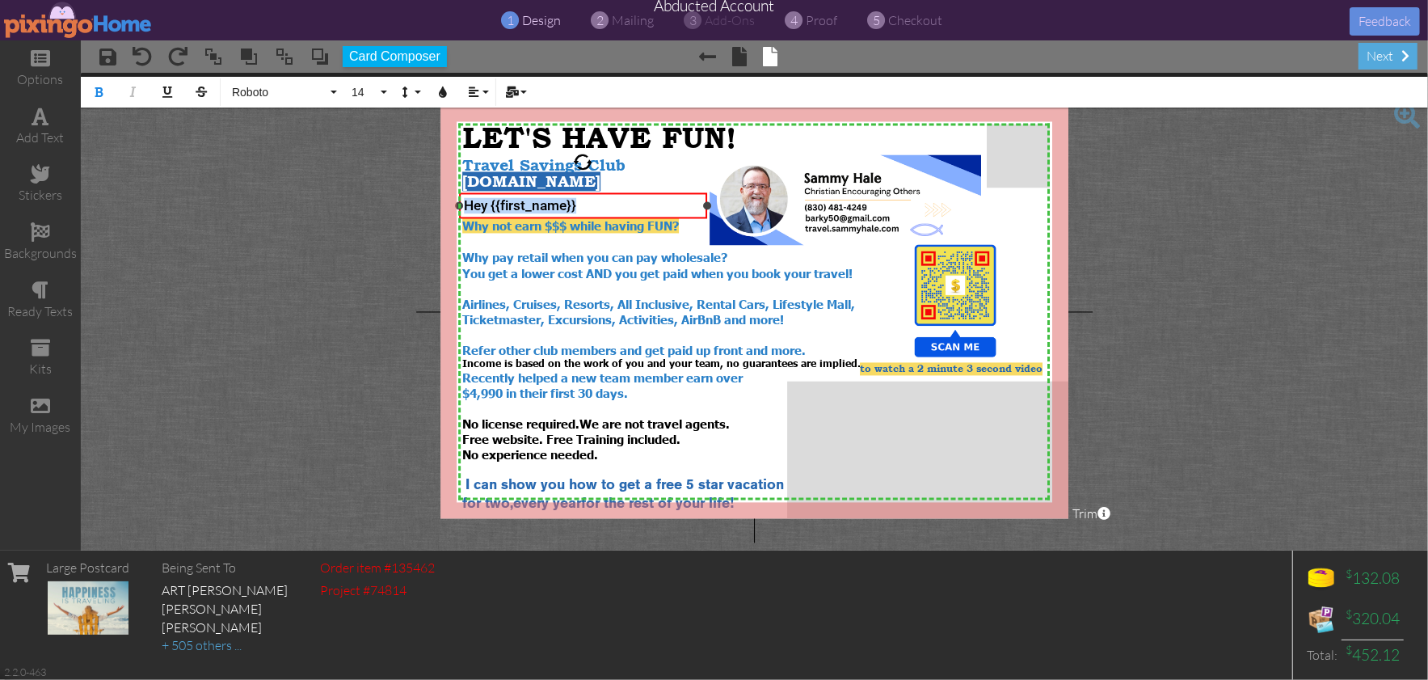
drag, startPoint x: 829, startPoint y: 206, endPoint x: 706, endPoint y: 203, distance: 122.9
click at [706, 203] on div at bounding box center [707, 205] width 8 height 8
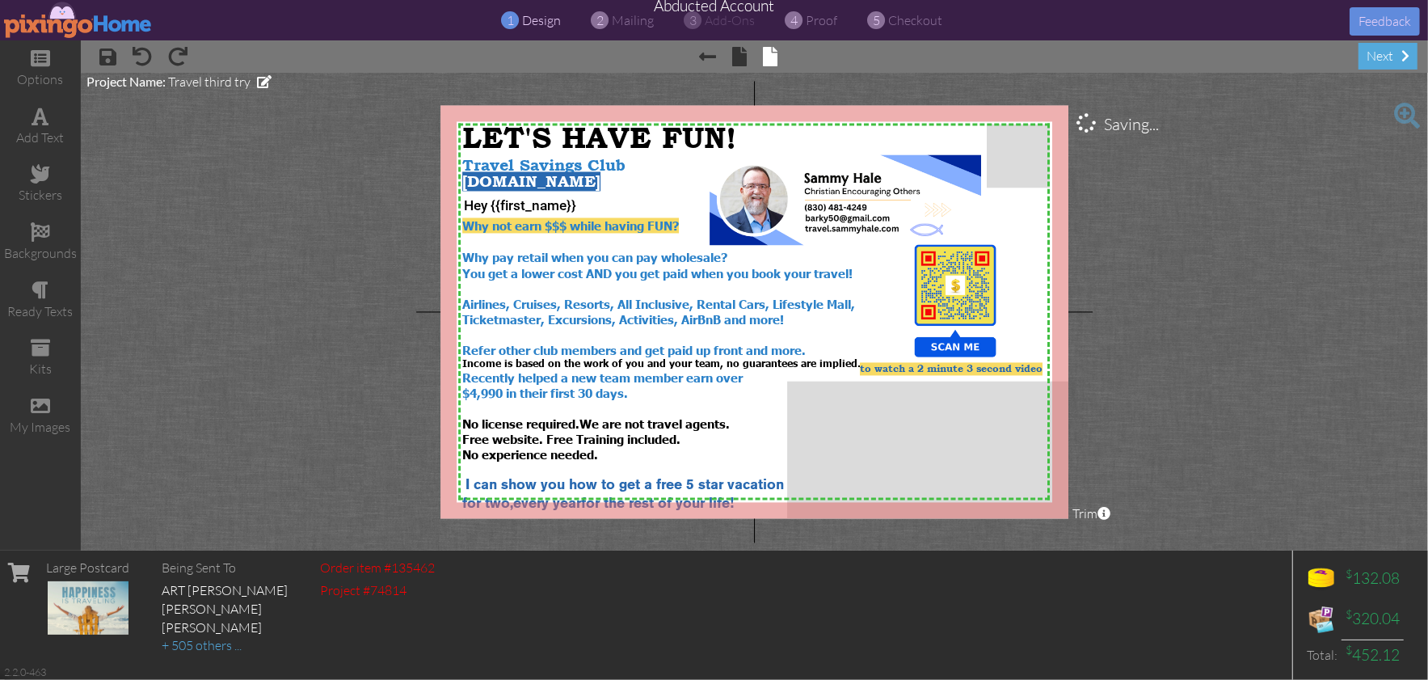
click at [1188, 429] on project-studio-wrapper "X X X X X X X X X X X X X X X X X X X X X X X X X X X X X X X X X X X X X X X X…" at bounding box center [754, 312] width 1347 height 478
click at [641, 388] on div "$4,990 in their first 30 days." at bounding box center [688, 392] width 452 height 15
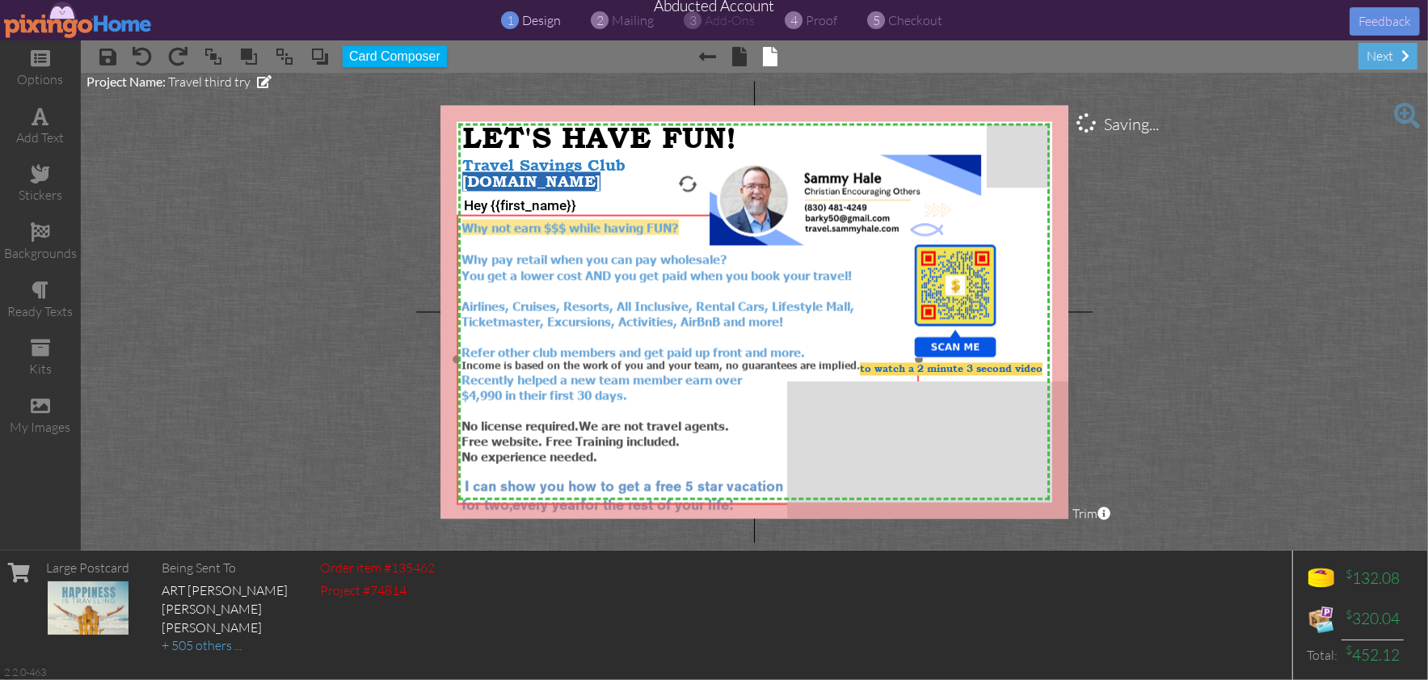
click at [628, 390] on span "$4,990 in their first 30 days." at bounding box center [545, 393] width 166 height 15
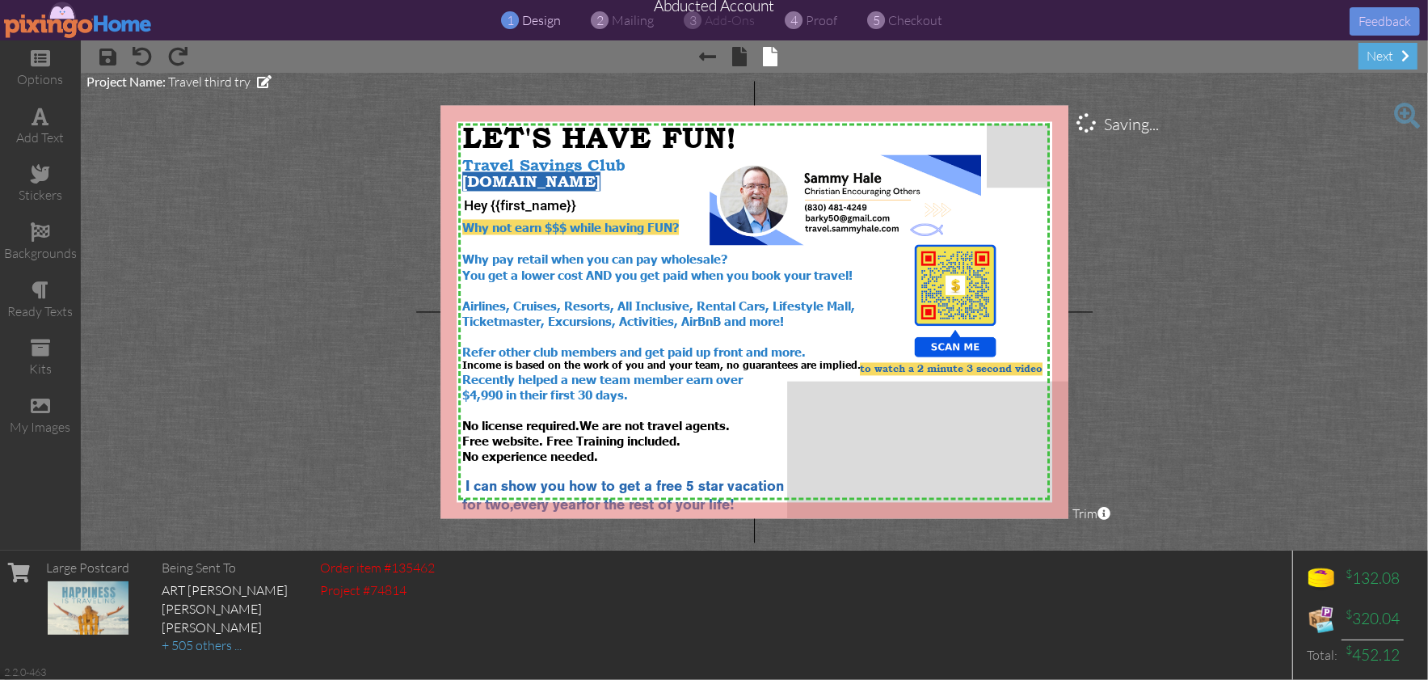
click at [1253, 431] on project-studio-wrapper "X X X X X X X X X X X X X X X X X X X X X X X X X X X X X X X X X X X X X X X X…" at bounding box center [754, 312] width 1347 height 478
click at [542, 495] on div "for two, every year for the rest of your life!" at bounding box center [688, 504] width 452 height 19
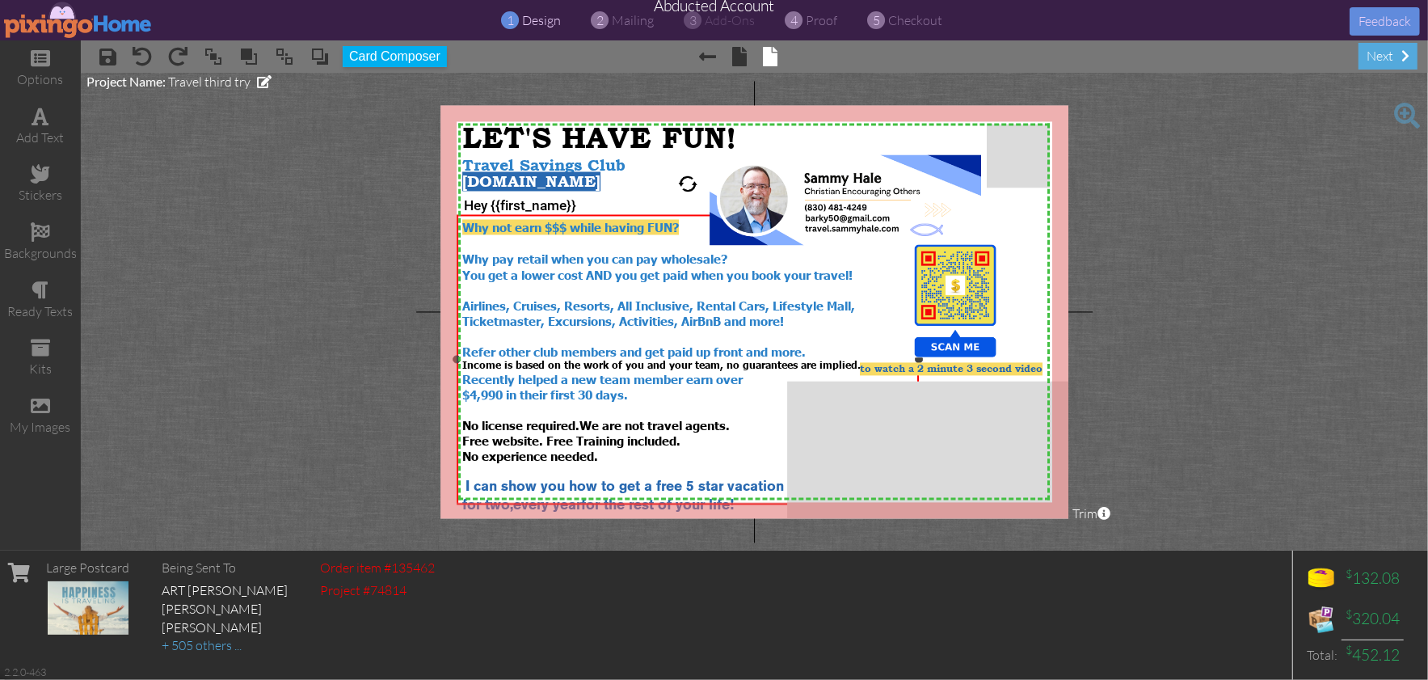
click at [542, 495] on div "for two, every year for the rest of your life!" at bounding box center [688, 504] width 452 height 19
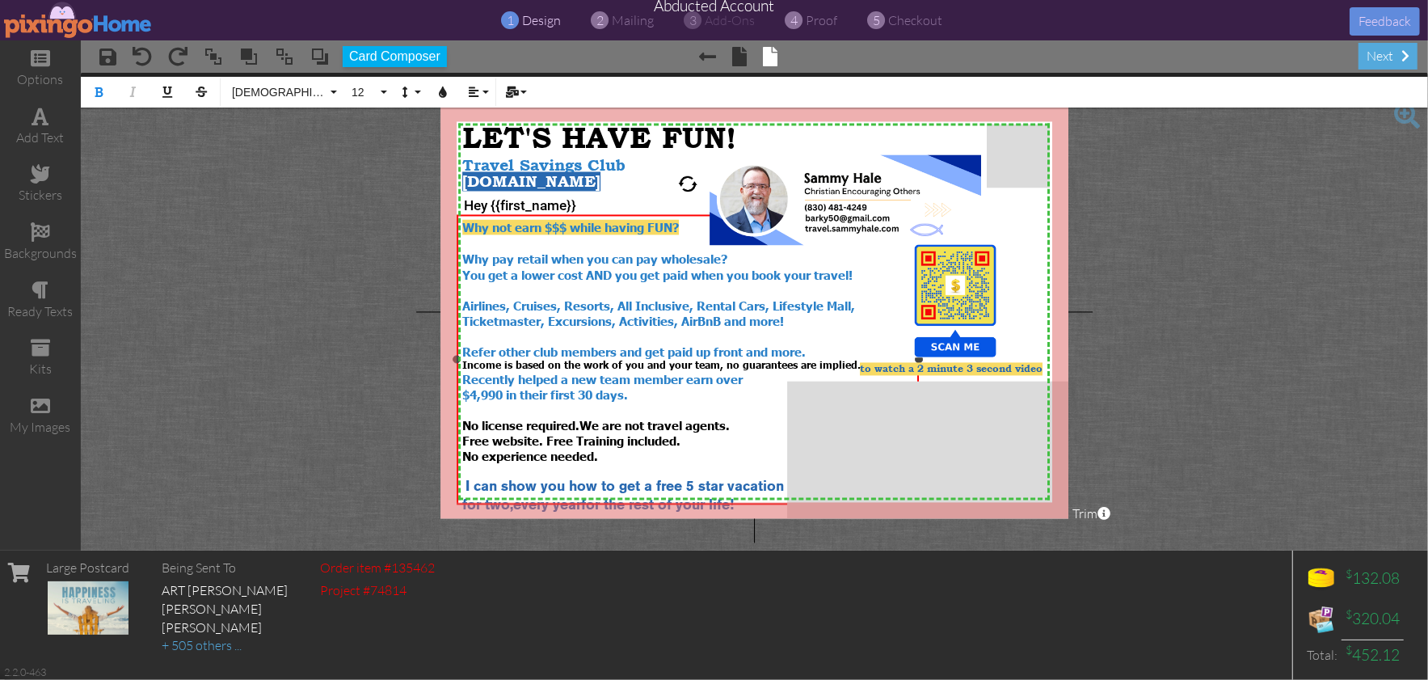
drag, startPoint x: 467, startPoint y: 487, endPoint x: 505, endPoint y: 495, distance: 38.7
click at [468, 500] on span "for two," at bounding box center [487, 506] width 51 height 12
drag, startPoint x: 465, startPoint y: 470, endPoint x: 482, endPoint y: 480, distance: 19.6
click at [466, 481] on span "I can show you how to get a free 5 star vacation" at bounding box center [625, 487] width 318 height 12
click at [1237, 496] on project-studio-wrapper "X X X X X X X X X X X X X X X X X X X X X X X X X X X X X X X X X X X X X X X X…" at bounding box center [754, 312] width 1347 height 478
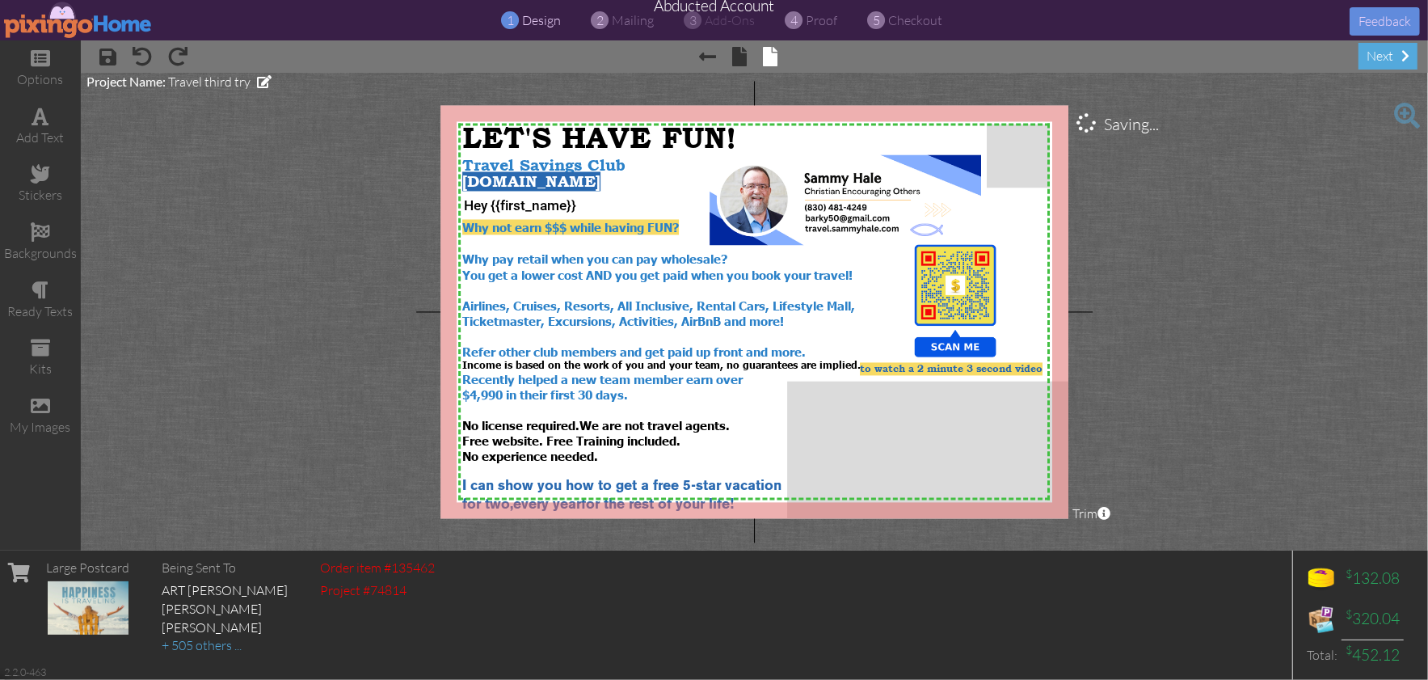
click at [1394, 453] on project-studio-wrapper "X X X X X X X X X X X X X X X X X X X X X X X X X X X X X X X X X X X X X X X X…" at bounding box center [754, 312] width 1347 height 478
click at [1242, 445] on project-studio-wrapper "X X X X X X X X X X X X X X X X X X X X X X X X X X X X X X X X X X X X X X X X…" at bounding box center [754, 312] width 1347 height 478
click at [813, 19] on span "proof" at bounding box center [823, 20] width 32 height 16
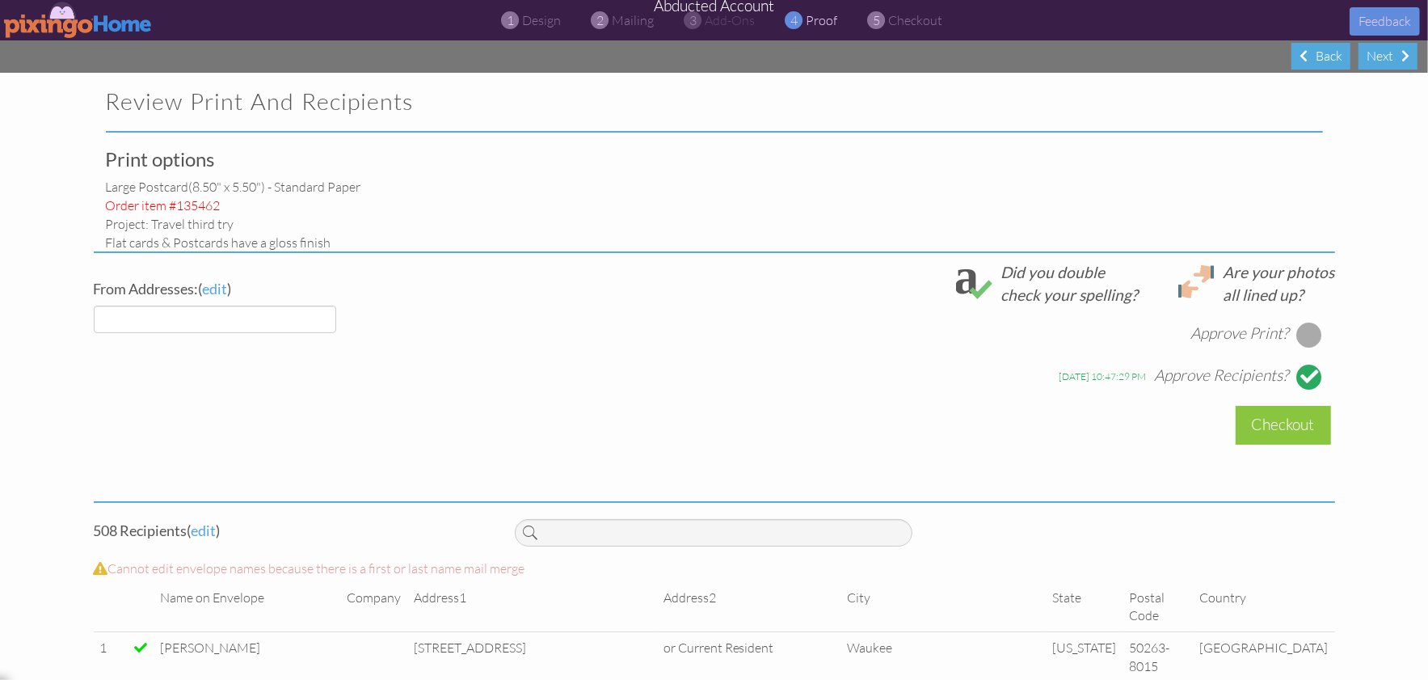
select select "object:140009"
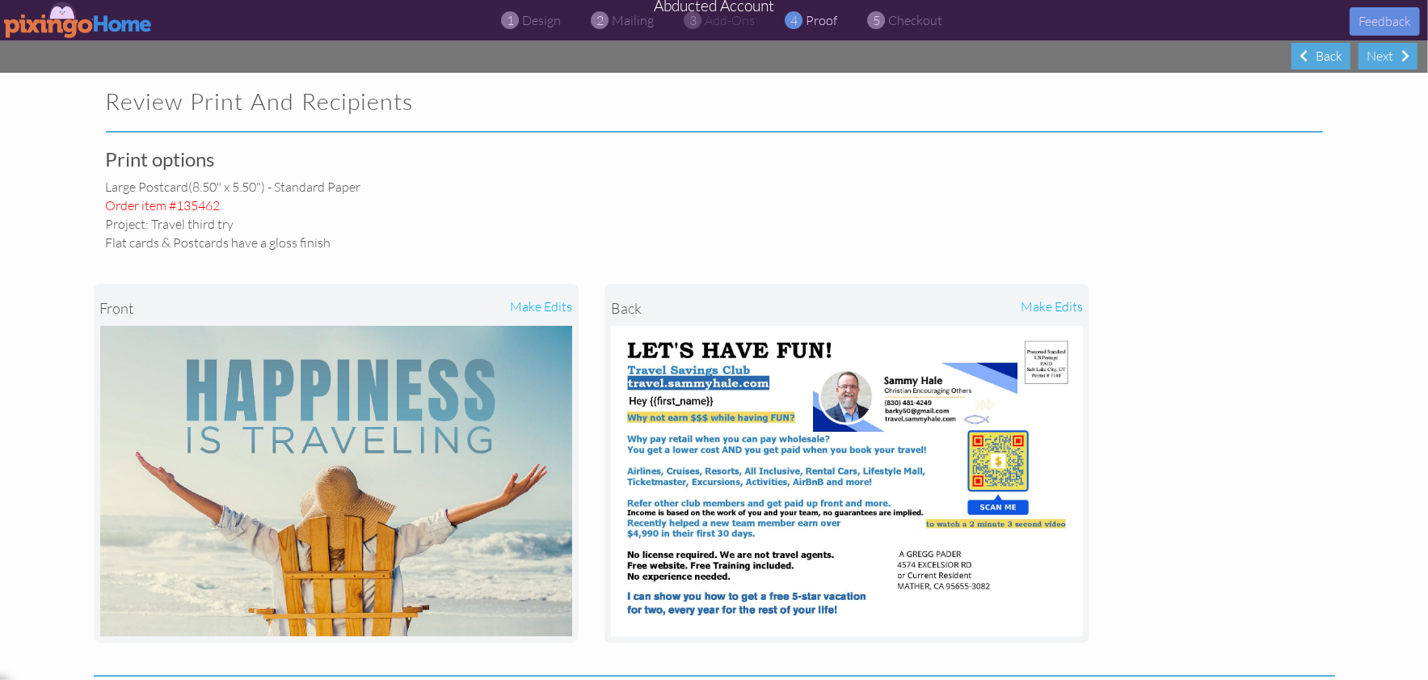
click at [53, 15] on img at bounding box center [78, 20] width 149 height 36
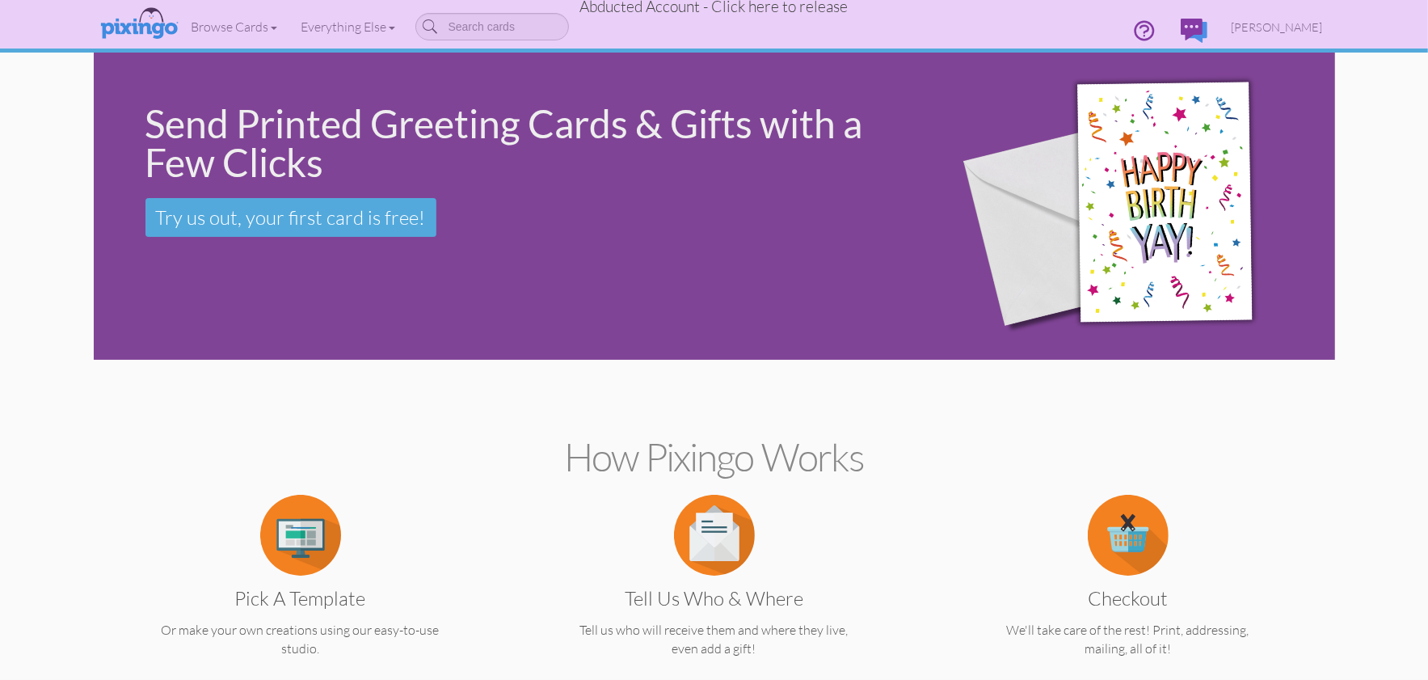
click at [789, 6] on span "Abducted Account - Click here to release" at bounding box center [714, 6] width 268 height 19
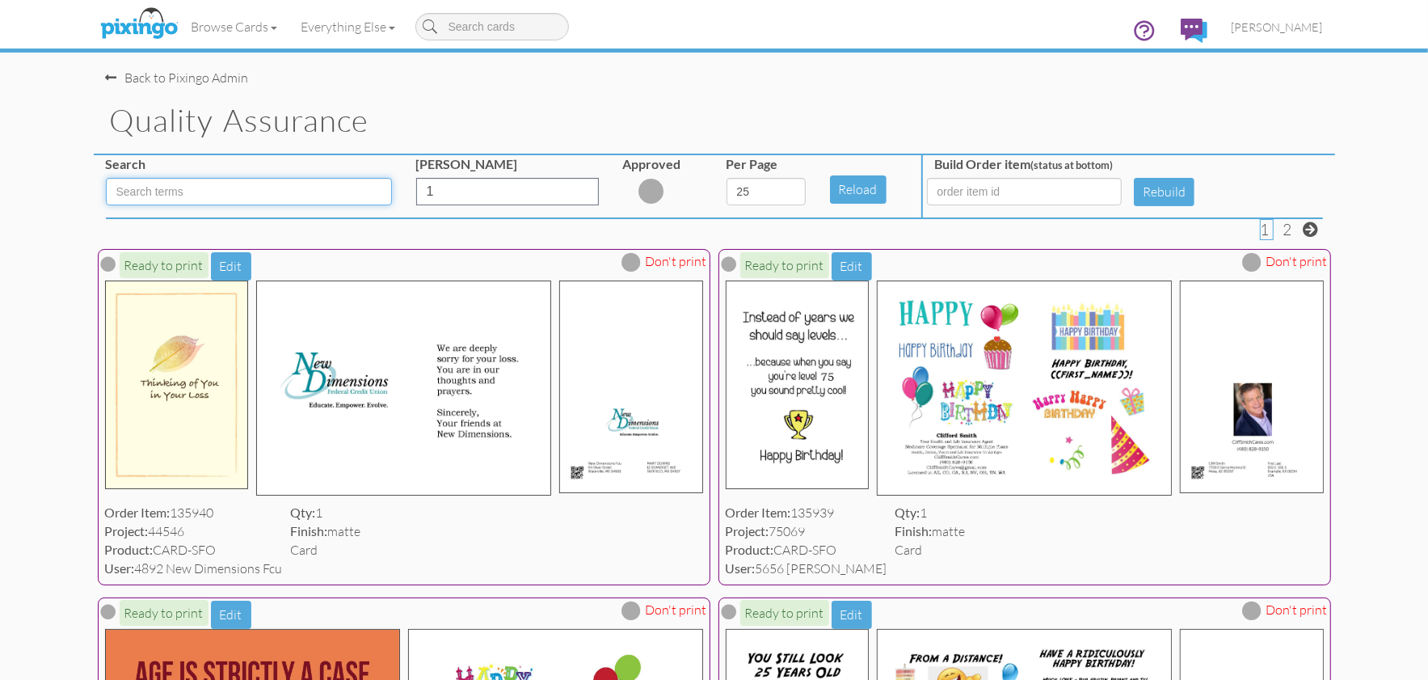
click at [276, 192] on input at bounding box center [249, 191] width 286 height 27
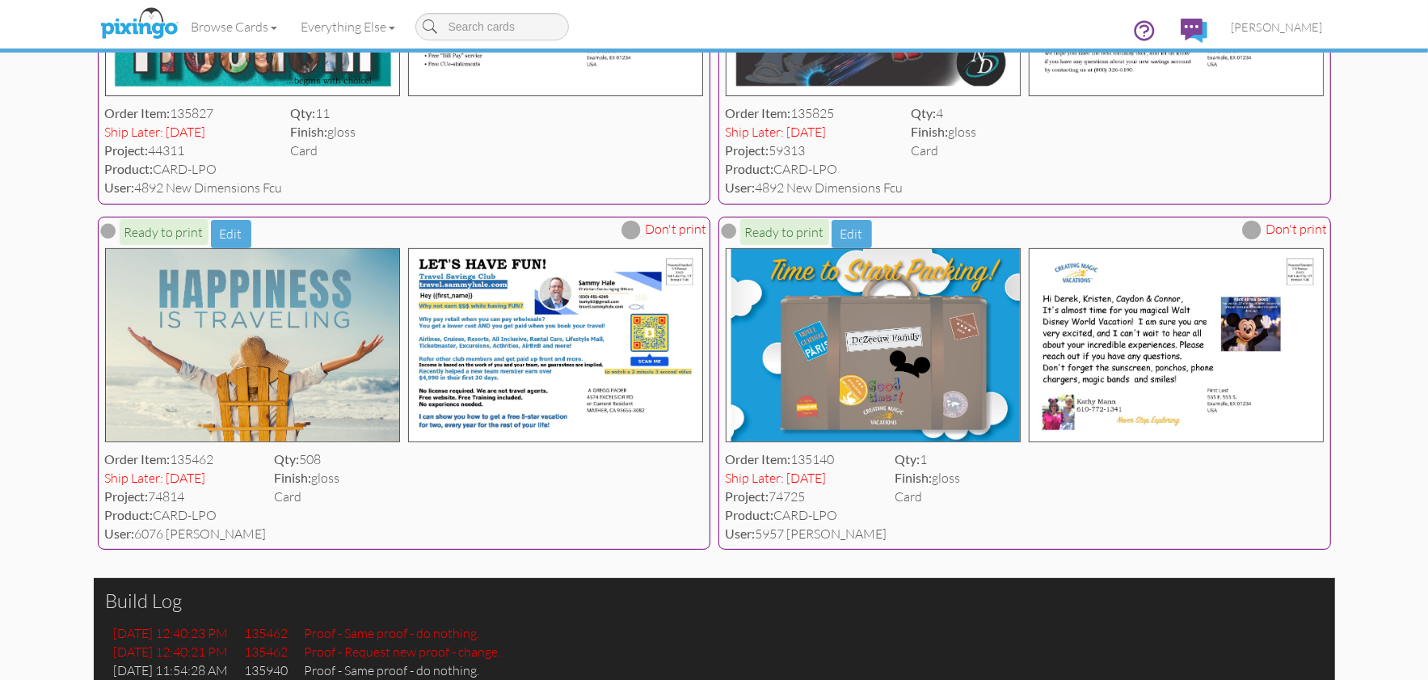
scroll to position [352, 0]
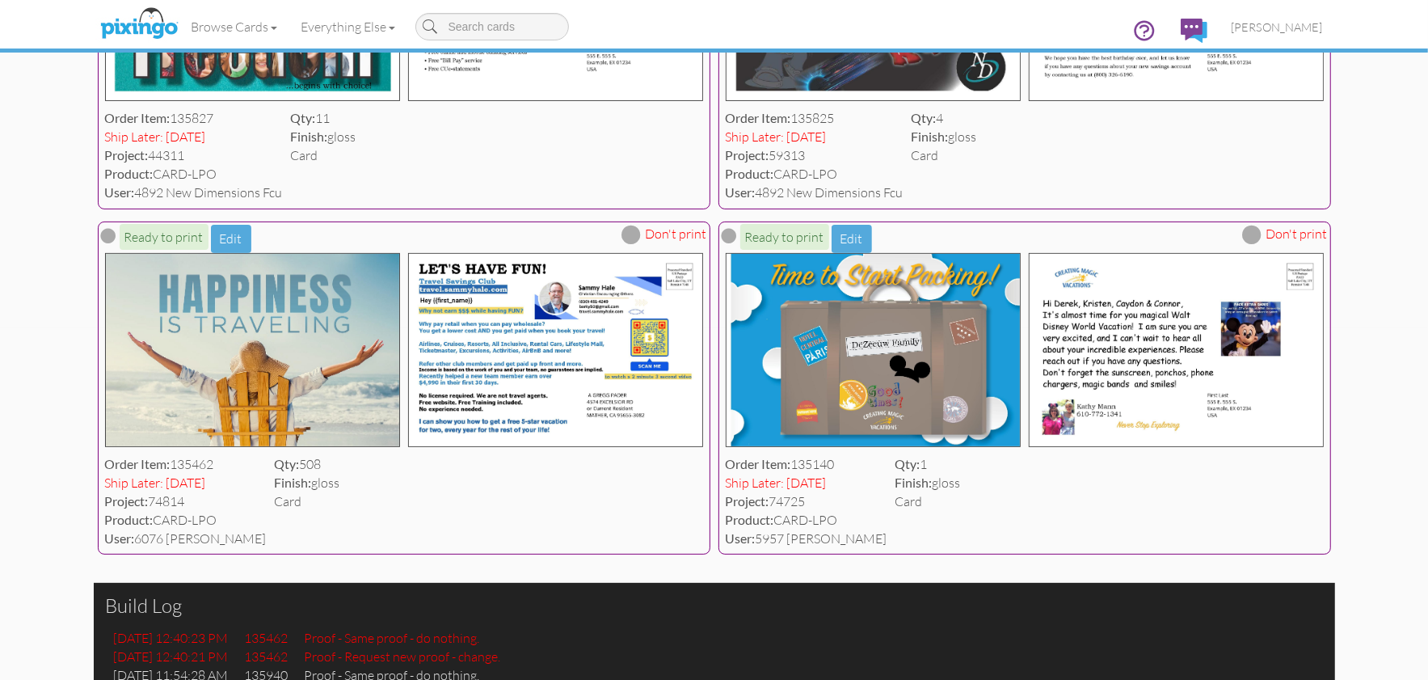
type input "LPO"
click at [727, 236] on span at bounding box center [729, 235] width 15 height 15
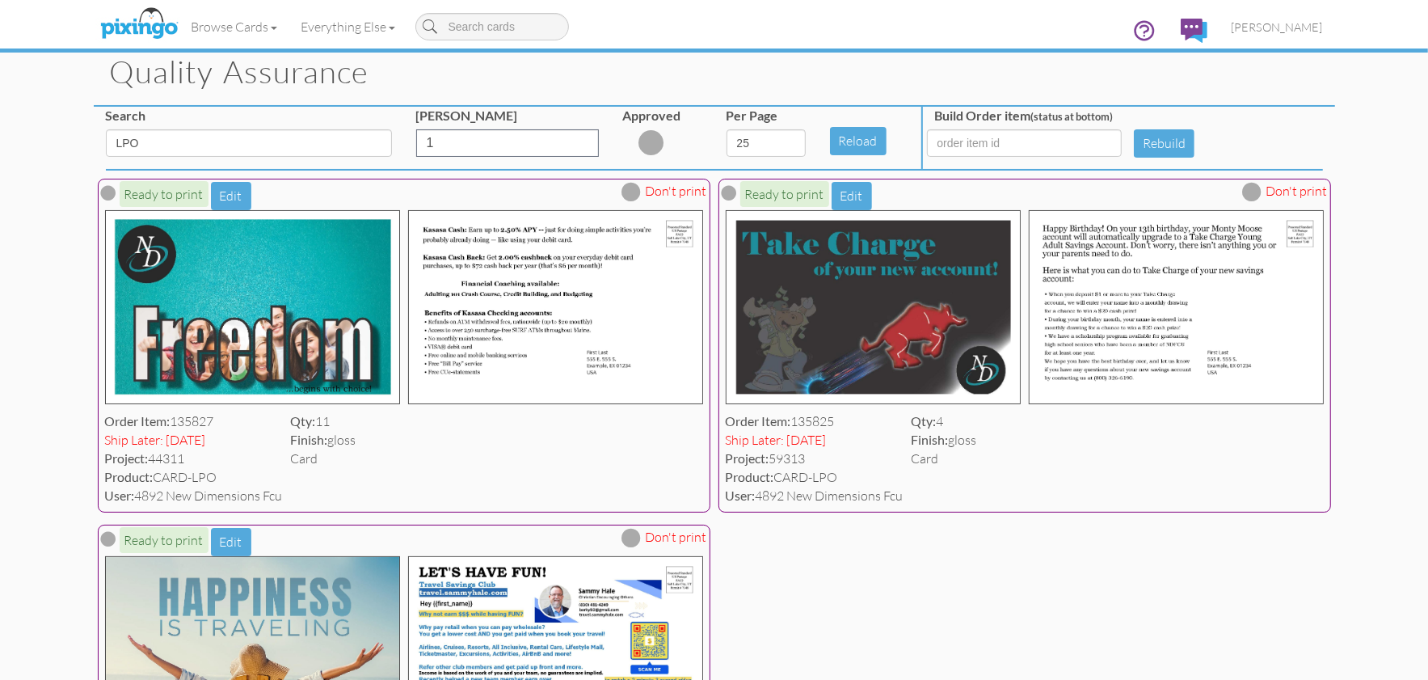
scroll to position [0, 0]
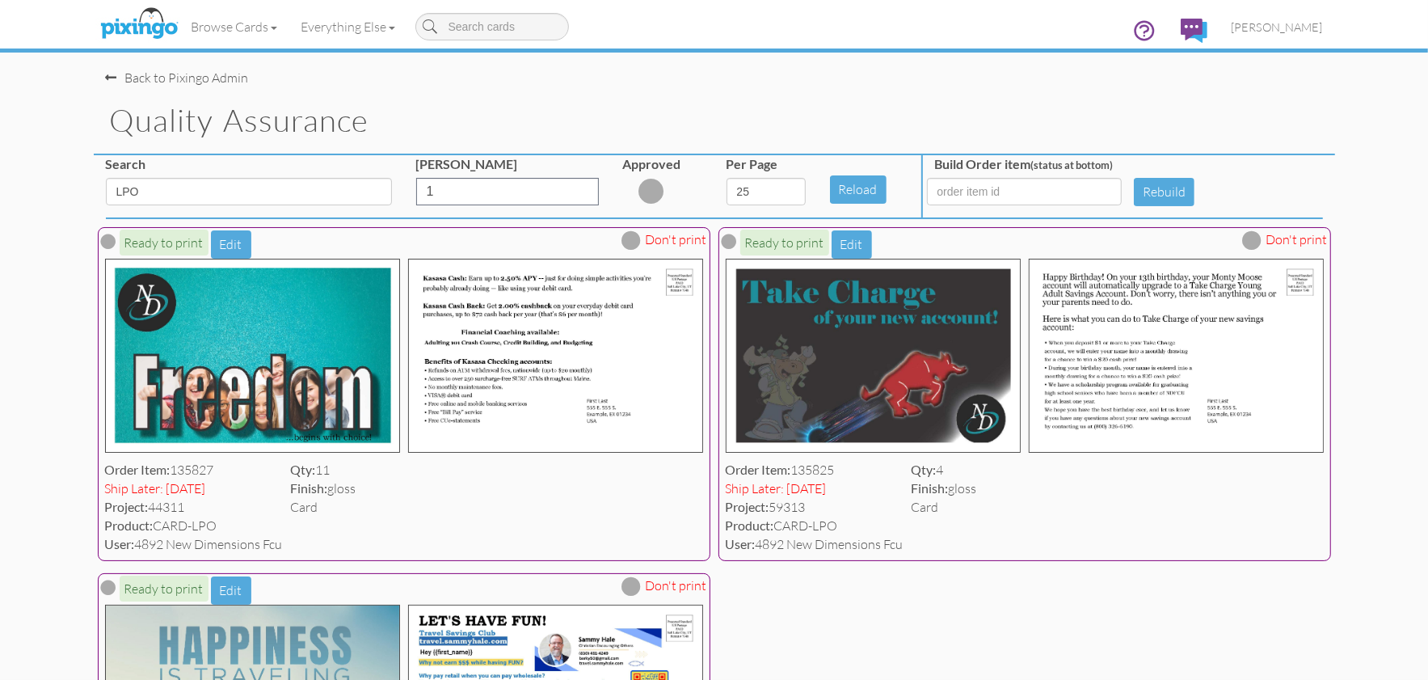
click at [645, 188] on div at bounding box center [652, 191] width 26 height 26
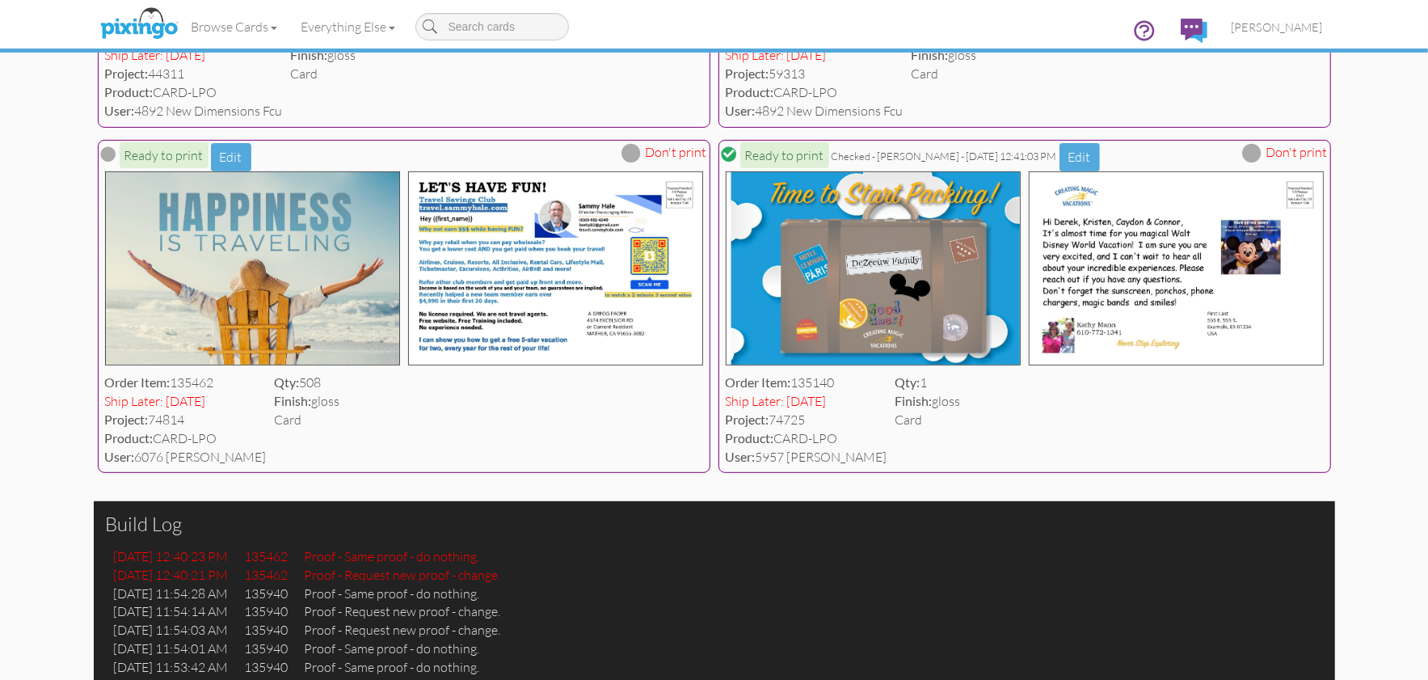
scroll to position [408, 0]
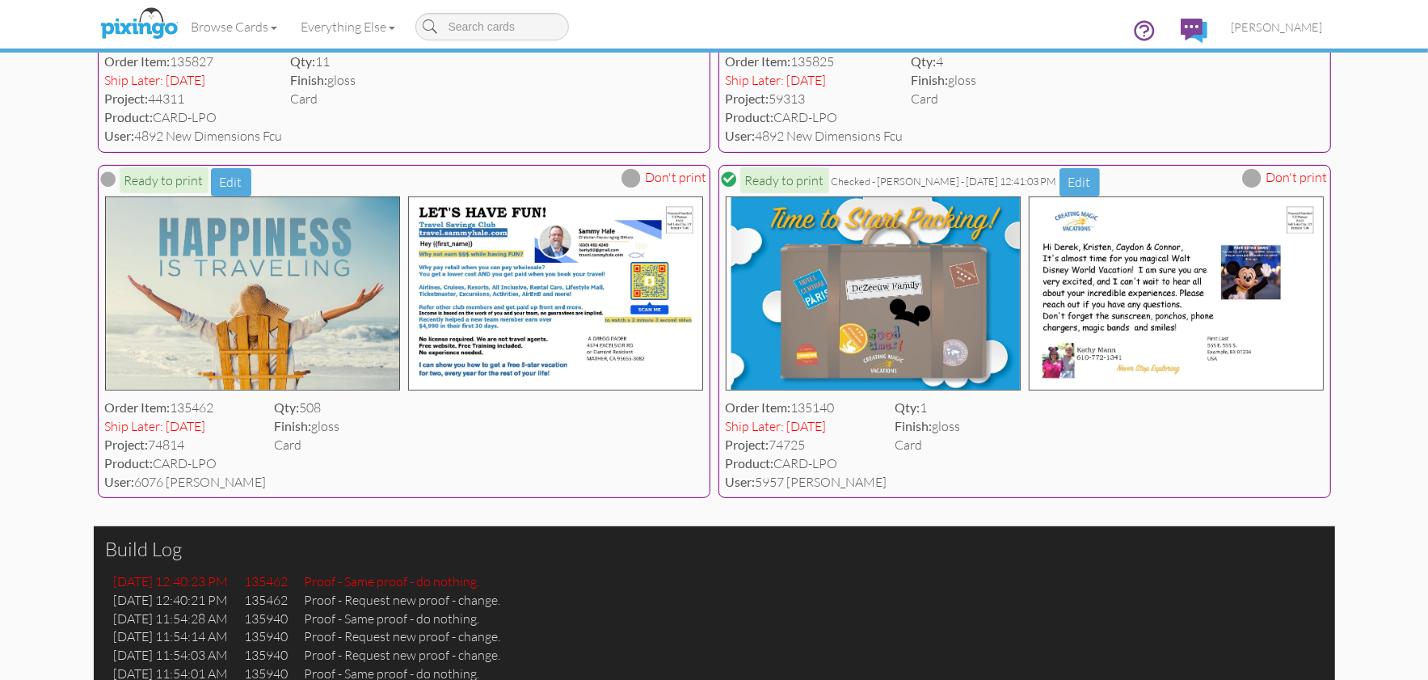
click at [735, 180] on span at bounding box center [729, 178] width 15 height 15
click at [1257, 179] on span at bounding box center [1252, 177] width 19 height 19
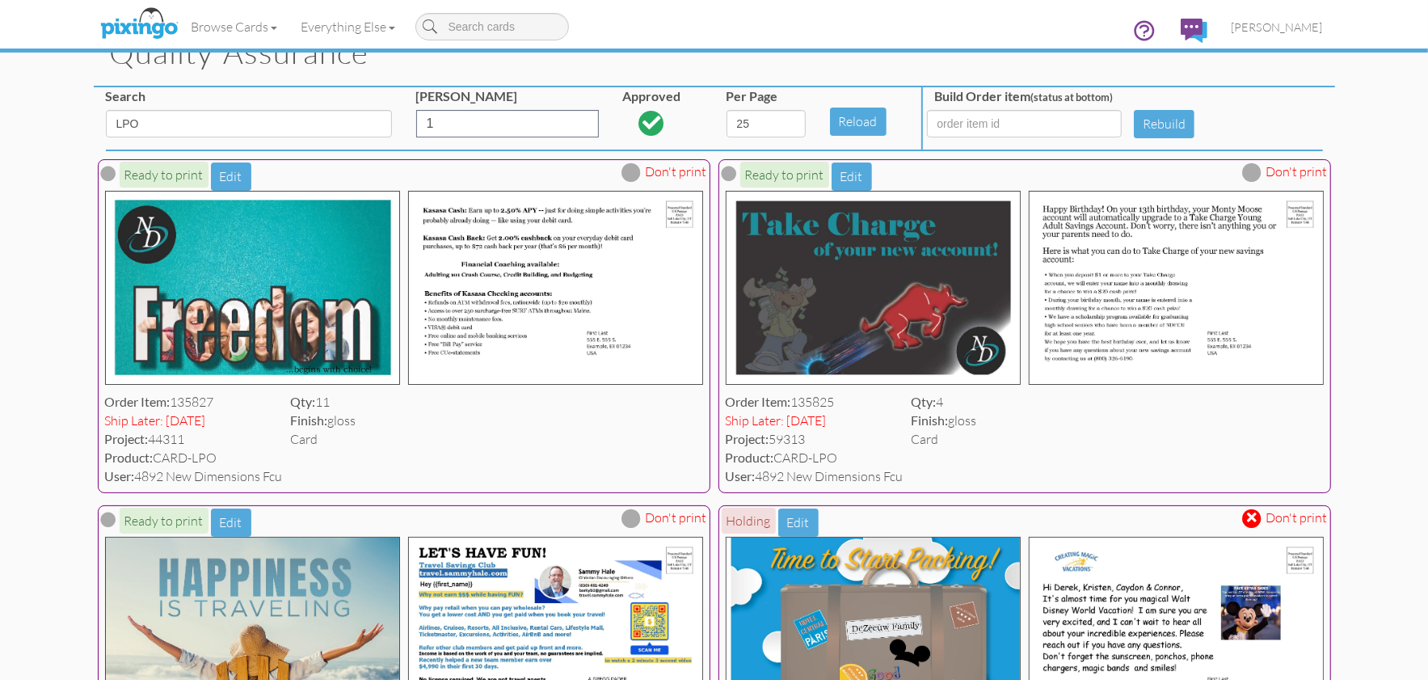
scroll to position [48, 0]
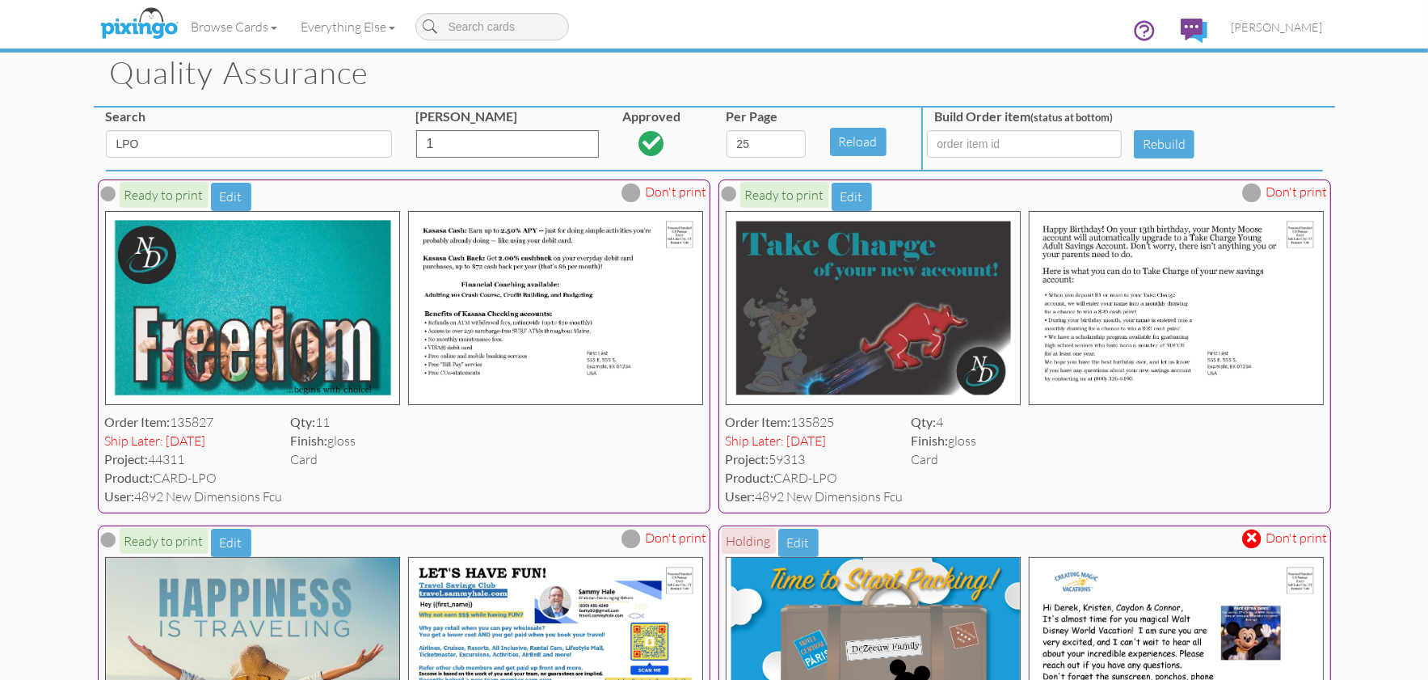
click at [1254, 196] on span at bounding box center [1252, 192] width 19 height 19
click at [637, 193] on span at bounding box center [631, 192] width 19 height 19
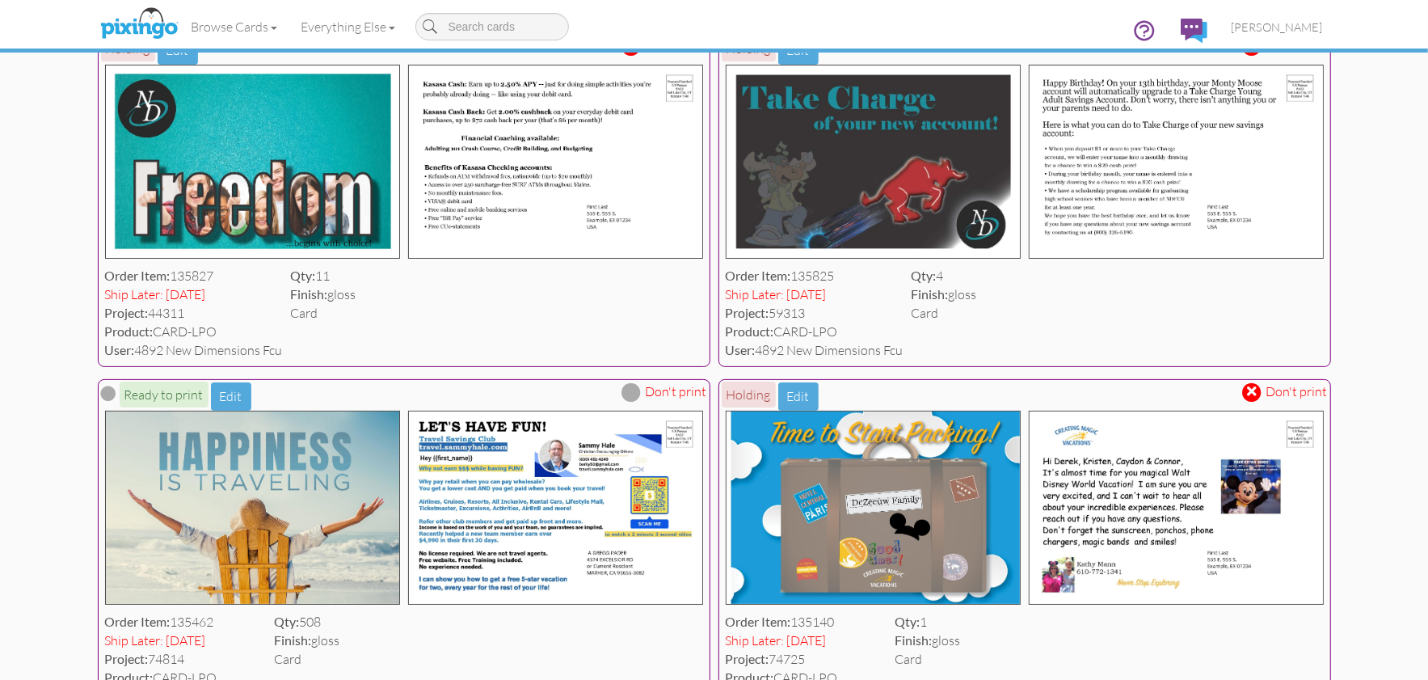
scroll to position [0, 0]
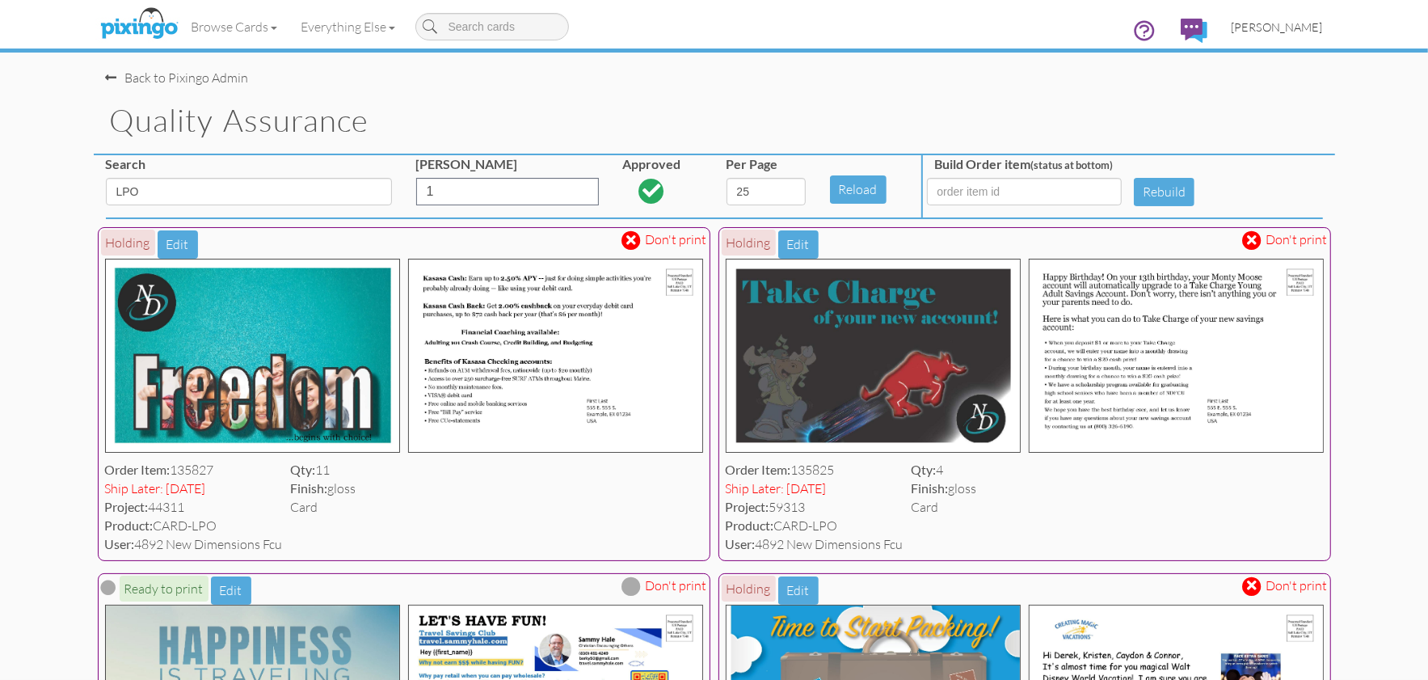
click at [1297, 27] on span "[PERSON_NAME]" at bounding box center [1277, 27] width 91 height 14
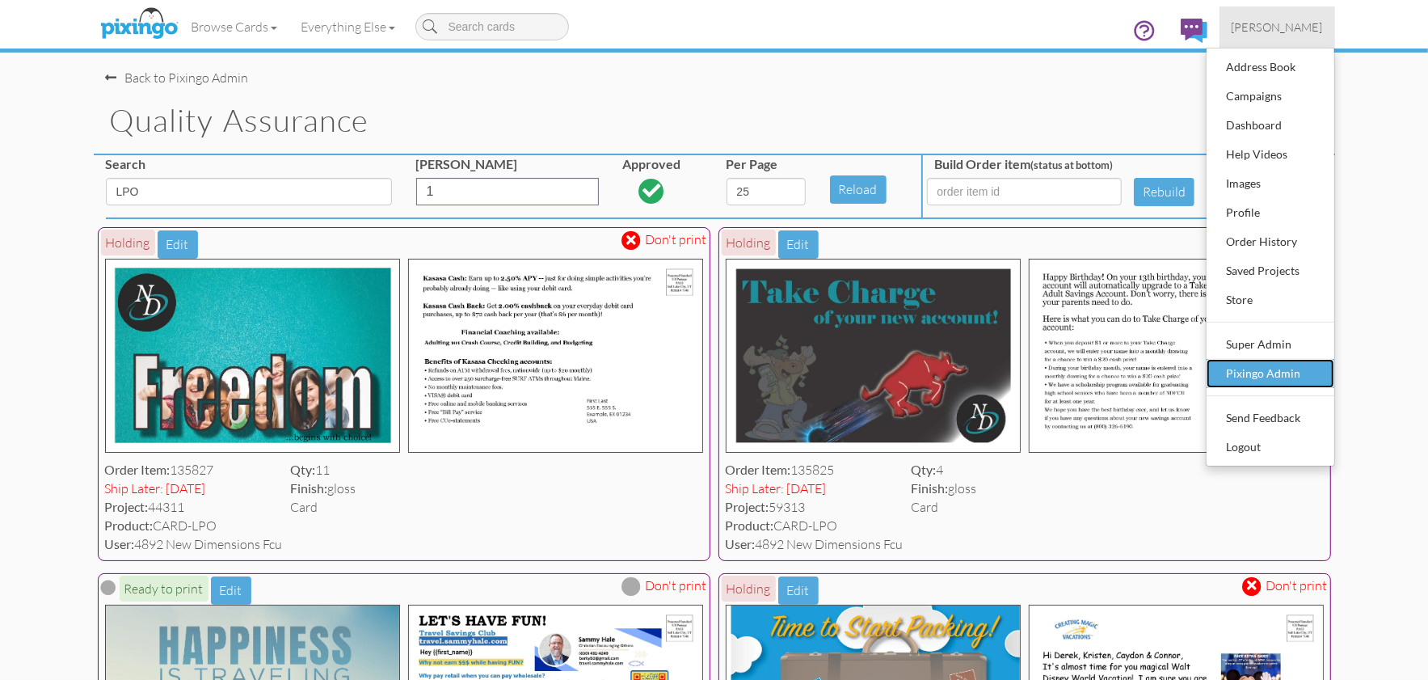
click at [1299, 364] on div "Pixingo Admin" at bounding box center [1270, 373] width 95 height 24
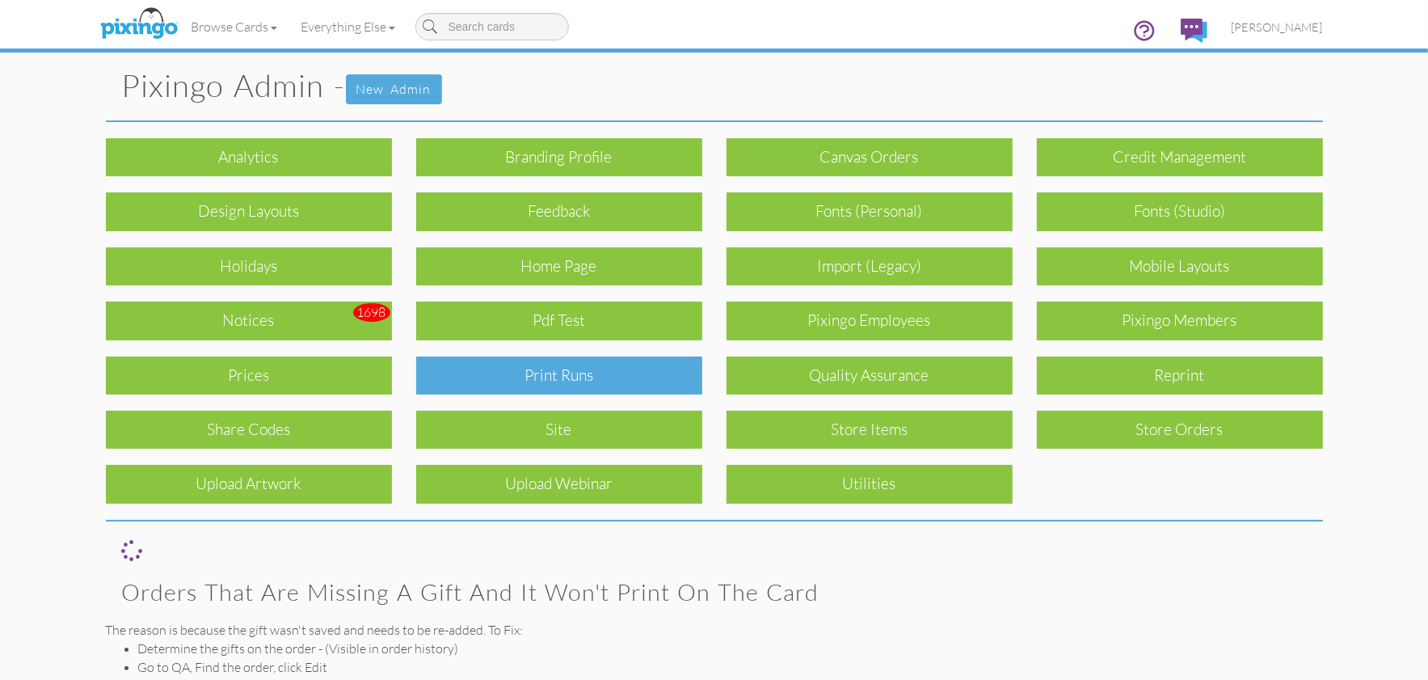
click at [587, 370] on div "Print Runs" at bounding box center [559, 375] width 286 height 38
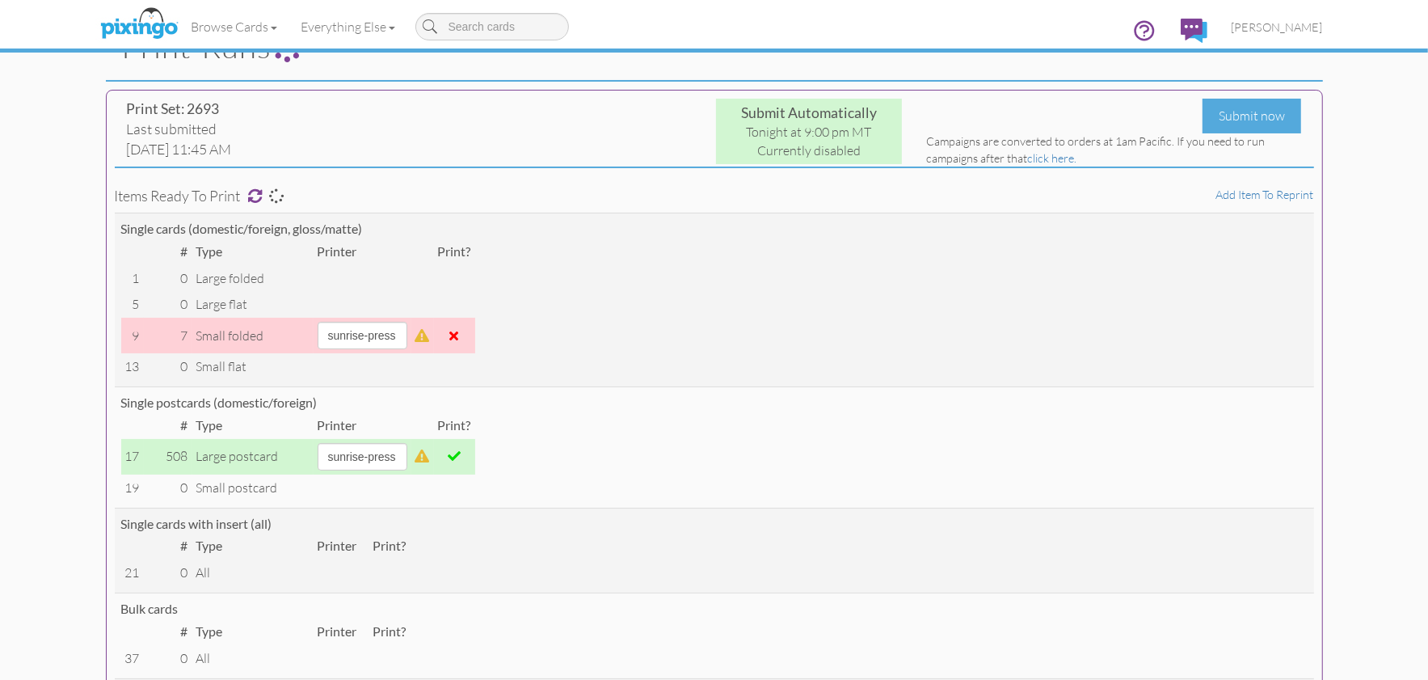
scroll to position [73, 0]
click at [407, 452] on select "alexanders sky-mail sunrise-press" at bounding box center [363, 457] width 90 height 27
select select "string:sky-mail"
click at [318, 444] on select "alexanders sky-mail sunrise-press" at bounding box center [363, 457] width 90 height 27
click at [1261, 116] on div "Submit now" at bounding box center [1252, 116] width 99 height 35
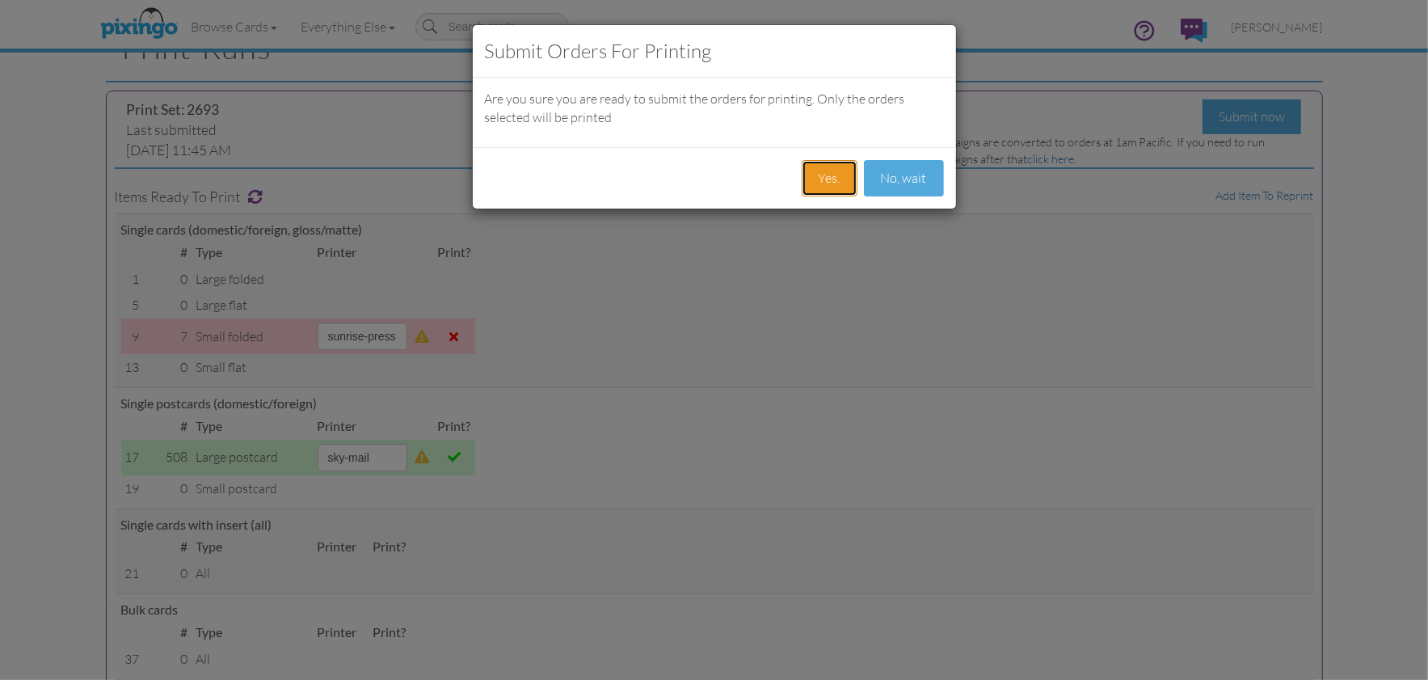
click at [818, 178] on button "Yes." at bounding box center [830, 178] width 56 height 36
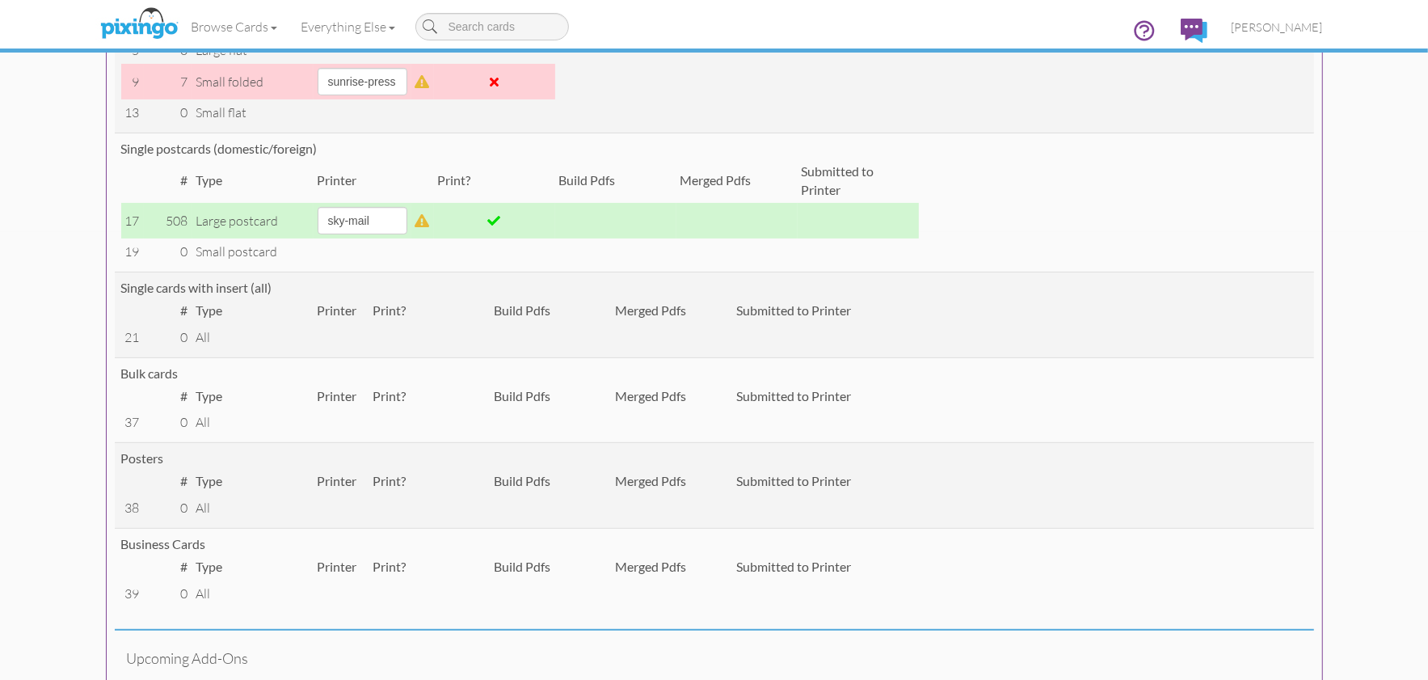
scroll to position [559, 0]
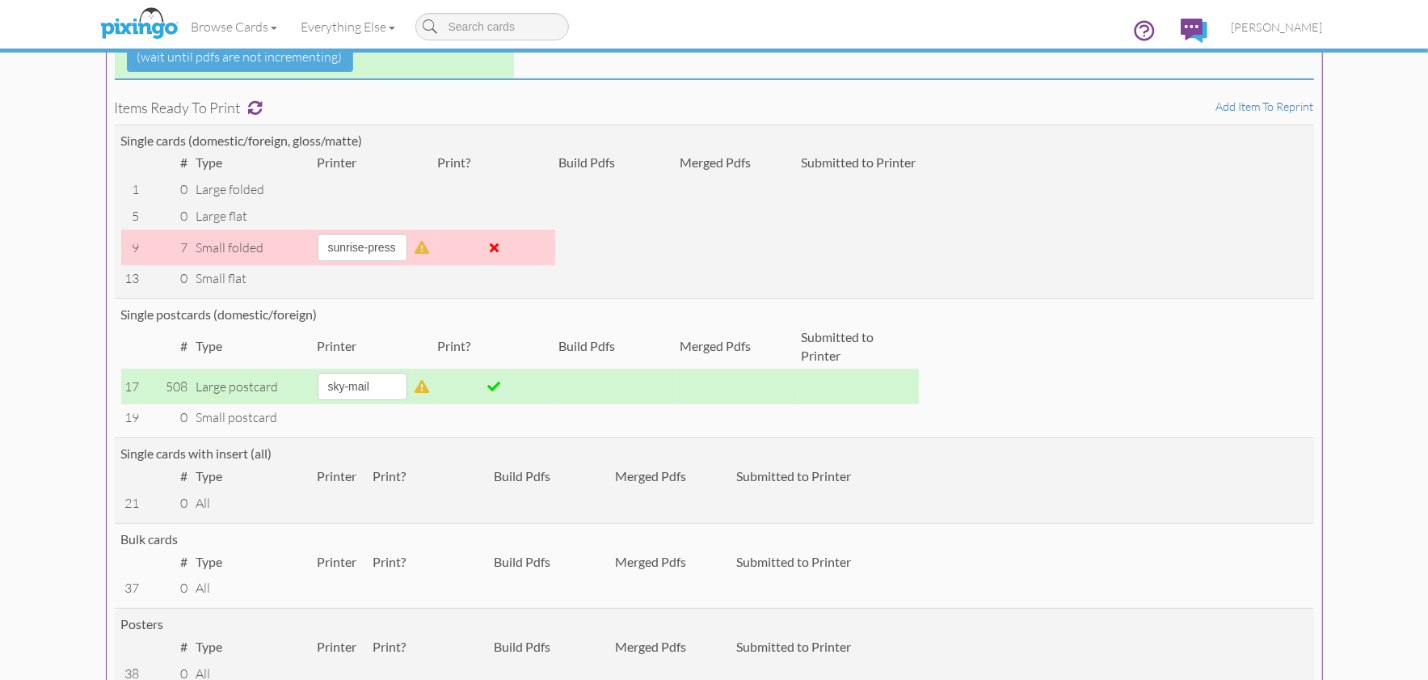
scroll to position [142, 0]
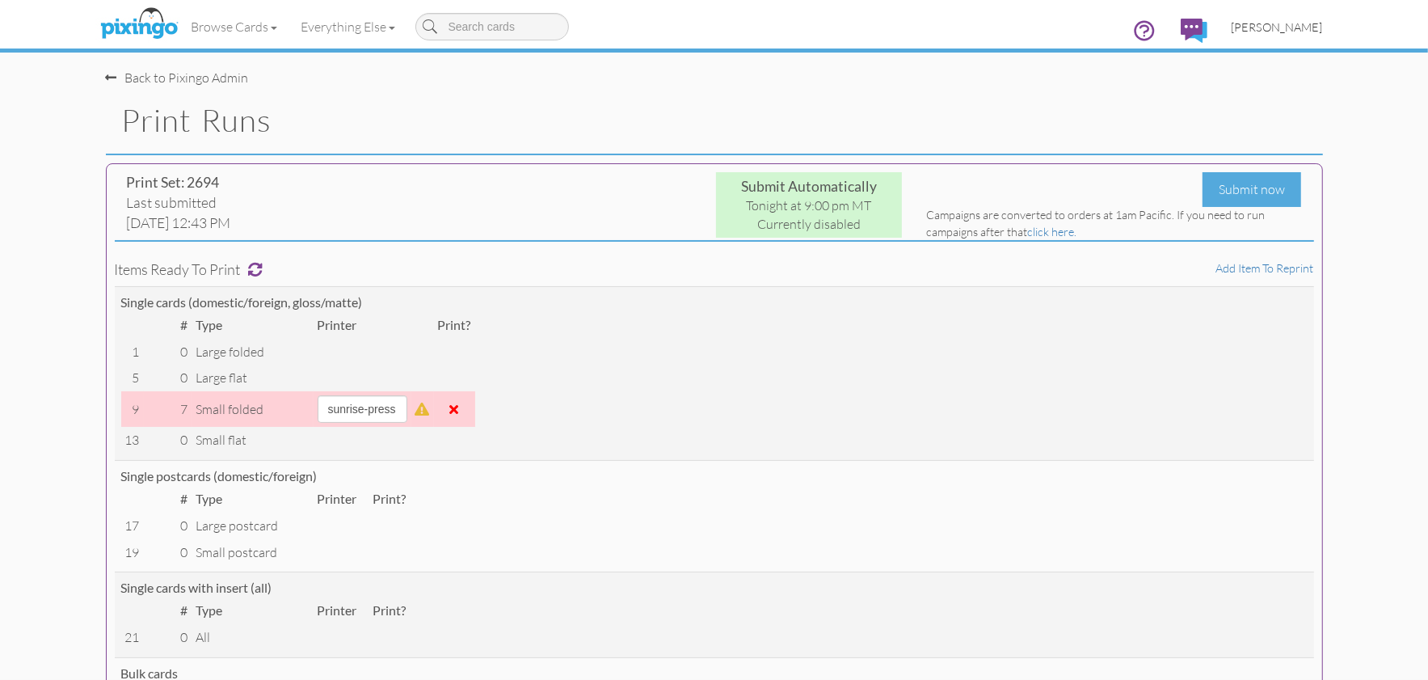
click at [1293, 24] on span "[PERSON_NAME]" at bounding box center [1277, 27] width 91 height 14
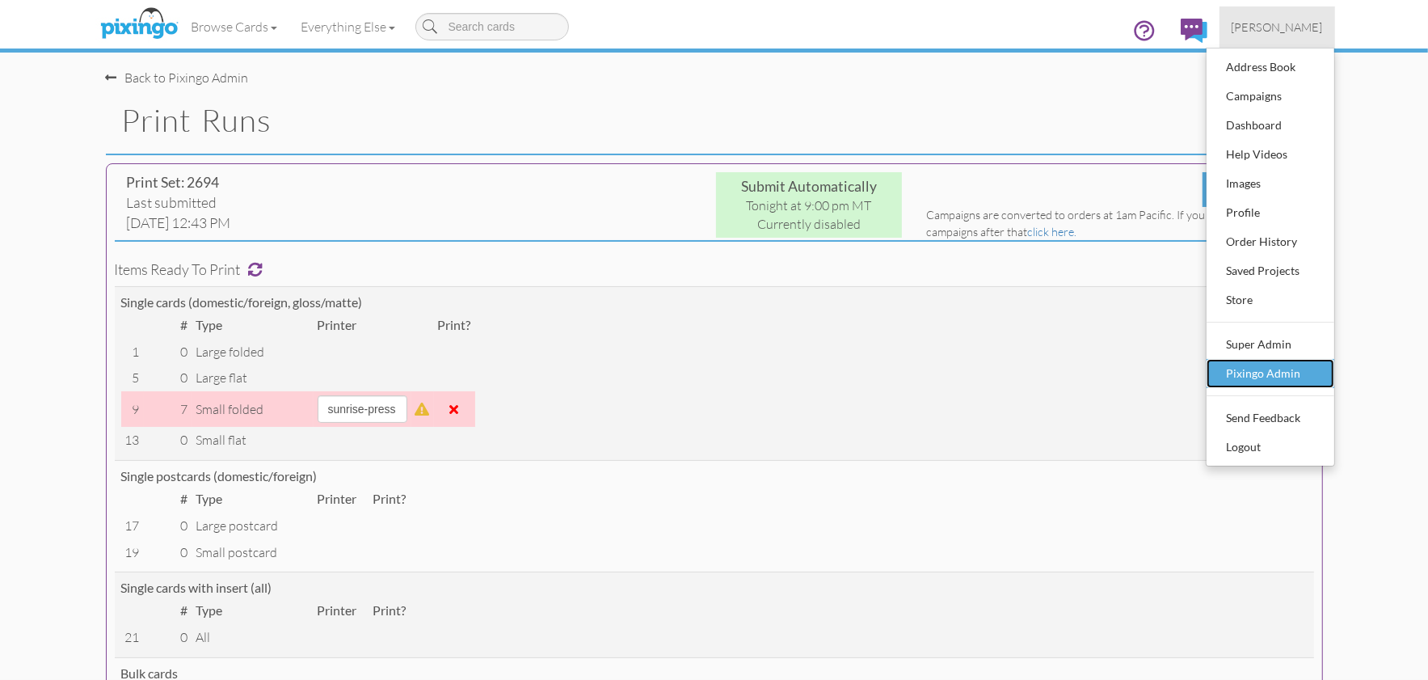
click at [1269, 363] on div "Pixingo Admin" at bounding box center [1270, 373] width 95 height 24
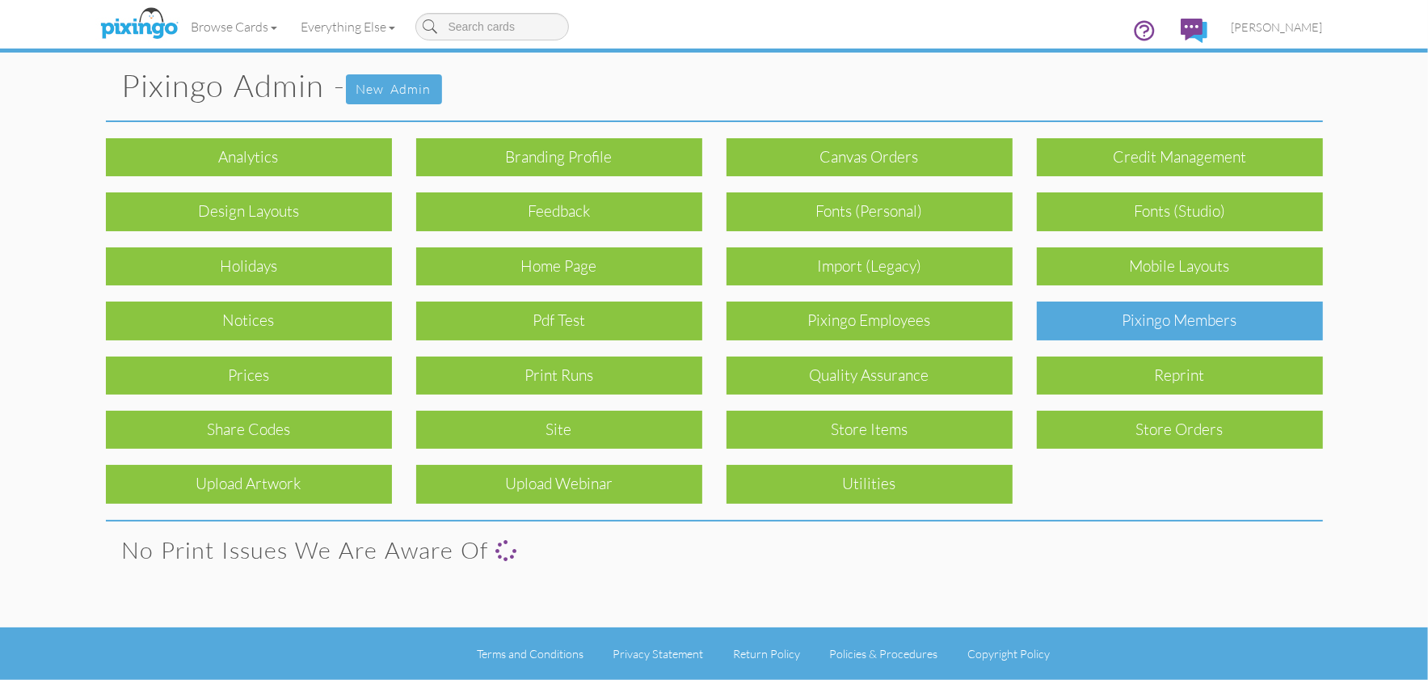
click at [1222, 323] on div "Pixingo Members" at bounding box center [1180, 321] width 286 height 38
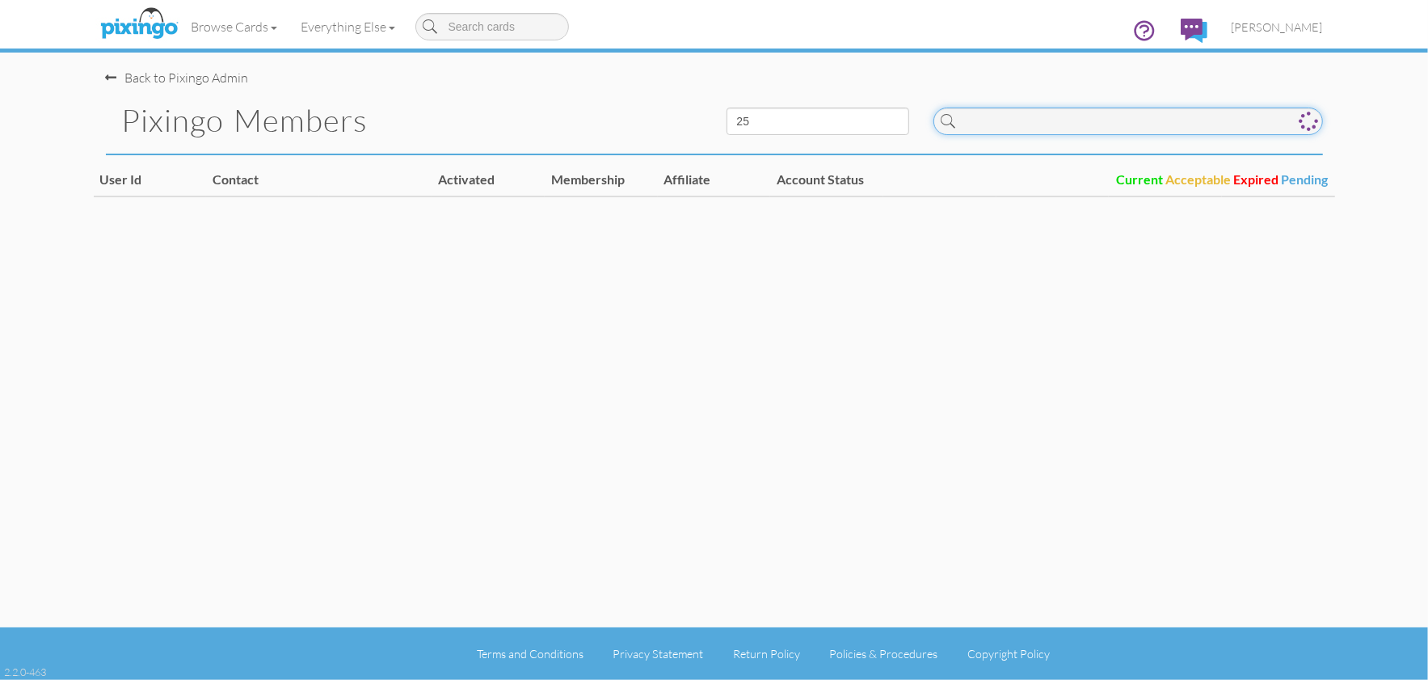
click at [1089, 125] on input at bounding box center [1129, 121] width 390 height 27
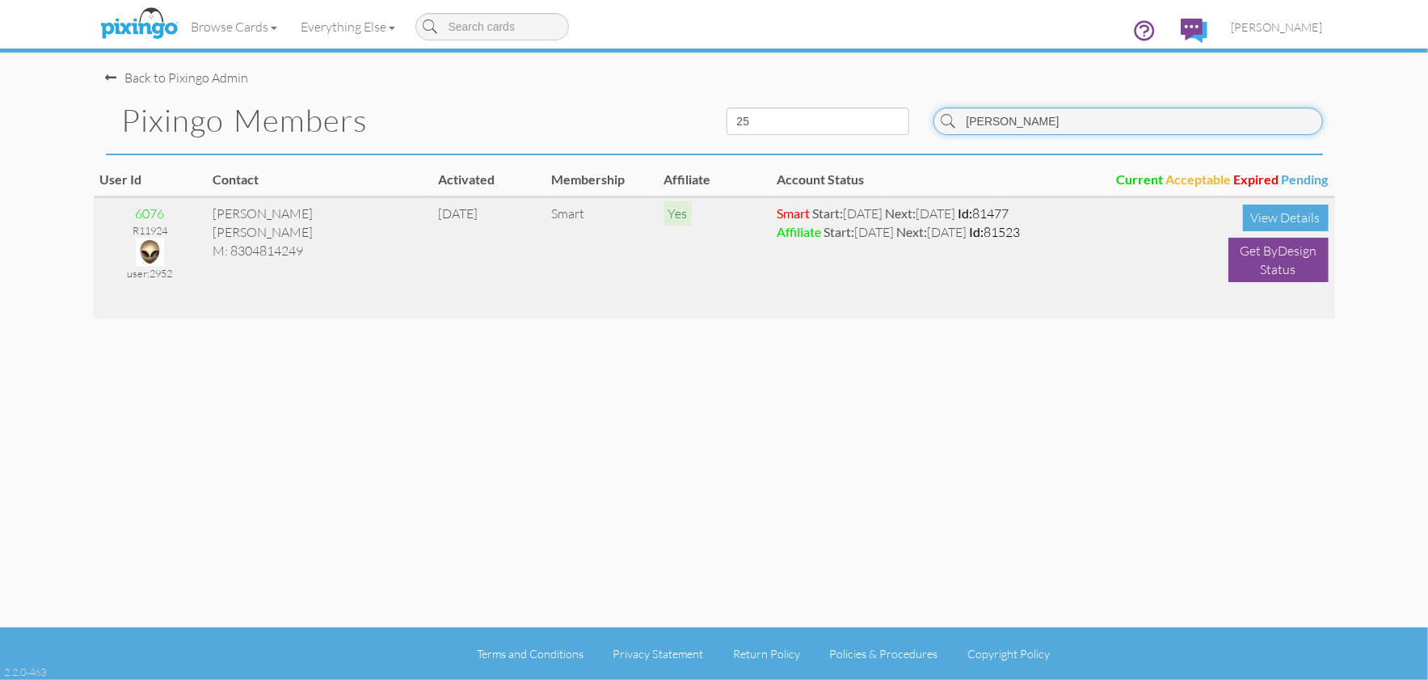
type input "[PERSON_NAME]"
click at [150, 249] on img at bounding box center [150, 252] width 28 height 28
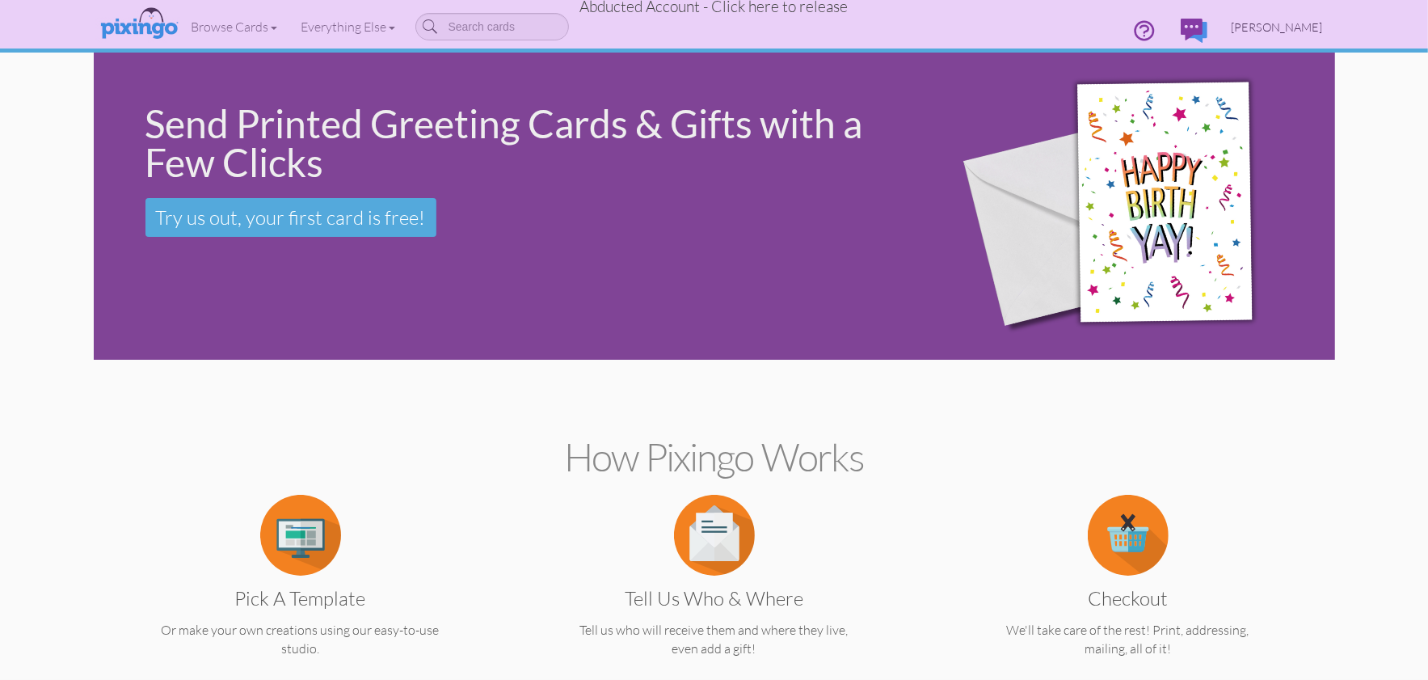
click at [1288, 24] on span "[PERSON_NAME]" at bounding box center [1277, 27] width 91 height 14
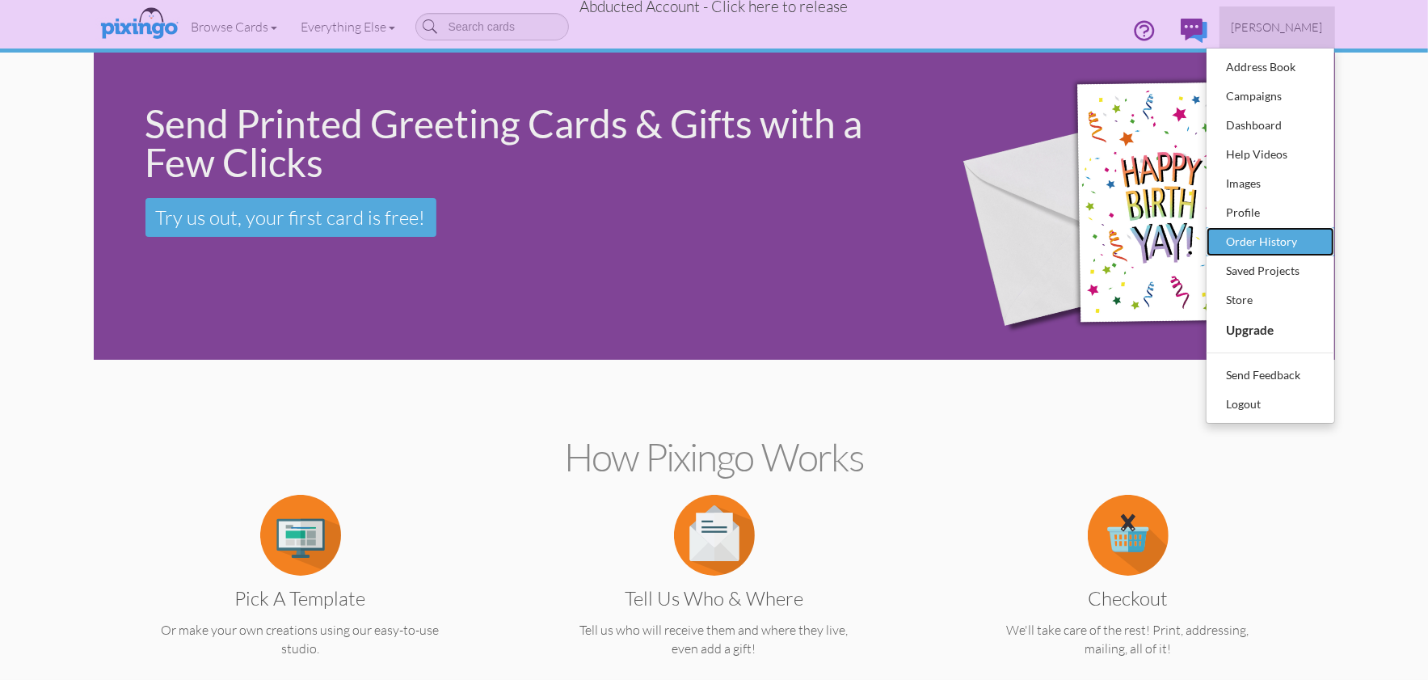
click at [1263, 237] on div "Order History" at bounding box center [1270, 242] width 95 height 24
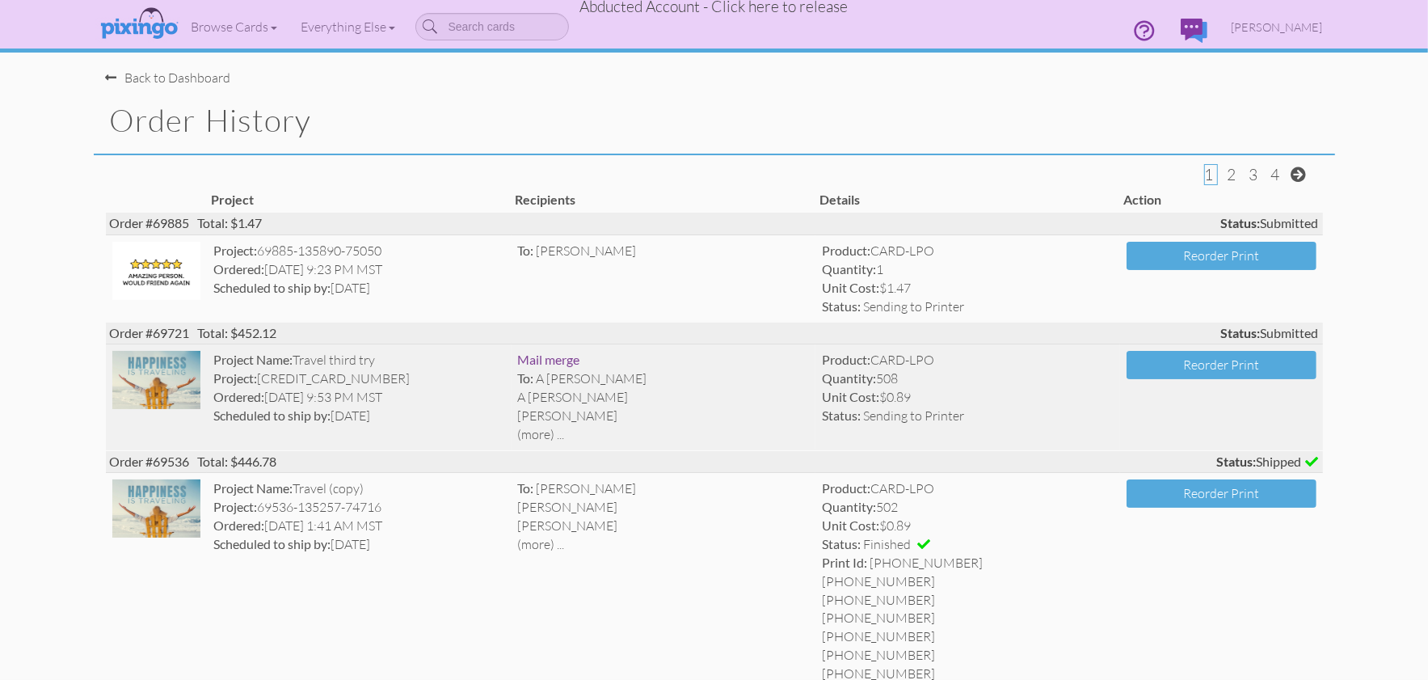
click at [626, 383] on span "A [PERSON_NAME]" at bounding box center [592, 378] width 111 height 16
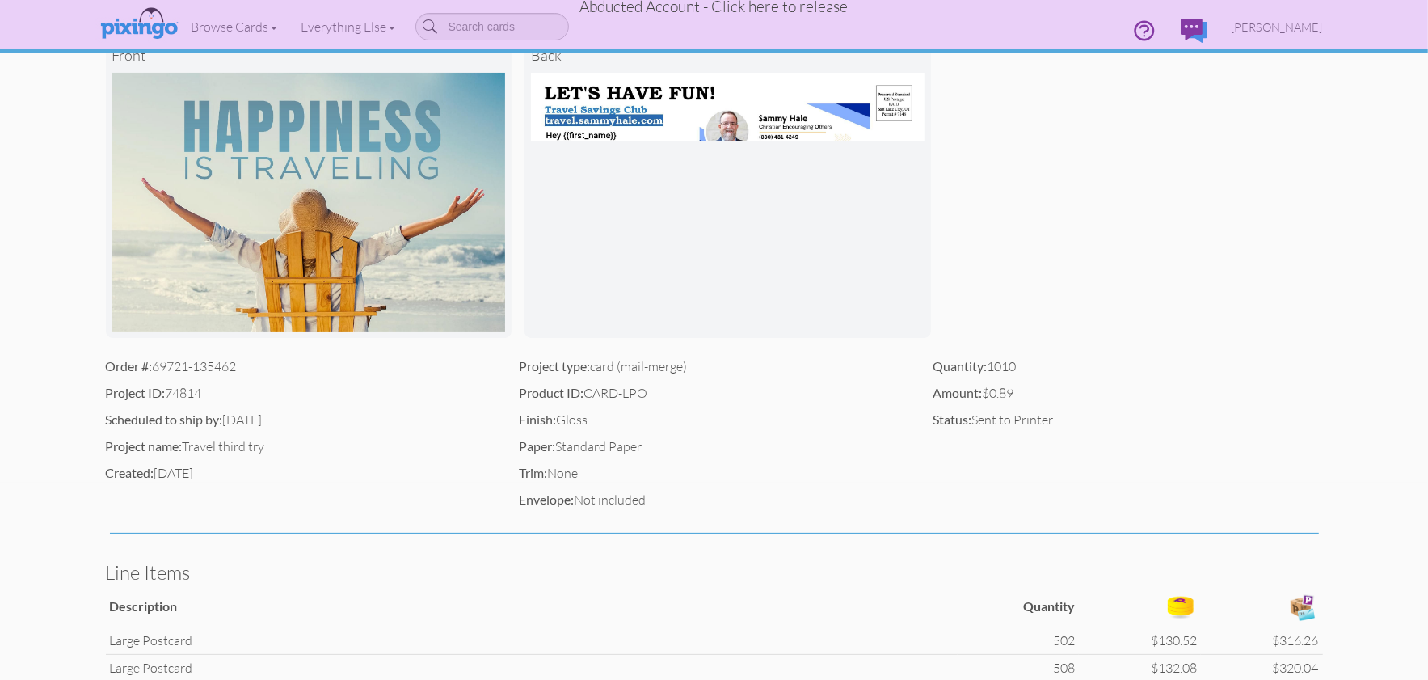
scroll to position [61, 0]
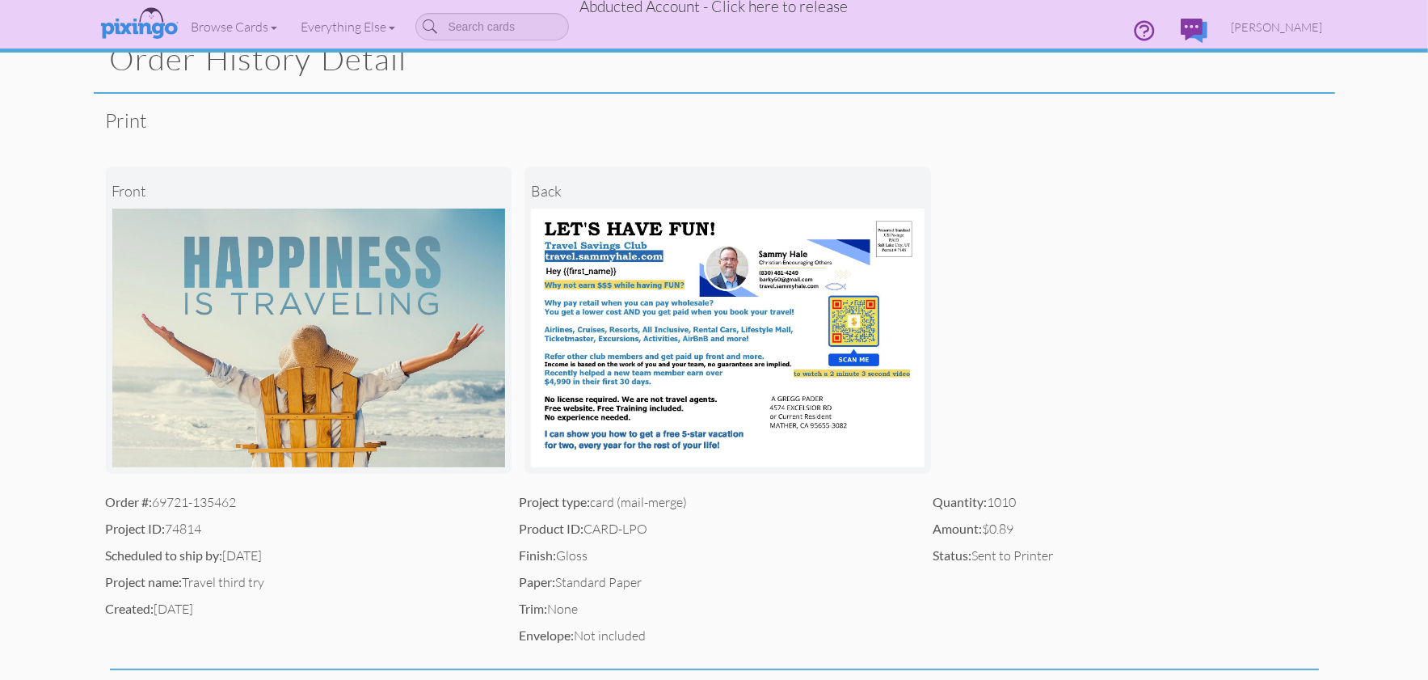
click at [1118, 390] on div "front back" at bounding box center [714, 320] width 1217 height 346
click at [675, 11] on span "Abducted Account - Click here to release" at bounding box center [714, 6] width 268 height 19
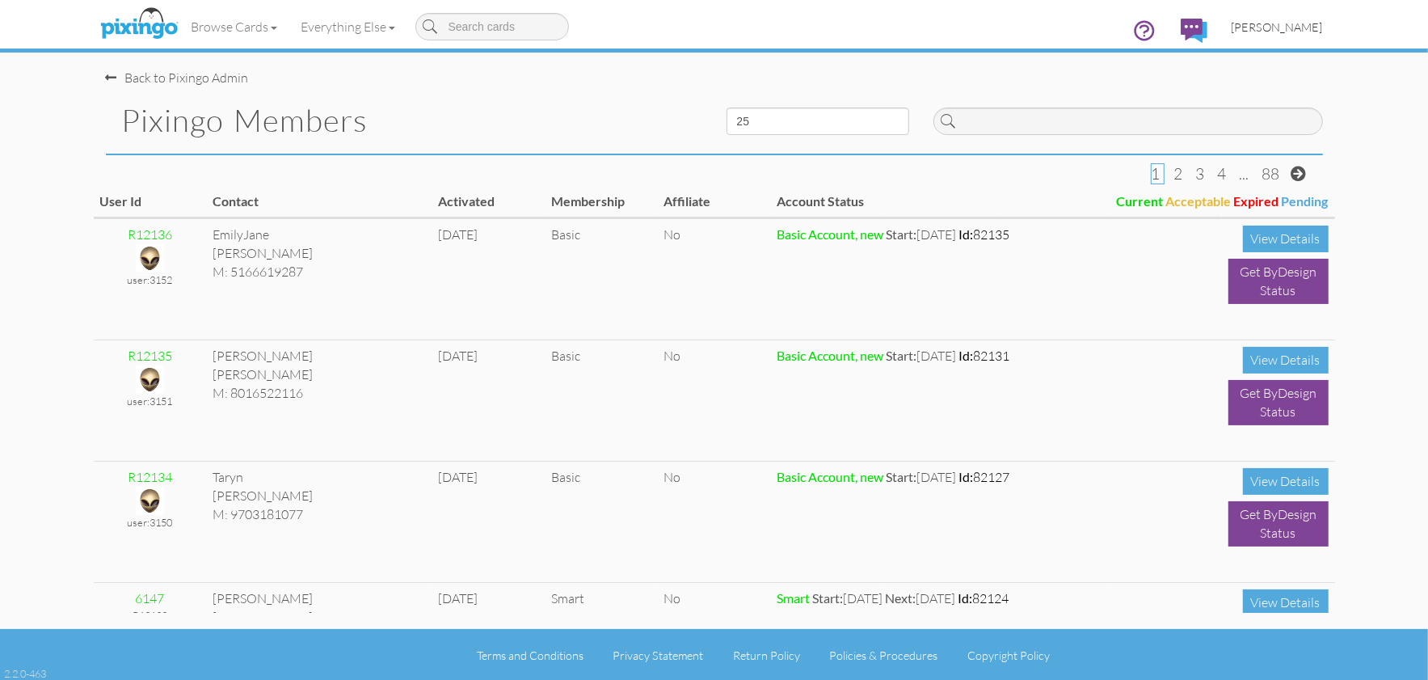
click at [1275, 23] on span "[PERSON_NAME]" at bounding box center [1277, 27] width 91 height 14
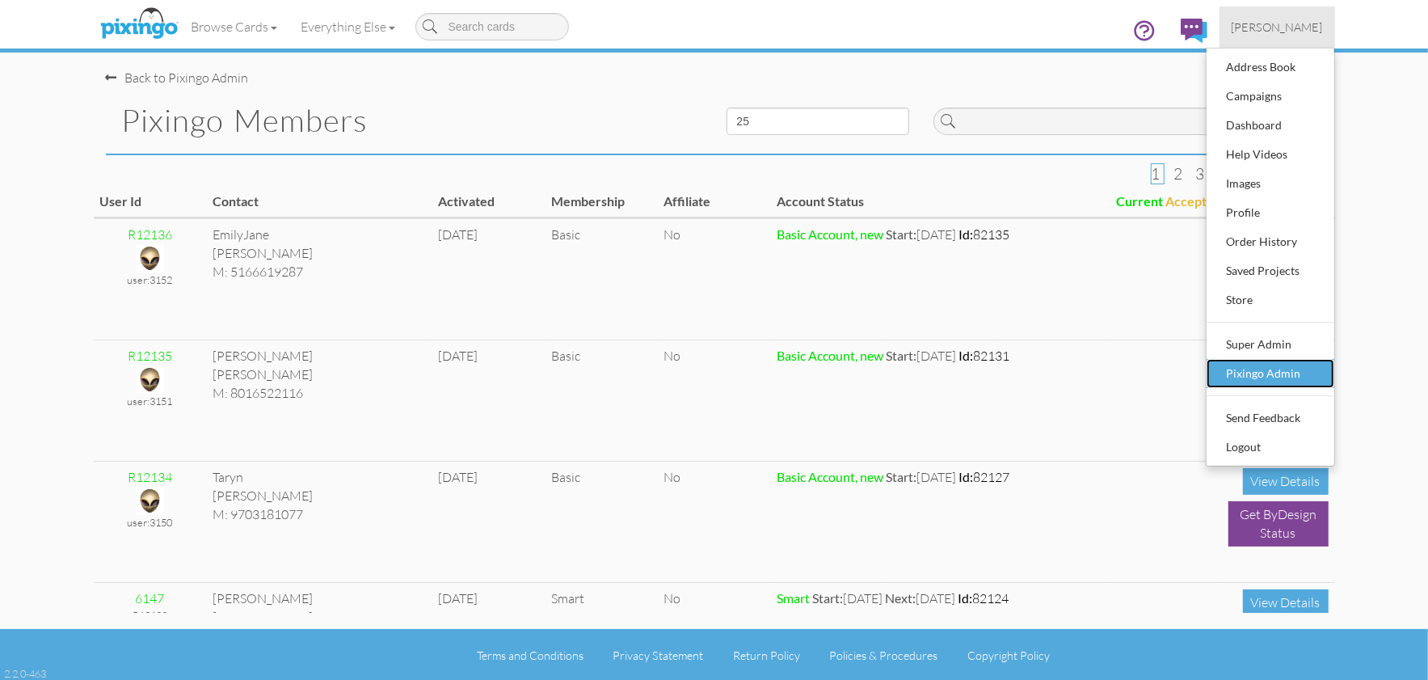
click at [1263, 369] on div "Pixingo Admin" at bounding box center [1270, 373] width 95 height 24
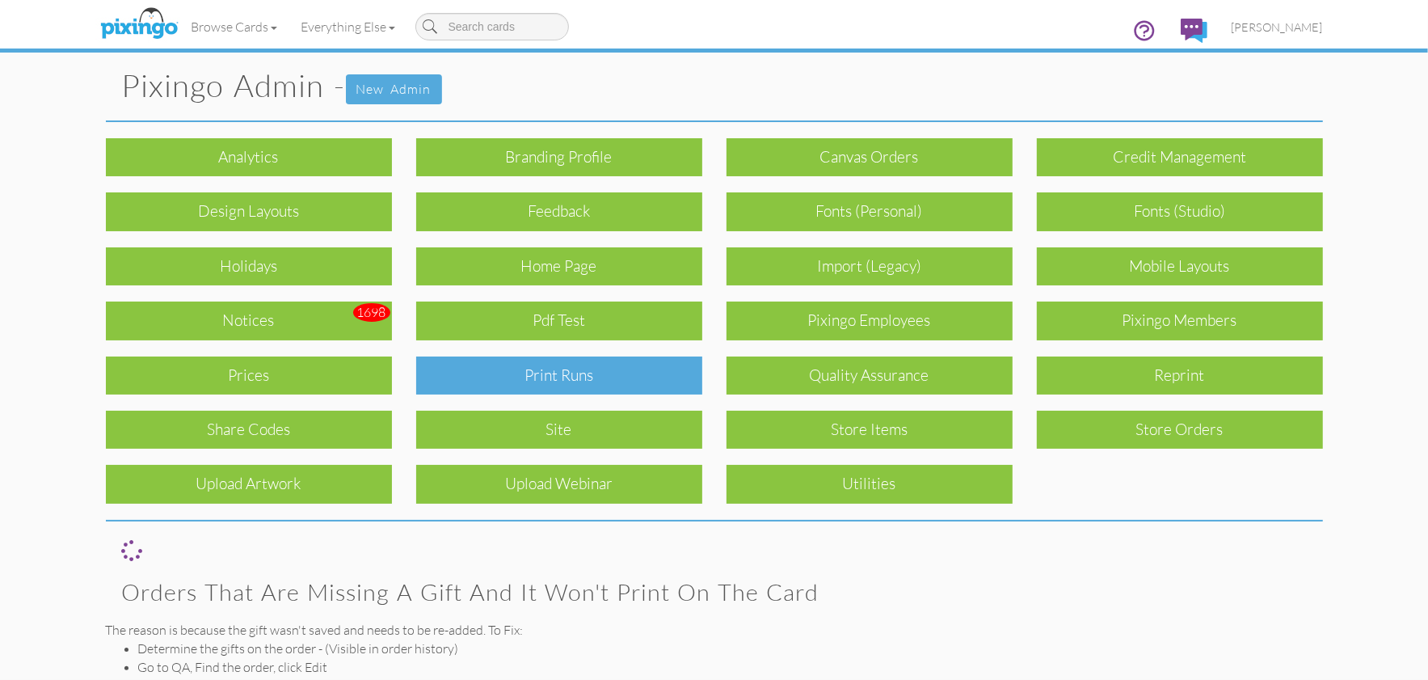
click at [544, 377] on div "Print Runs" at bounding box center [559, 375] width 286 height 38
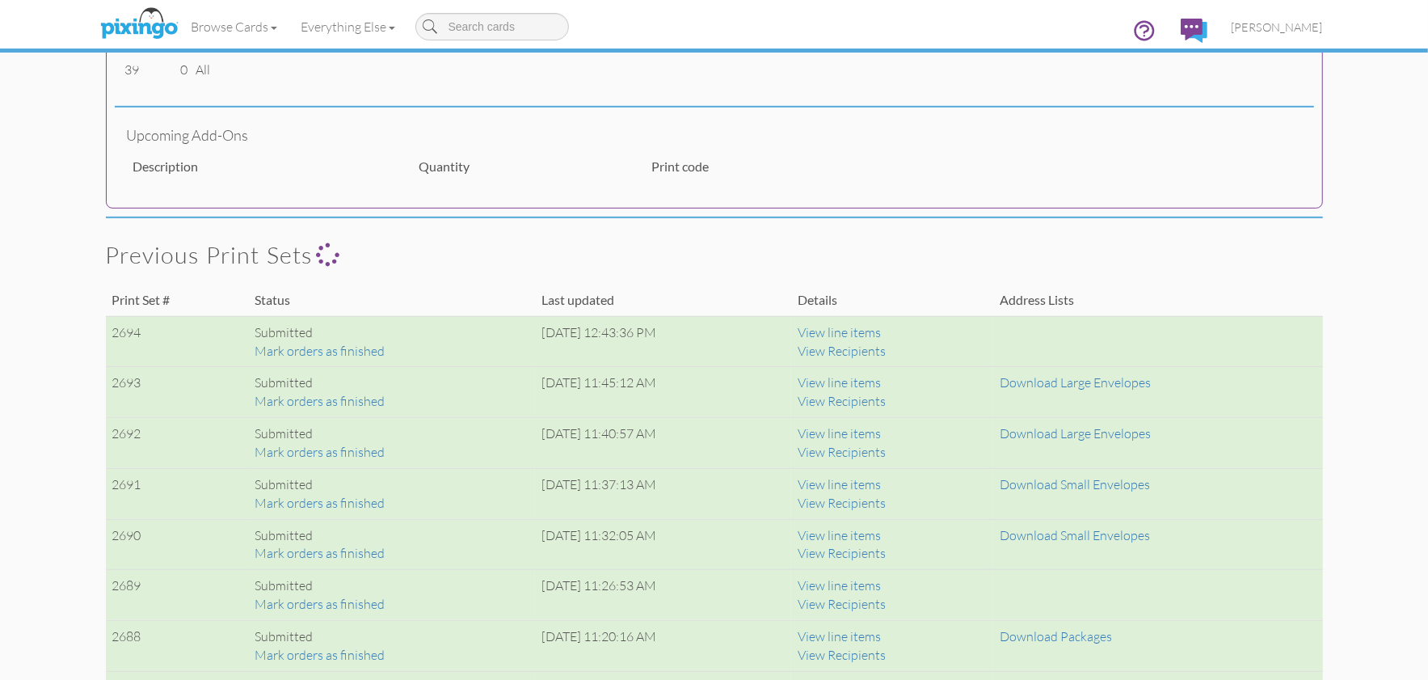
scroll to position [826, 0]
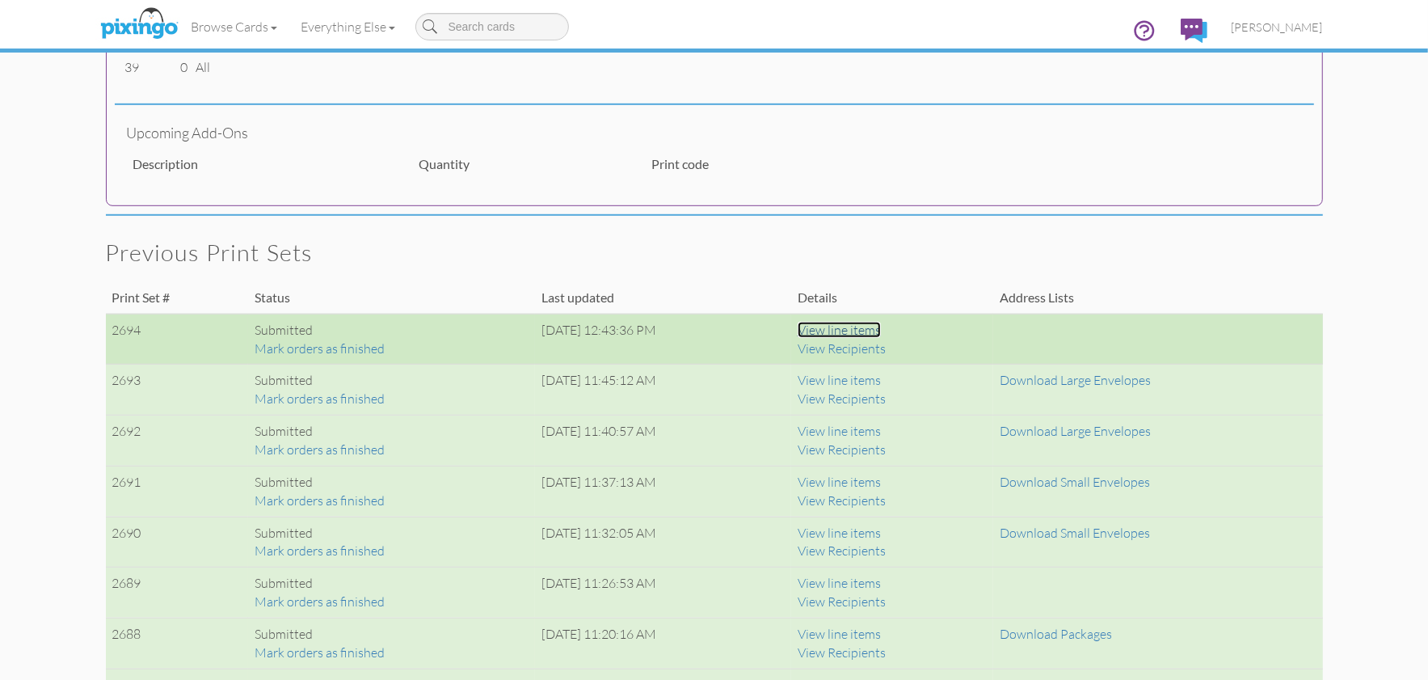
click at [871, 327] on link "View line items" at bounding box center [839, 330] width 83 height 16
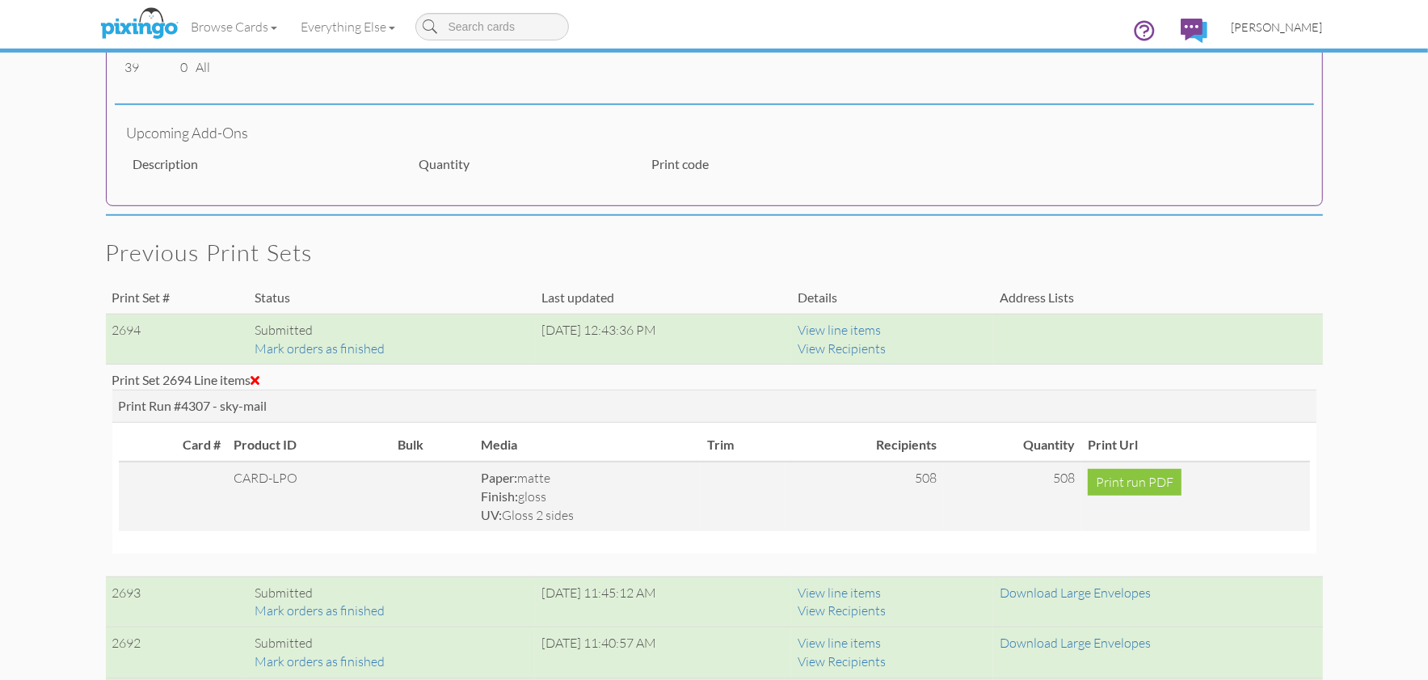
click at [1285, 26] on span "[PERSON_NAME]" at bounding box center [1277, 27] width 91 height 14
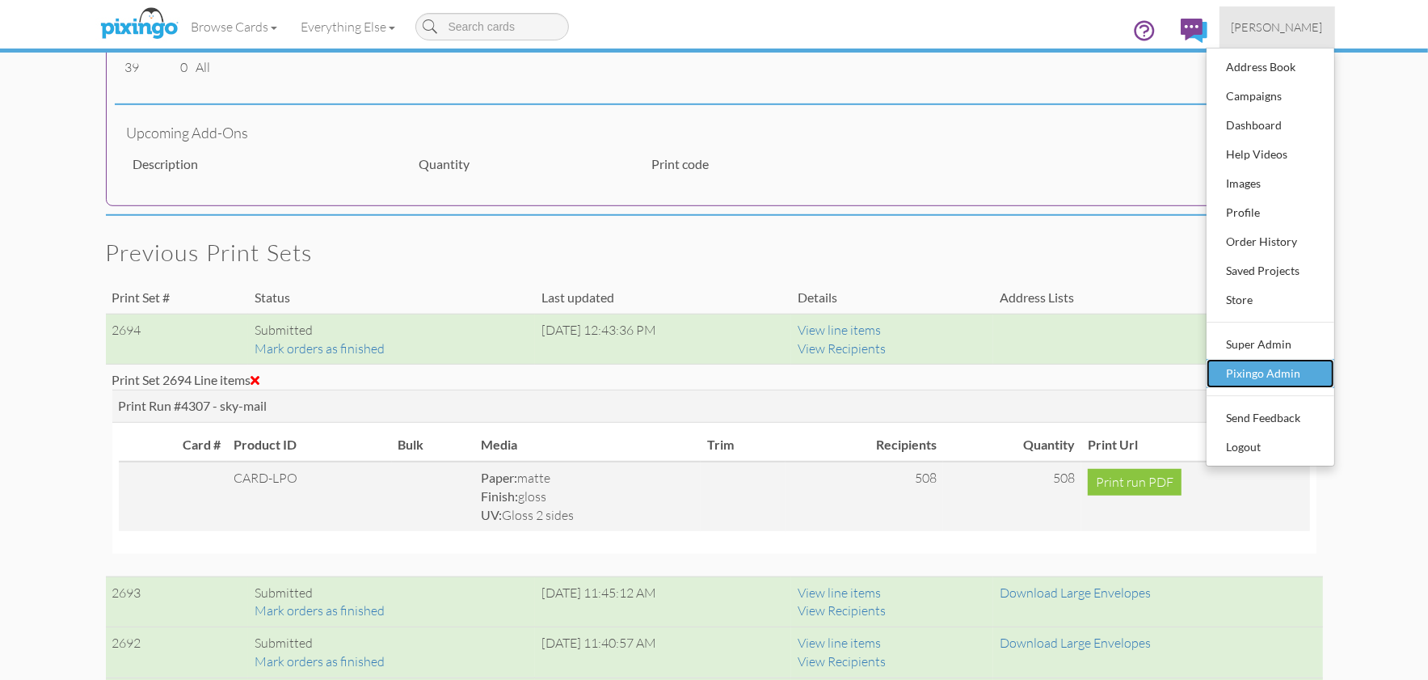
click at [1242, 373] on div "Pixingo Admin" at bounding box center [1270, 373] width 95 height 24
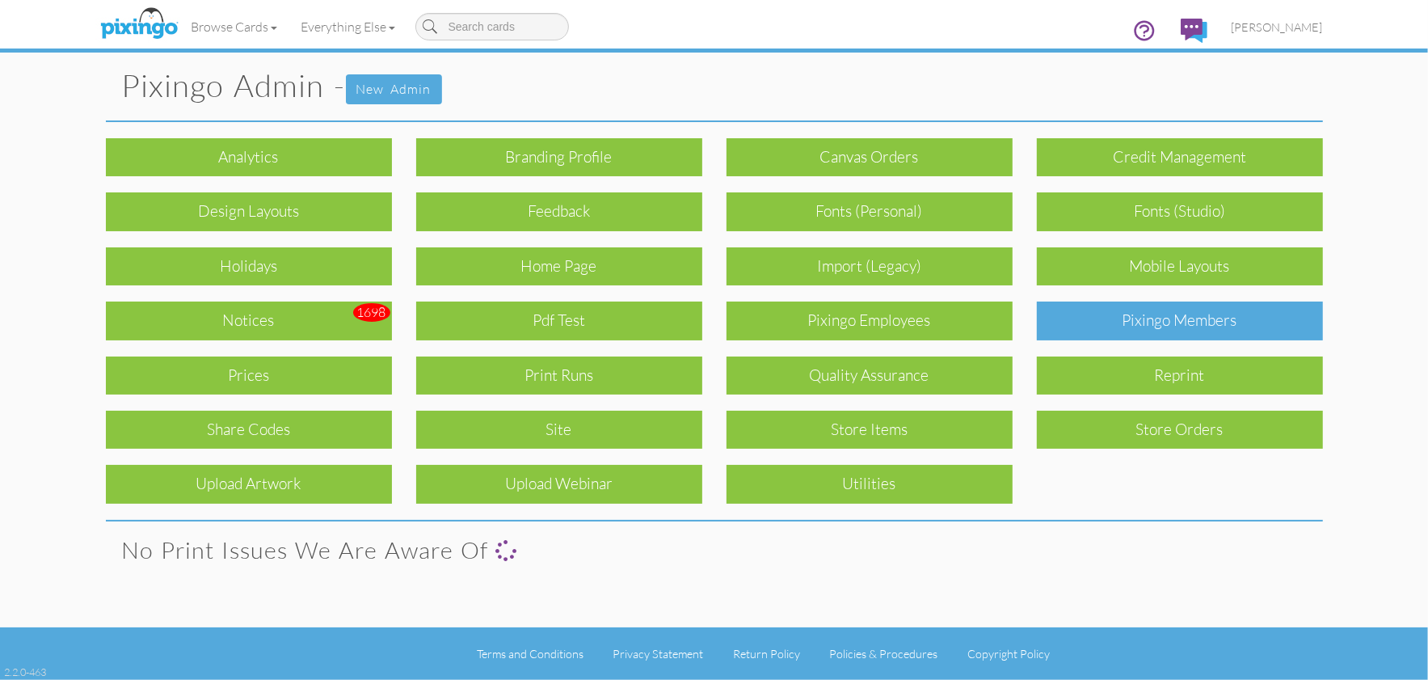
click at [1174, 318] on div "Pixingo Members" at bounding box center [1180, 321] width 286 height 38
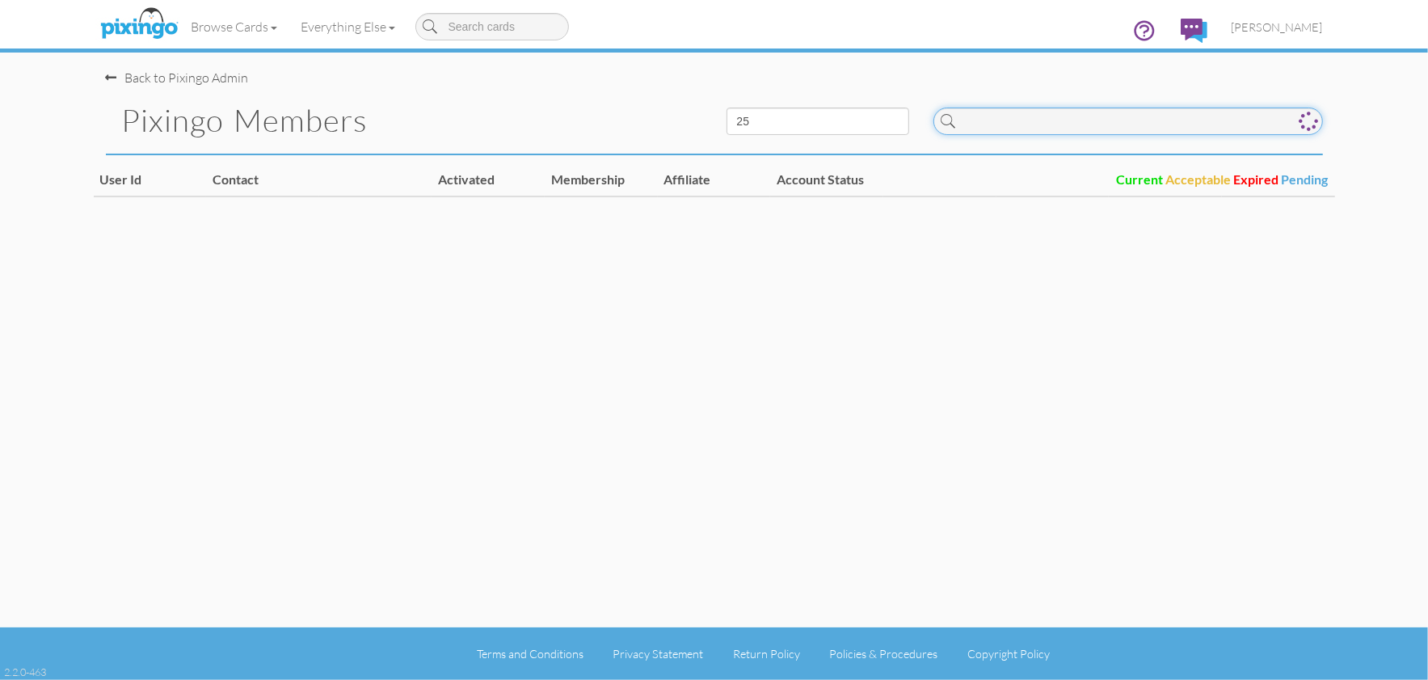
click at [1064, 123] on input at bounding box center [1129, 121] width 390 height 27
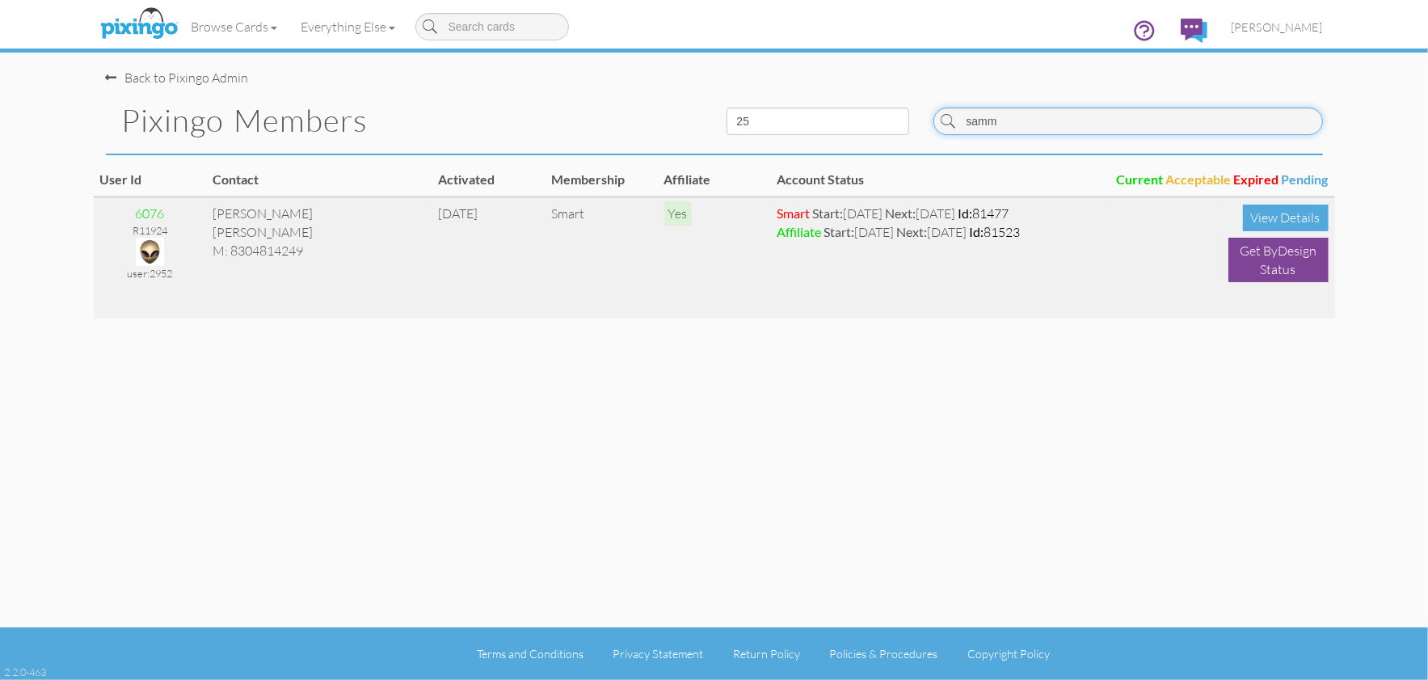
type input "samm"
click at [153, 244] on img at bounding box center [150, 252] width 28 height 28
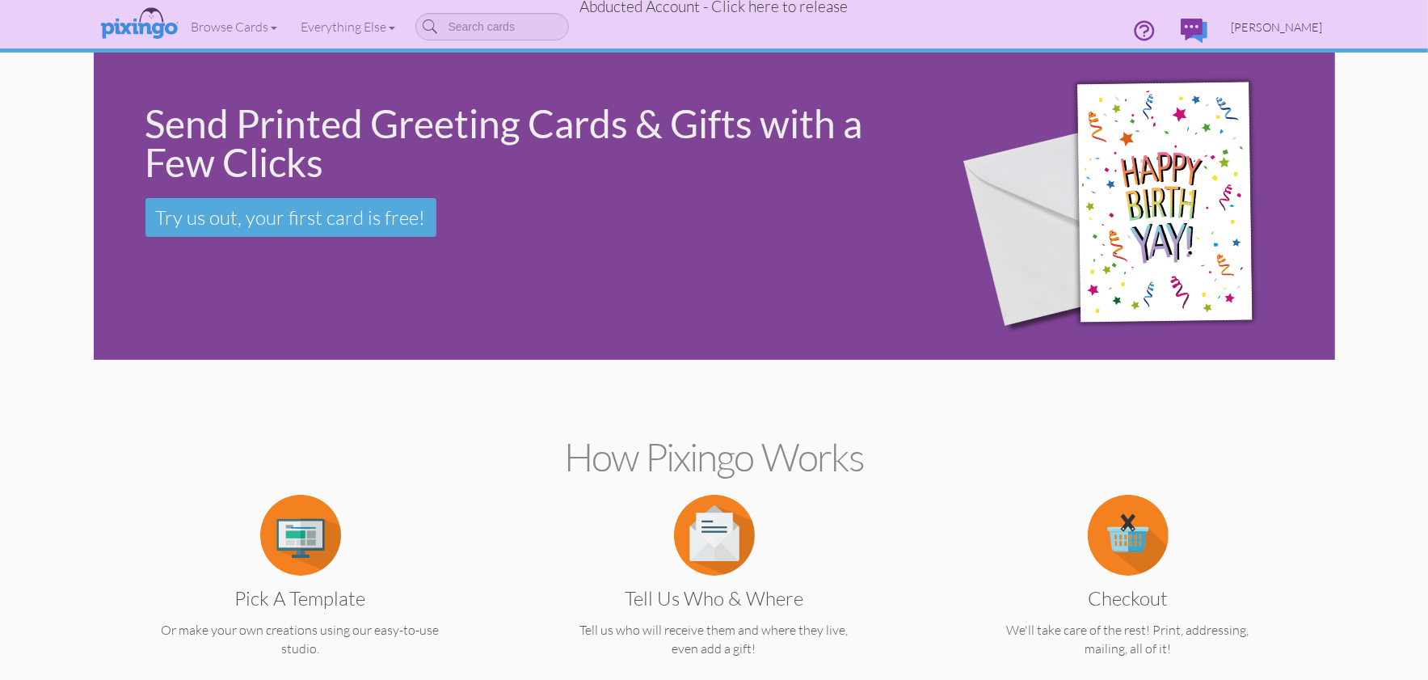
click at [1271, 26] on span "[PERSON_NAME]" at bounding box center [1277, 27] width 91 height 14
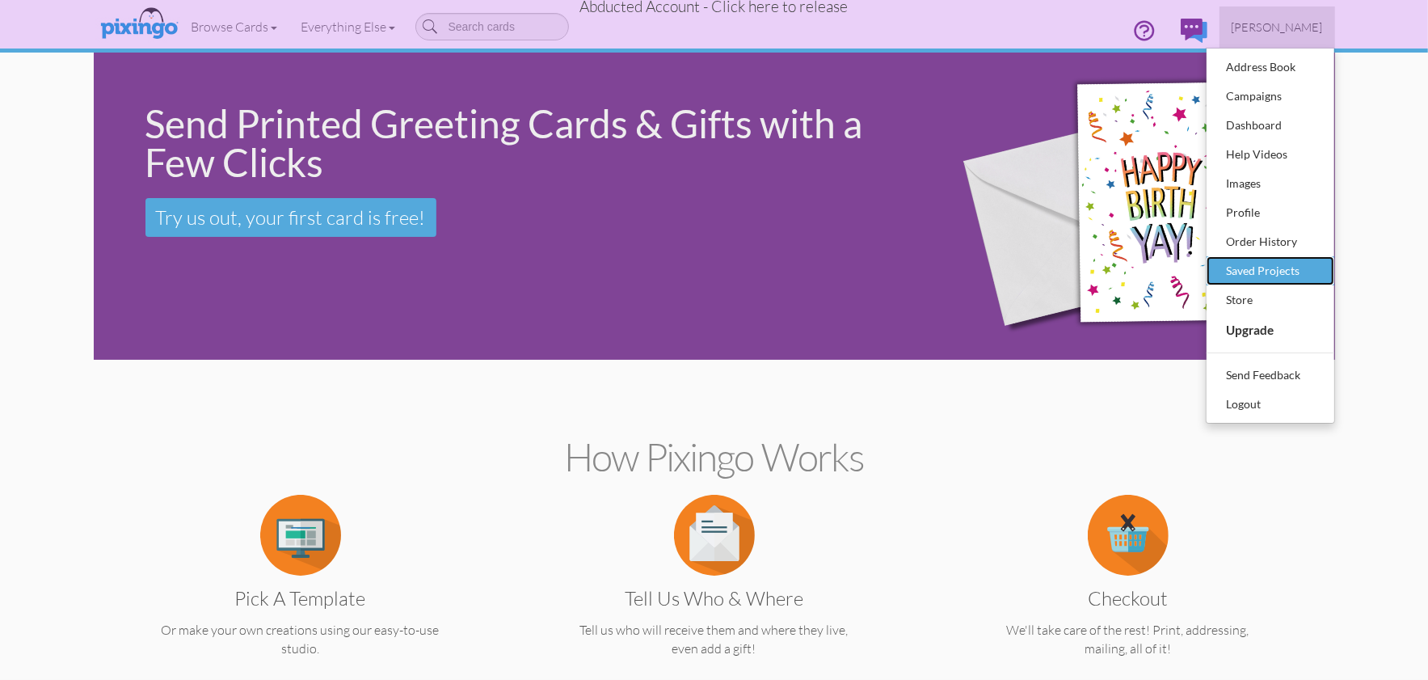
click at [1261, 276] on div "Saved Projects" at bounding box center [1270, 271] width 95 height 24
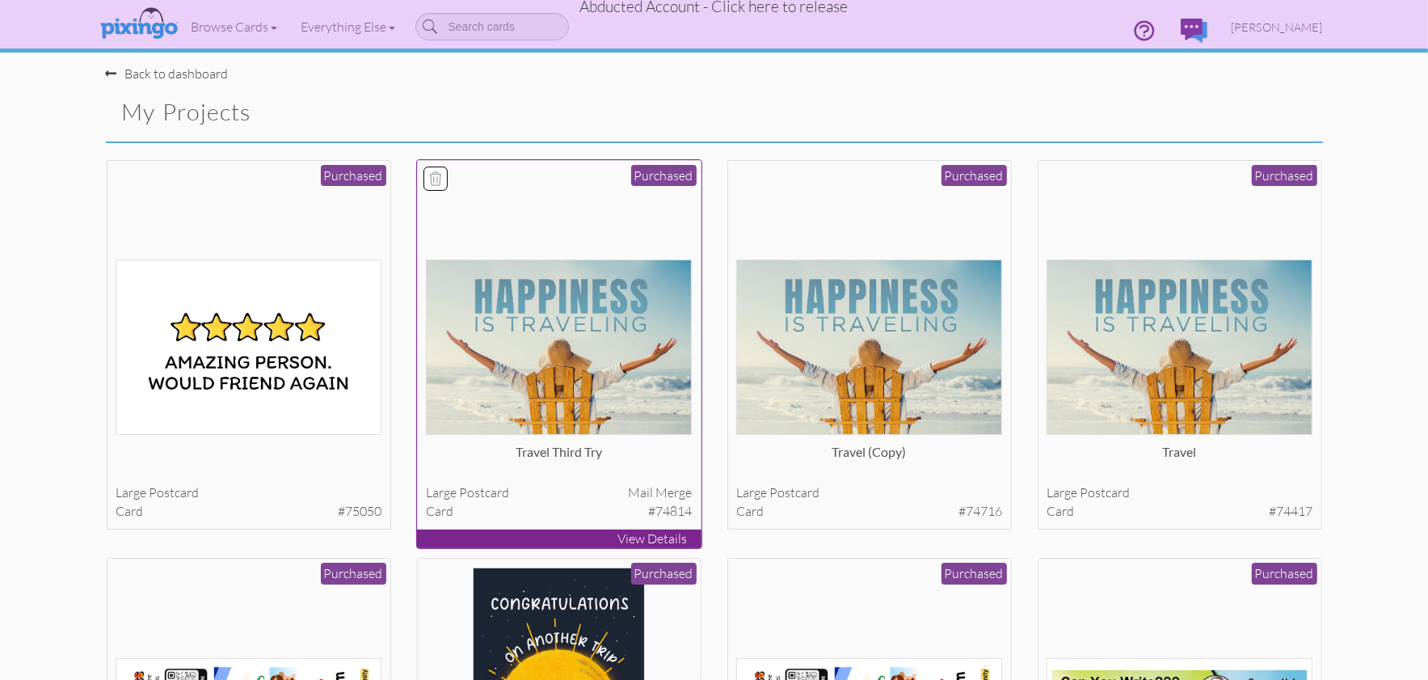
click at [549, 383] on img at bounding box center [559, 346] width 266 height 175
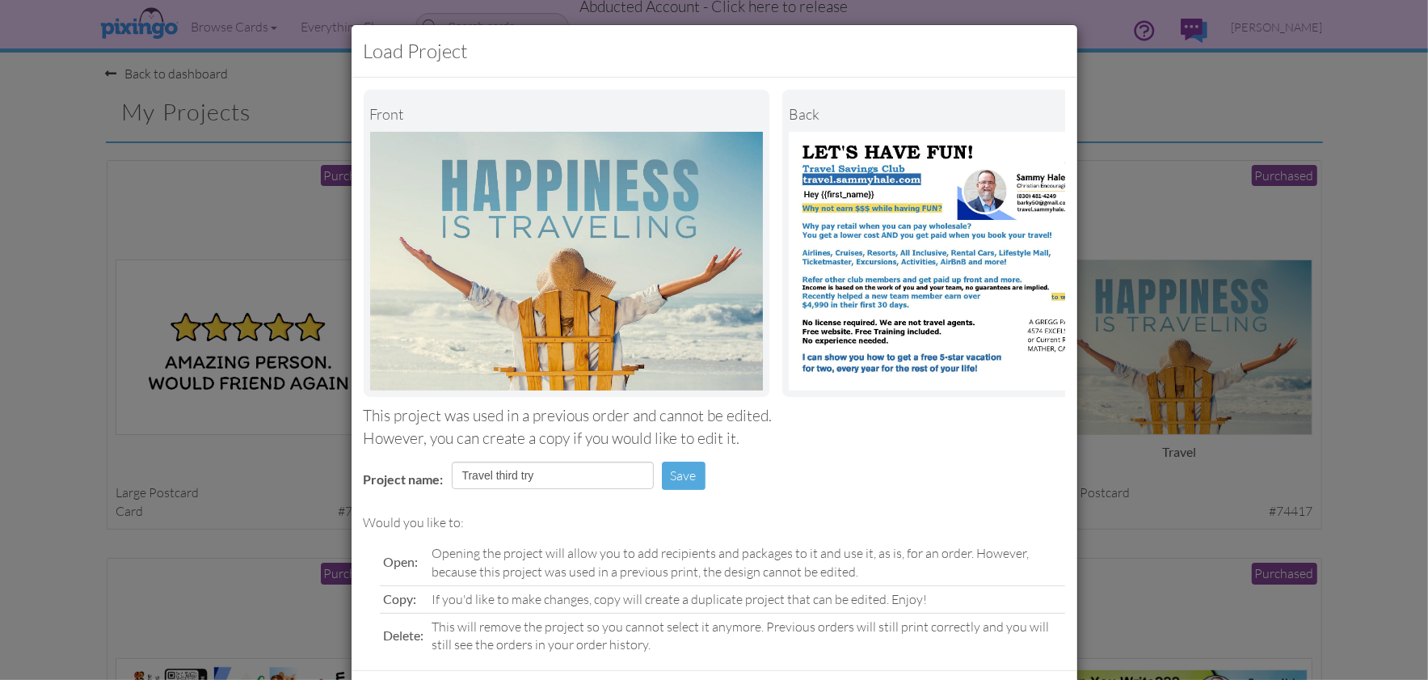
scroll to position [76, 0]
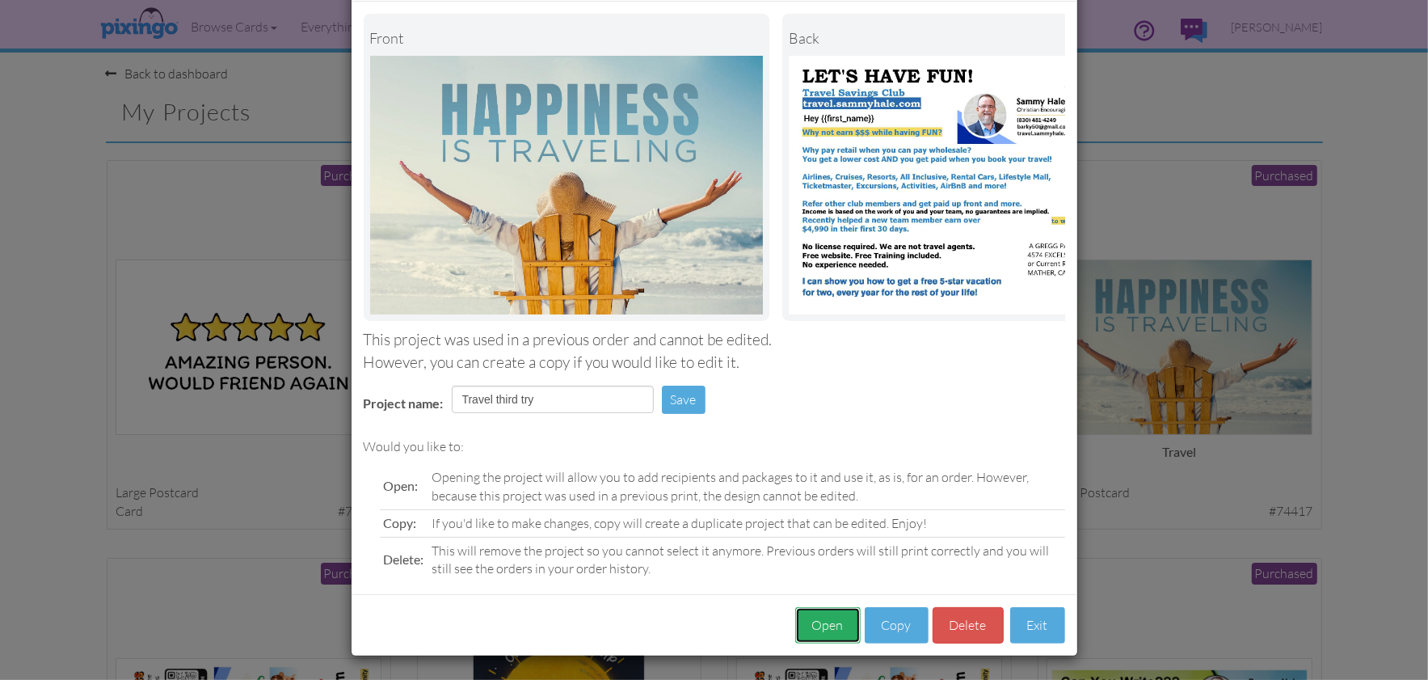
click at [829, 623] on button "Open" at bounding box center [827, 625] width 65 height 36
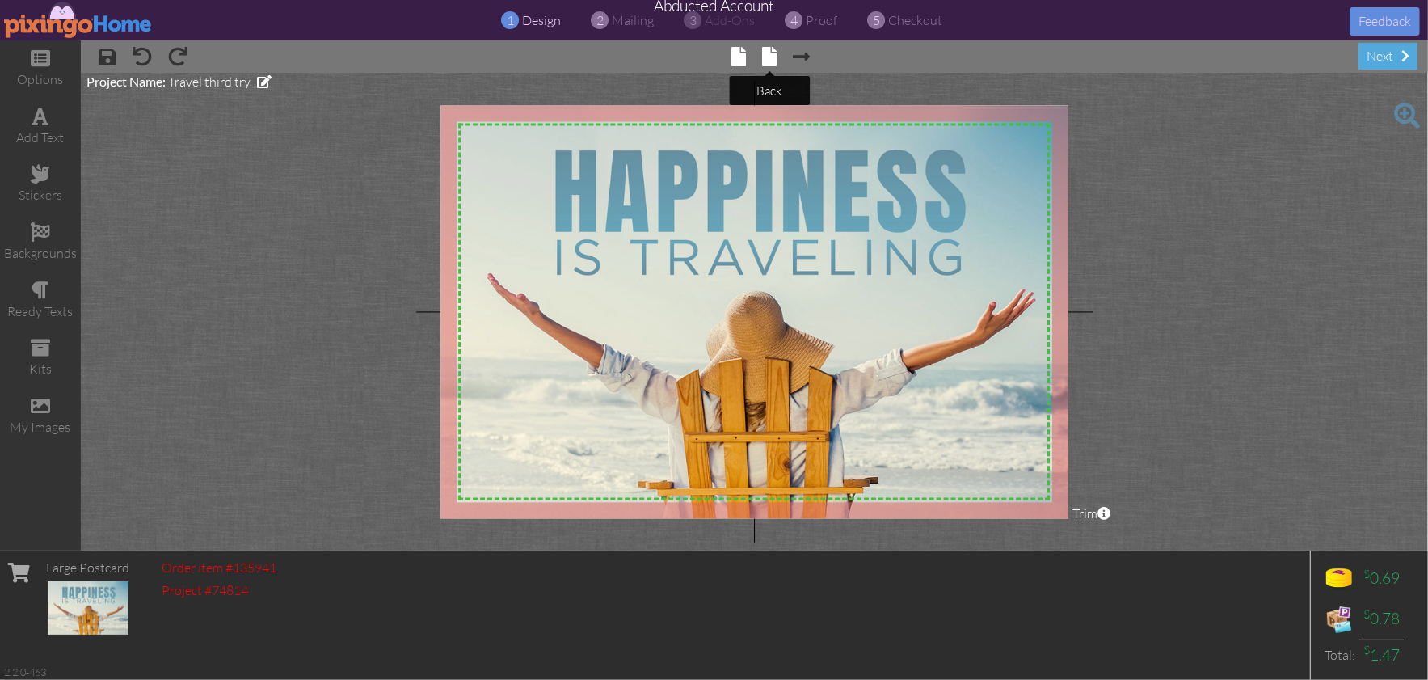
click at [766, 61] on span at bounding box center [769, 56] width 15 height 19
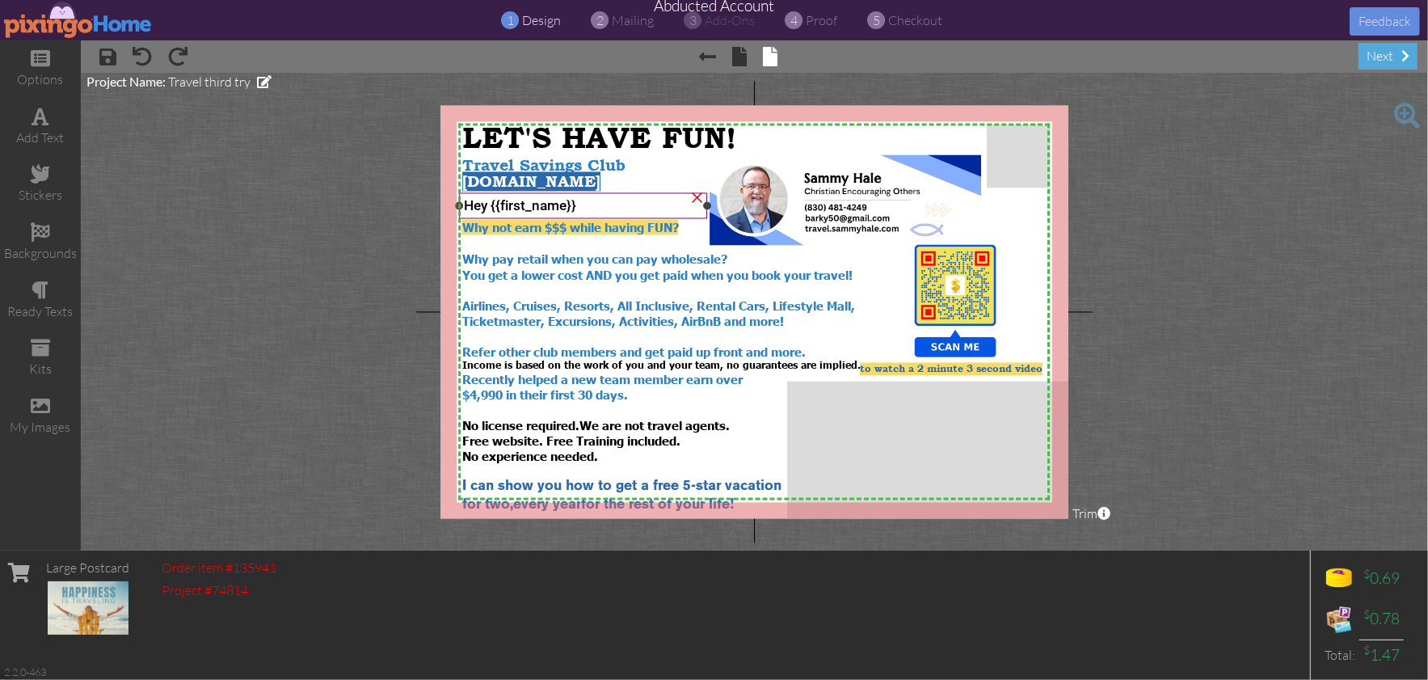
click at [484, 205] on span "Hey {{first_name}}" at bounding box center [520, 205] width 112 height 16
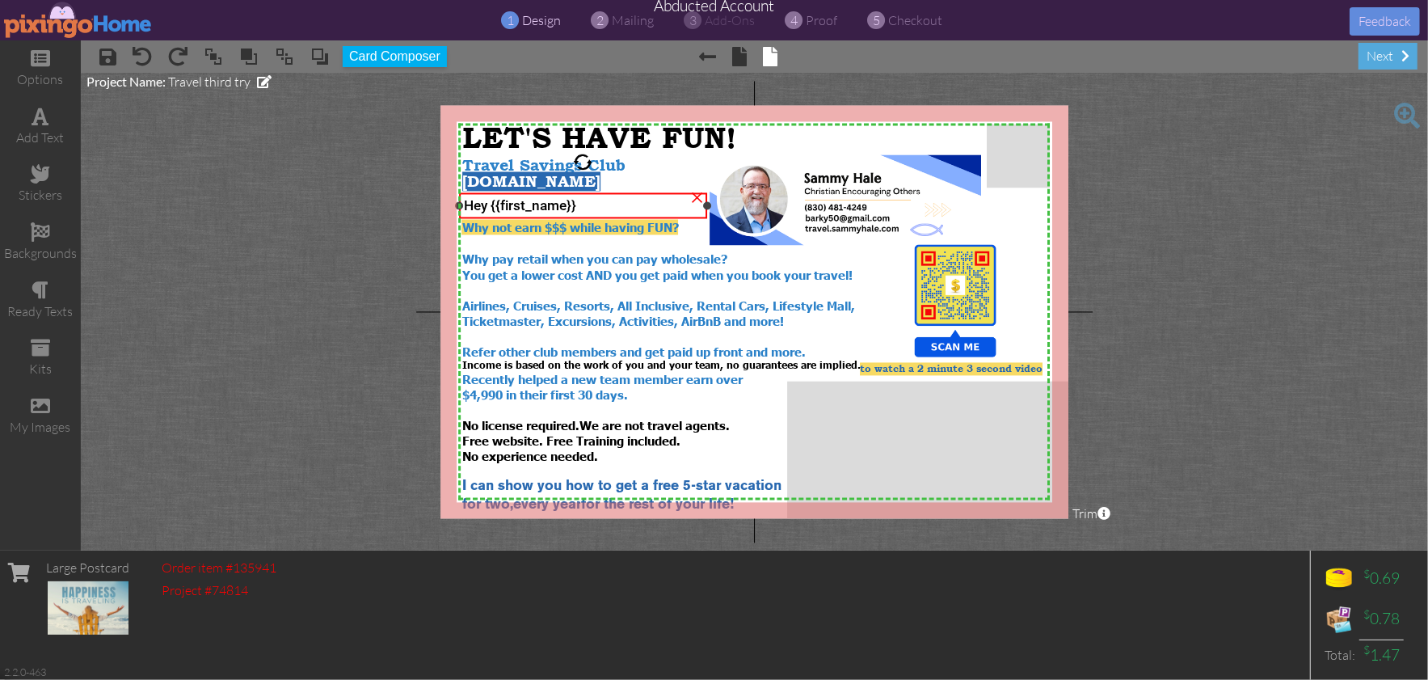
click at [484, 205] on span "Hey {{first_name}}" at bounding box center [520, 205] width 112 height 16
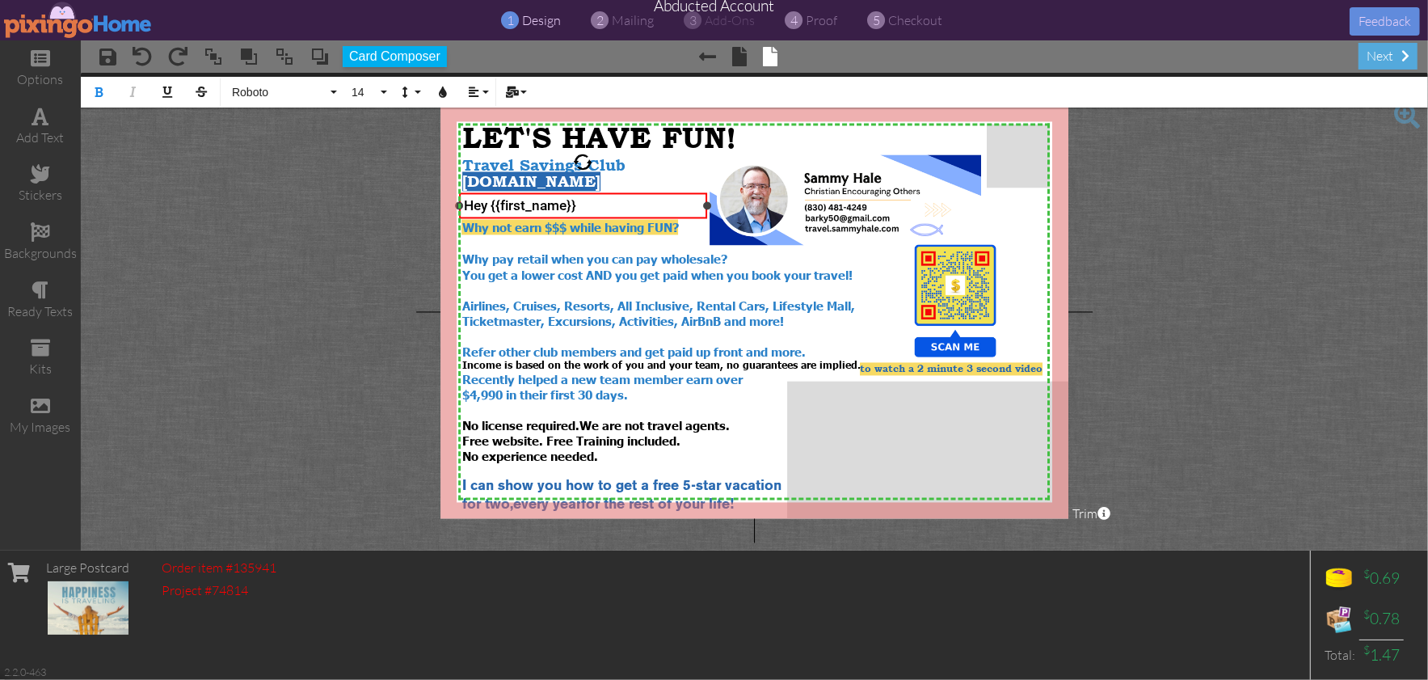
click at [484, 205] on span "Hey {{first_name}}" at bounding box center [520, 205] width 112 height 16
click at [51, 24] on img at bounding box center [78, 20] width 149 height 36
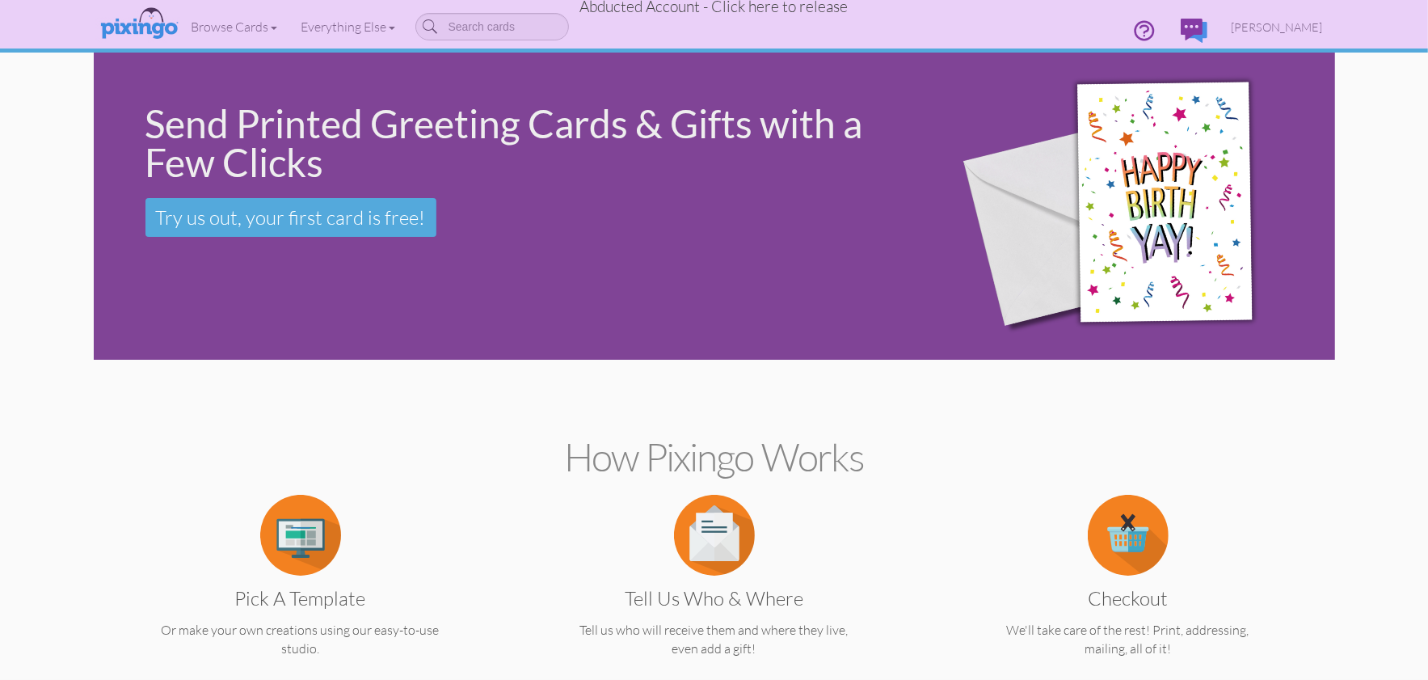
click at [756, 11] on span "Abducted Account - Click here to release" at bounding box center [714, 6] width 268 height 19
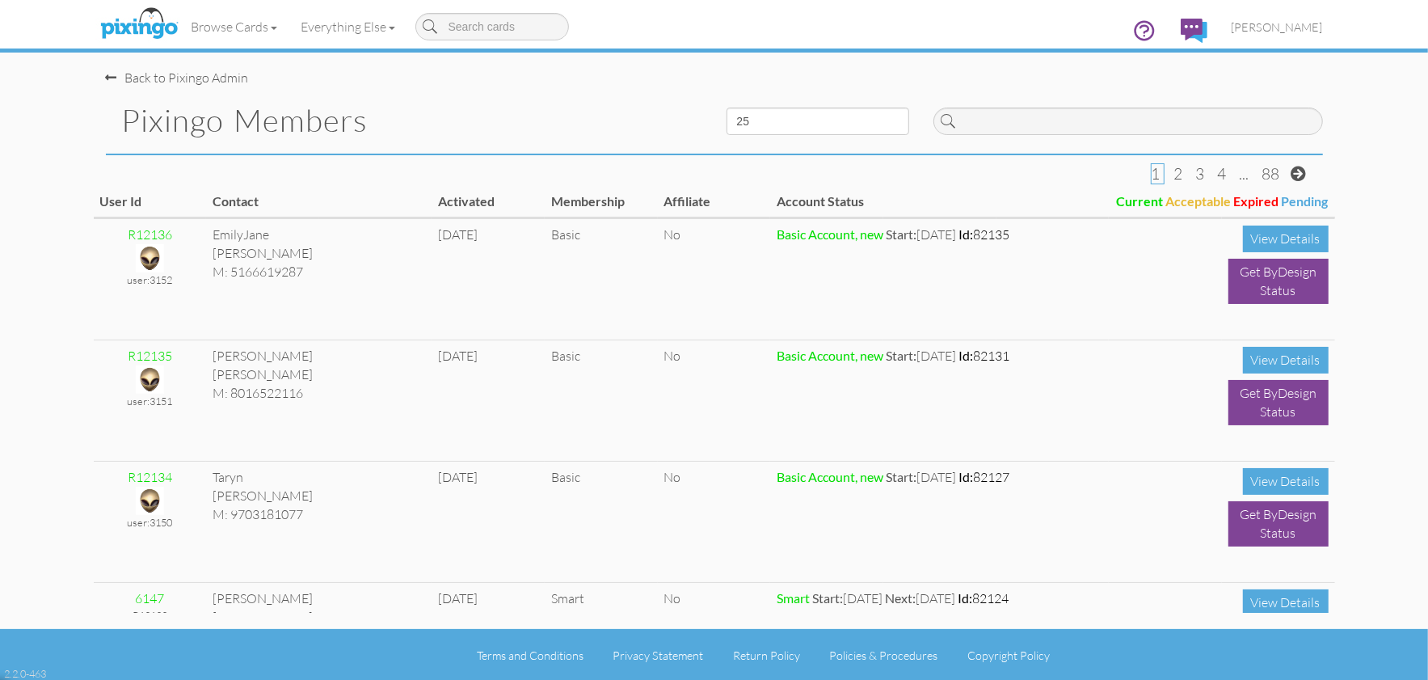
click at [684, 72] on div "Back to Pixingo Admin" at bounding box center [720, 70] width 1229 height 35
